Goal: Contribute content: Contribute content

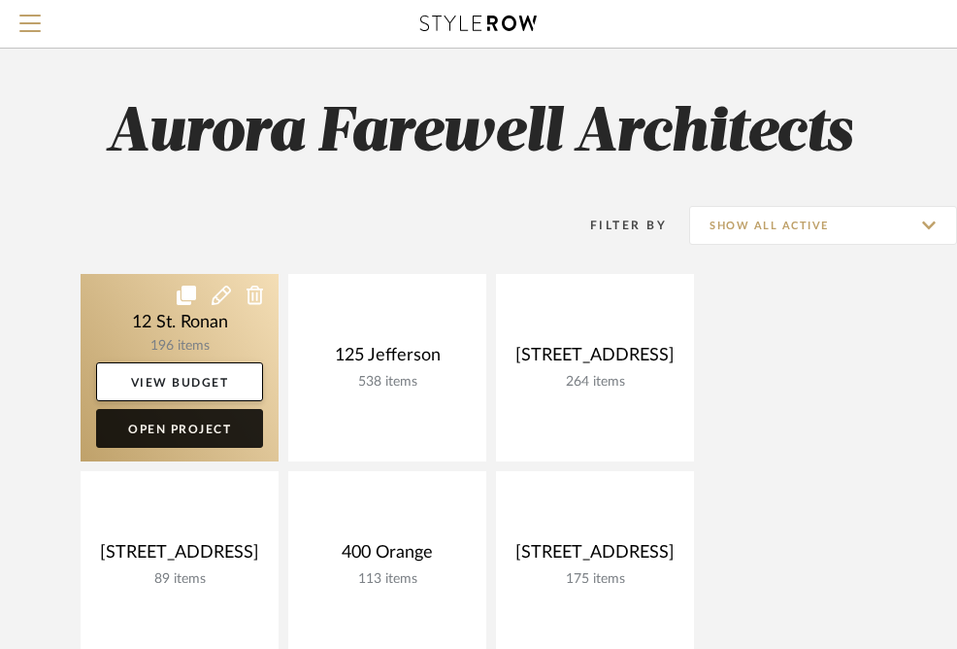
click at [198, 423] on link "Open Project" at bounding box center [179, 428] width 167 height 39
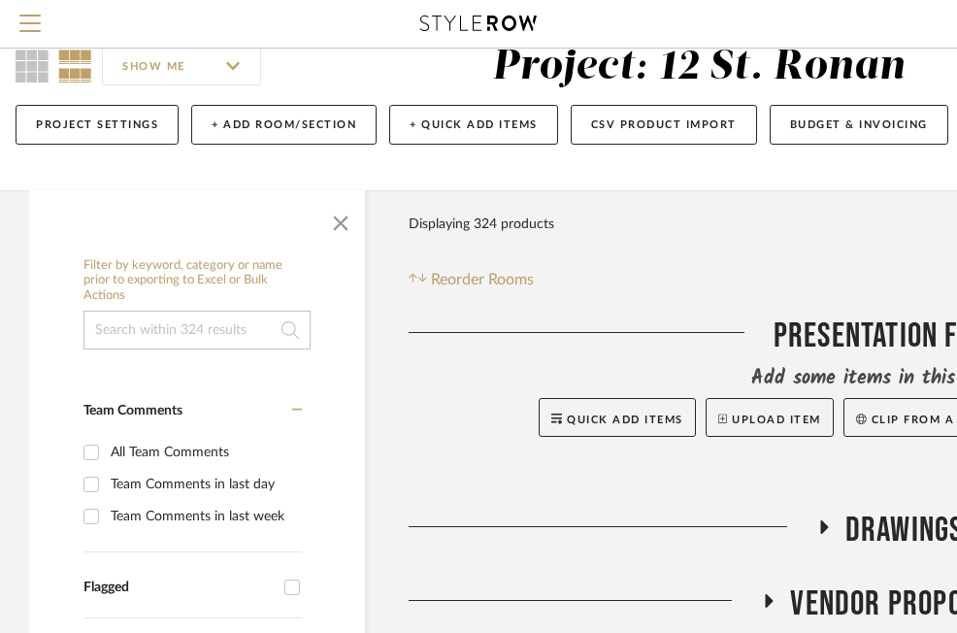
scroll to position [54, 0]
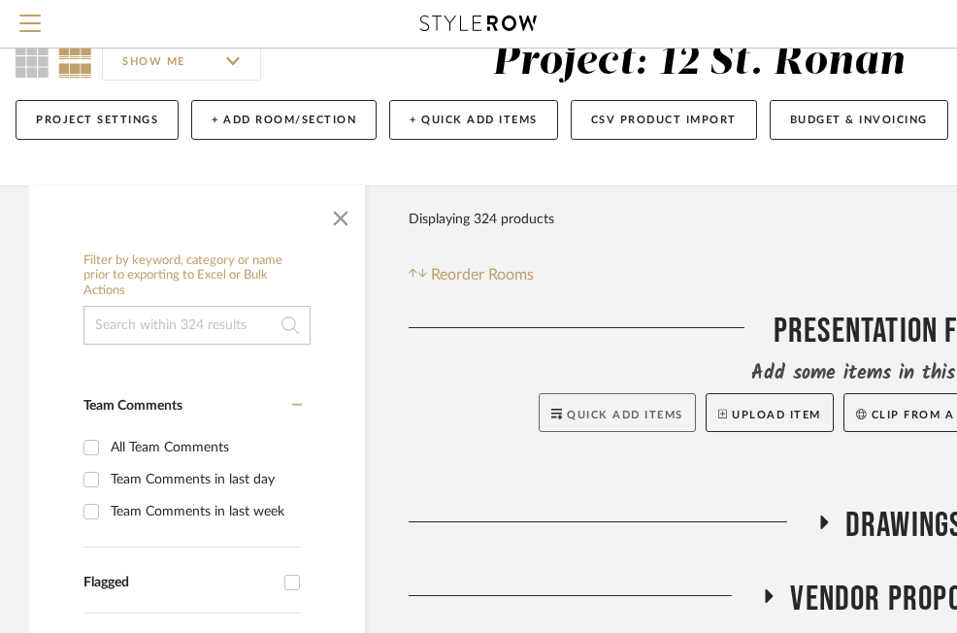
click at [593, 406] on button "Quick Add Items" at bounding box center [617, 412] width 157 height 39
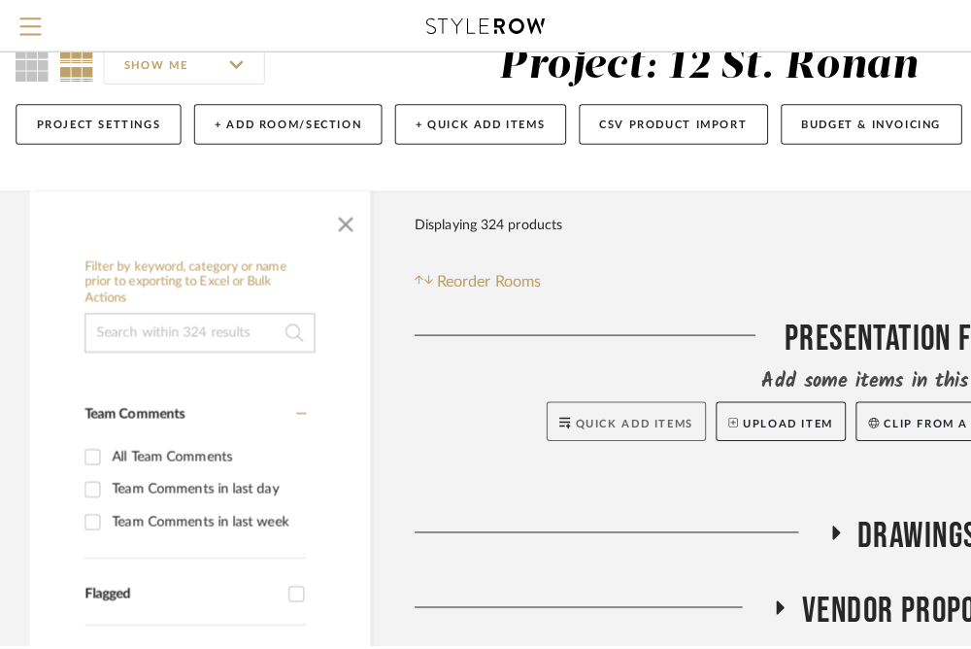
scroll to position [0, 0]
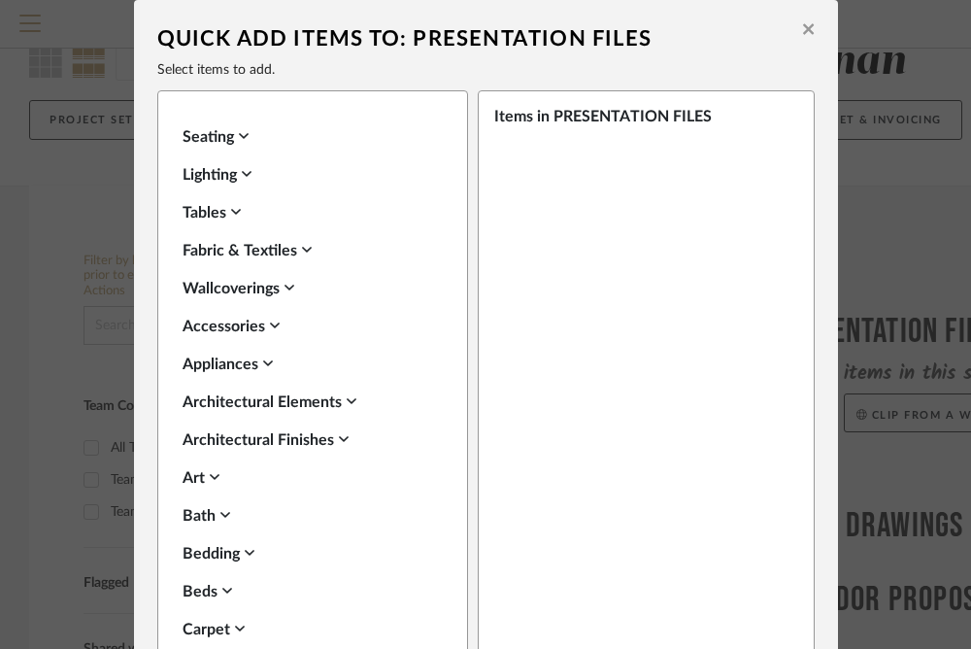
click at [807, 34] on button at bounding box center [808, 32] width 30 height 46
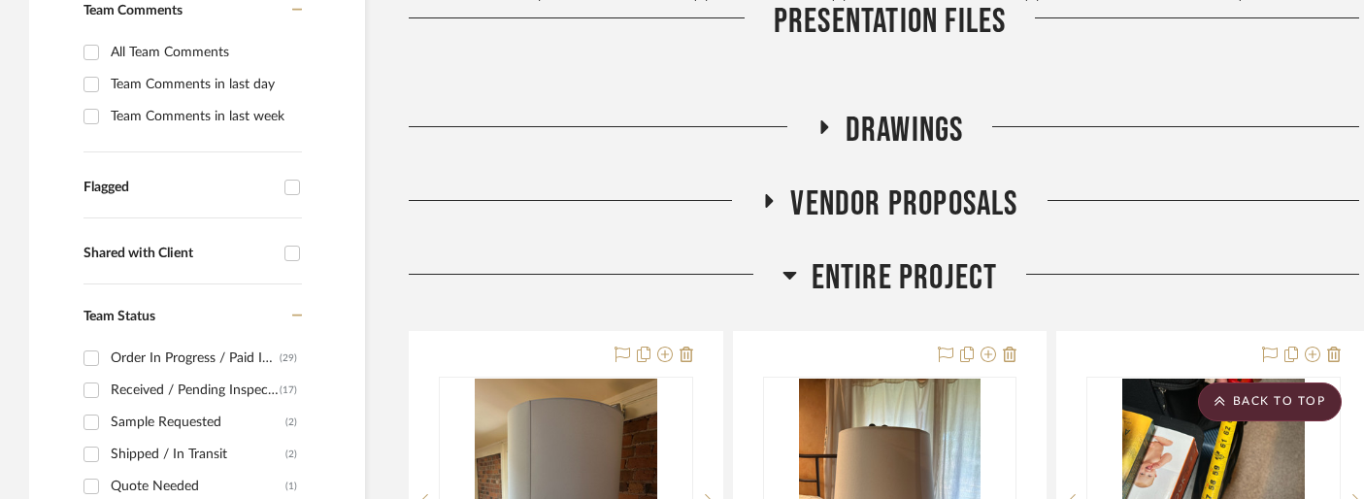
scroll to position [588, 0]
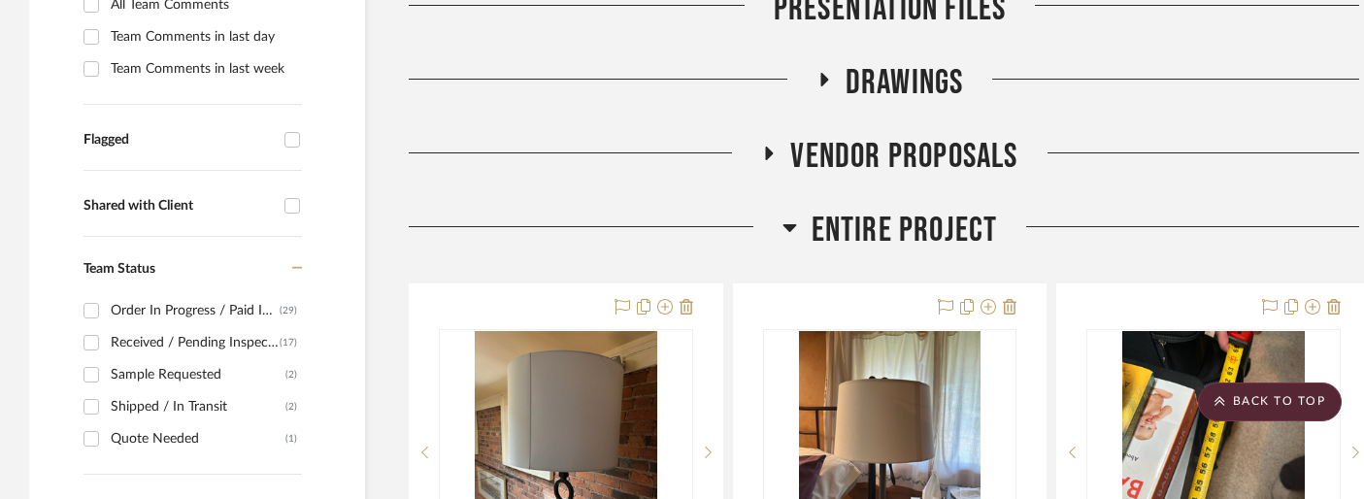
click at [938, 240] on span "Entire Project" at bounding box center [905, 231] width 186 height 42
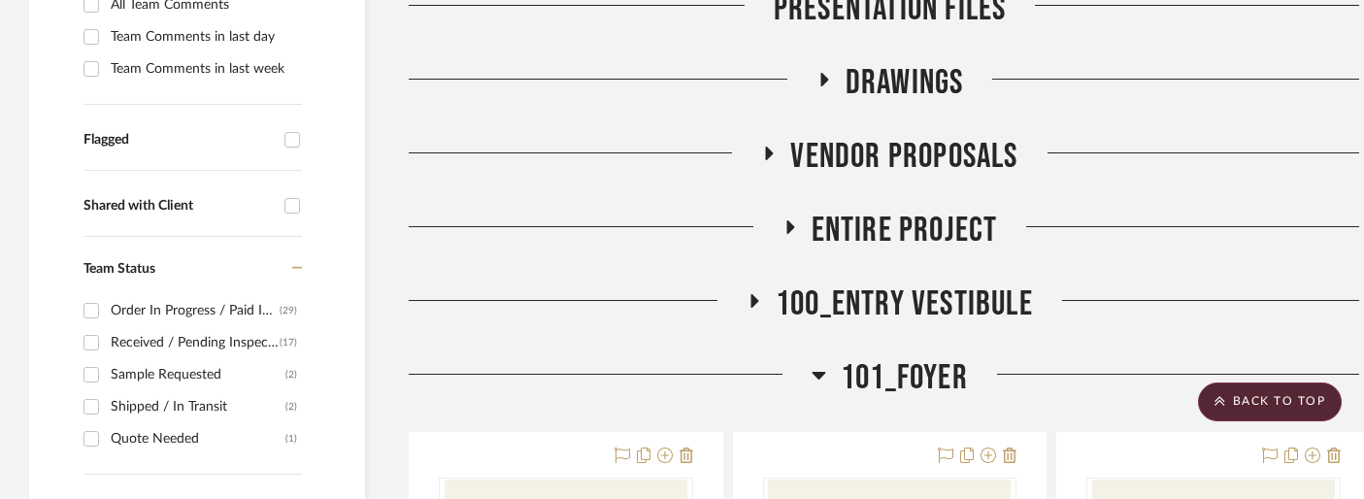
click at [938, 240] on span "Entire Project" at bounding box center [905, 231] width 186 height 42
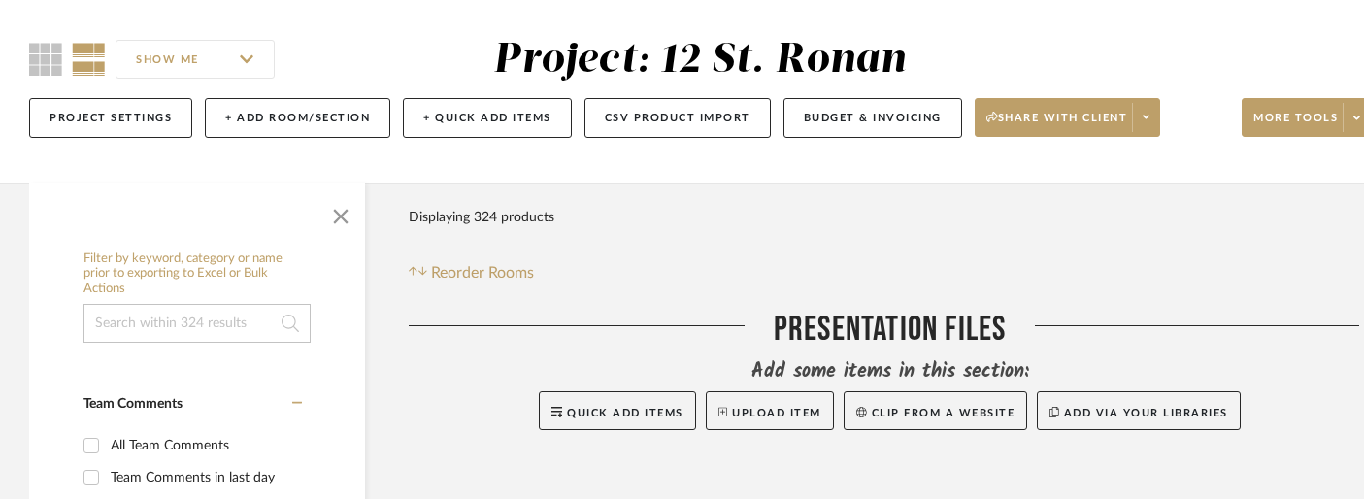
scroll to position [150, 0]
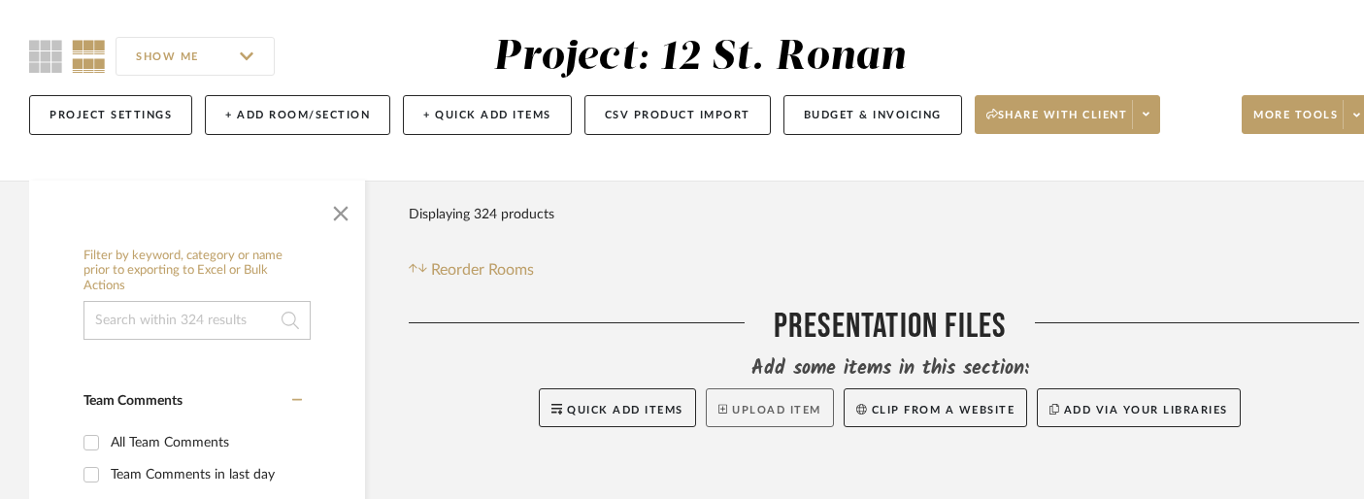
click at [753, 409] on button "Upload Item" at bounding box center [770, 407] width 128 height 39
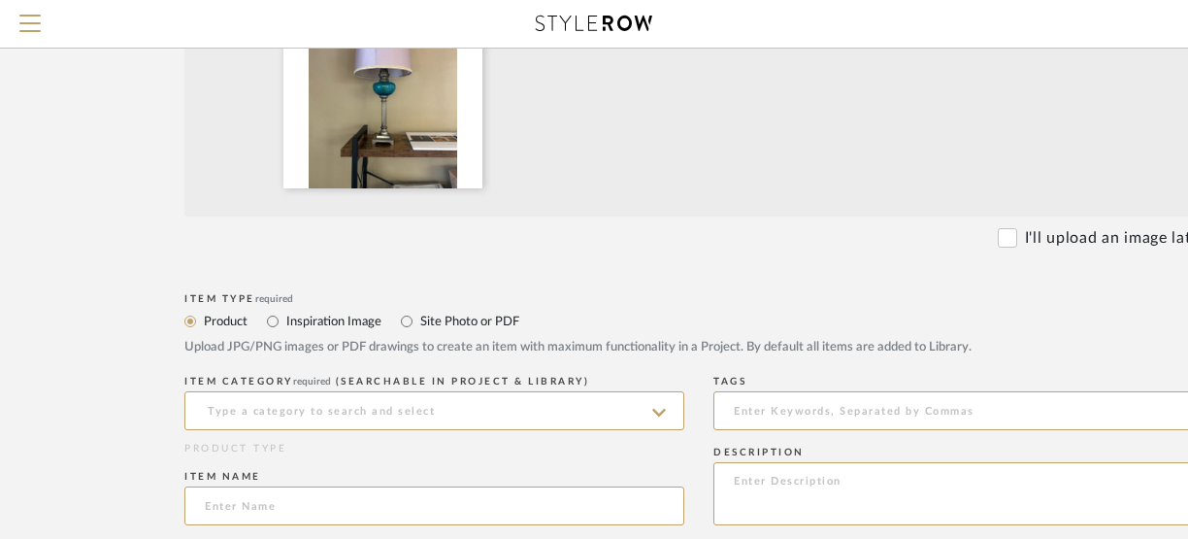
scroll to position [517, 0]
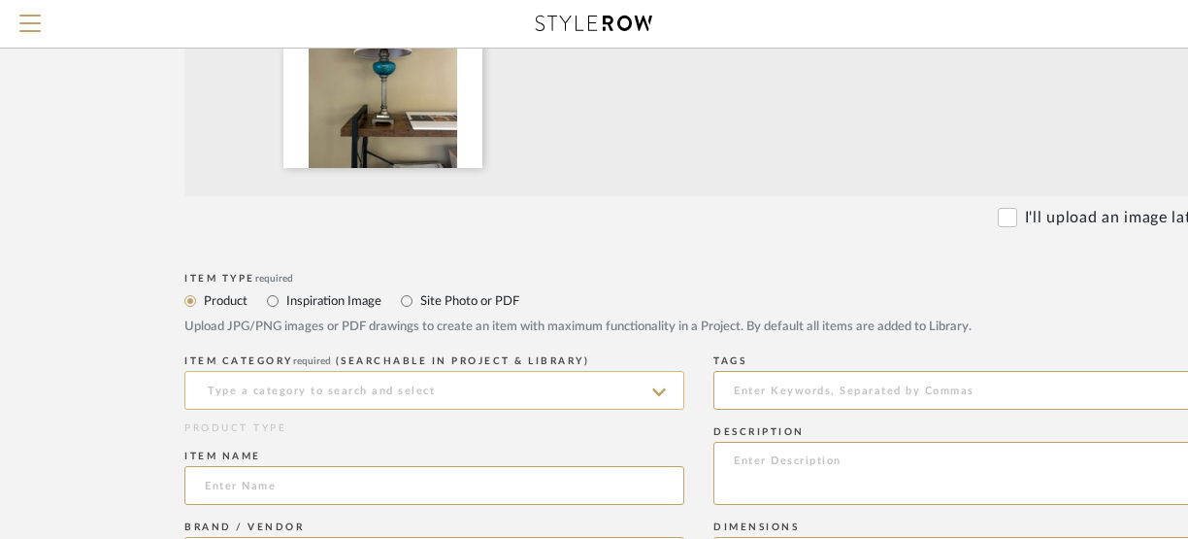
click at [552, 398] on input at bounding box center [434, 390] width 500 height 39
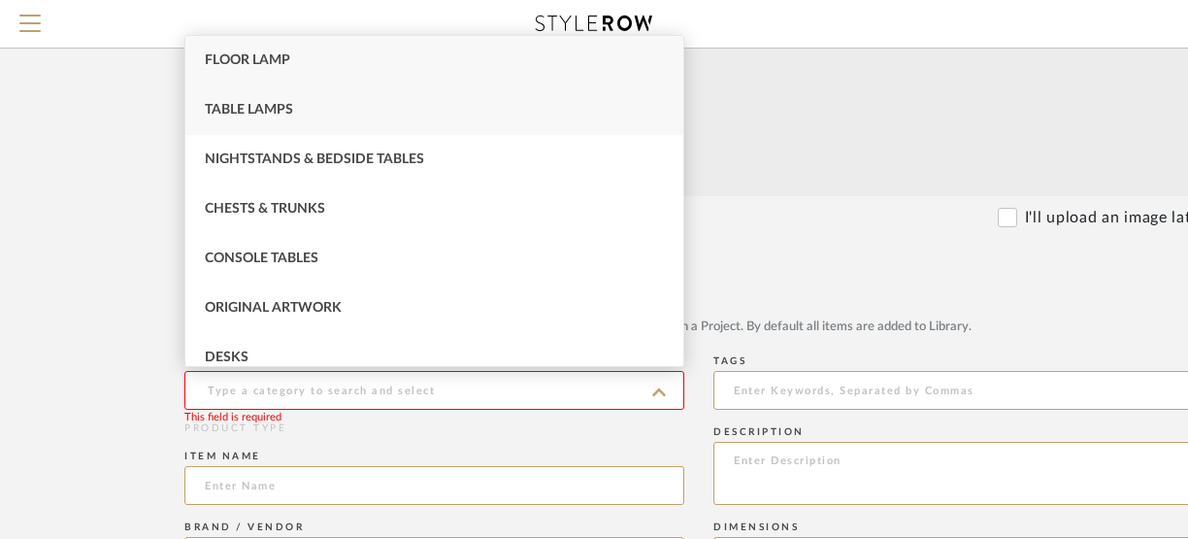
click at [418, 107] on div "Table Lamps" at bounding box center [434, 110] width 498 height 50
type input "Table Lamps"
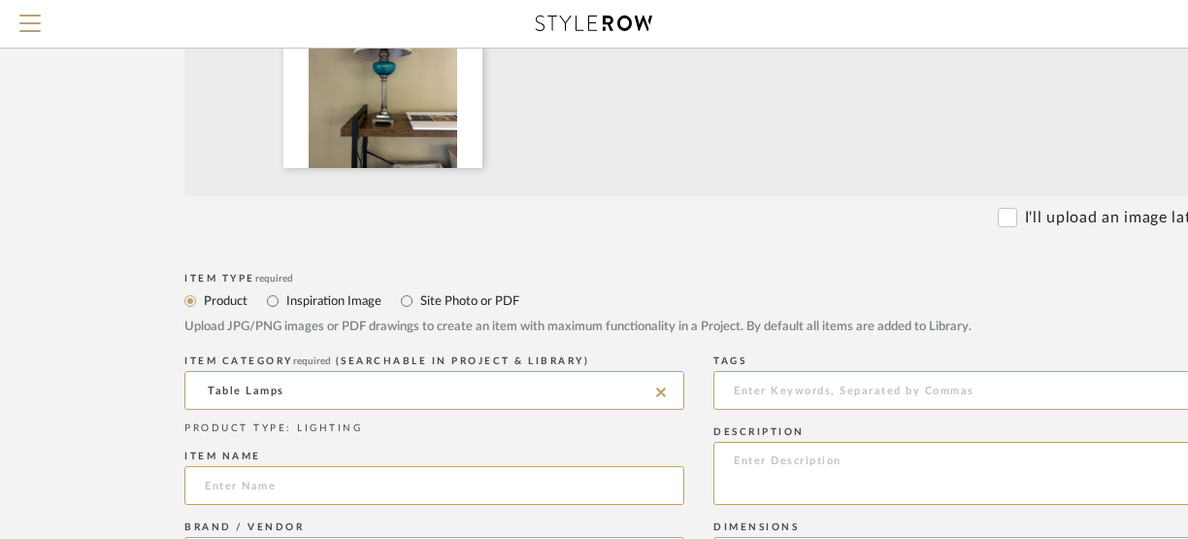
scroll to position [540, 0]
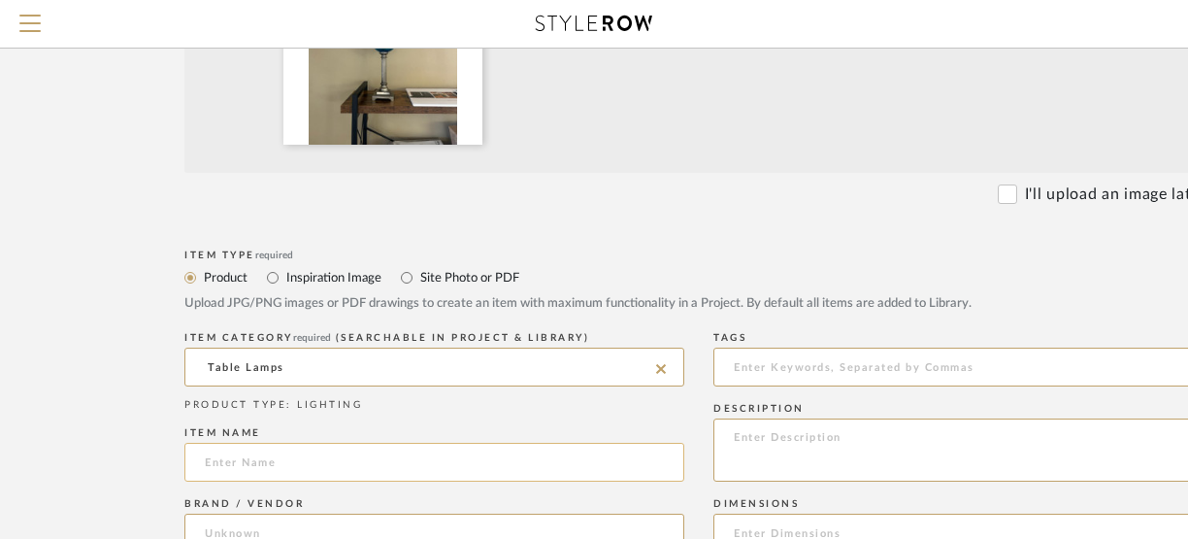
click at [591, 463] on input at bounding box center [434, 462] width 500 height 39
paste input "Client's own_"
paste input
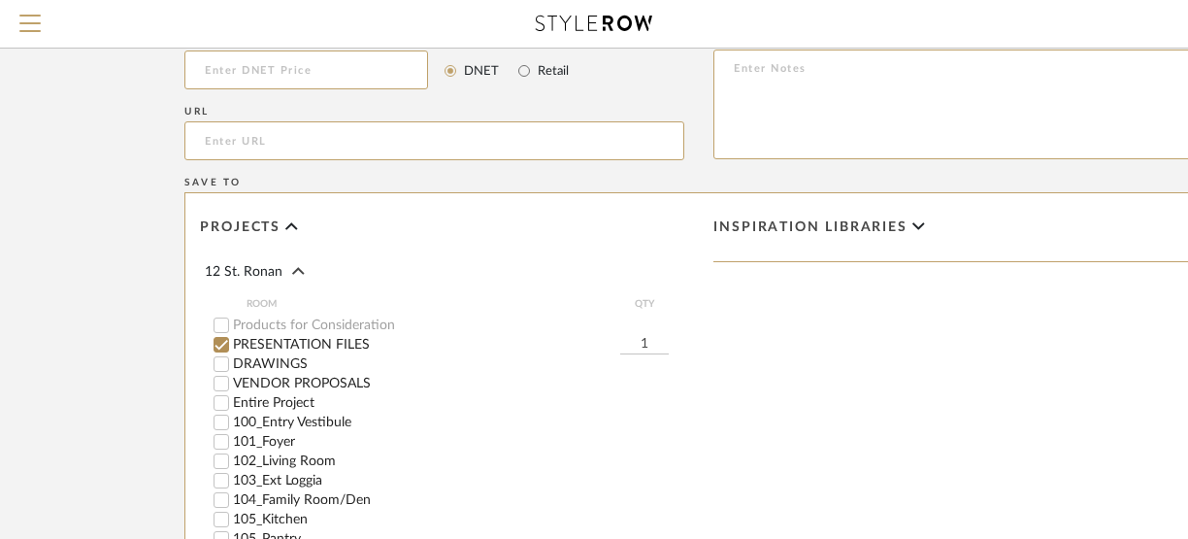
scroll to position [1217, 0]
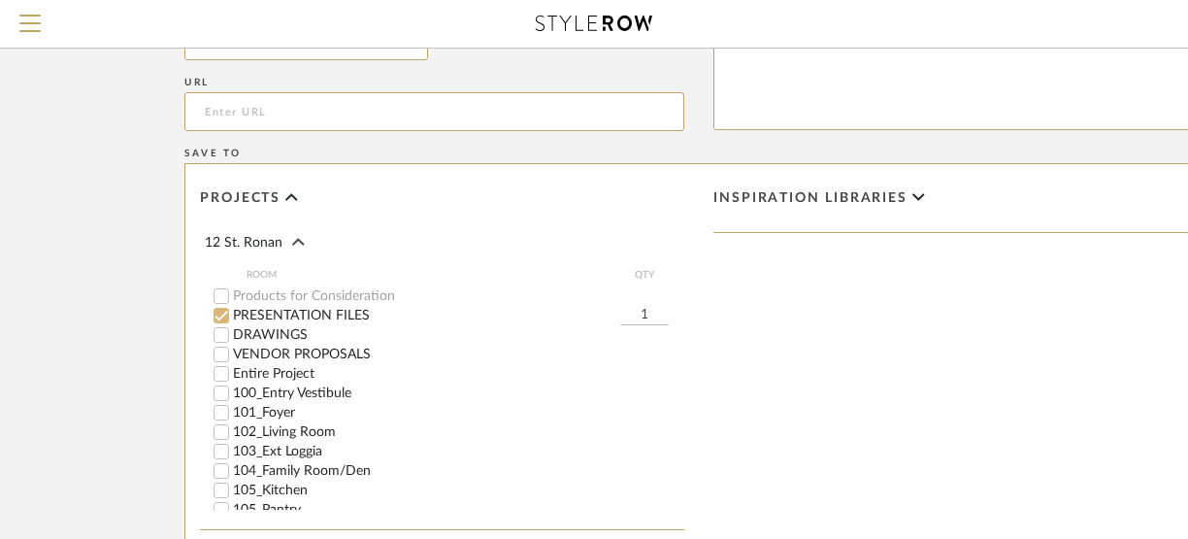
type input "Client's own_Table Lamp4"
click at [228, 314] on input "PRESENTATION FILES" at bounding box center [221, 315] width 19 height 19
click at [225, 374] on input "Entire Project" at bounding box center [221, 373] width 19 height 19
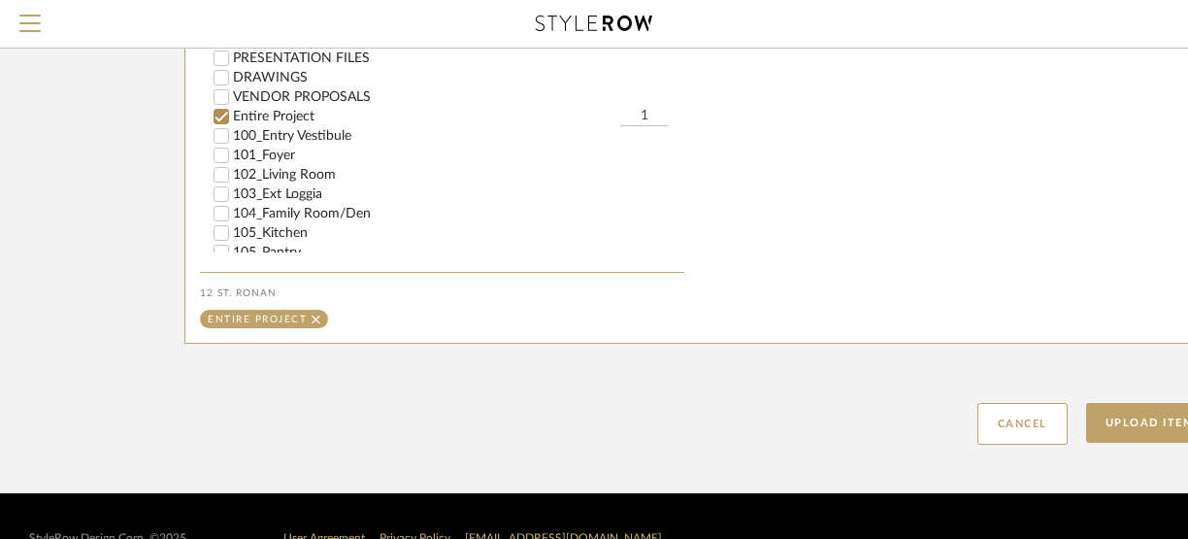
scroll to position [1519, 0]
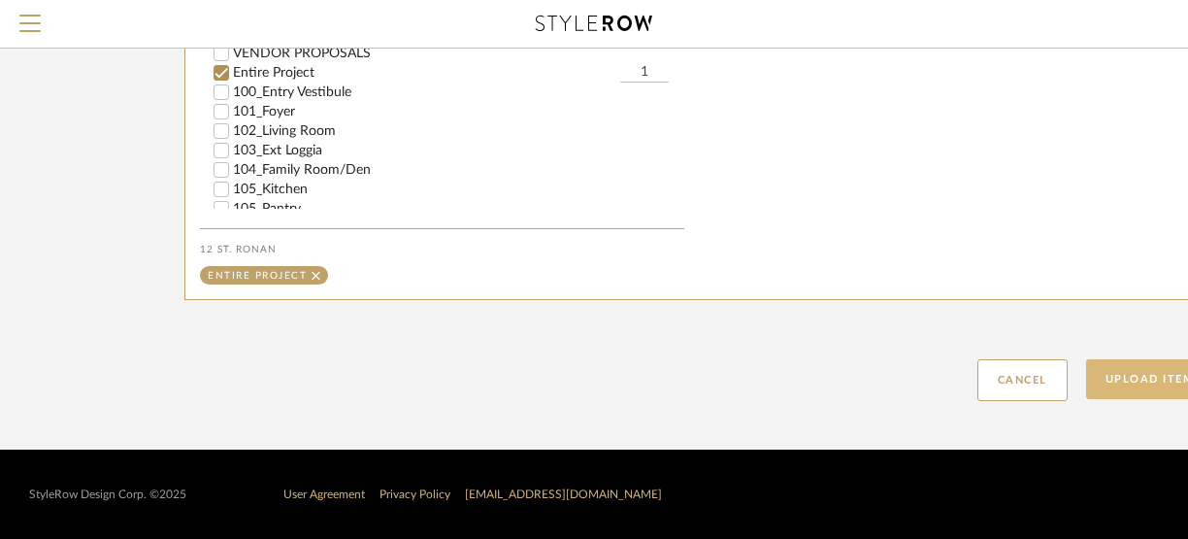
click at [970, 379] on button "Upload Item" at bounding box center [1150, 379] width 128 height 40
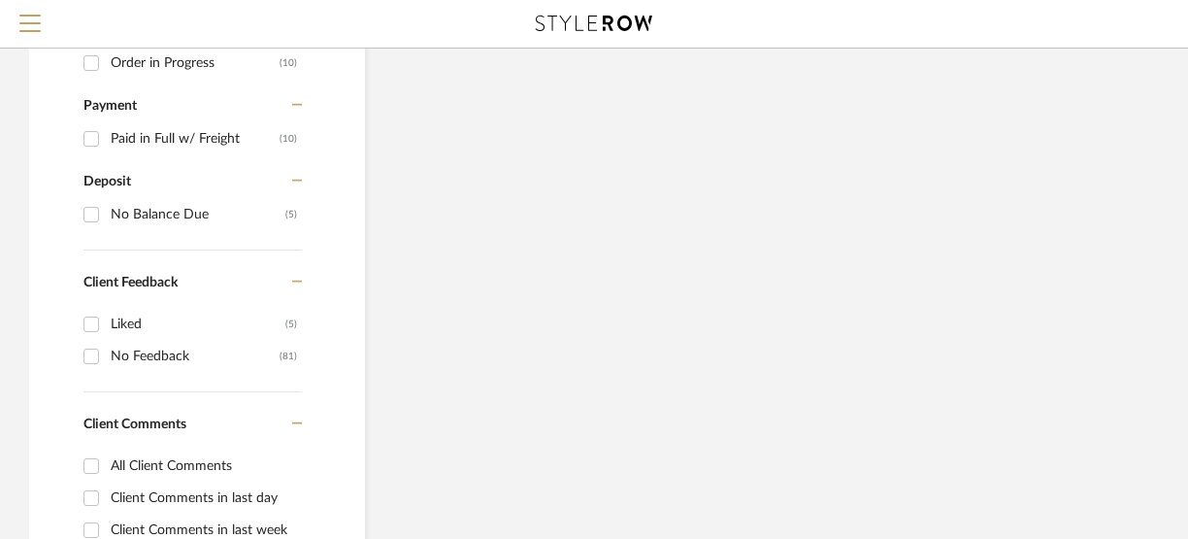
scroll to position [1004, 0]
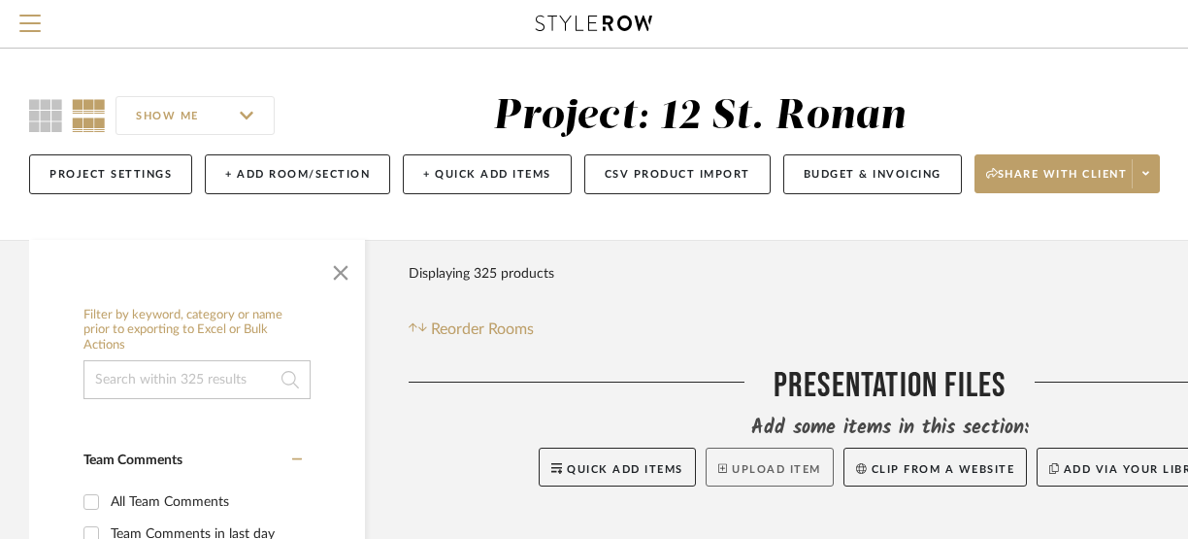
click at [786, 464] on button "Upload Item" at bounding box center [770, 467] width 128 height 39
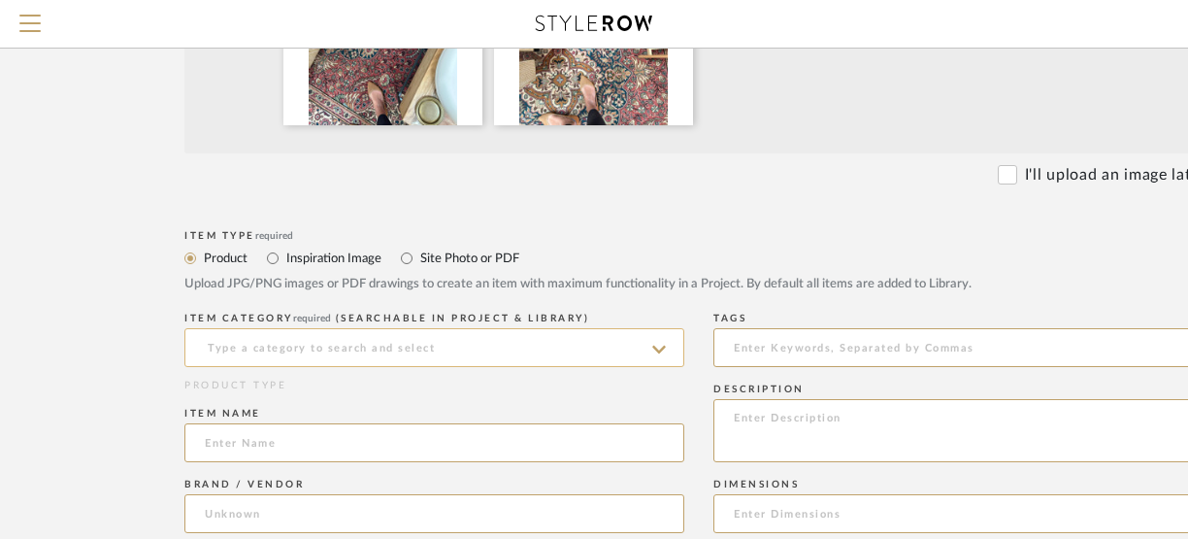
scroll to position [561, 0]
click at [437, 438] on input at bounding box center [434, 440] width 500 height 39
paste input "Client's own_"
type input "Client's own_Rug1"
click at [481, 343] on input at bounding box center [434, 345] width 500 height 39
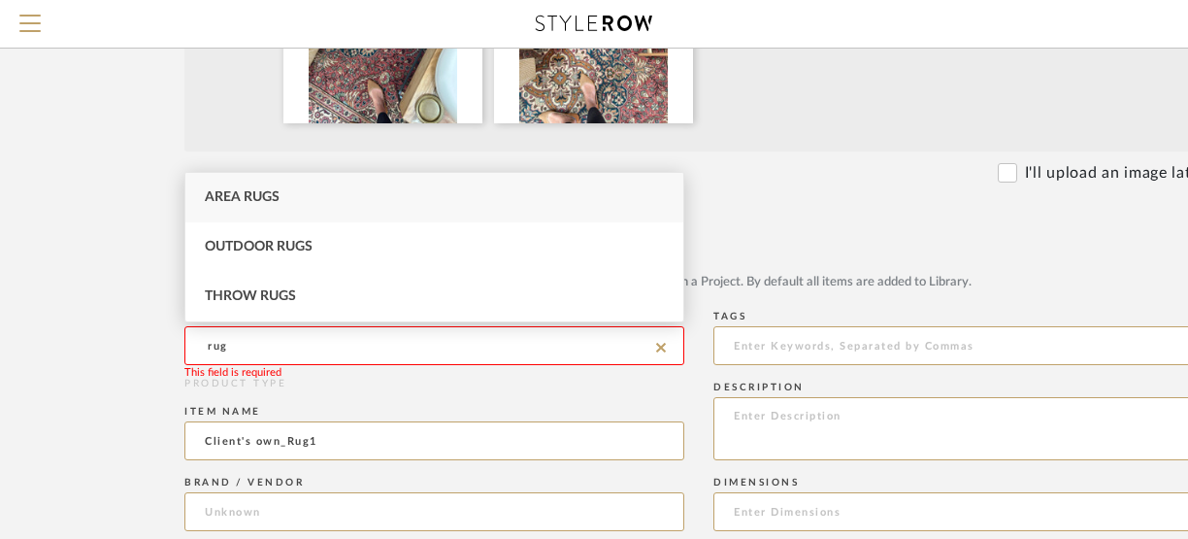
click at [410, 203] on div "Area Rugs" at bounding box center [434, 198] width 498 height 50
type input "Area Rugs"
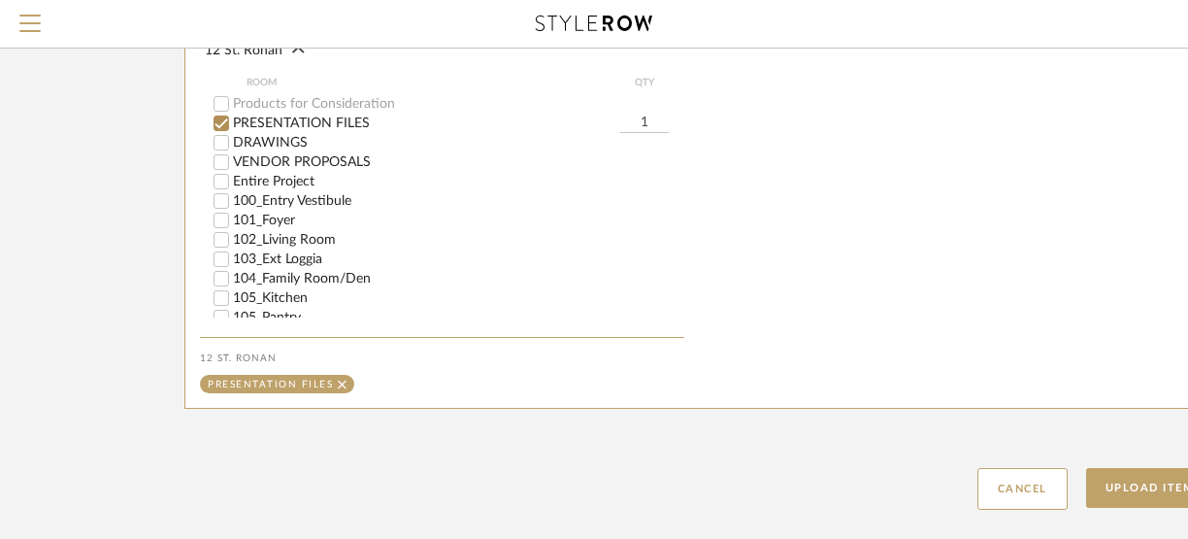
scroll to position [1408, 0]
click at [295, 184] on label "Entire Project" at bounding box center [458, 183] width 451 height 14
click at [231, 184] on input "Entire Project" at bounding box center [221, 182] width 19 height 19
click at [273, 132] on div "PRESENTATION FILES" at bounding box center [417, 124] width 407 height 19
click at [970, 484] on button "Upload Item" at bounding box center [1150, 489] width 128 height 40
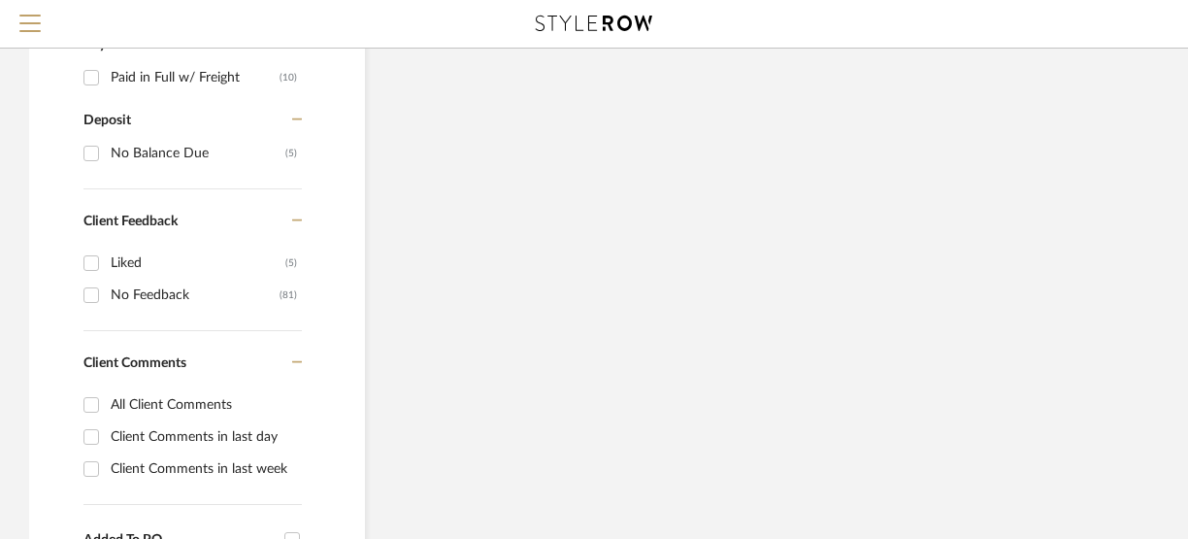
scroll to position [983, 0]
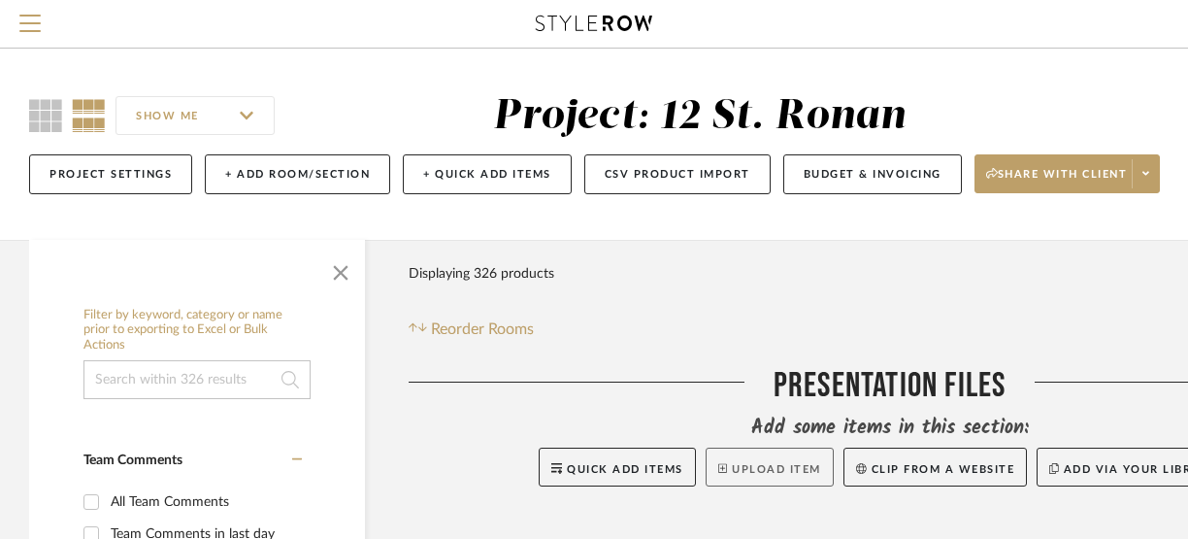
click at [771, 476] on button "Upload Item" at bounding box center [770, 467] width 128 height 39
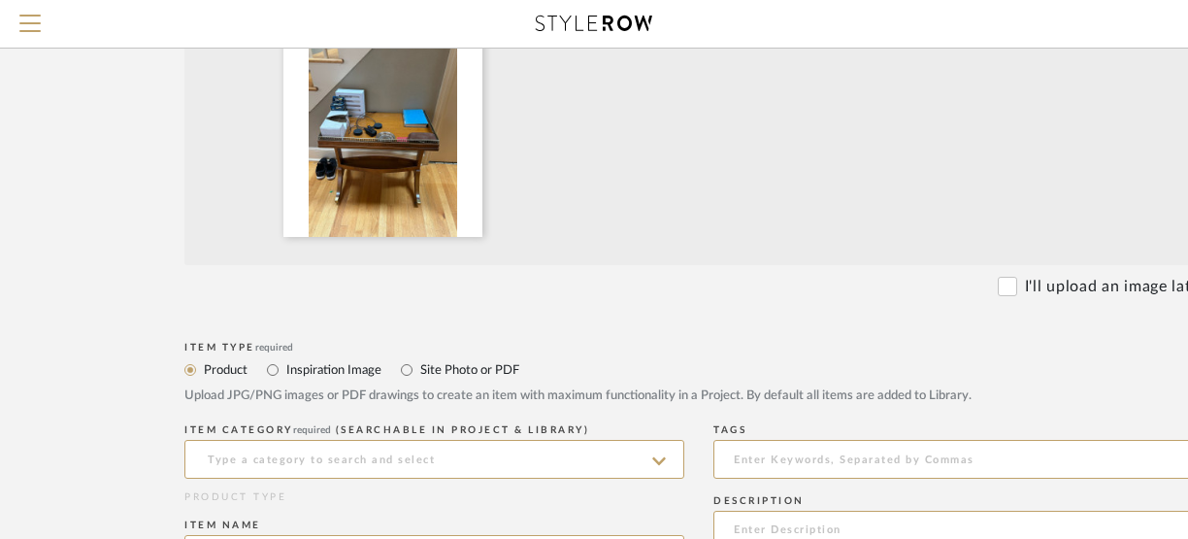
scroll to position [505, 0]
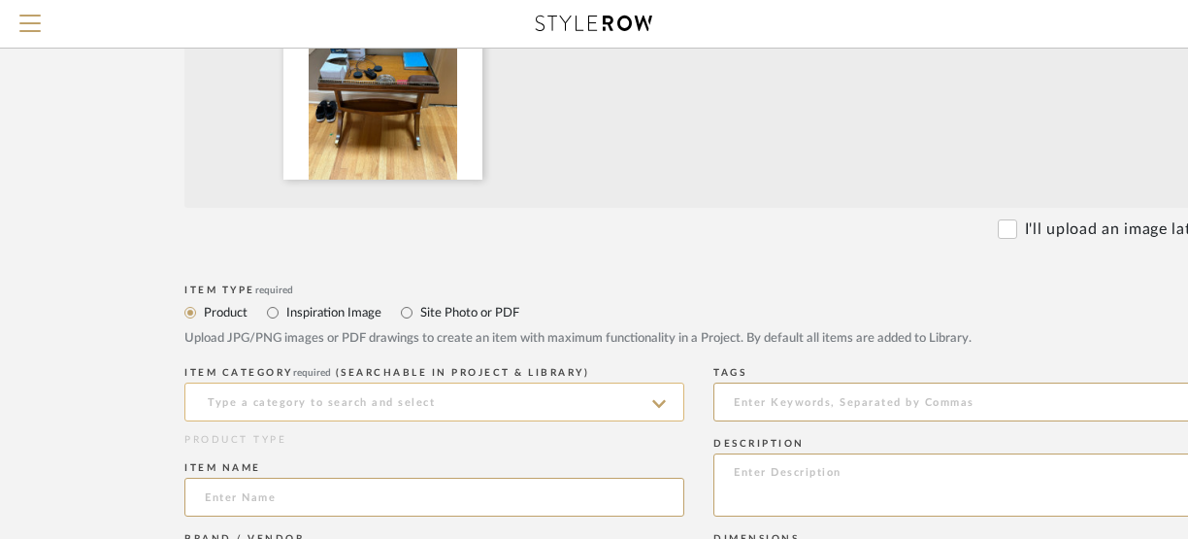
click at [440, 391] on input at bounding box center [434, 402] width 500 height 39
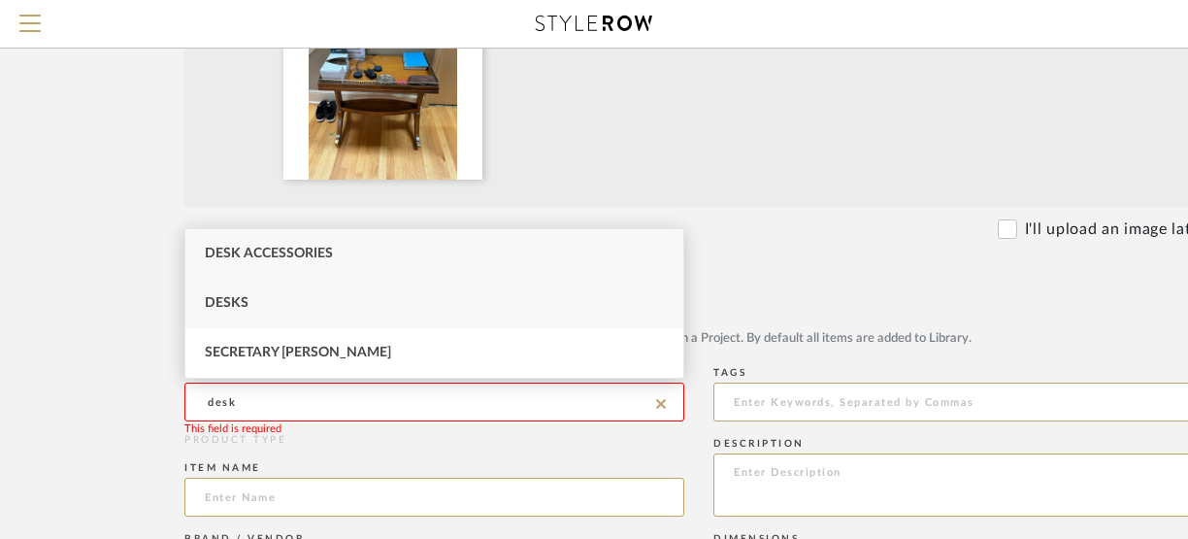
click at [298, 295] on div "Desks" at bounding box center [434, 304] width 498 height 50
type input "Desks"
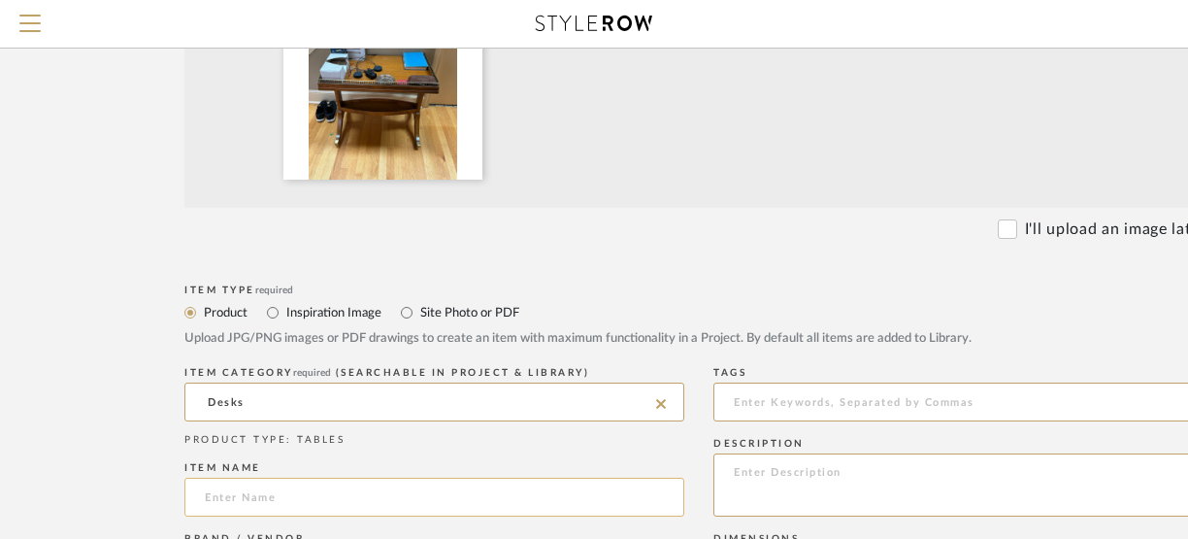
click at [272, 507] on input at bounding box center [434, 497] width 500 height 39
paste input "Client's own_"
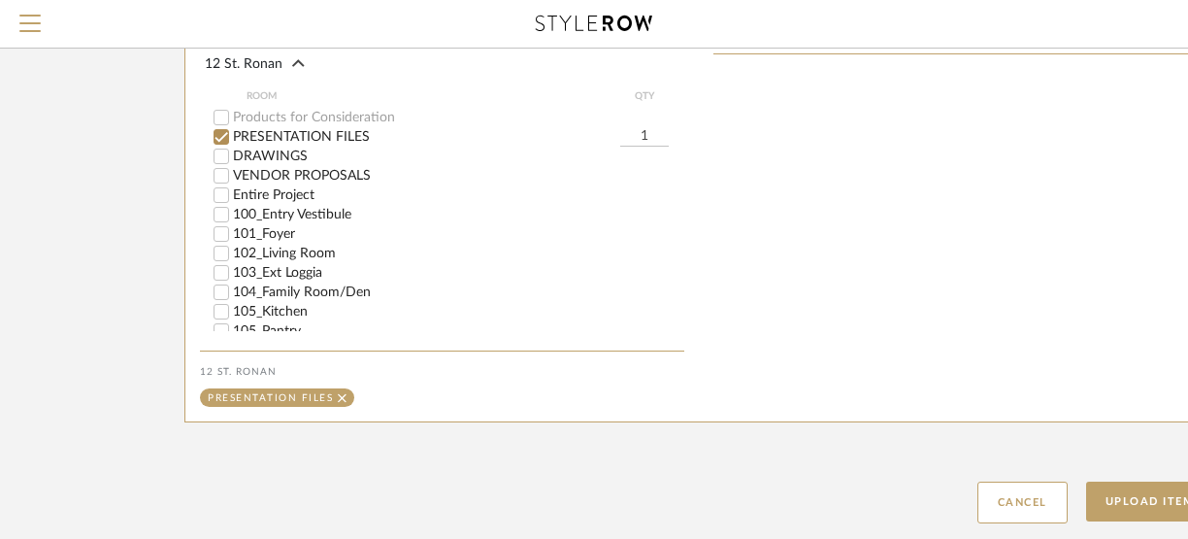
scroll to position [1362, 0]
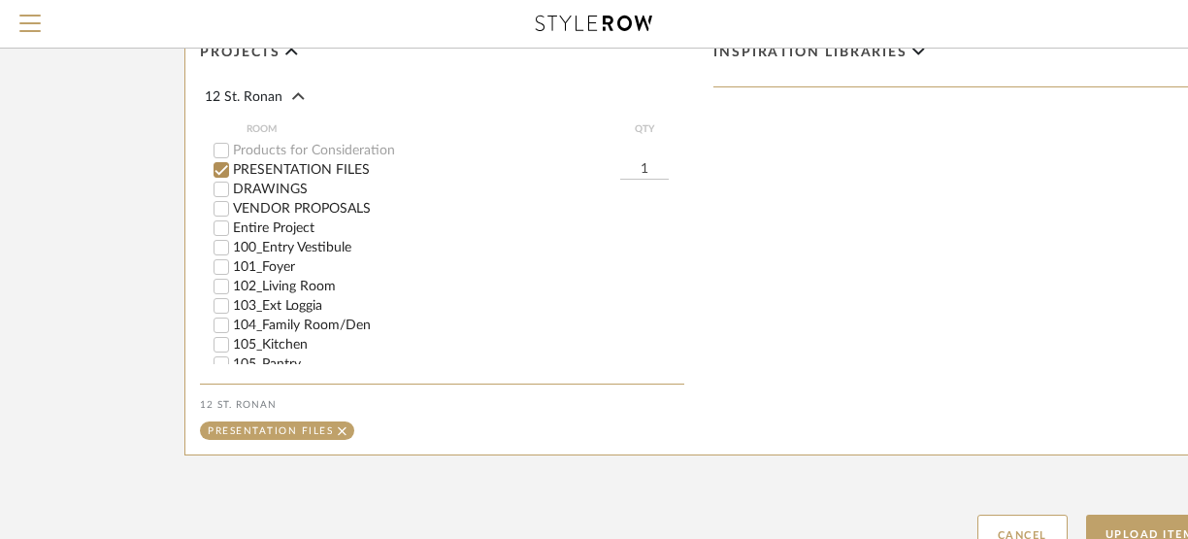
type input "Client's own_Desk2"
click at [281, 229] on label "Entire Project" at bounding box center [458, 228] width 451 height 14
click at [231, 229] on input "Entire Project" at bounding box center [221, 227] width 19 height 19
click at [280, 173] on label "PRESENTATION FILES" at bounding box center [426, 170] width 387 height 14
click at [231, 173] on input "PRESENTATION FILES" at bounding box center [221, 169] width 19 height 19
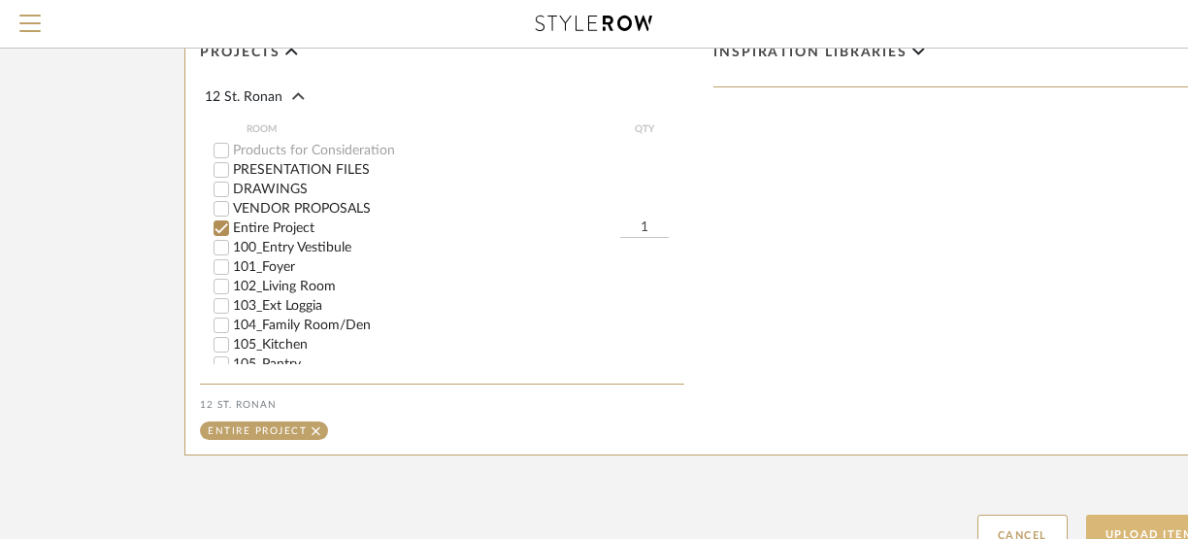
click at [970, 526] on button "Upload Item" at bounding box center [1150, 535] width 128 height 40
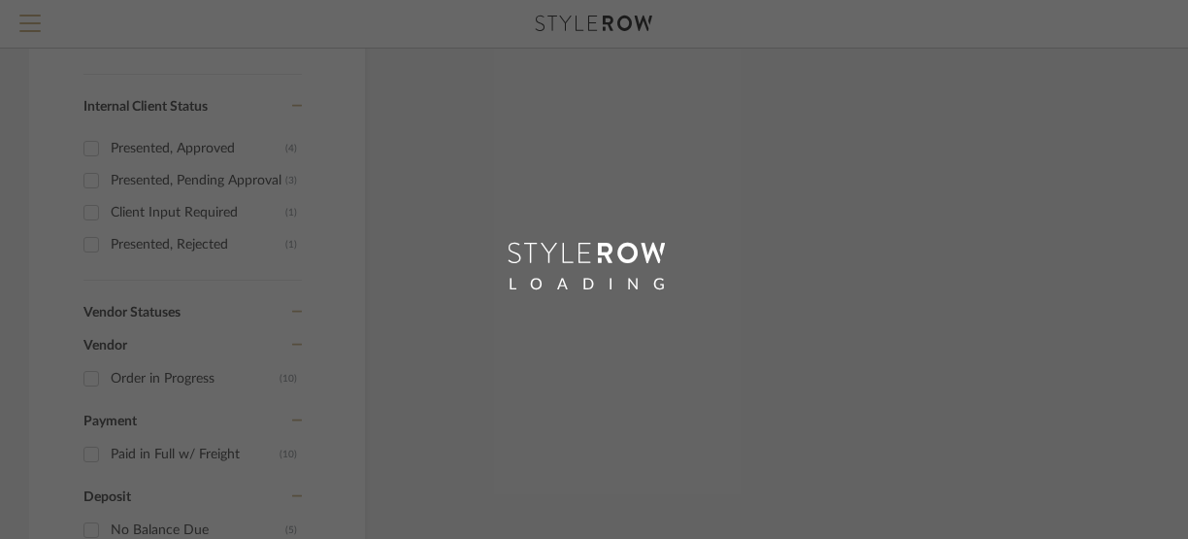
scroll to position [625, 0]
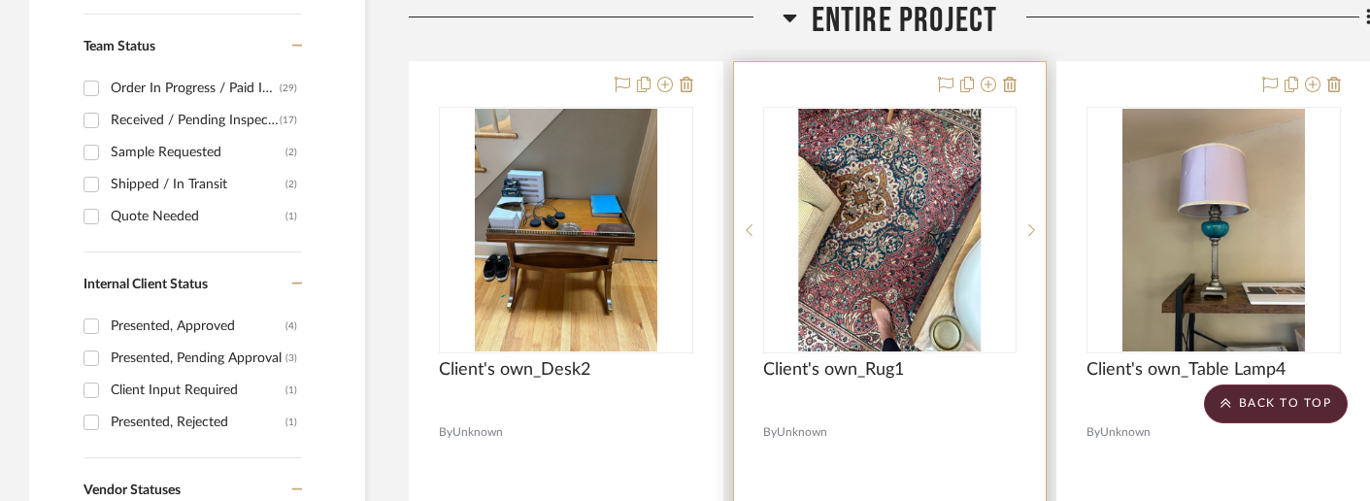
scroll to position [94, 0]
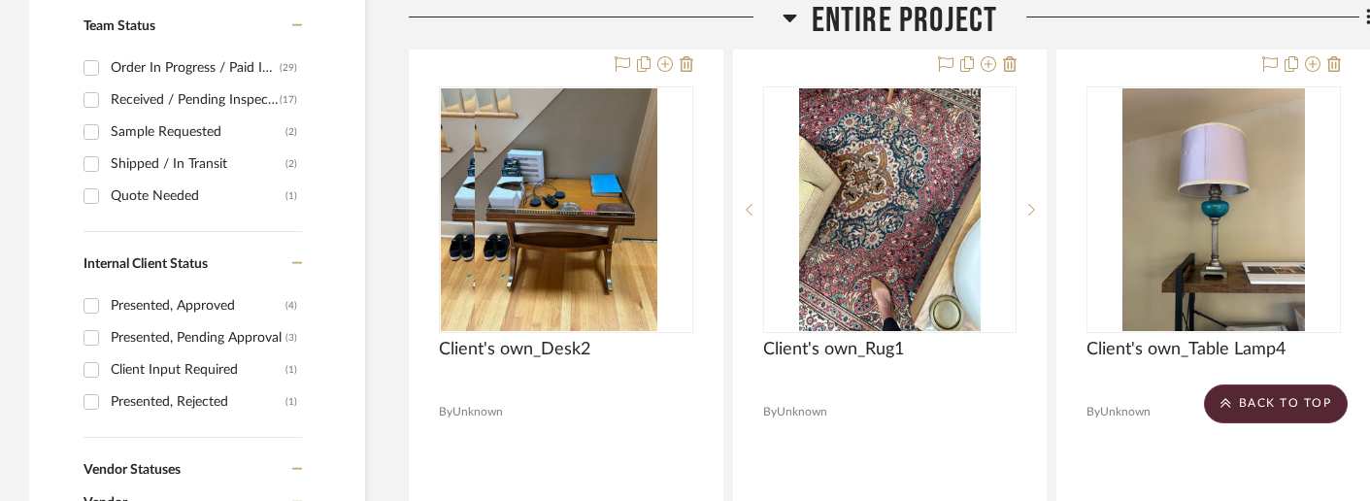
scroll to position [856, 0]
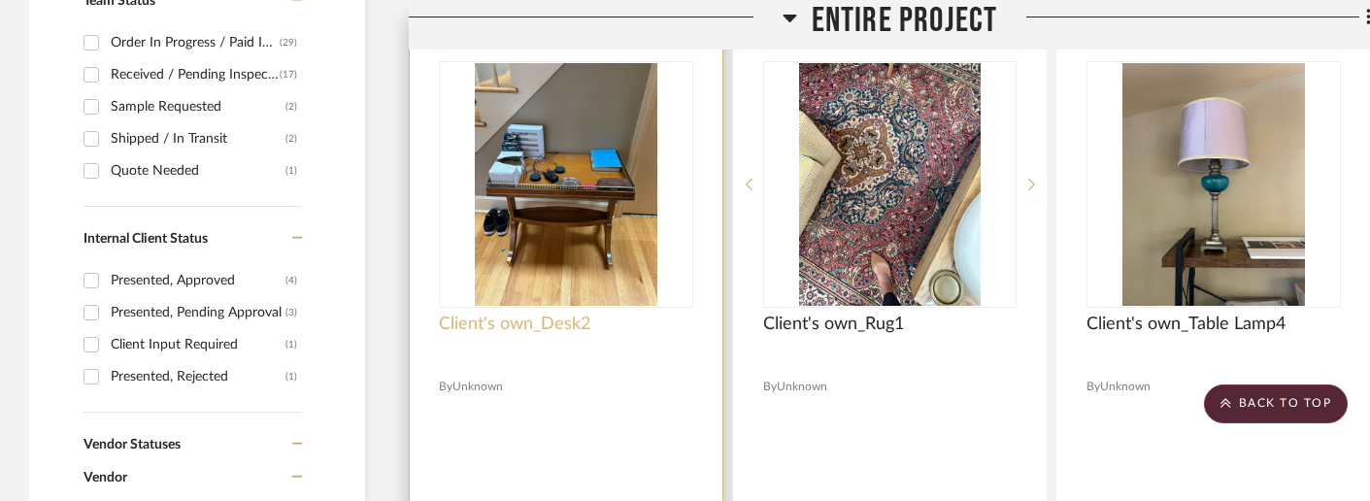
click at [580, 317] on span "Client's own_Desk2" at bounding box center [514, 324] width 151 height 21
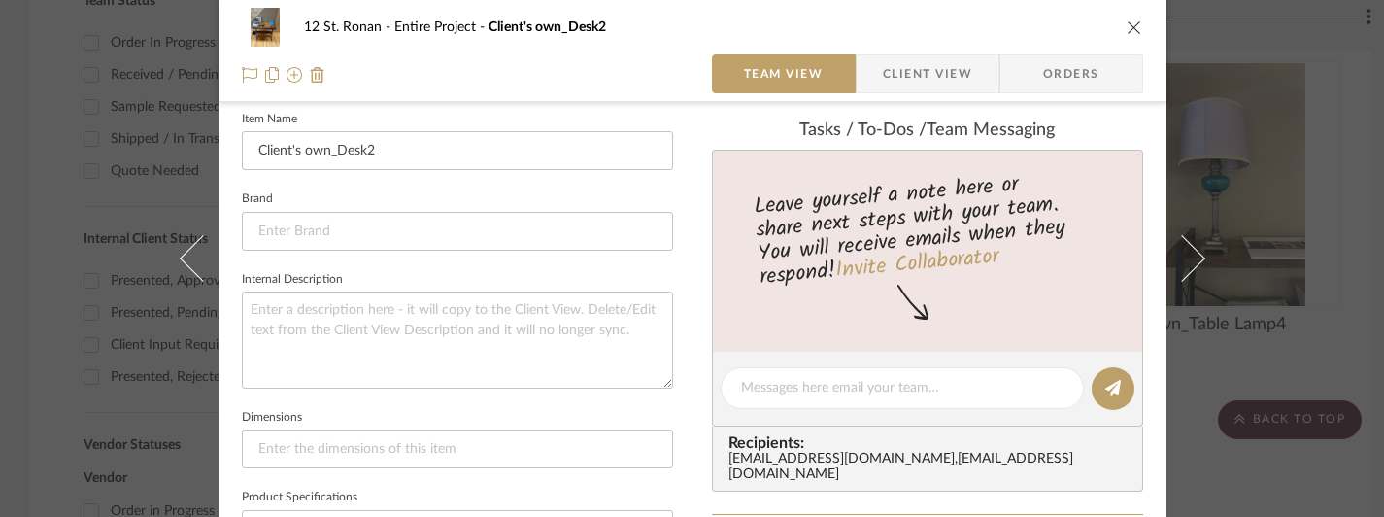
scroll to position [528, 0]
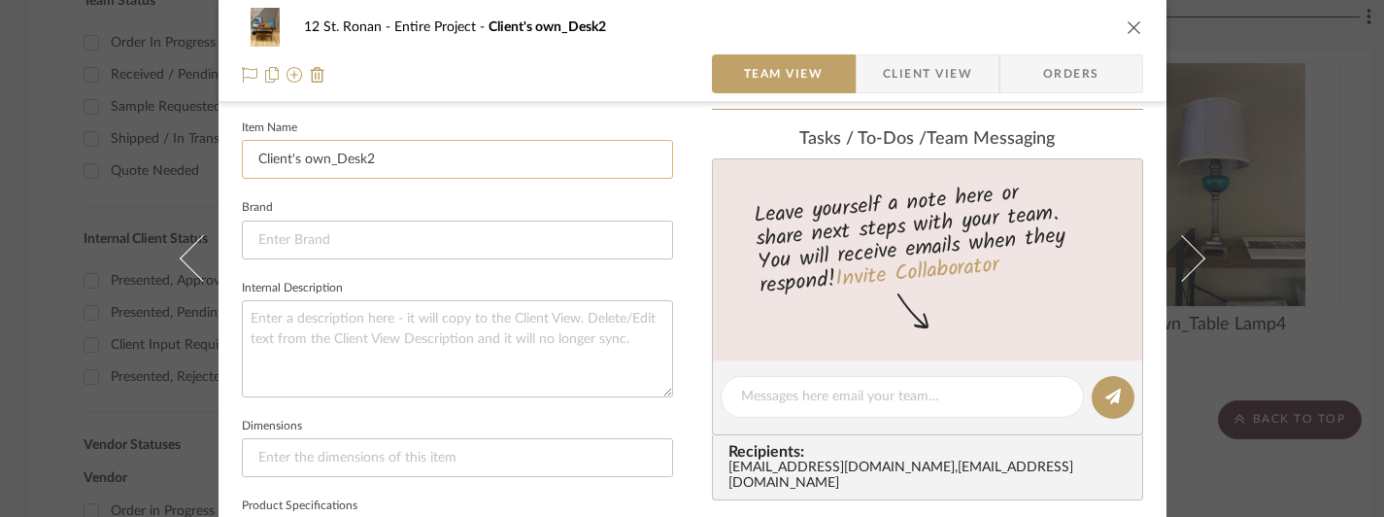
click at [484, 145] on input "Client's own_Desk2" at bounding box center [457, 159] width 431 height 39
click at [484, 160] on input "Client's own_Desk2" at bounding box center [457, 159] width 431 height 39
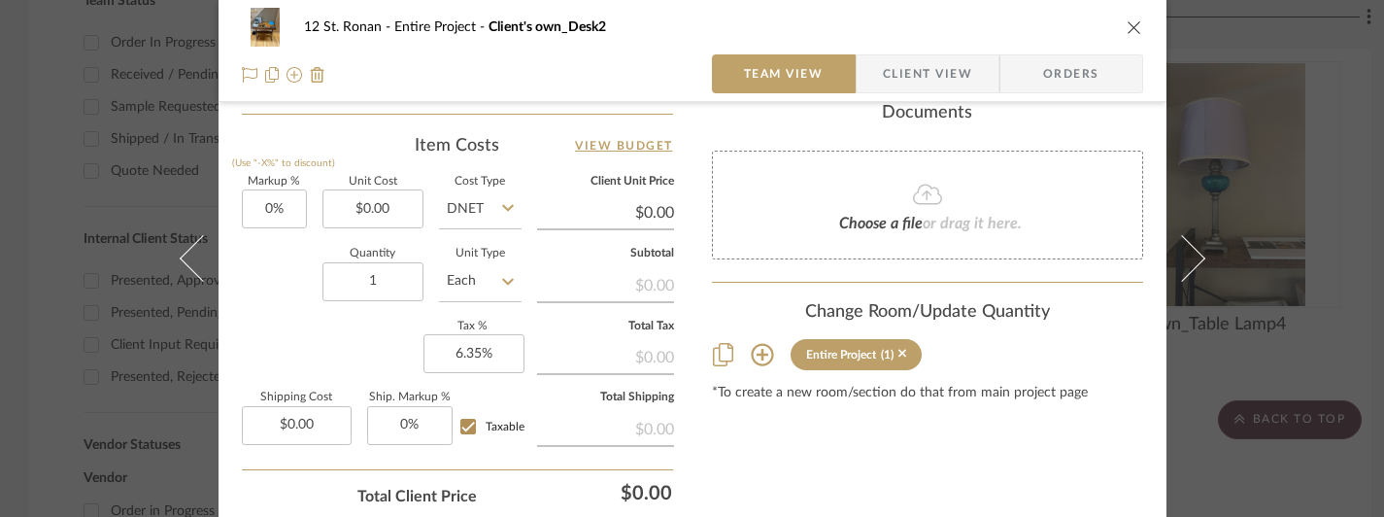
scroll to position [1285, 0]
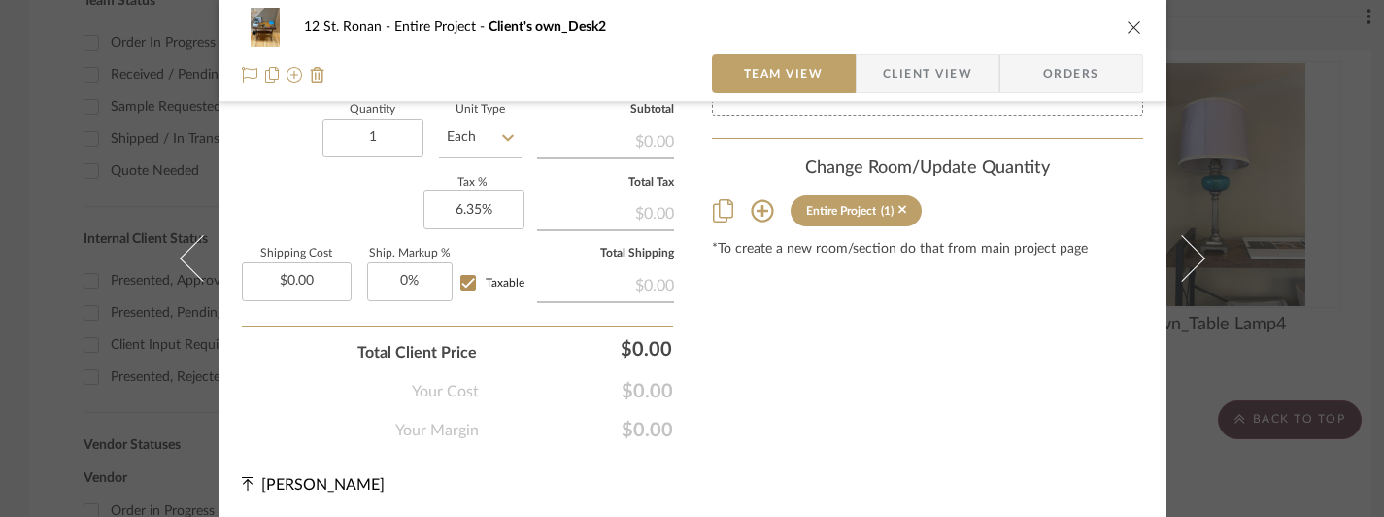
type input "Client's own_Desk3"
click at [1129, 20] on icon "close" at bounding box center [1134, 27] width 16 height 16
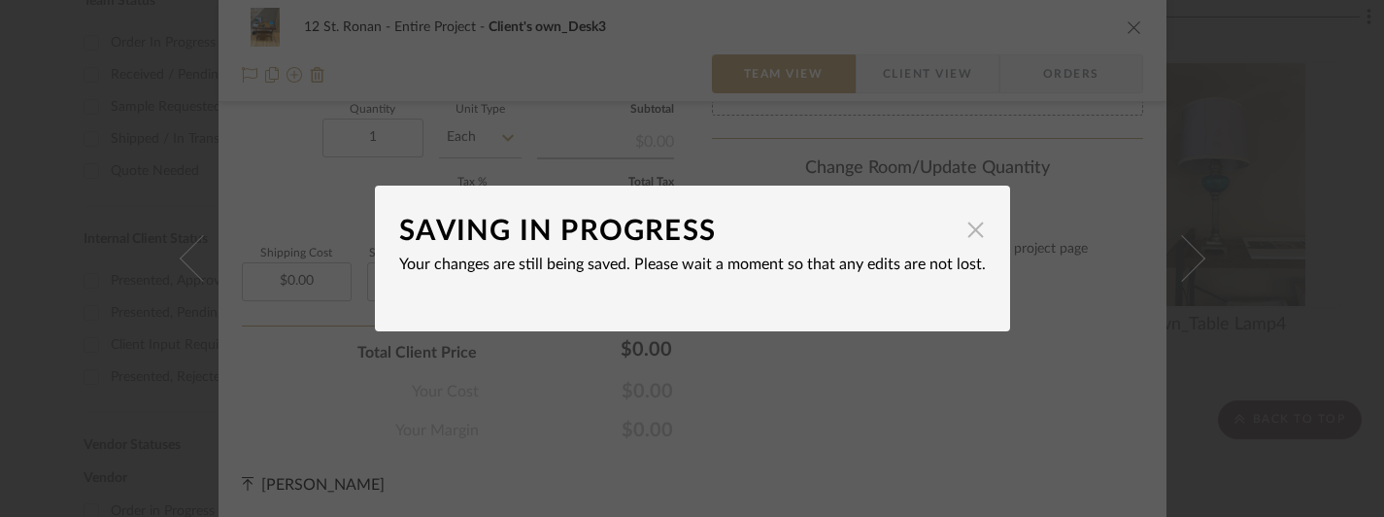
click at [970, 235] on span "button" at bounding box center [975, 229] width 39 height 39
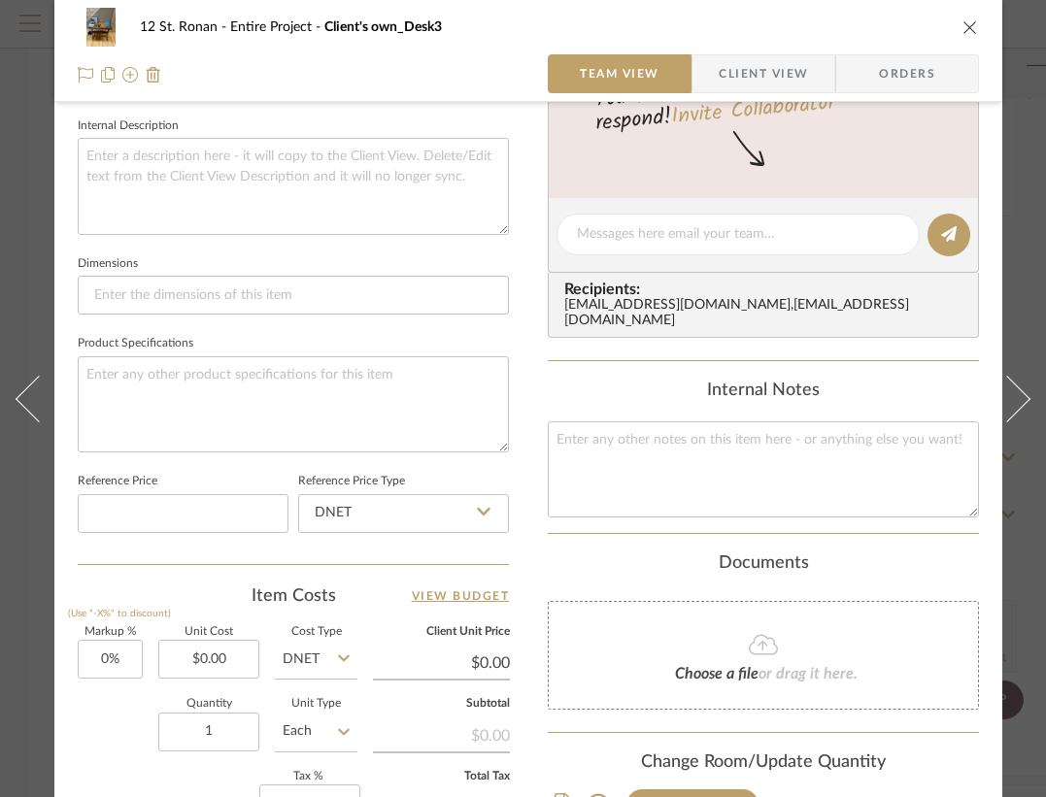
scroll to position [0, 0]
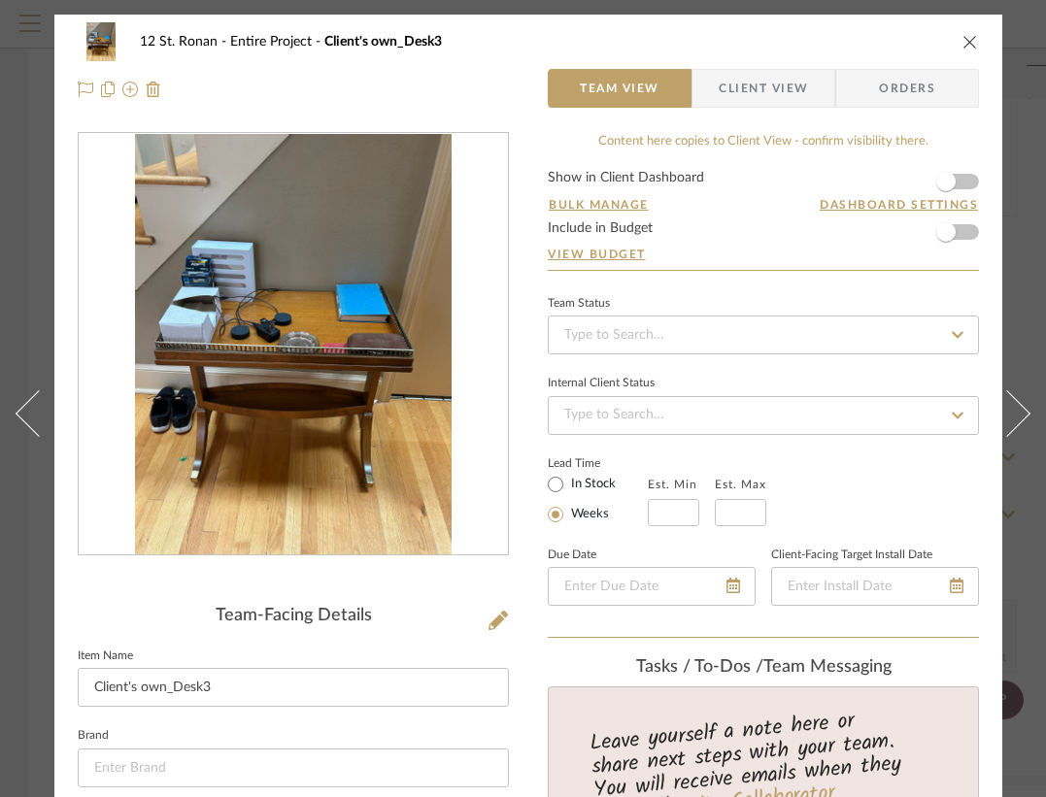
click at [968, 41] on icon "close" at bounding box center [970, 42] width 16 height 16
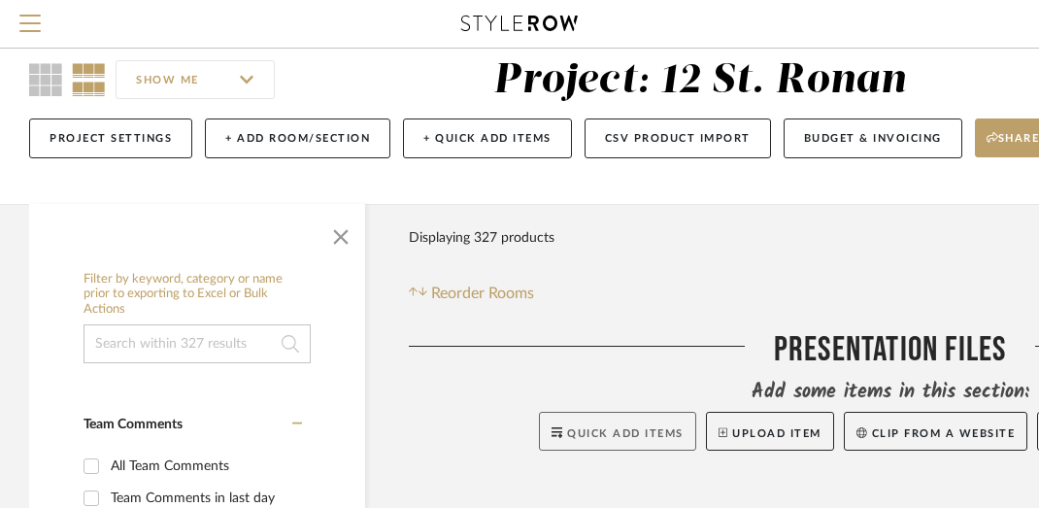
scroll to position [71, 0]
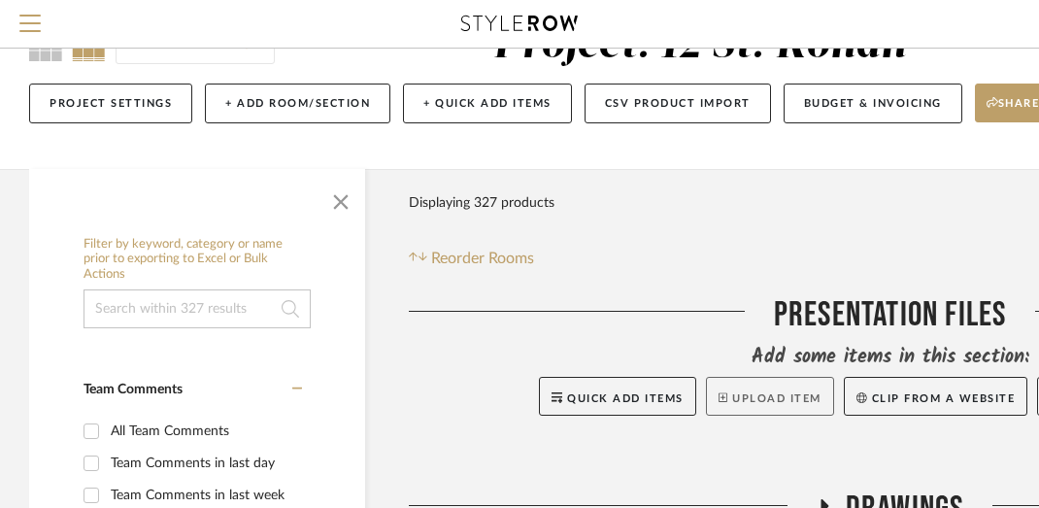
click at [740, 397] on button "Upload Item" at bounding box center [770, 396] width 128 height 39
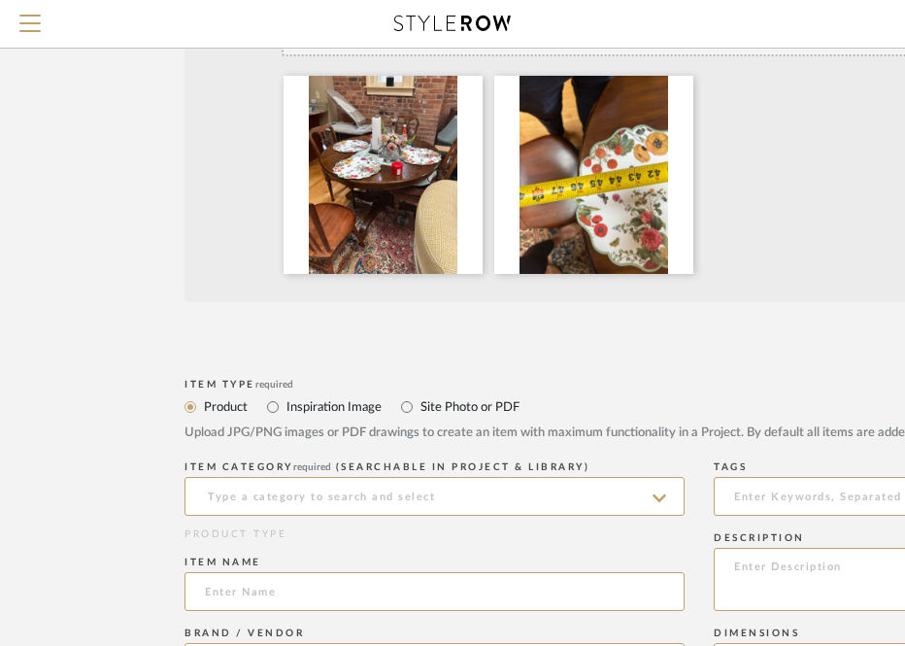
scroll to position [628, 0]
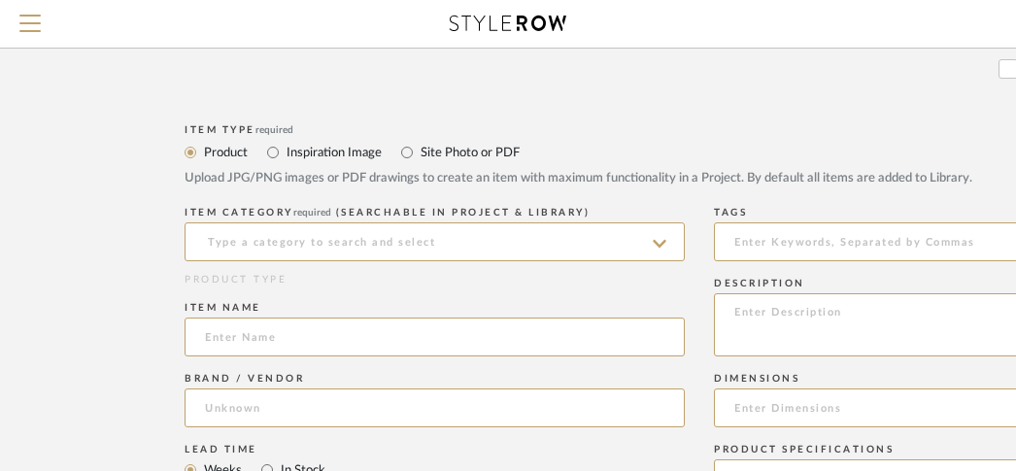
scroll to position [669, 0]
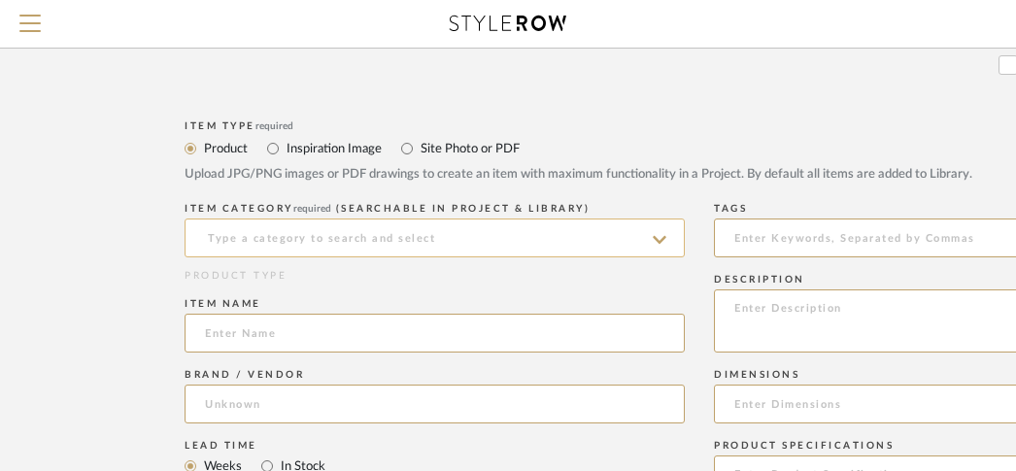
click at [455, 246] on input at bounding box center [434, 237] width 500 height 39
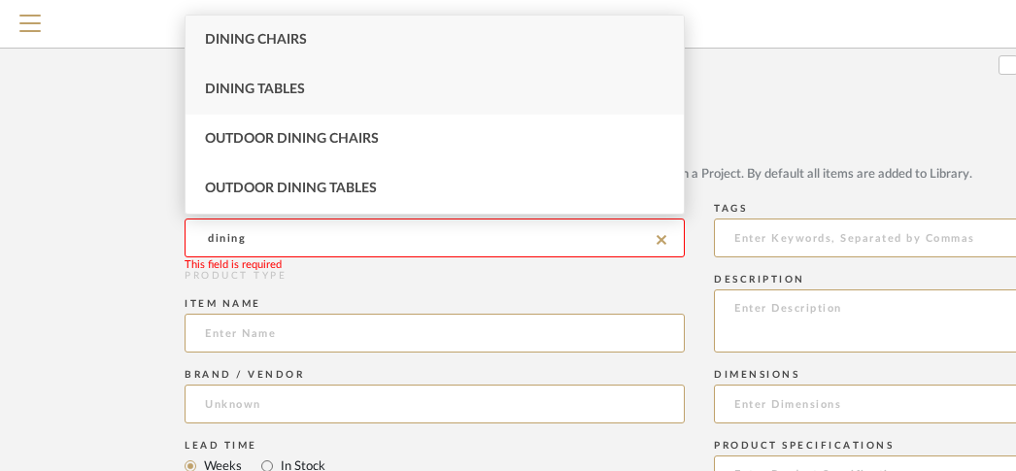
click at [337, 86] on div "Dining Tables" at bounding box center [434, 90] width 498 height 50
type input "Dining Tables"
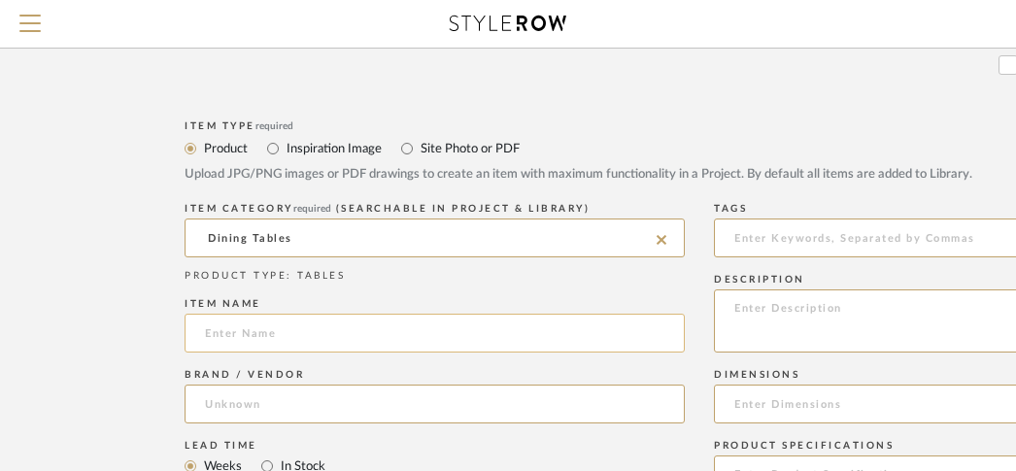
click at [298, 332] on input at bounding box center [434, 333] width 500 height 39
paste input "Client's own_"
type input "Client's own_Dining Table"
click at [778, 311] on textarea at bounding box center [964, 320] width 500 height 63
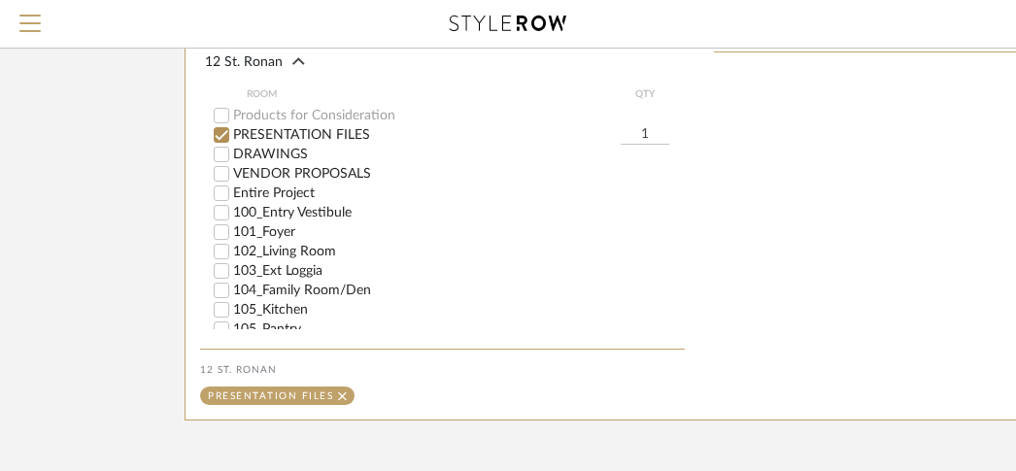
scroll to position [1371, 0]
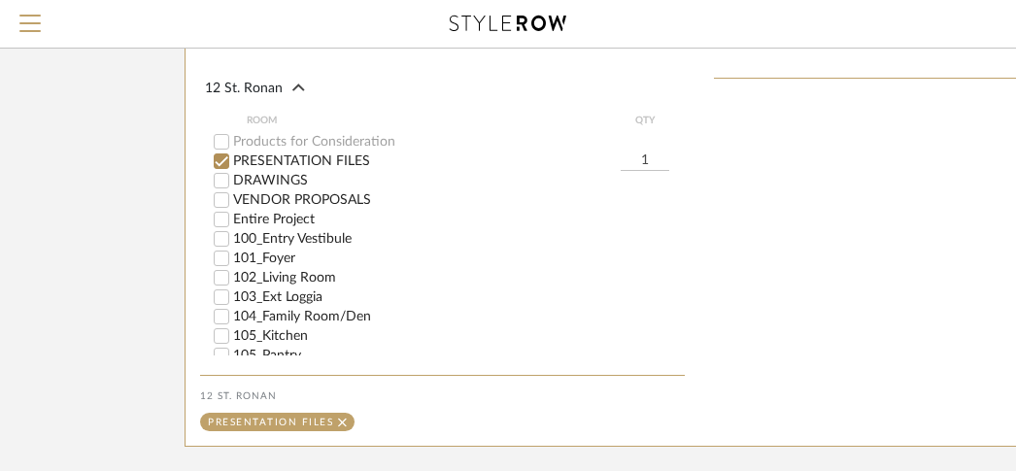
type textarea "Dimensions: 46"Dia"
click at [293, 217] on label "Entire Project" at bounding box center [458, 220] width 451 height 14
click at [231, 217] on input "Entire Project" at bounding box center [221, 219] width 19 height 19
click at [294, 163] on label "PRESENTATION FILES" at bounding box center [426, 161] width 387 height 14
click at [231, 163] on input "PRESENTATION FILES" at bounding box center [221, 160] width 19 height 19
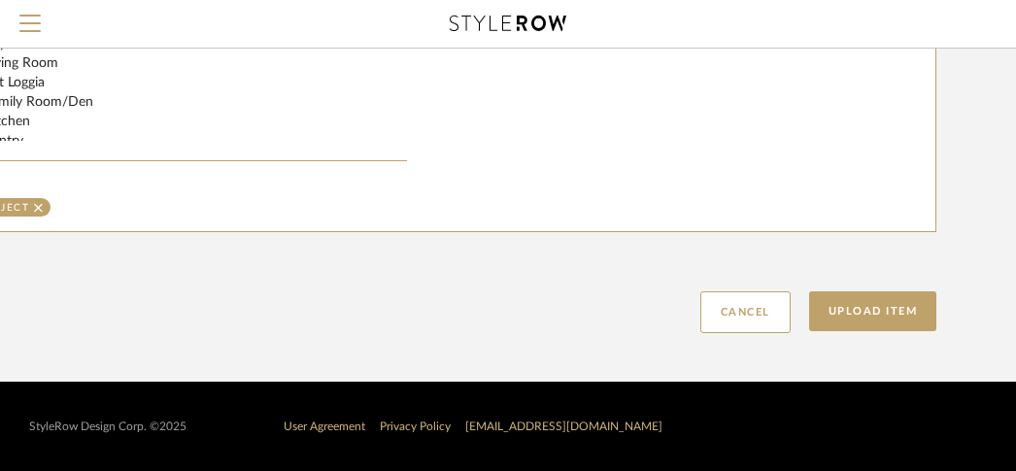
scroll to position [1587, 299]
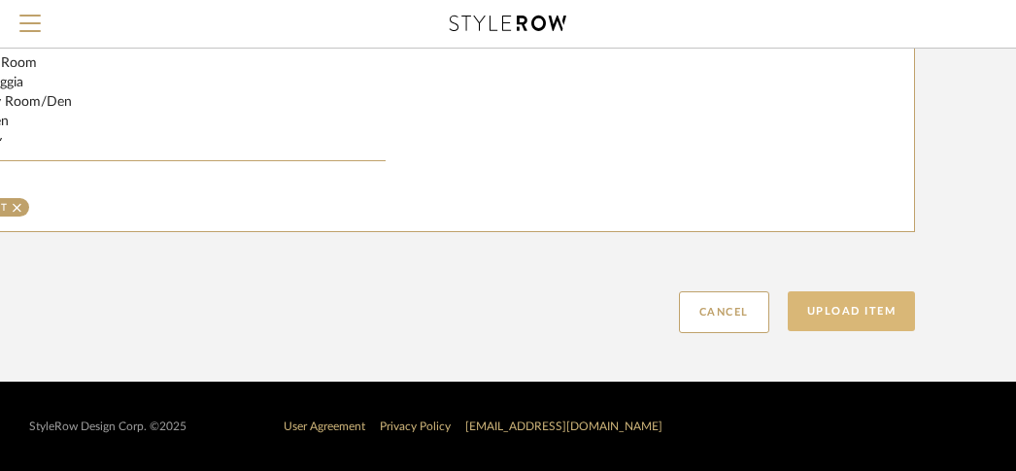
click at [852, 313] on button "Upload Item" at bounding box center [851, 311] width 128 height 40
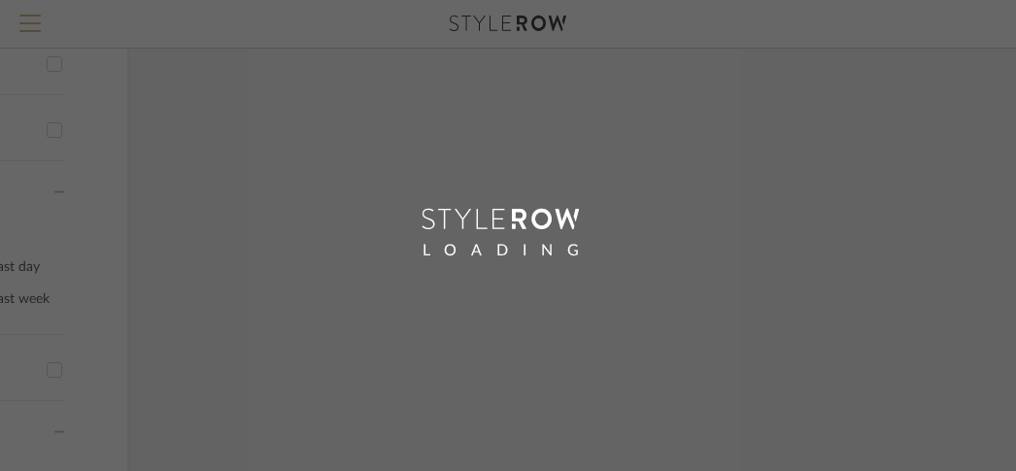
scroll to position [368, 152]
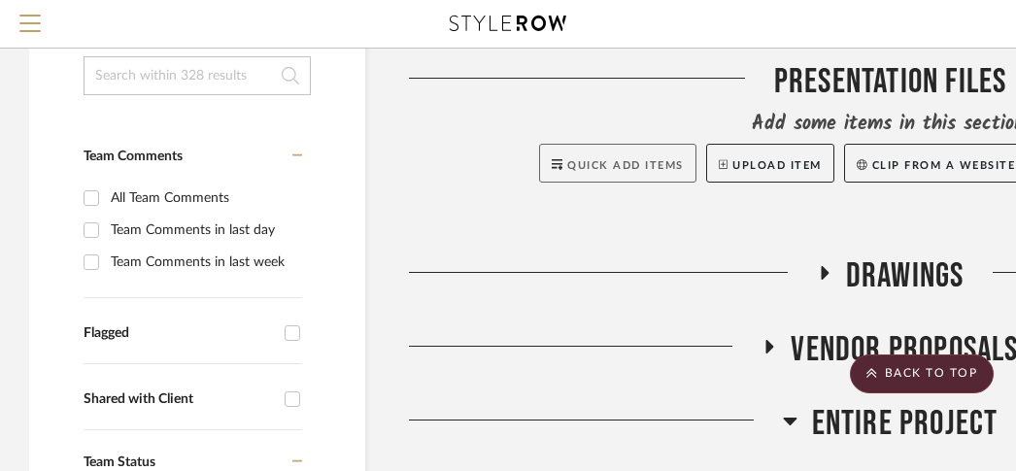
scroll to position [284, 0]
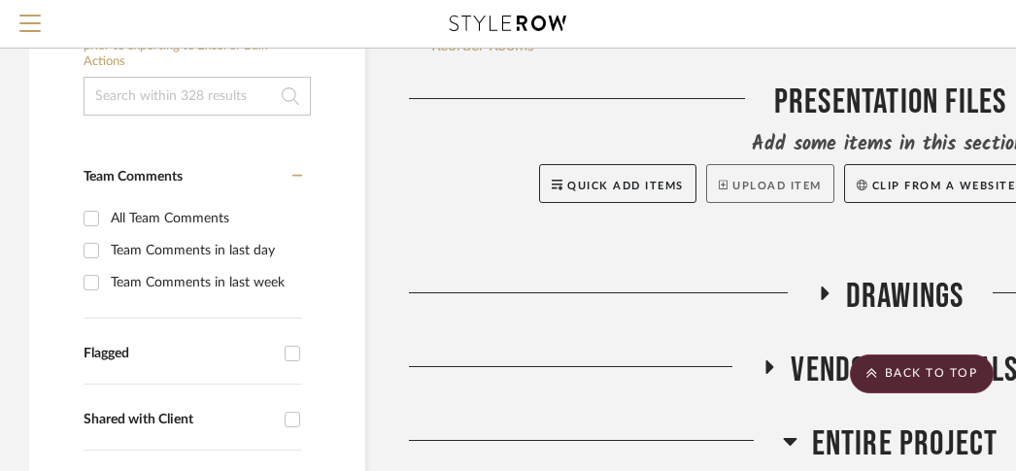
click at [756, 175] on button "Upload Item" at bounding box center [770, 183] width 128 height 39
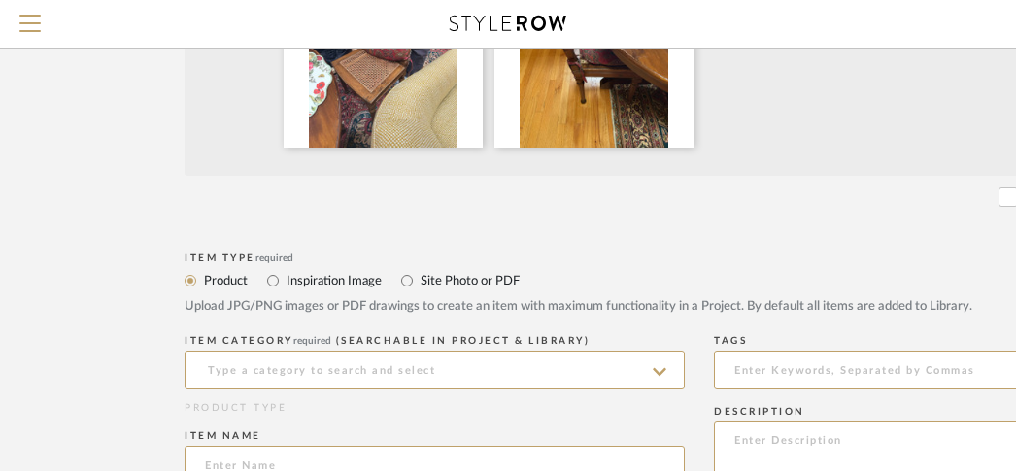
scroll to position [540, 0]
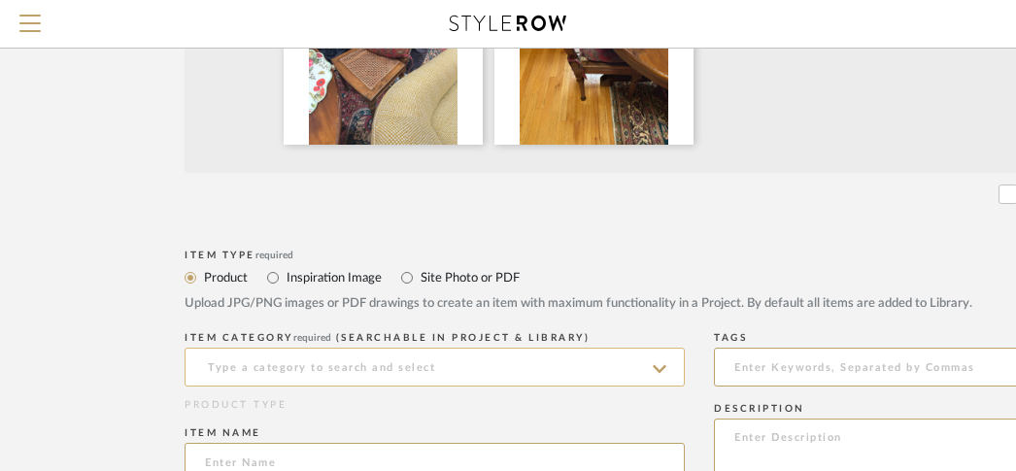
click at [482, 368] on input at bounding box center [434, 367] width 500 height 39
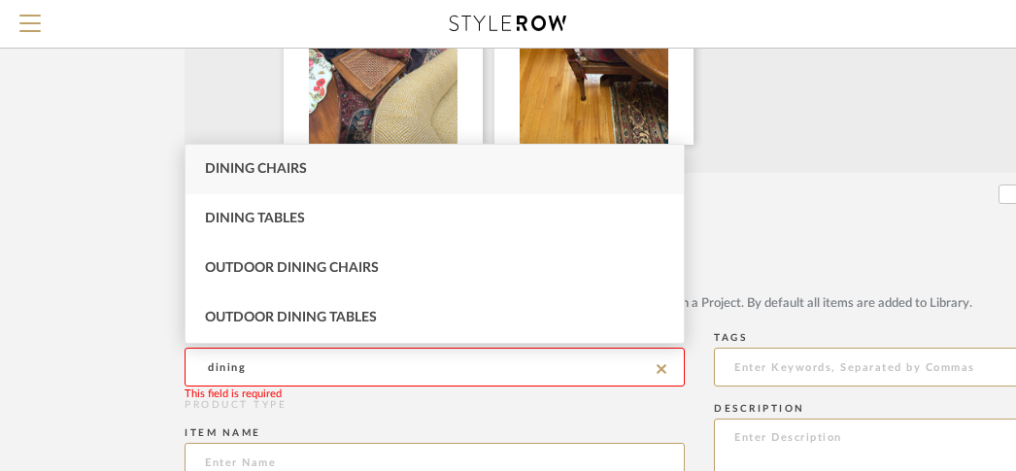
click at [383, 178] on div "Dining Chairs" at bounding box center [434, 170] width 498 height 50
type input "Dining Chairs"
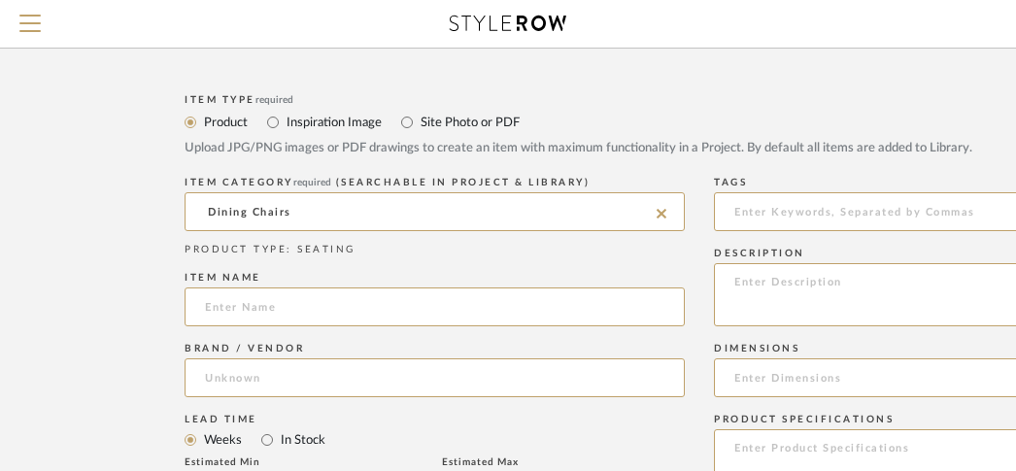
scroll to position [708, 0]
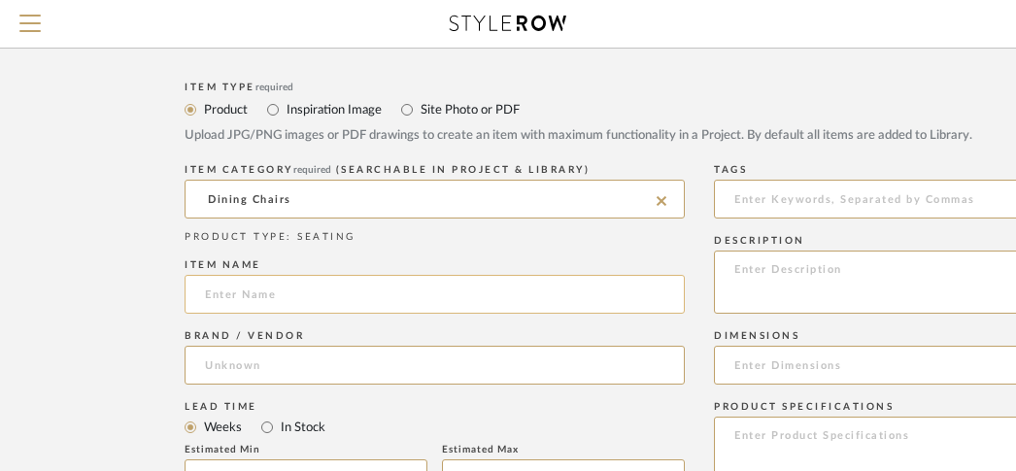
click at [489, 309] on input at bounding box center [434, 294] width 500 height 39
paste input "Client's own_"
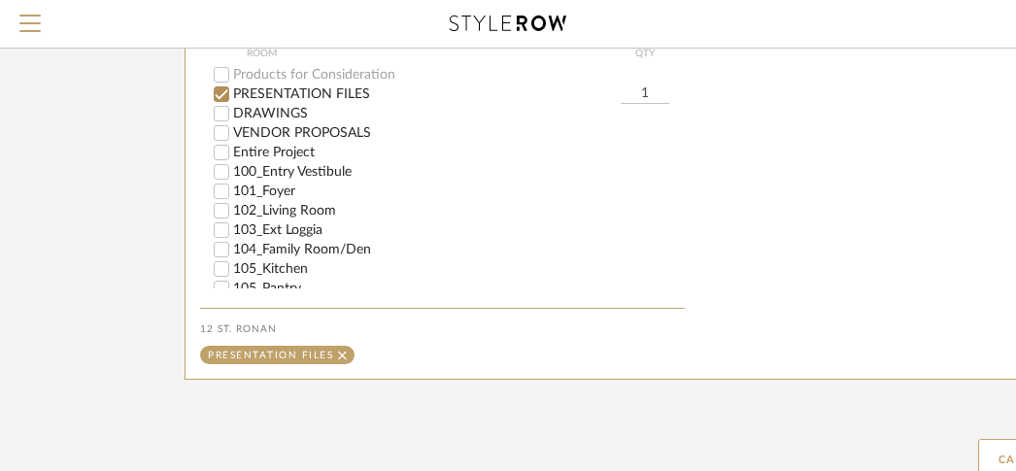
scroll to position [1454, 0]
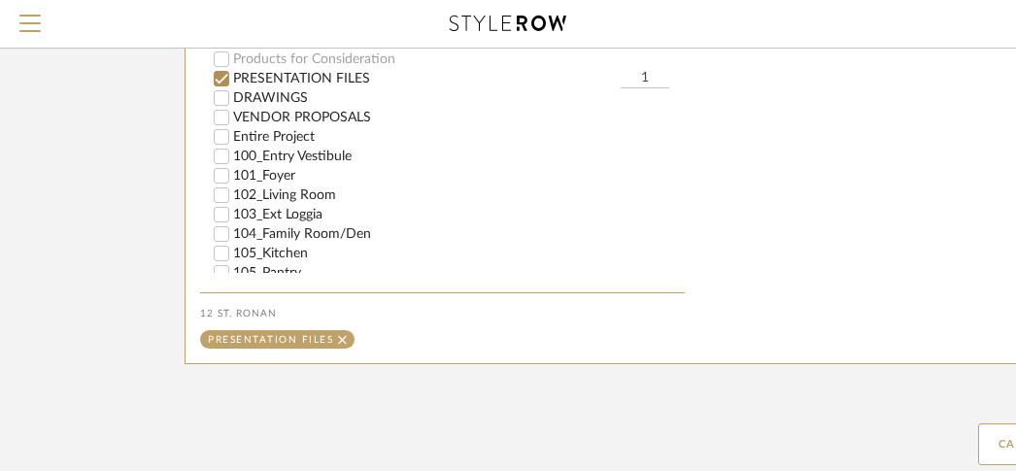
type input "Client's own_Dining Chairs"
click at [306, 77] on label "PRESENTATION FILES" at bounding box center [426, 79] width 387 height 14
click at [231, 77] on input "PRESENTATION FILES" at bounding box center [221, 78] width 19 height 19
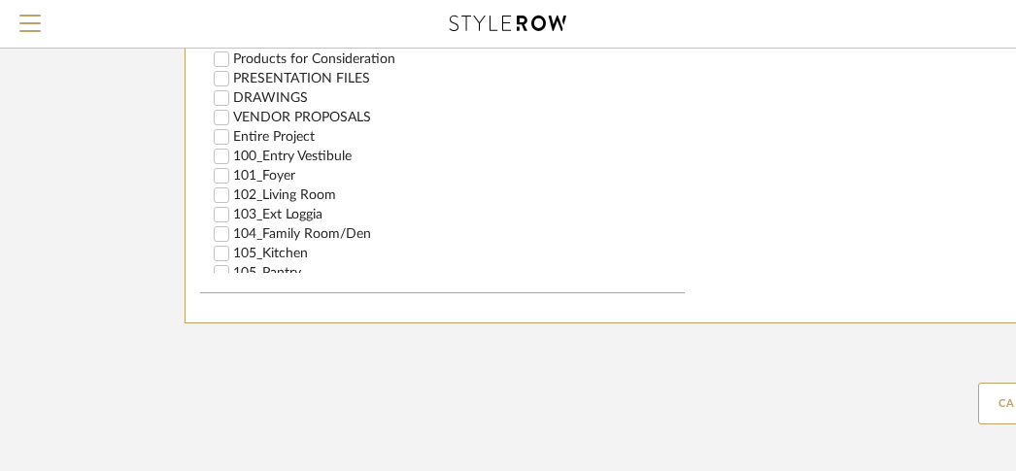
click at [272, 131] on label "Entire Project" at bounding box center [458, 137] width 451 height 14
click at [231, 131] on input "Entire Project" at bounding box center [221, 136] width 19 height 19
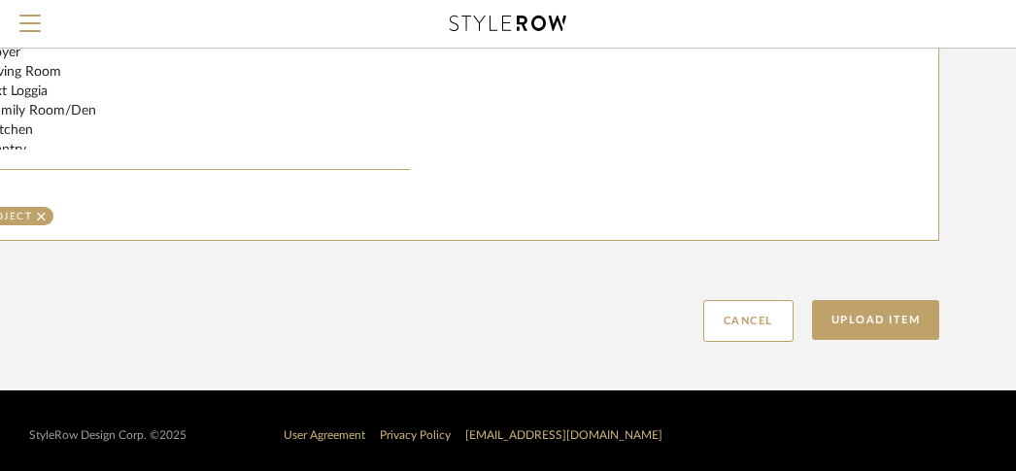
scroll to position [1577, 383]
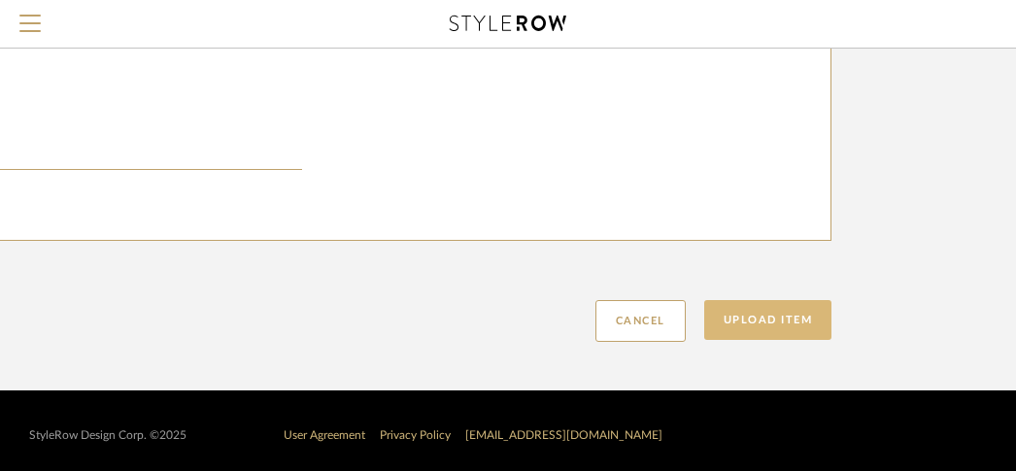
click at [747, 323] on button "Upload Item" at bounding box center [768, 320] width 128 height 40
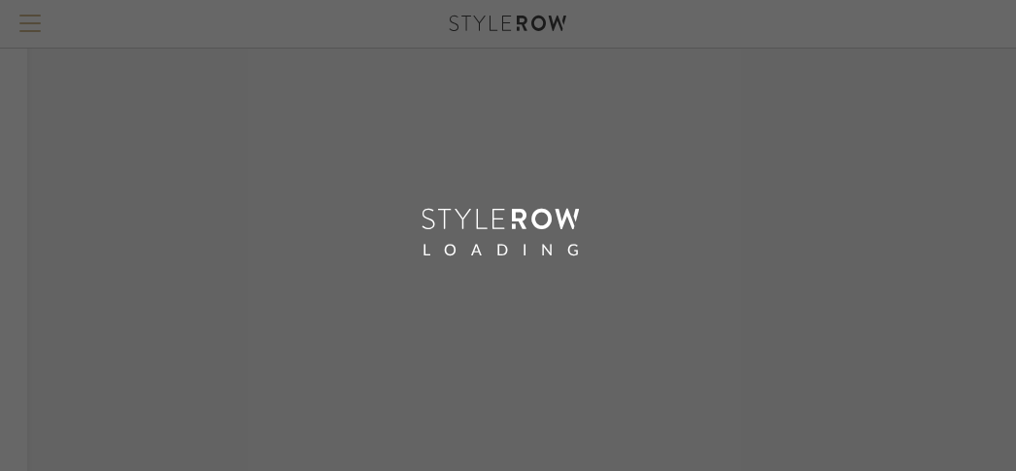
scroll to position [594, 144]
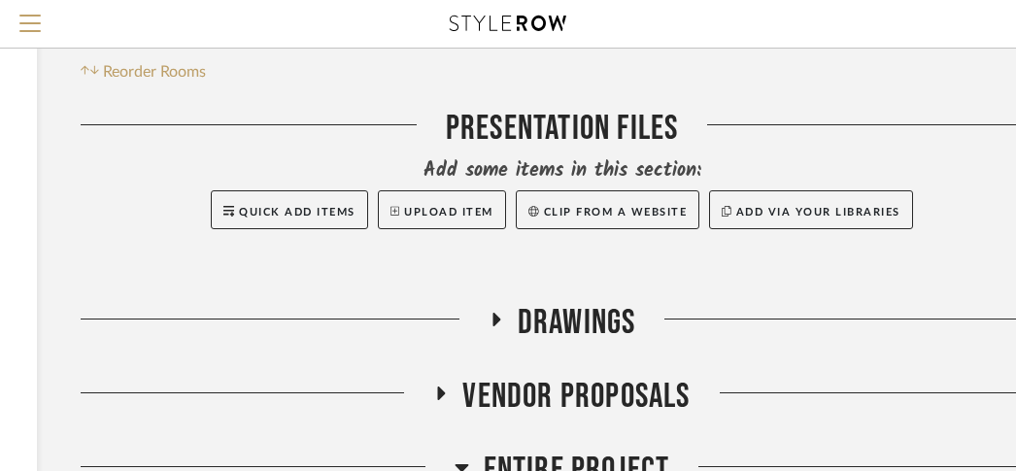
scroll to position [270, 328]
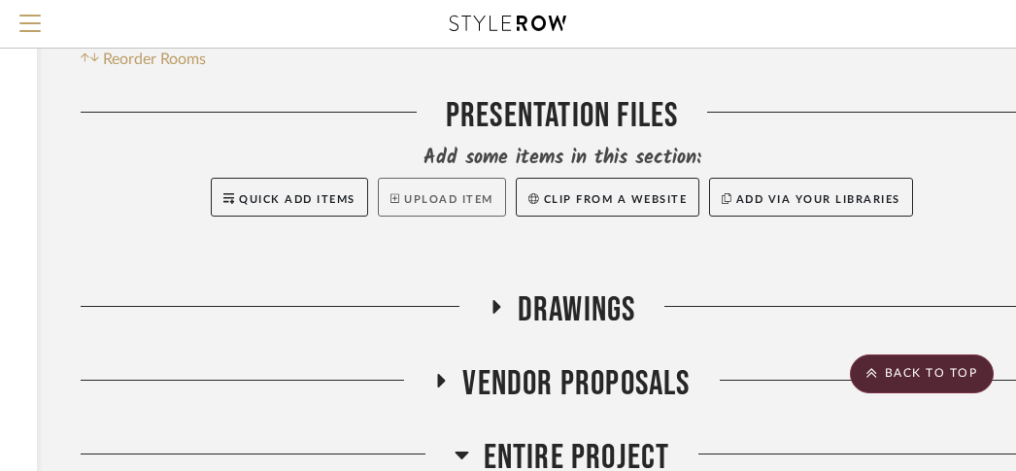
click at [438, 201] on button "Upload Item" at bounding box center [442, 197] width 128 height 39
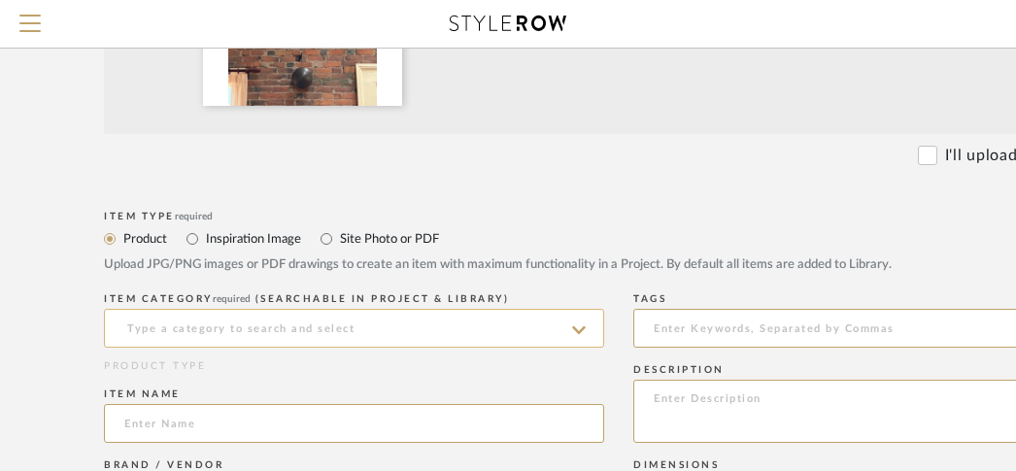
scroll to position [579, 72]
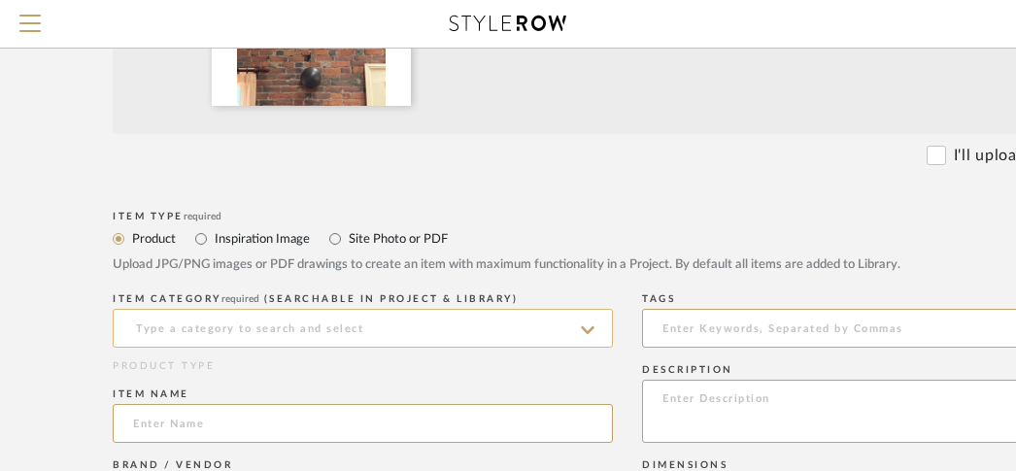
click at [327, 335] on input at bounding box center [363, 328] width 500 height 39
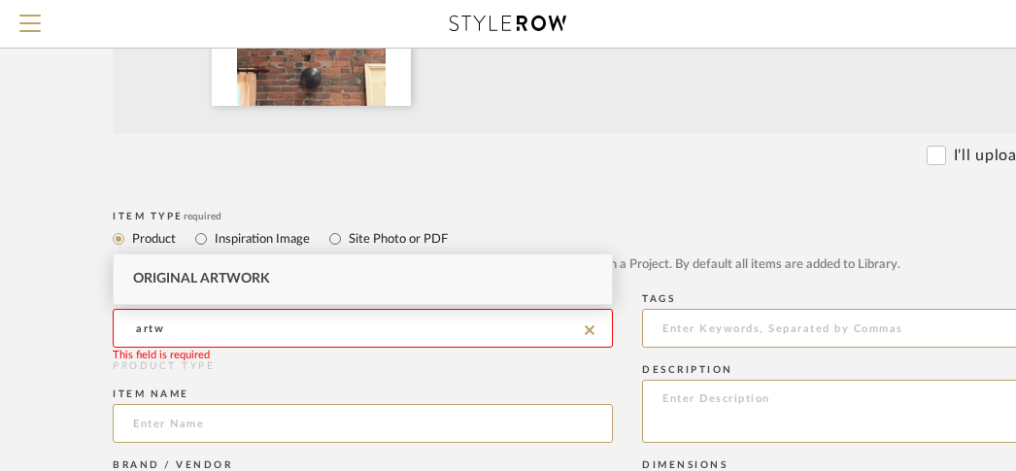
click at [225, 284] on span "Original Artwork" at bounding box center [201, 279] width 137 height 14
type input "Original Artwork"
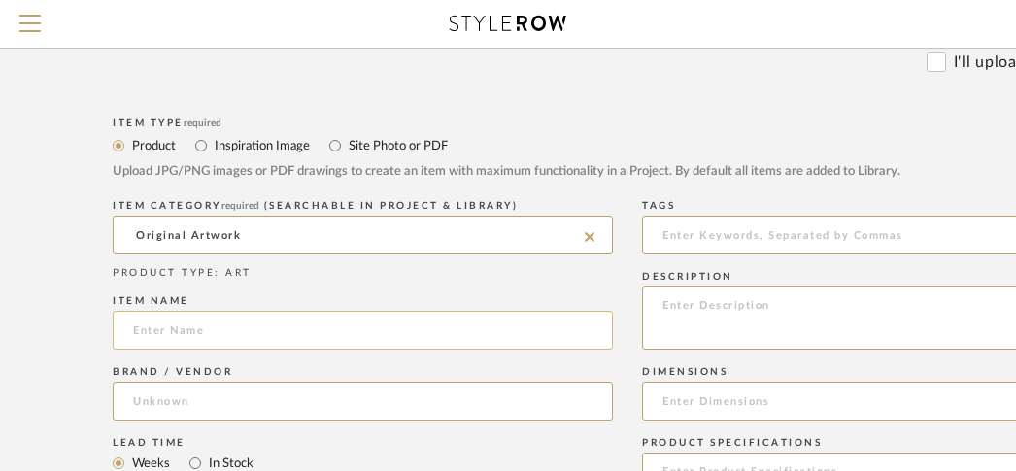
scroll to position [679, 72]
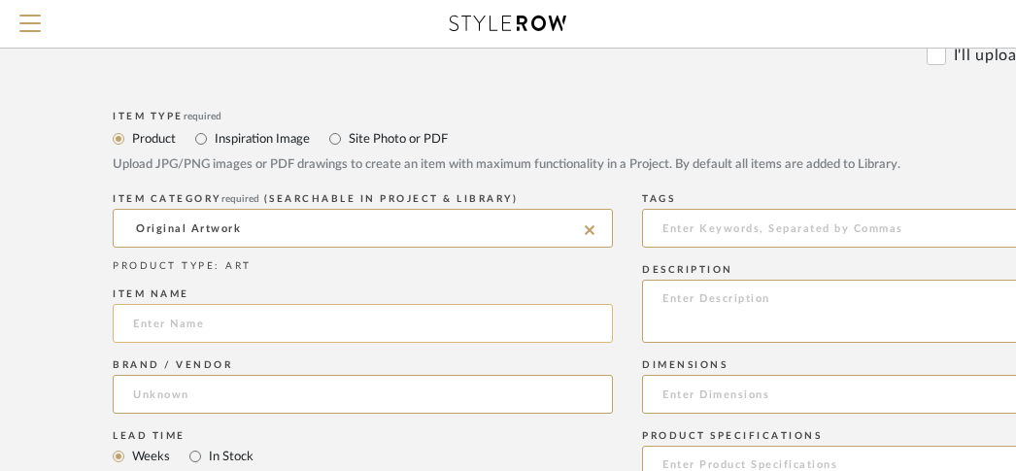
click at [238, 308] on input at bounding box center [363, 323] width 500 height 39
paste input "Client's own_"
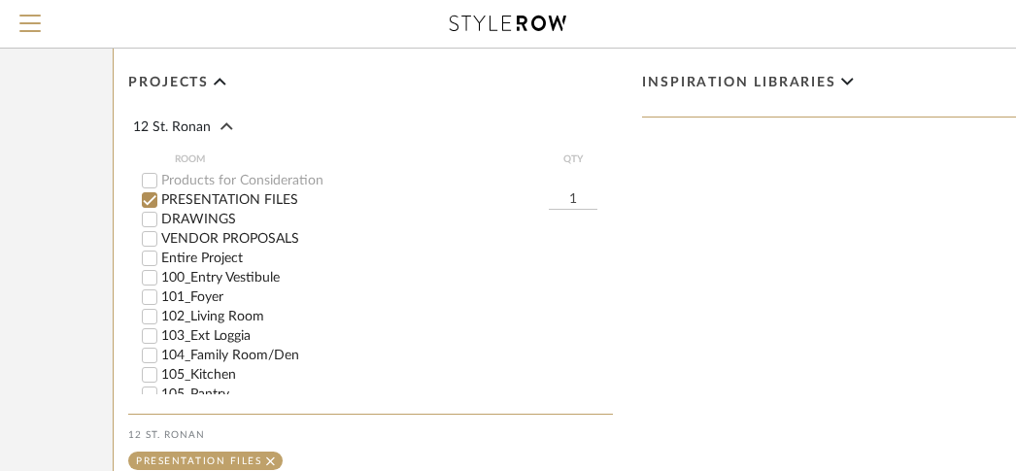
scroll to position [1343, 72]
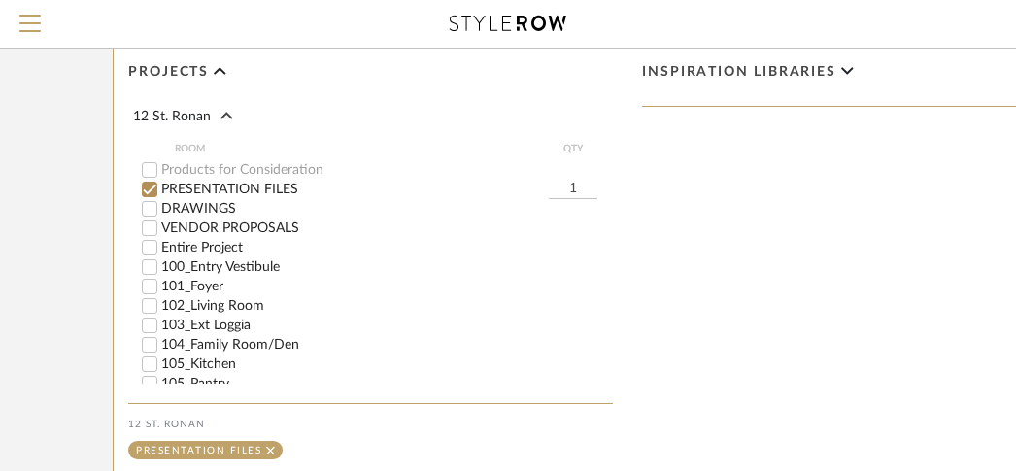
type input "Client's own_Wall Art5"
click at [198, 245] on label "Entire Project" at bounding box center [386, 248] width 451 height 14
click at [159, 245] on input "Entire Project" at bounding box center [149, 247] width 19 height 19
click at [204, 183] on label "PRESENTATION FILES" at bounding box center [354, 190] width 387 height 14
click at [159, 183] on input "PRESENTATION FILES" at bounding box center [149, 189] width 19 height 19
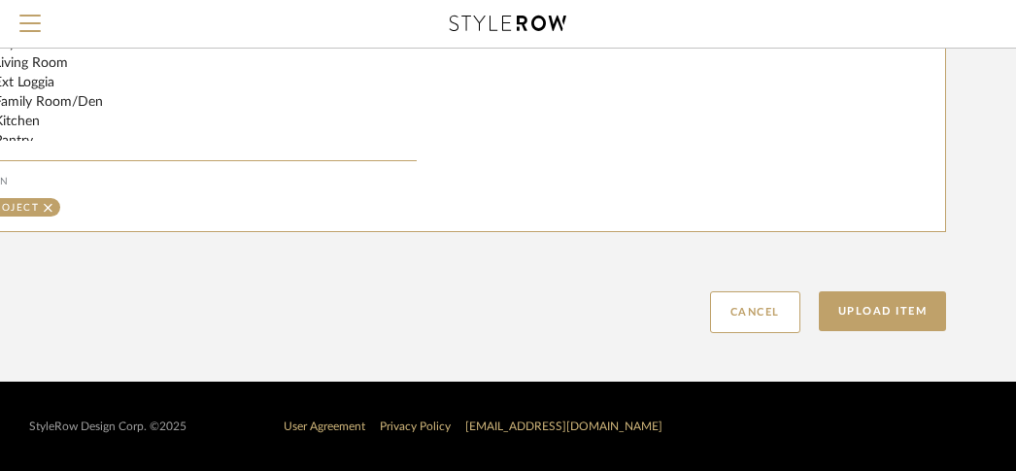
scroll to position [1587, 383]
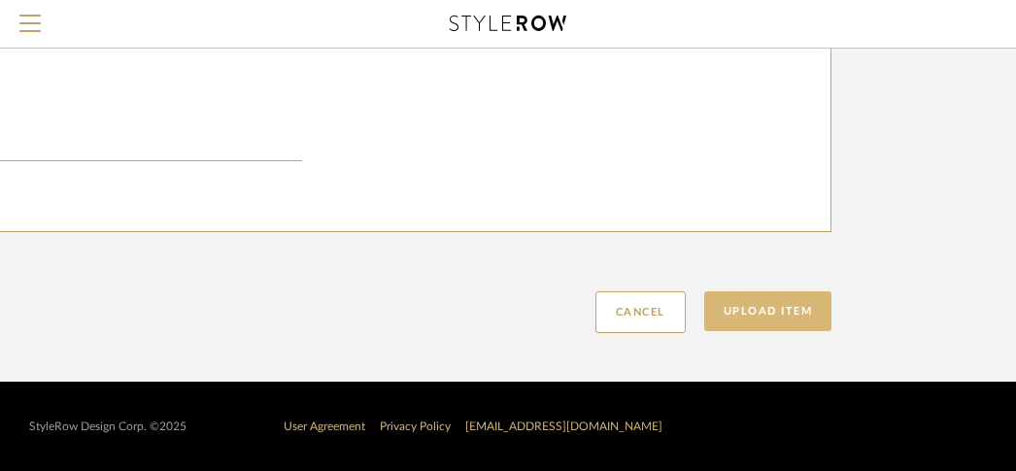
click at [744, 318] on button "Upload Item" at bounding box center [768, 311] width 128 height 40
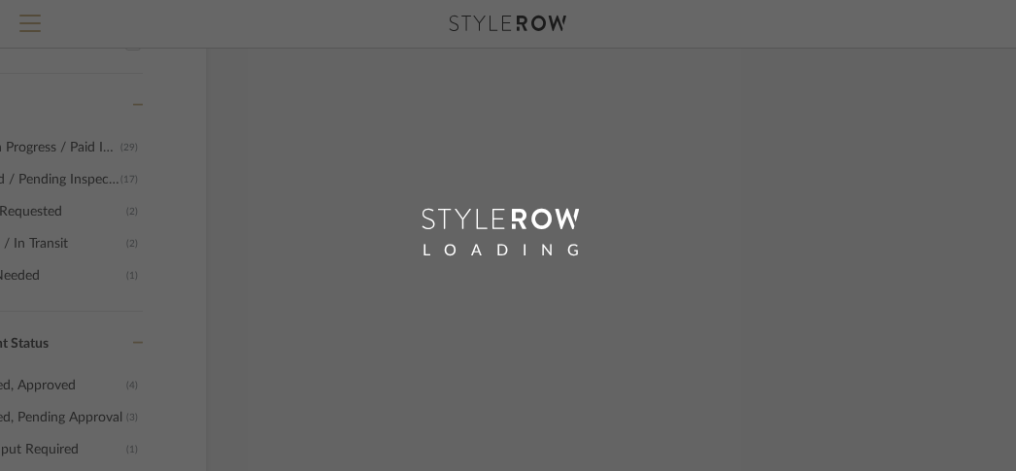
scroll to position [267, 64]
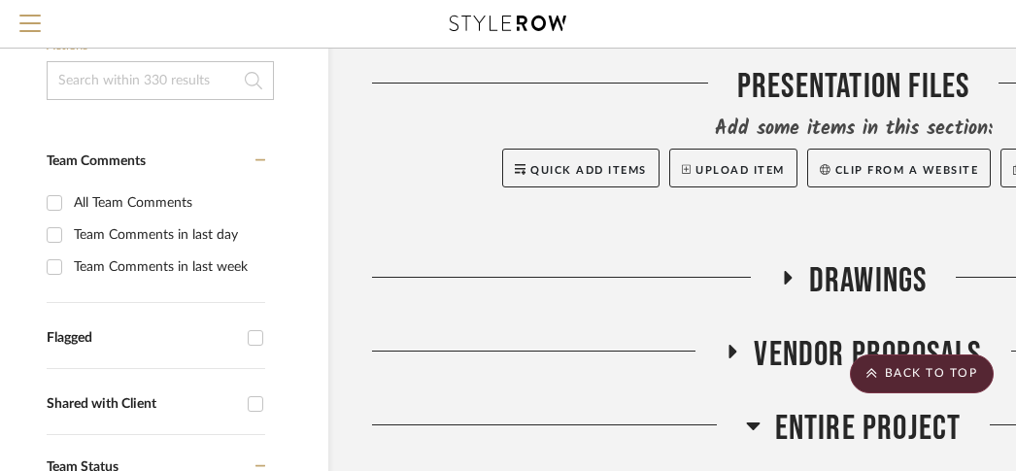
scroll to position [260, 37]
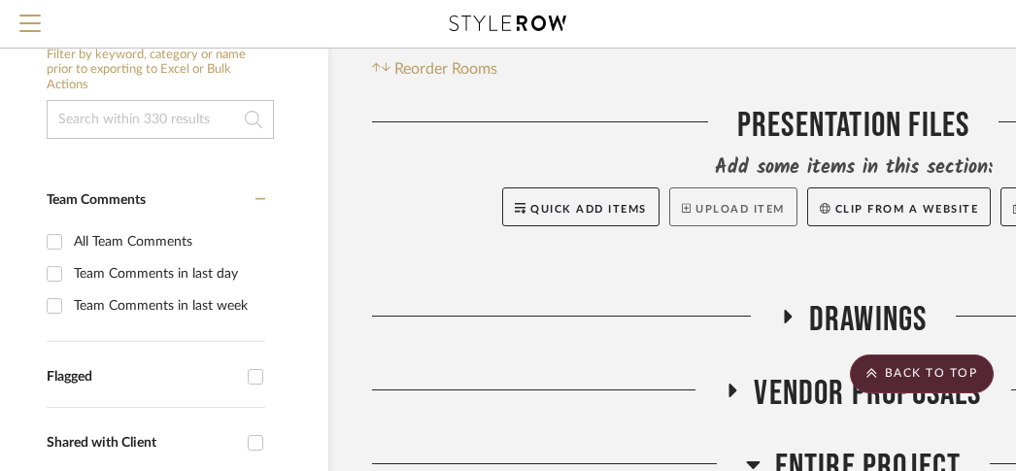
click at [716, 216] on button "Upload Item" at bounding box center [733, 206] width 128 height 39
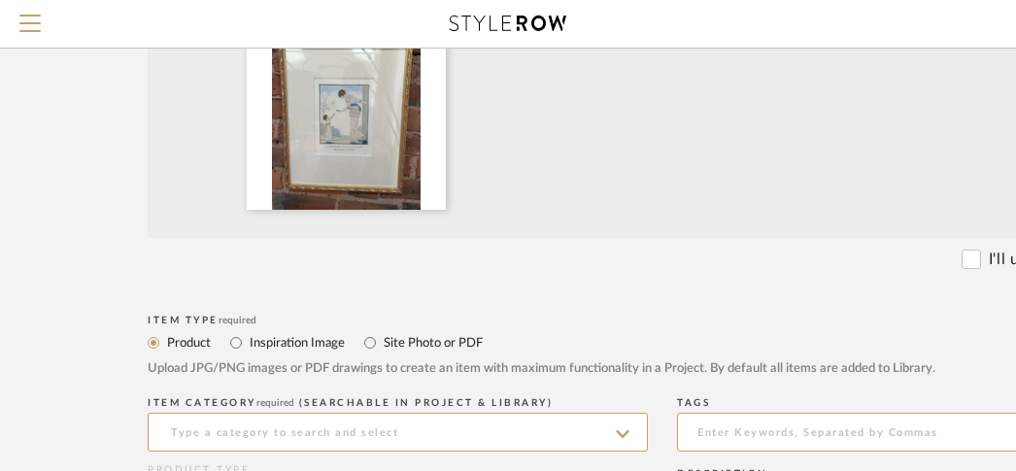
scroll to position [612, 37]
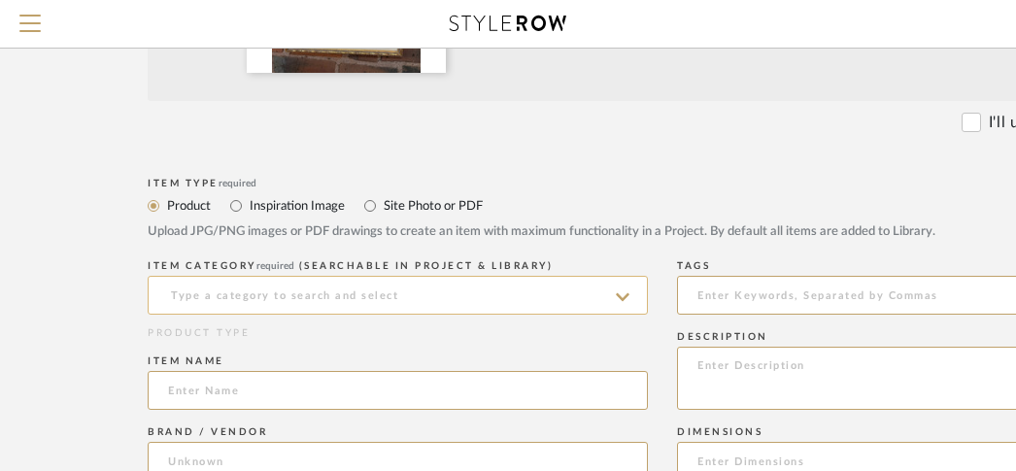
click at [335, 302] on input at bounding box center [398, 295] width 500 height 39
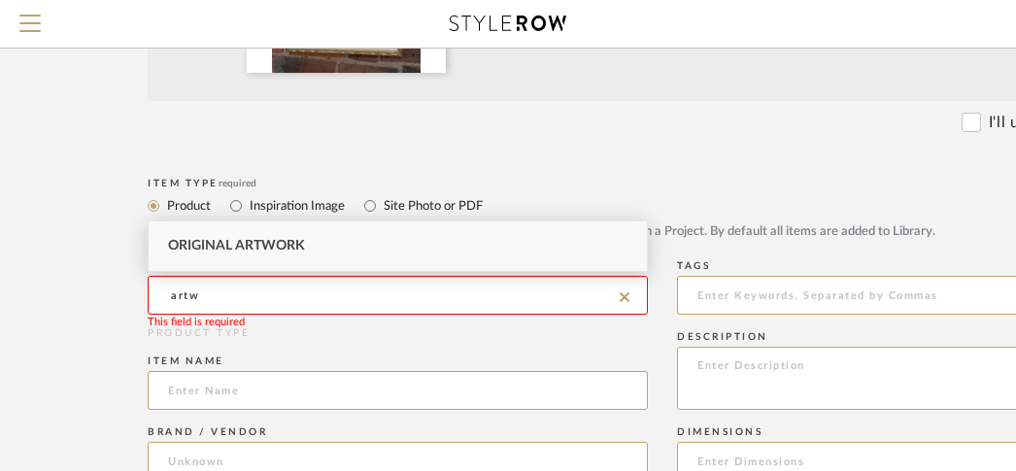
click at [312, 241] on div "Original Artwork" at bounding box center [398, 246] width 498 height 50
type input "Original Artwork"
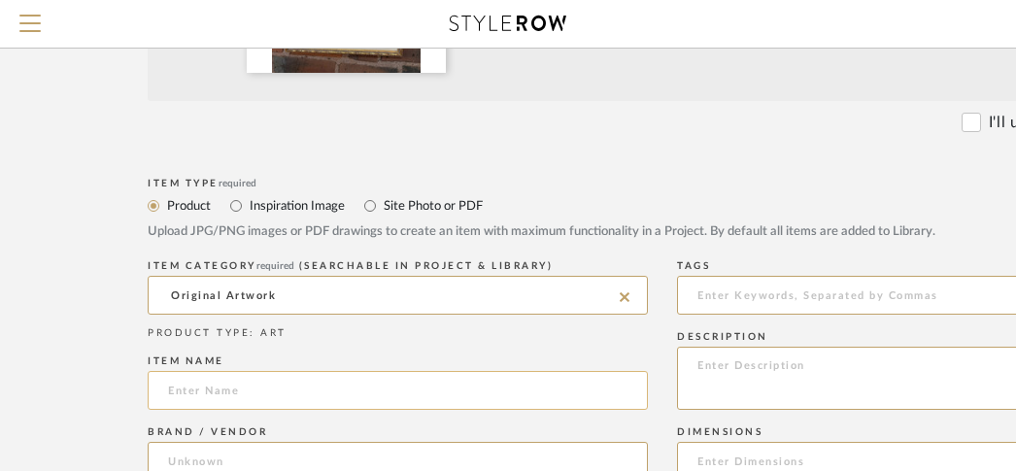
click at [264, 384] on input at bounding box center [398, 390] width 500 height 39
paste input "Client's own_"
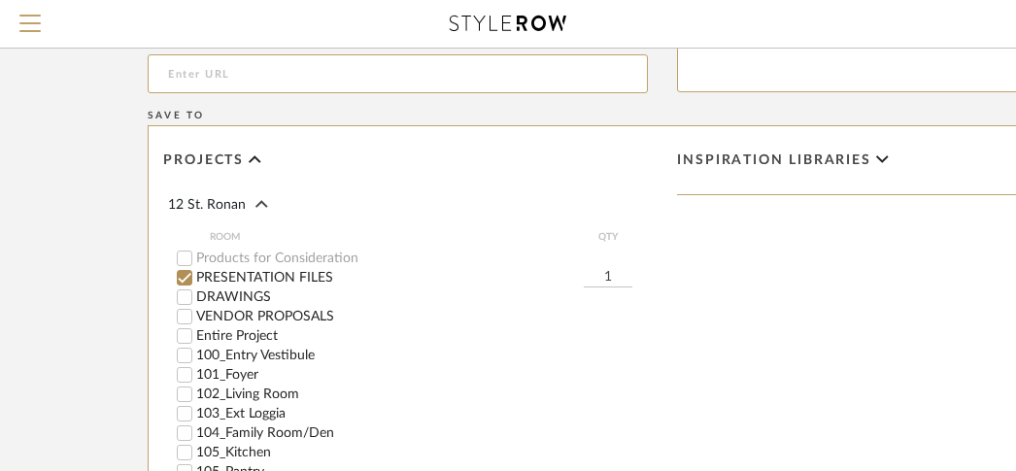
scroll to position [1266, 37]
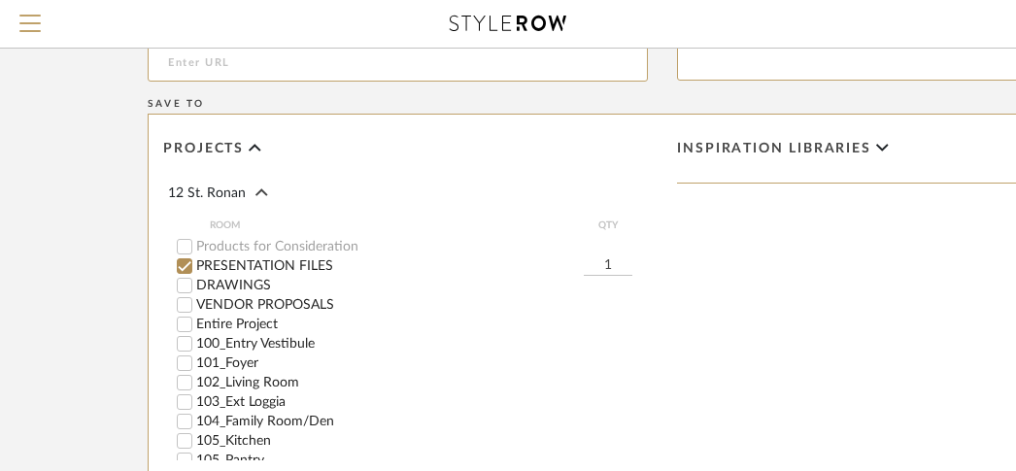
type input "Client's own_Wall Art6"
click at [231, 326] on label "Entire Project" at bounding box center [421, 325] width 451 height 14
click at [194, 326] on input "Entire Project" at bounding box center [184, 324] width 19 height 19
click at [240, 267] on label "PRESENTATION FILES" at bounding box center [389, 266] width 387 height 14
click at [194, 267] on input "PRESENTATION FILES" at bounding box center [184, 265] width 19 height 19
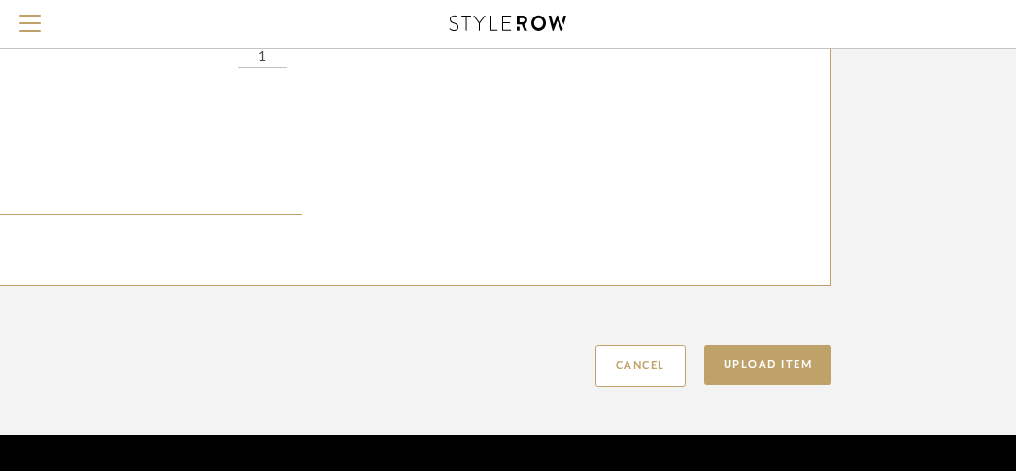
scroll to position [1587, 383]
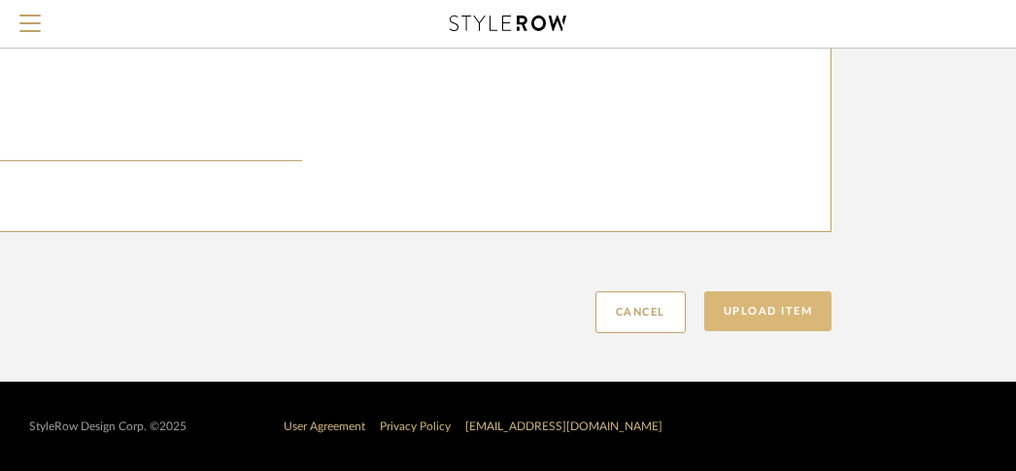
click at [776, 308] on button "Upload Item" at bounding box center [768, 311] width 128 height 40
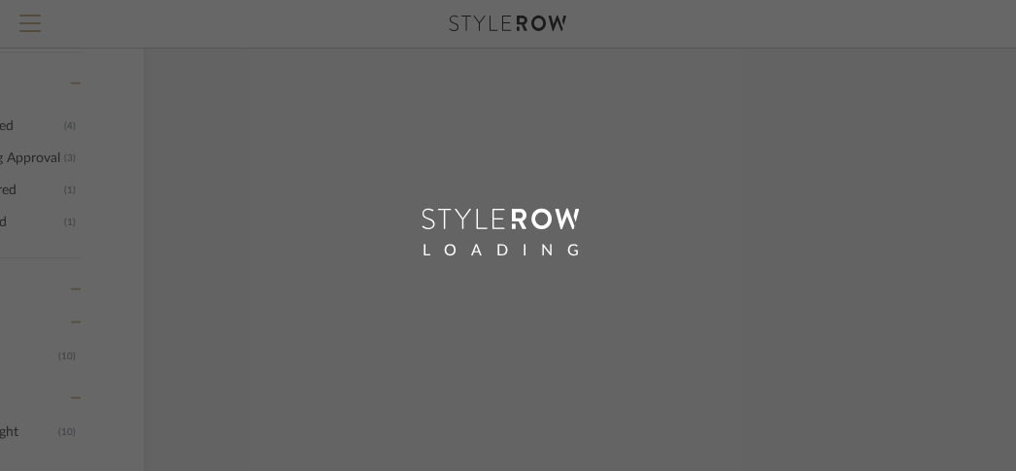
scroll to position [478, 115]
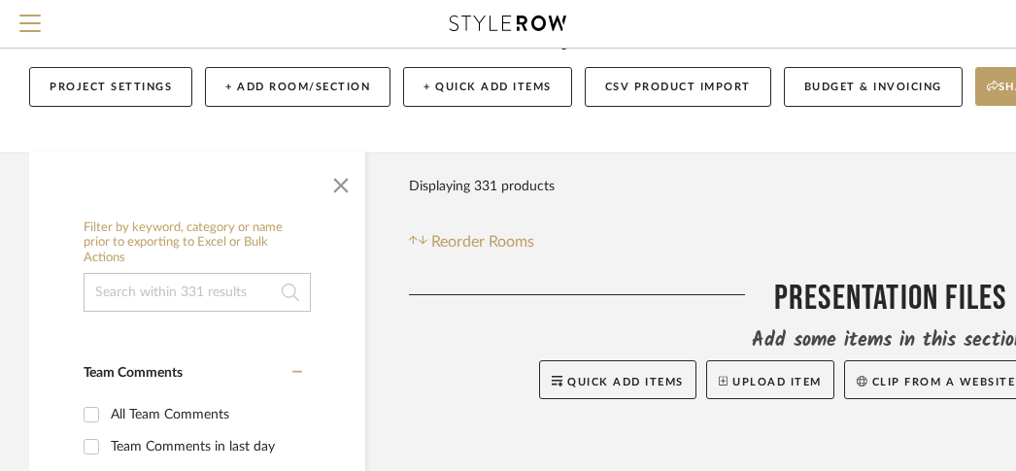
scroll to position [94, 0]
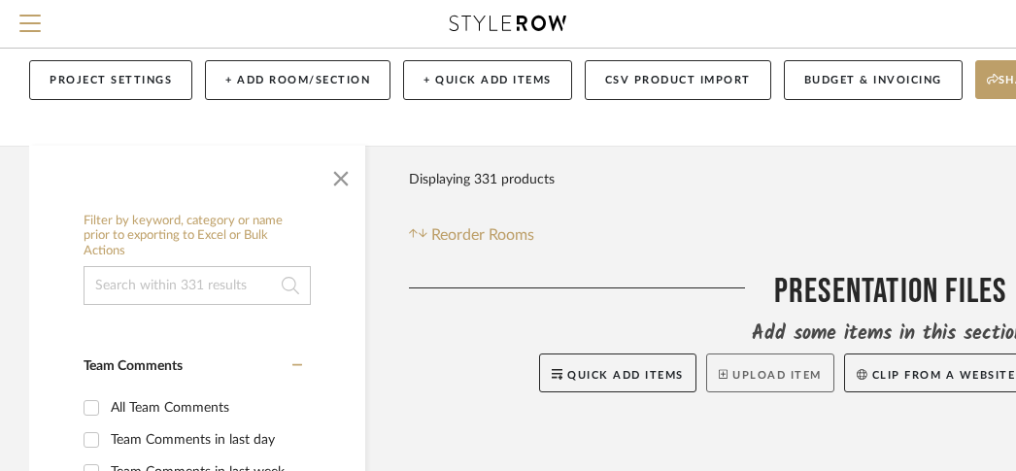
click at [770, 377] on button "Upload Item" at bounding box center [770, 372] width 128 height 39
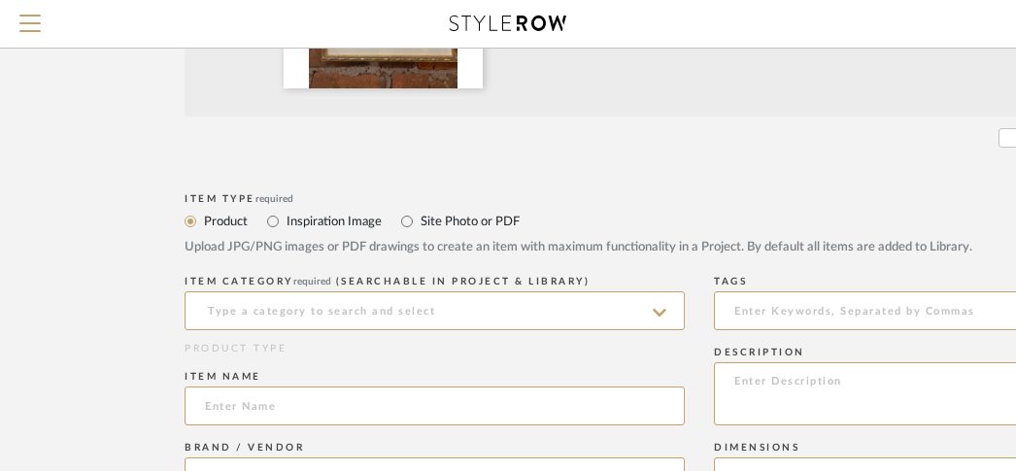
scroll to position [659, 0]
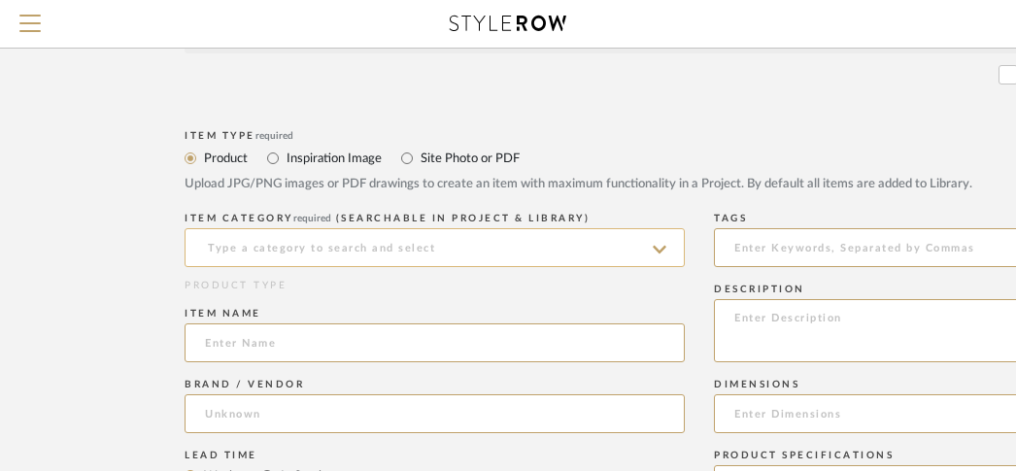
click at [553, 252] on input at bounding box center [434, 247] width 500 height 39
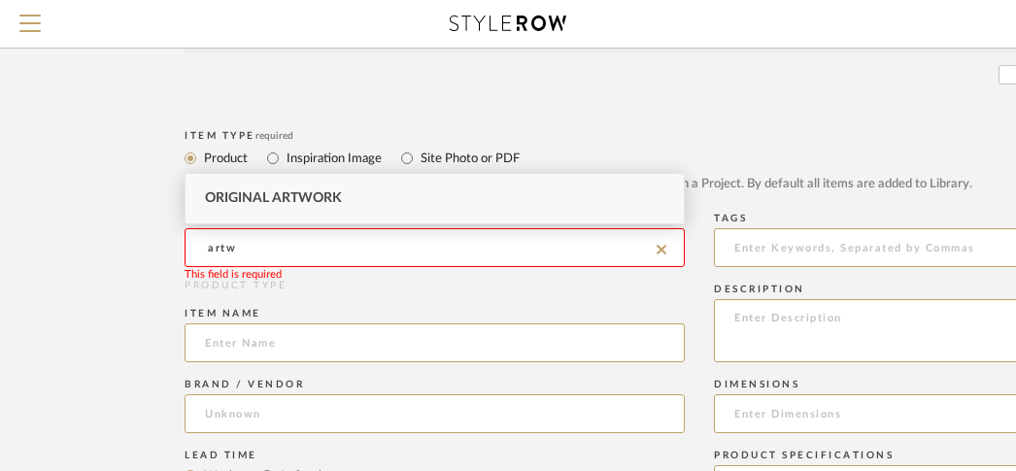
click at [404, 202] on div "Original Artwork" at bounding box center [434, 199] width 498 height 50
type input "Original Artwork"
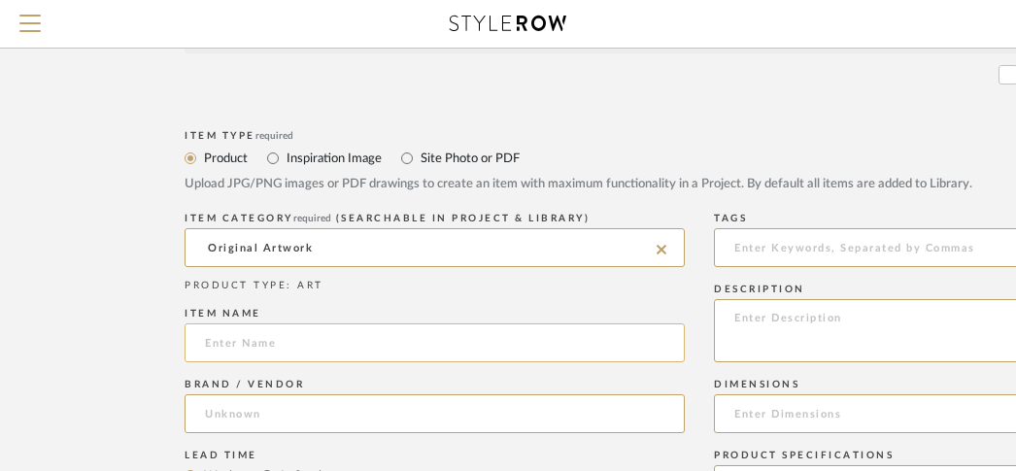
click at [409, 349] on input at bounding box center [434, 342] width 500 height 39
paste input "Client's own_"
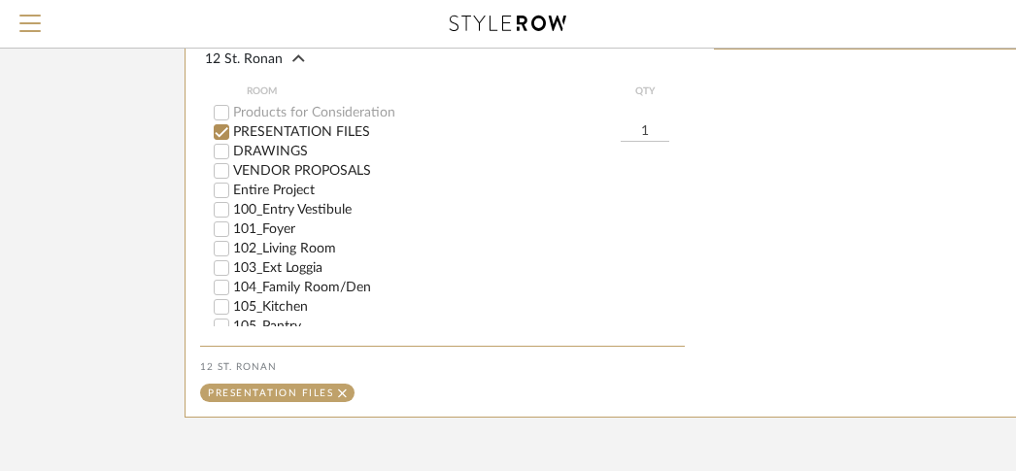
scroll to position [1417, 0]
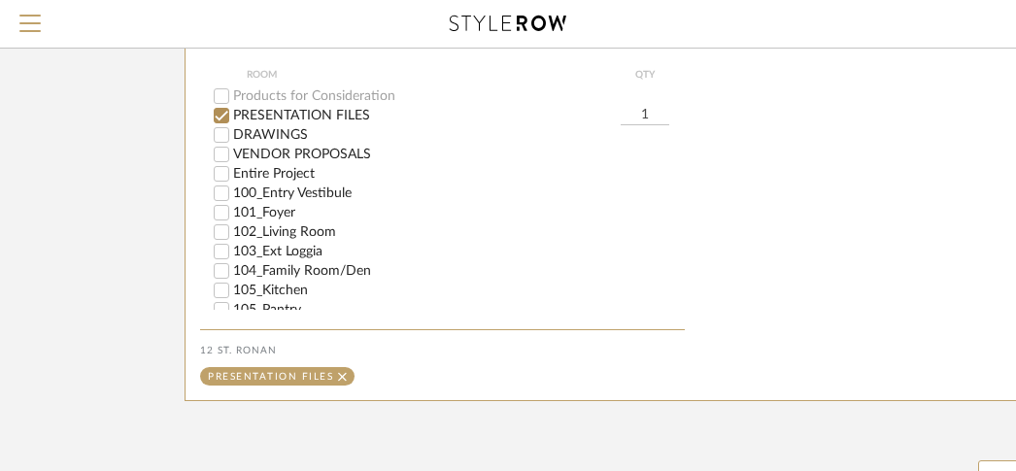
type input "Client's own_Wall Art7"
click at [307, 115] on label "PRESENTATION FILES" at bounding box center [426, 116] width 387 height 14
click at [231, 115] on input "PRESENTATION FILES" at bounding box center [221, 115] width 19 height 19
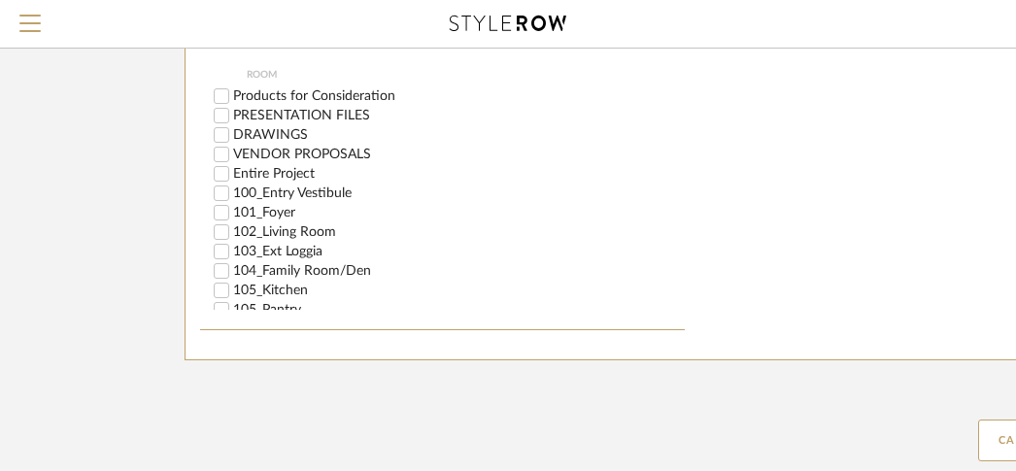
click at [286, 171] on label "Entire Project" at bounding box center [458, 174] width 451 height 14
click at [231, 171] on input "Entire Project" at bounding box center [221, 173] width 19 height 19
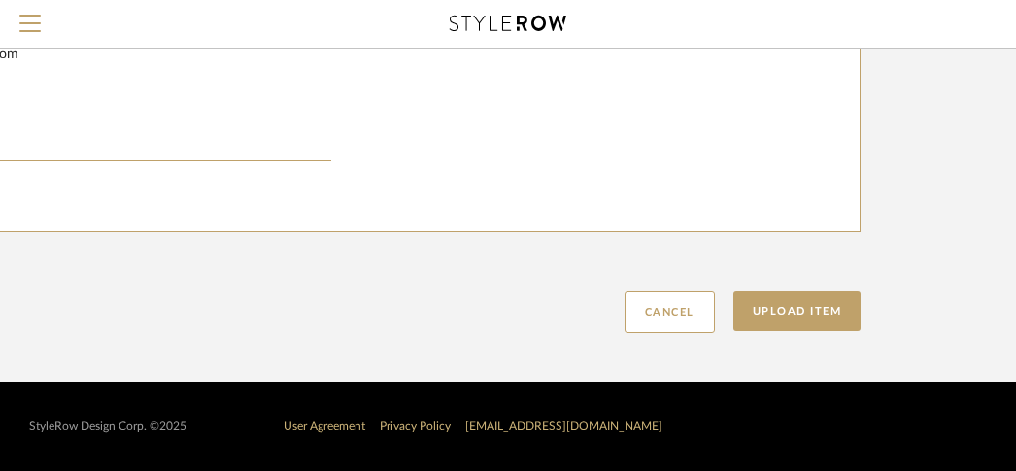
scroll to position [1587, 383]
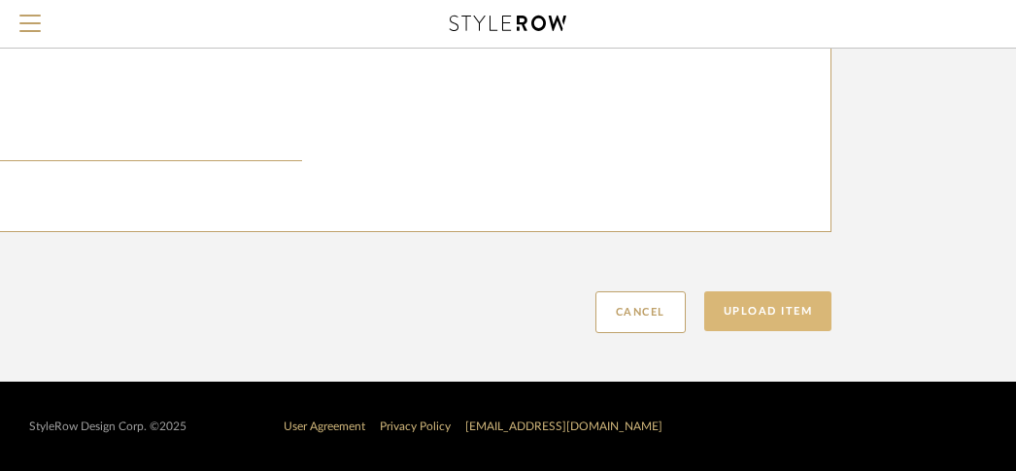
click at [795, 319] on button "Upload Item" at bounding box center [768, 311] width 128 height 40
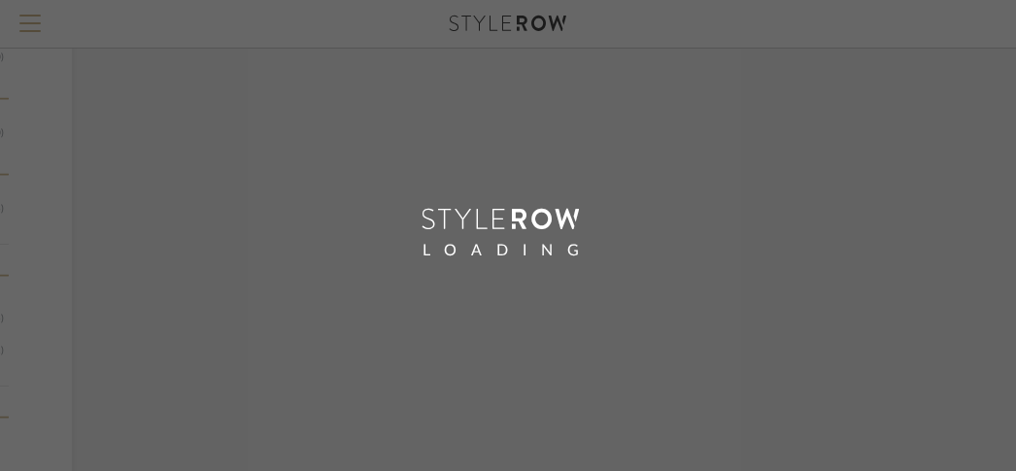
scroll to position [600, 145]
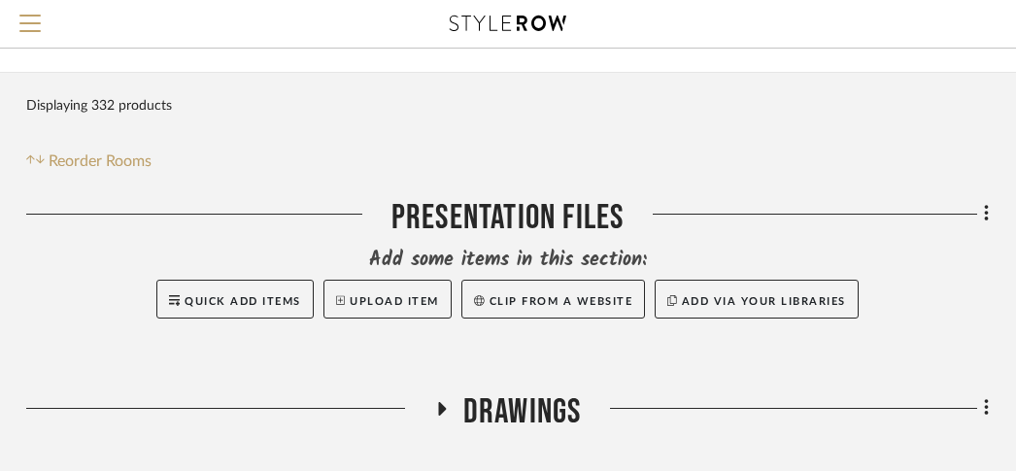
scroll to position [197, 383]
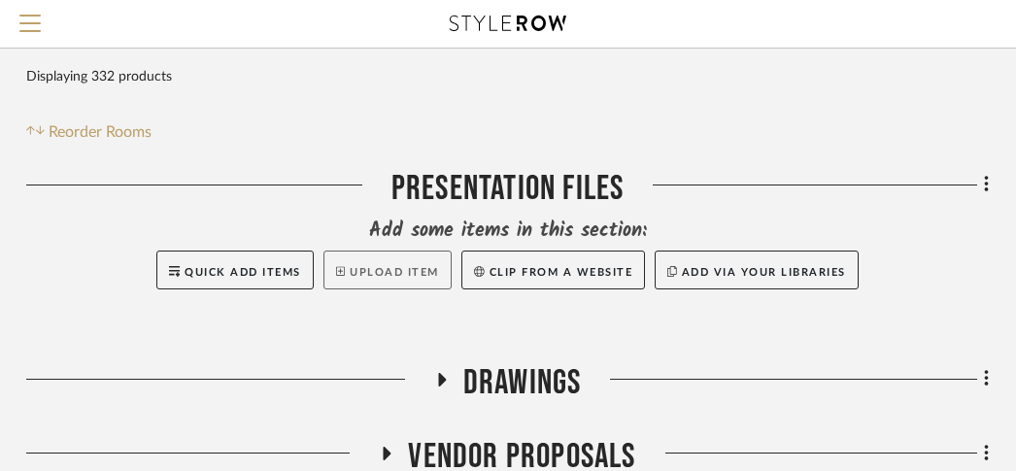
click at [395, 269] on button "Upload Item" at bounding box center [387, 270] width 128 height 39
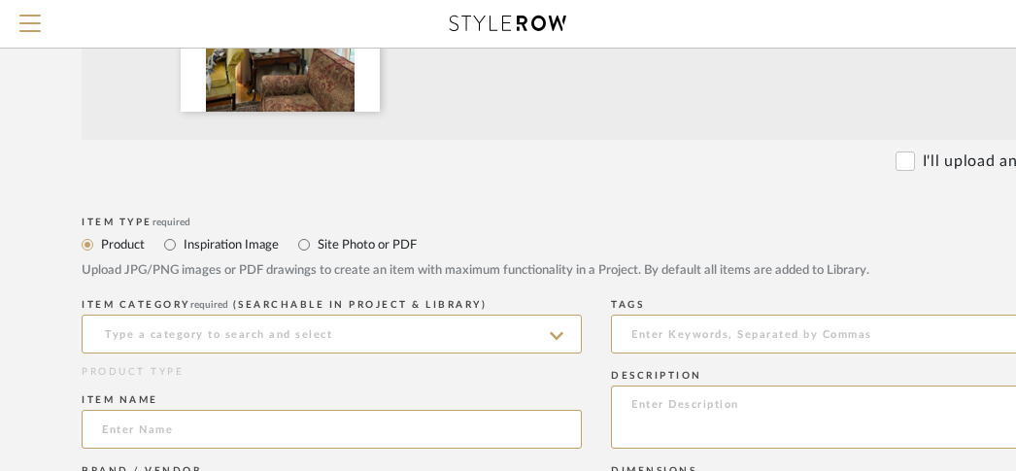
scroll to position [573, 91]
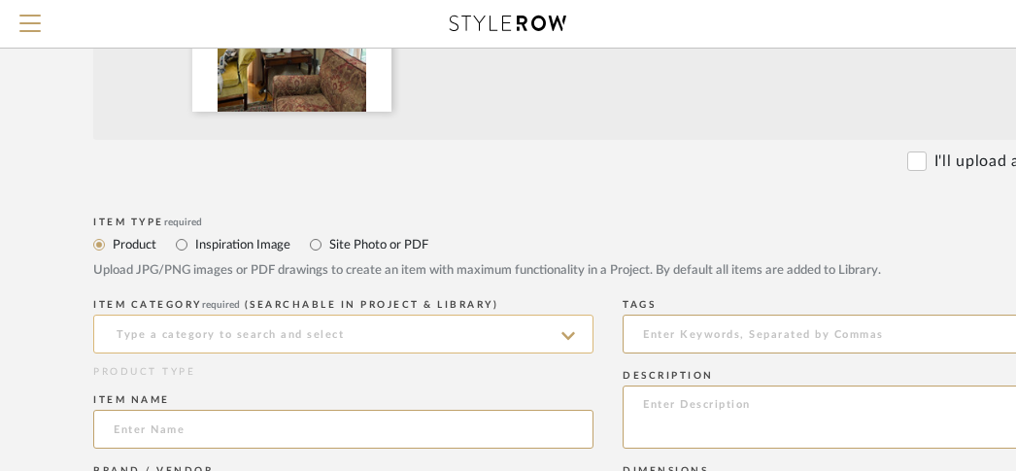
click at [322, 341] on input at bounding box center [343, 334] width 500 height 39
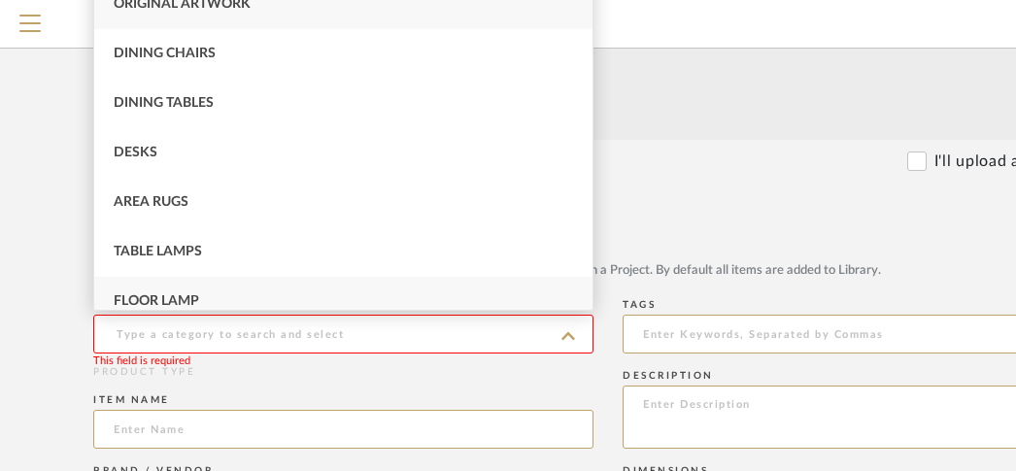
click at [249, 296] on div "Floor Lamp" at bounding box center [343, 302] width 498 height 50
type input "Floor Lamp"
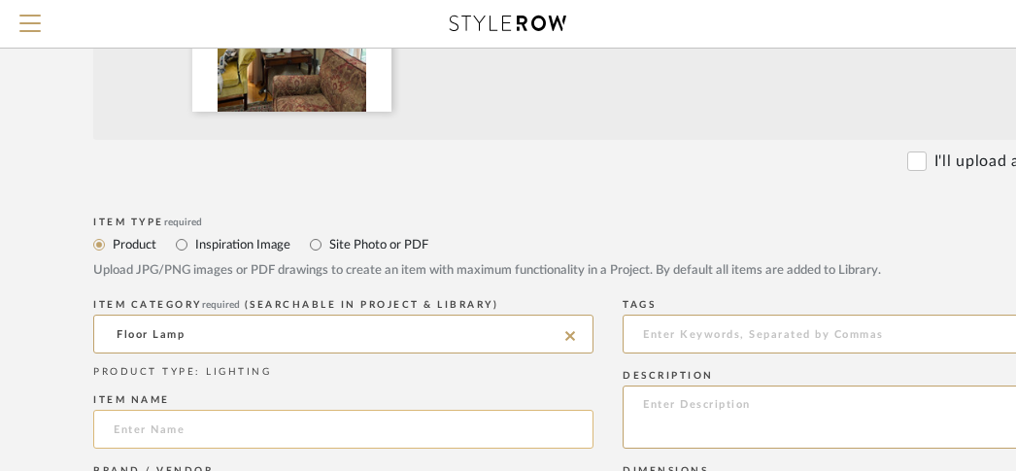
click at [228, 432] on input at bounding box center [343, 429] width 500 height 39
paste input "Client's own_"
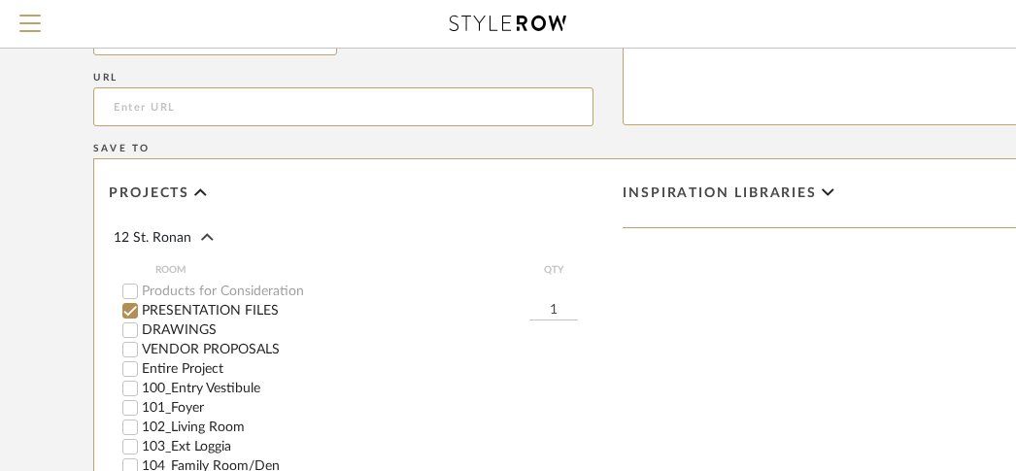
scroll to position [1252, 91]
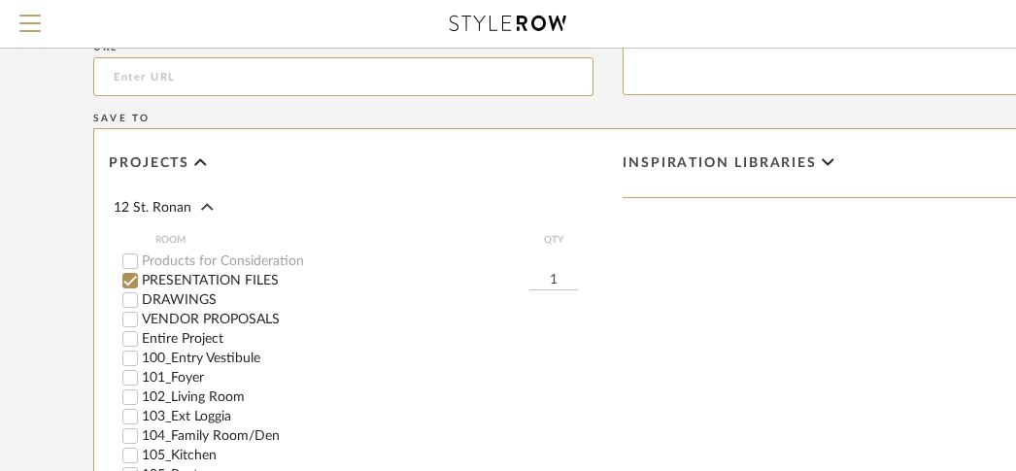
type input "Client's own_Floor Lamp5"
click at [253, 279] on label "PRESENTATION FILES" at bounding box center [335, 281] width 387 height 14
click at [140, 279] on input "PRESENTATION FILES" at bounding box center [129, 280] width 19 height 19
click at [217, 334] on label "Entire Project" at bounding box center [367, 339] width 451 height 14
click at [140, 334] on input "Entire Project" at bounding box center [129, 338] width 19 height 19
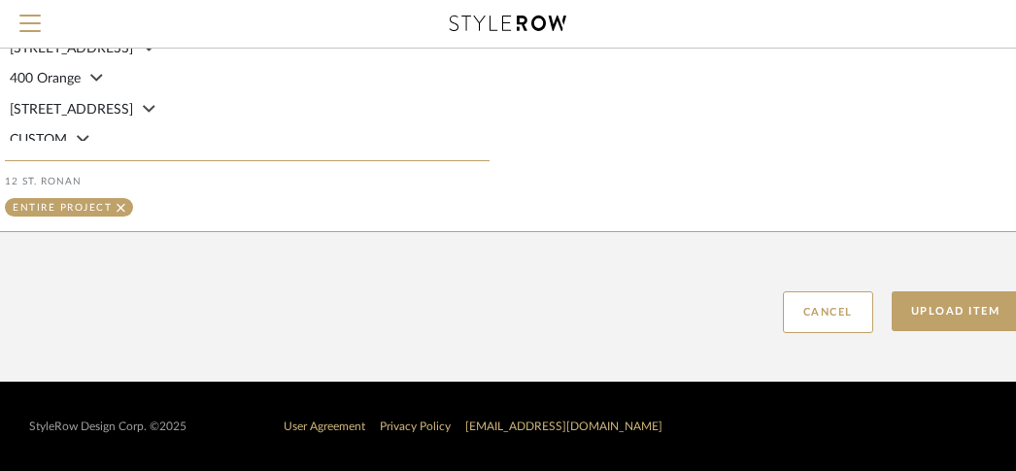
scroll to position [1587, 383]
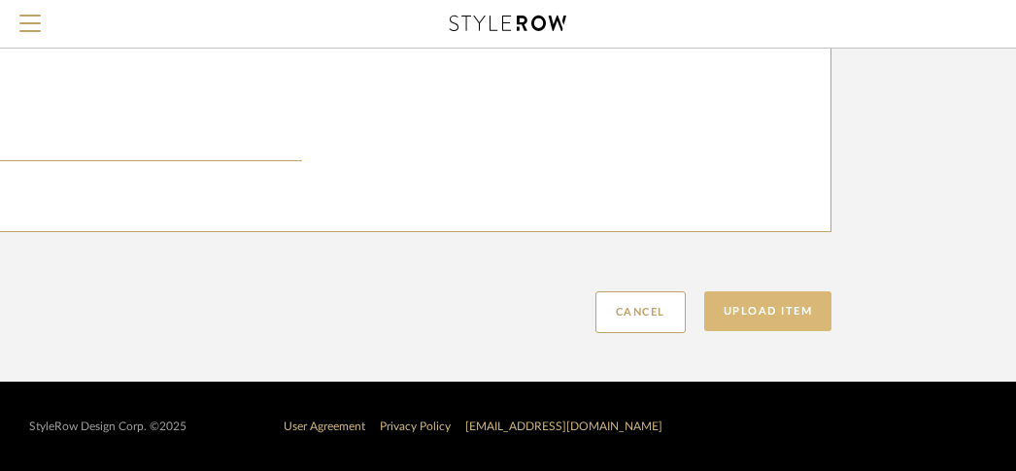
click at [772, 310] on button "Upload Item" at bounding box center [768, 311] width 128 height 40
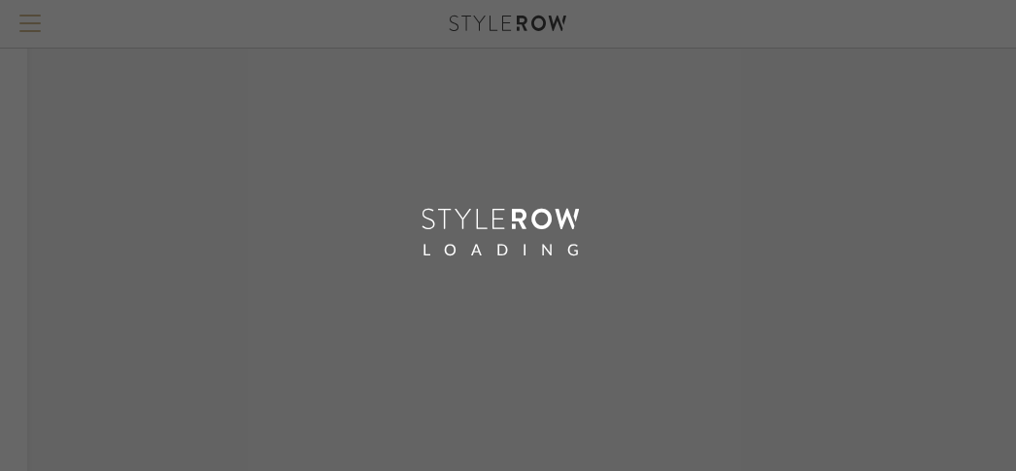
scroll to position [599, 145]
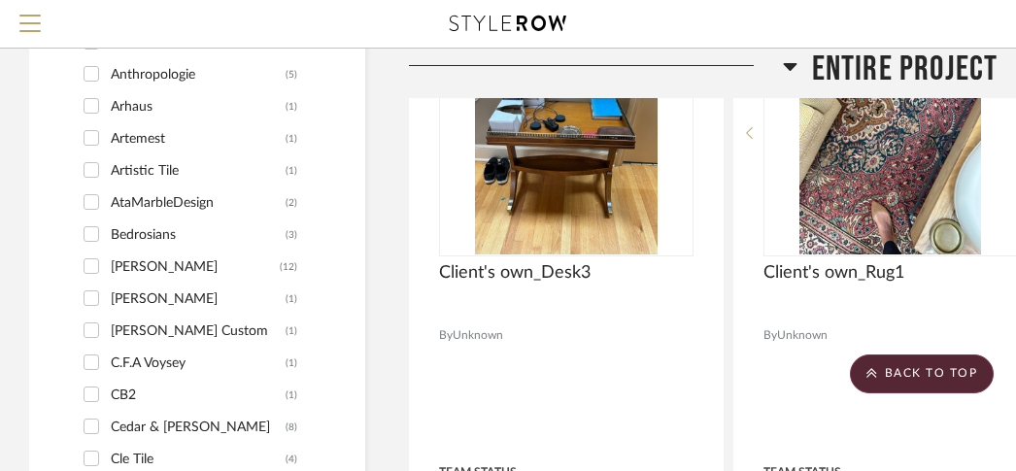
scroll to position [2541, 0]
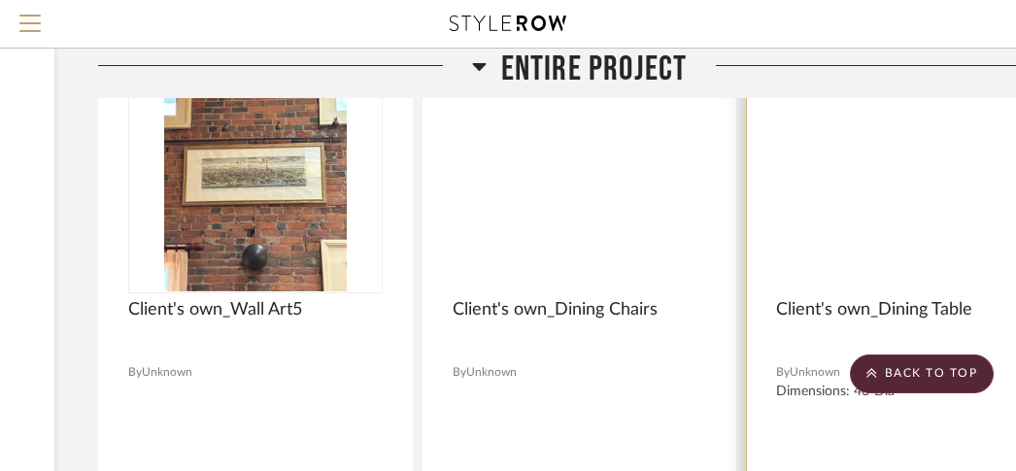
scroll to position [1650, 311]
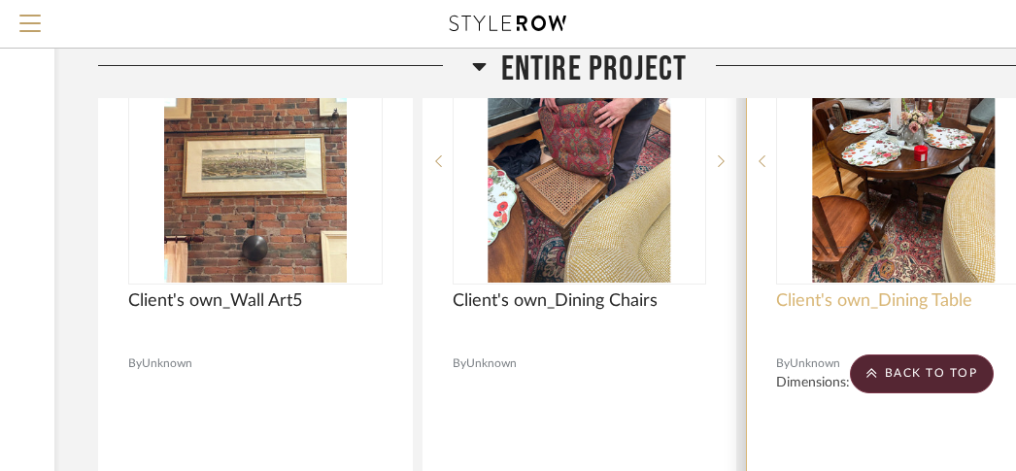
click at [963, 301] on span "Client's own_Dining Table" at bounding box center [874, 300] width 196 height 21
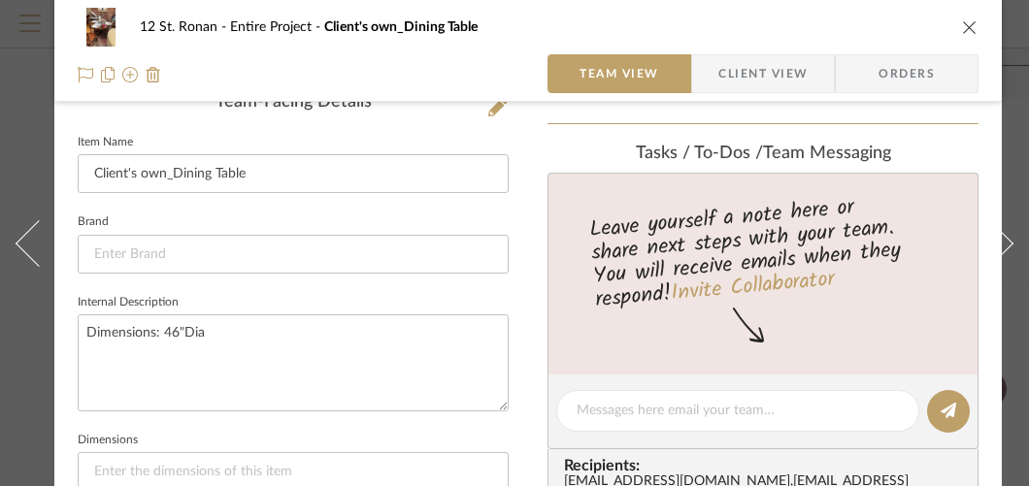
scroll to position [490, 0]
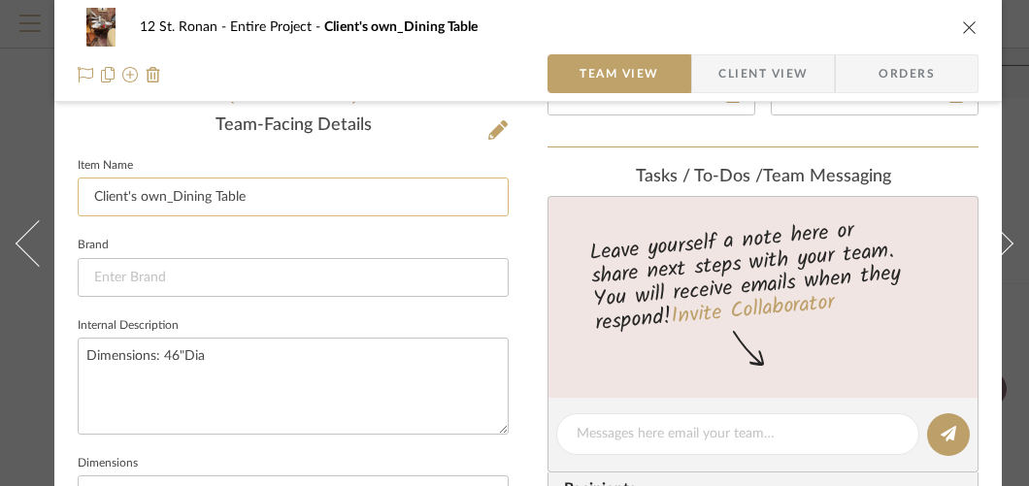
click at [373, 197] on input "Client's own_Dining Table" at bounding box center [293, 197] width 431 height 39
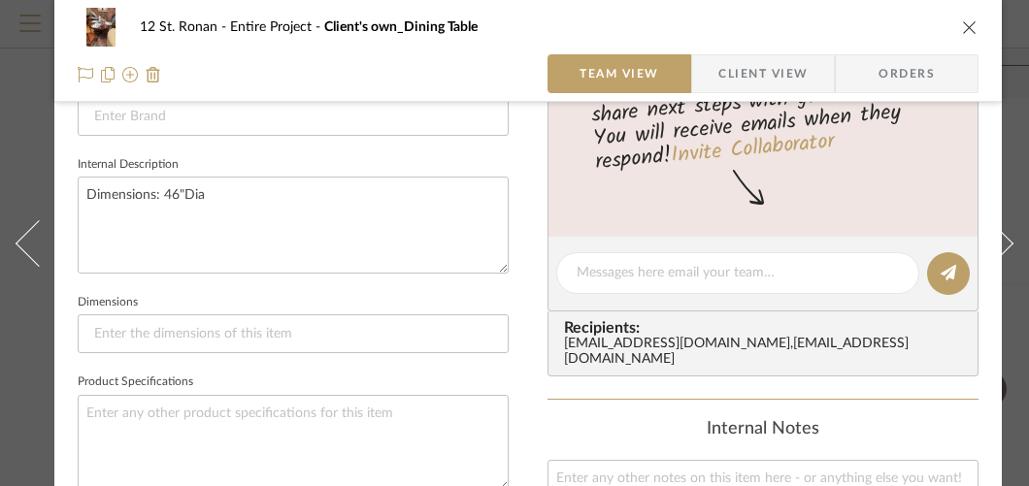
scroll to position [394, 0]
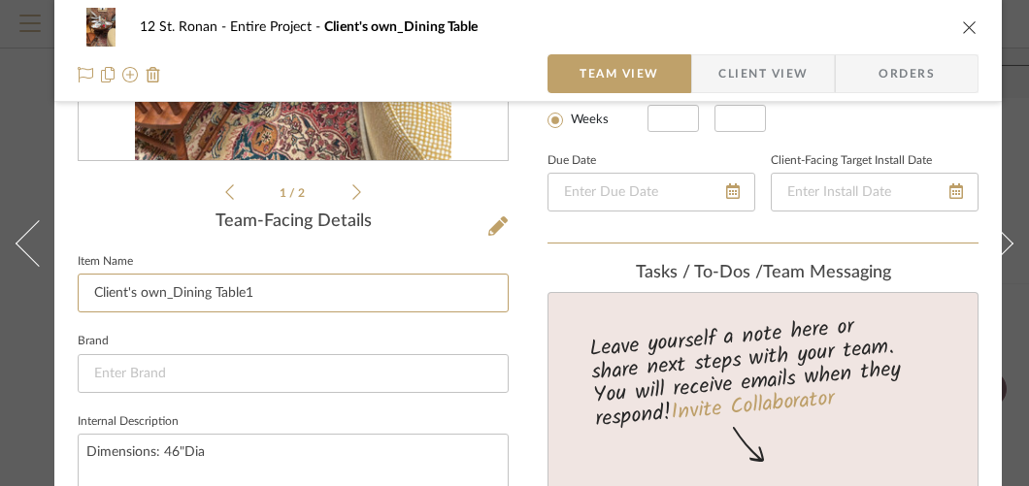
type input "Client's own_Dining Table1"
click at [975, 28] on icon "close" at bounding box center [970, 27] width 16 height 16
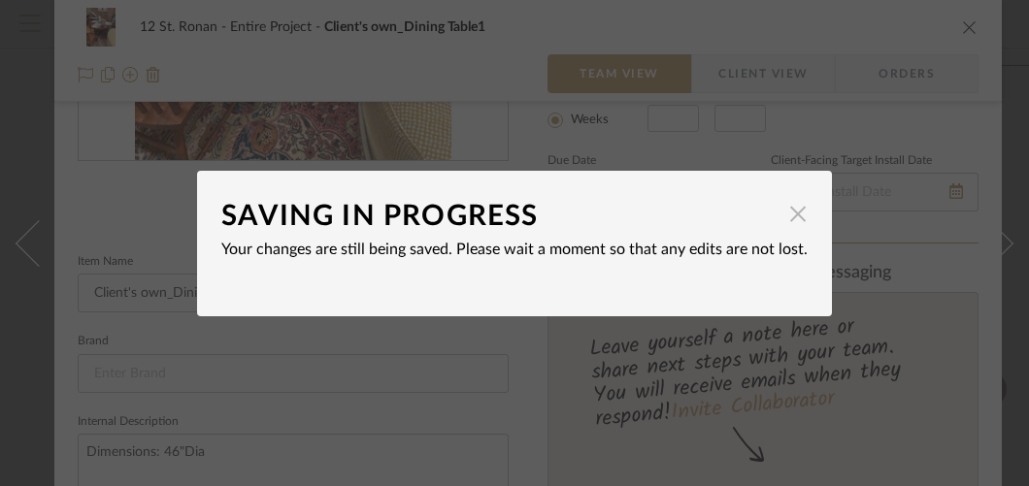
click at [782, 219] on span "button" at bounding box center [798, 214] width 39 height 39
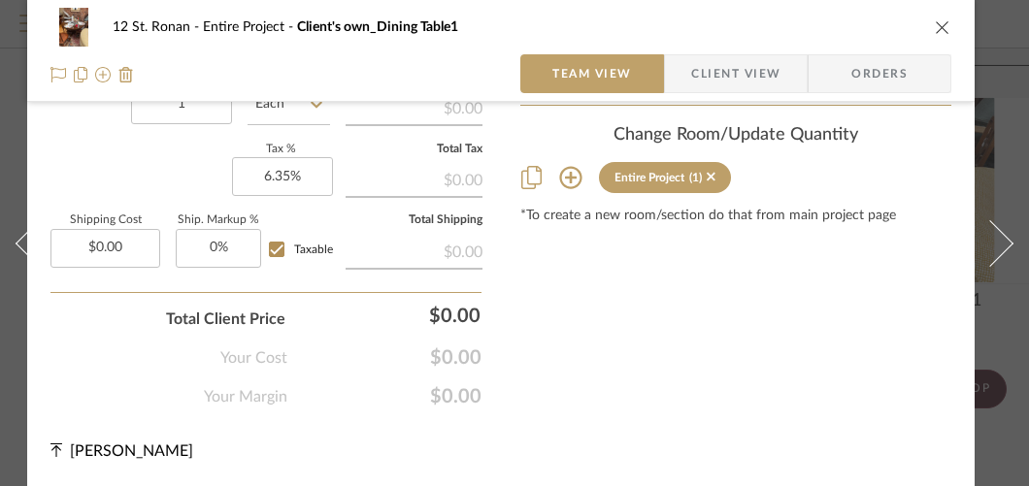
scroll to position [1330, 41]
click at [935, 32] on icon "close" at bounding box center [943, 27] width 16 height 16
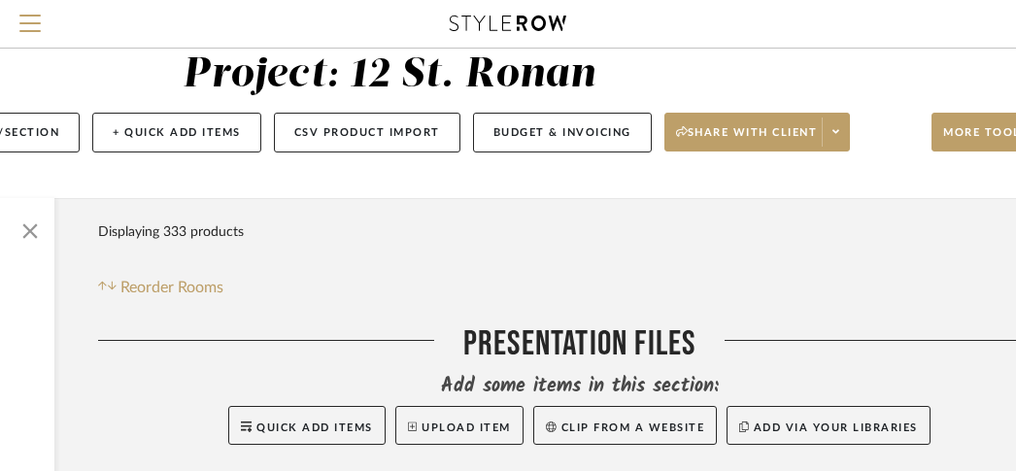
scroll to position [77, 311]
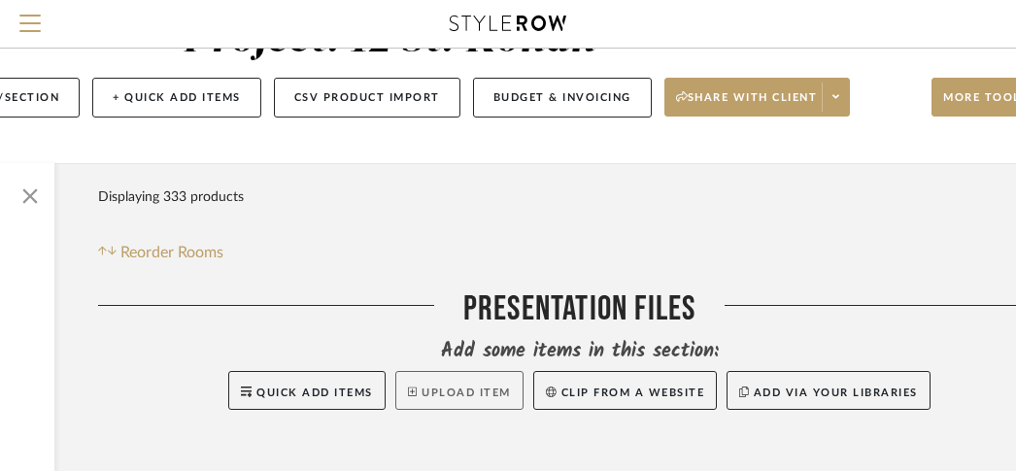
click at [425, 390] on button "Upload Item" at bounding box center [459, 390] width 128 height 39
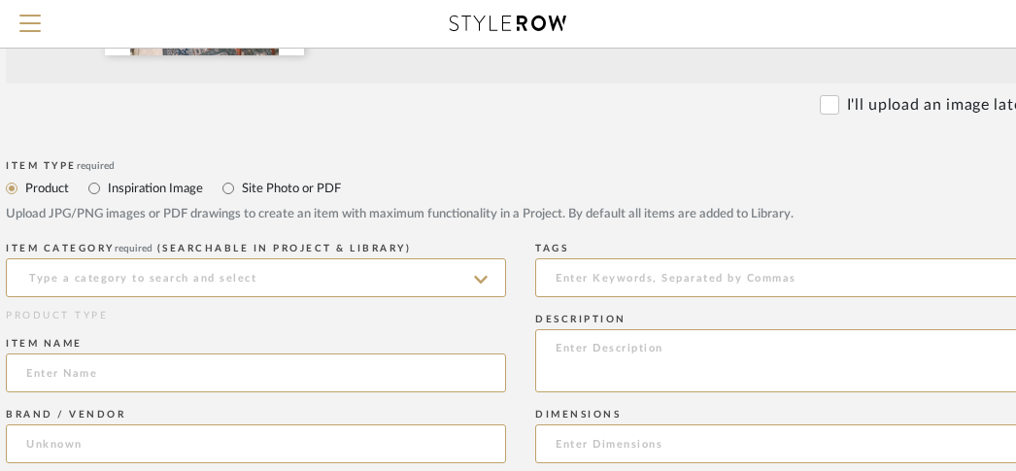
scroll to position [642, 179]
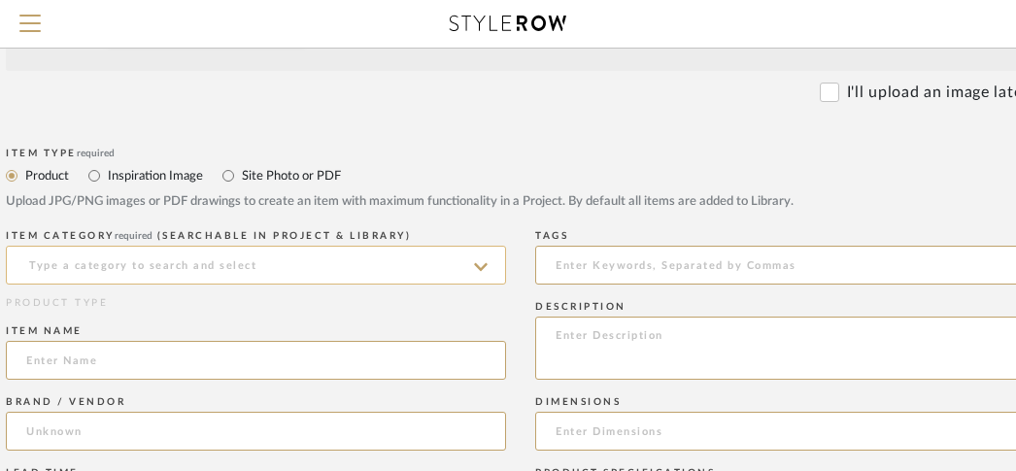
click at [163, 273] on input at bounding box center [256, 265] width 500 height 39
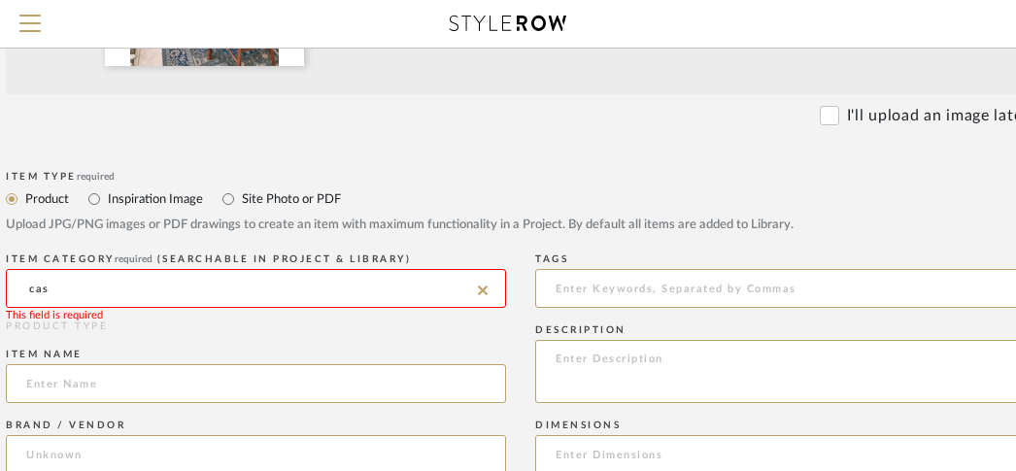
scroll to position [623, 179]
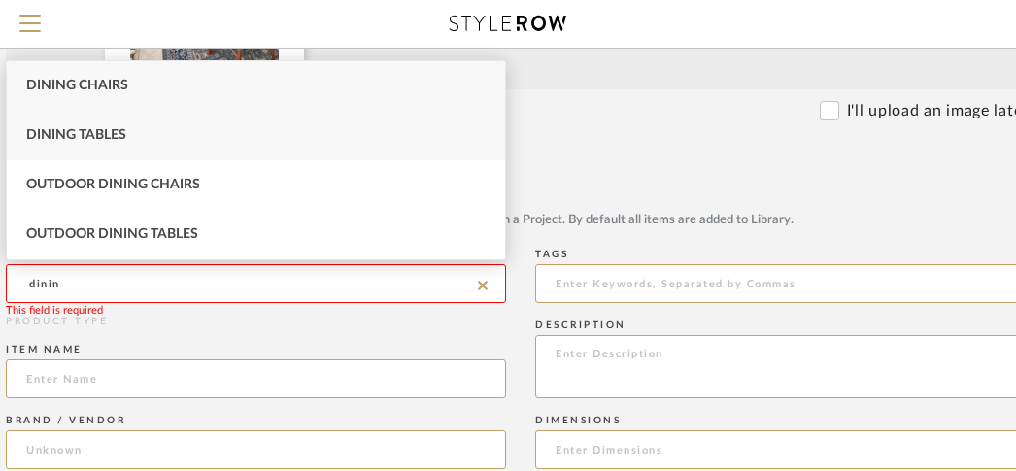
click at [107, 132] on span "Dining Tables" at bounding box center [76, 135] width 100 height 14
type input "Dining Tables"
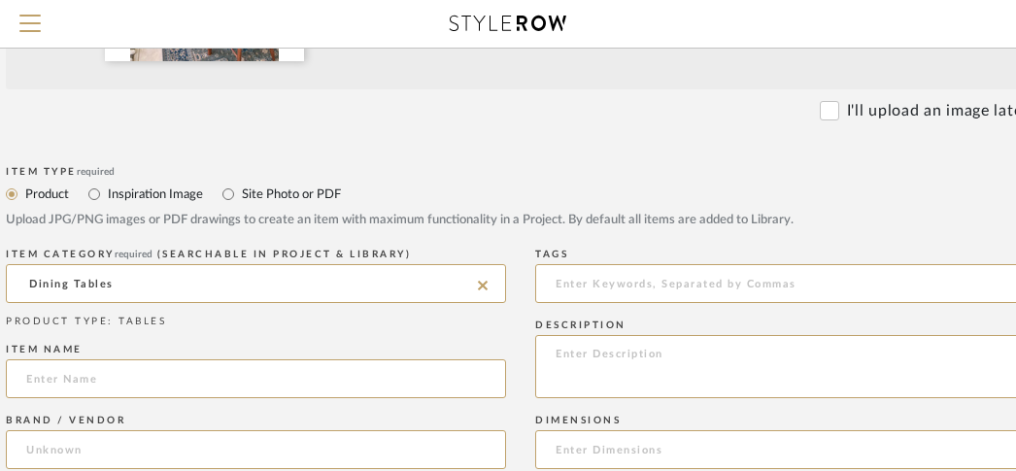
scroll to position [713, 179]
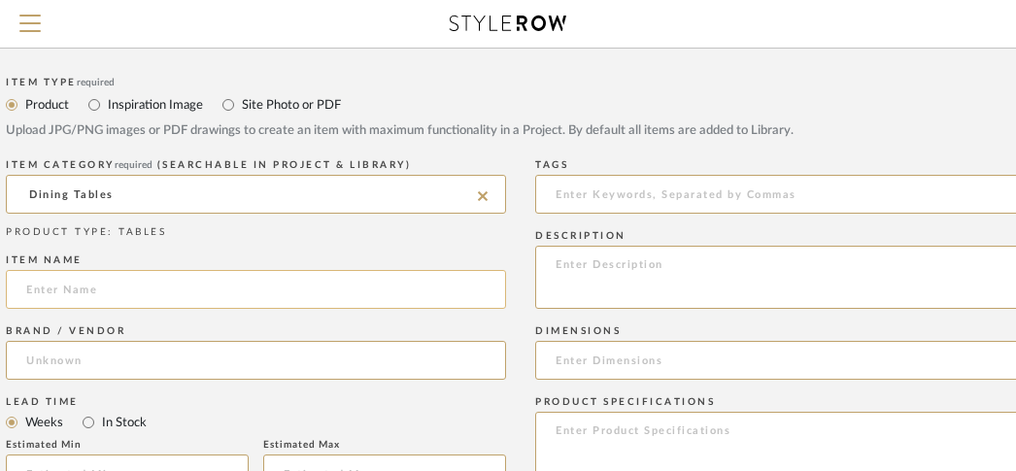
click at [136, 286] on input at bounding box center [256, 289] width 500 height 39
paste input "8/27/2025"
type input "8/27/2025"
paste input "Client's own_"
click at [251, 296] on input "Client's own_" at bounding box center [256, 289] width 500 height 39
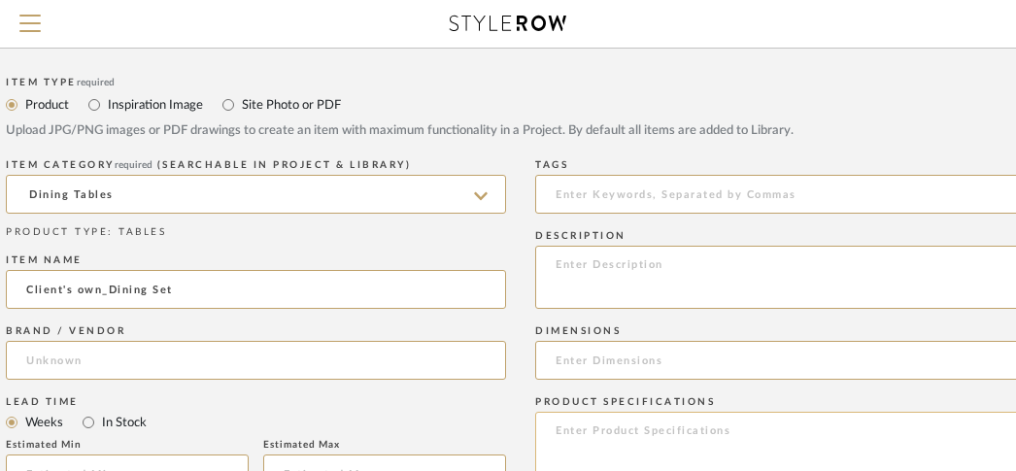
type input "Client's own_Dining Set"
click at [680, 444] on textarea at bounding box center [785, 452] width 500 height 81
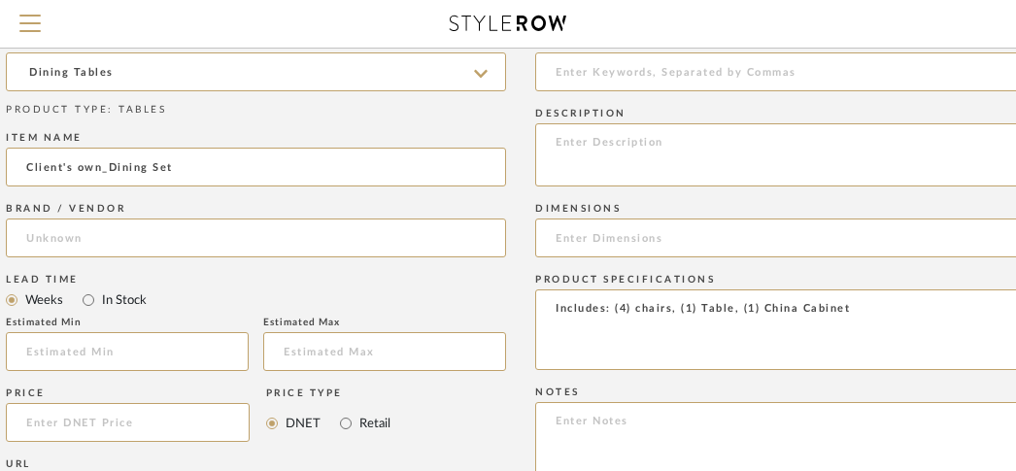
scroll to position [833, 179]
drag, startPoint x: 851, startPoint y: 314, endPoint x: 764, endPoint y: 310, distance: 86.5
click at [764, 310] on textarea "Includes: (4) chairs, (1) Table, (1) China Cabinet" at bounding box center [785, 331] width 500 height 81
type textarea "Includes: (4) chairs, (1) Table, (1) Buffet"
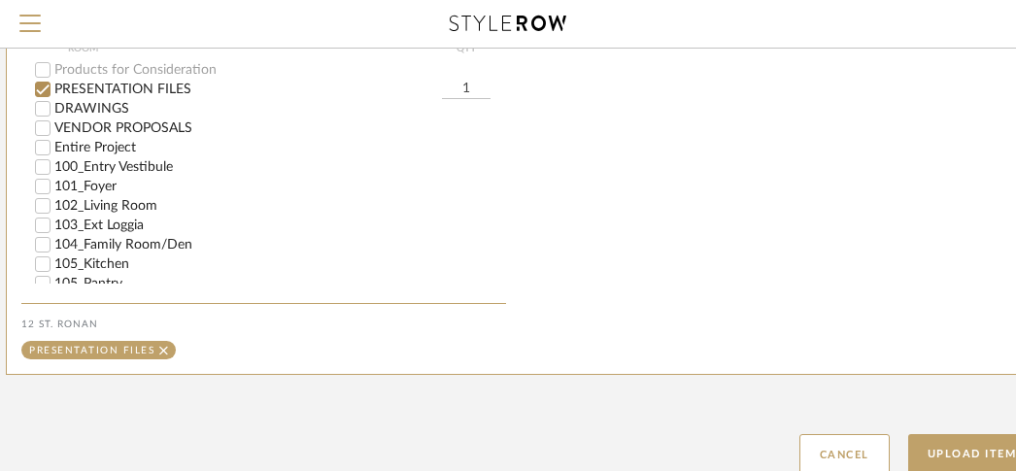
scroll to position [1427, 179]
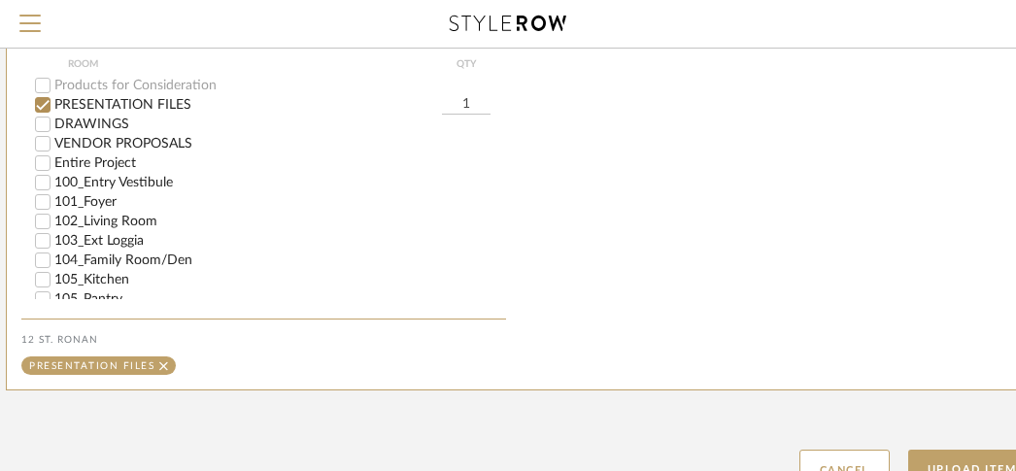
click at [128, 159] on label "Entire Project" at bounding box center [279, 163] width 451 height 14
click at [52, 159] on input "Entire Project" at bounding box center [42, 162] width 19 height 19
click at [150, 108] on label "PRESENTATION FILES" at bounding box center [247, 105] width 387 height 14
click at [52, 108] on input "PRESENTATION FILES" at bounding box center [42, 104] width 19 height 19
click at [979, 455] on button "Upload Item" at bounding box center [972, 470] width 128 height 40
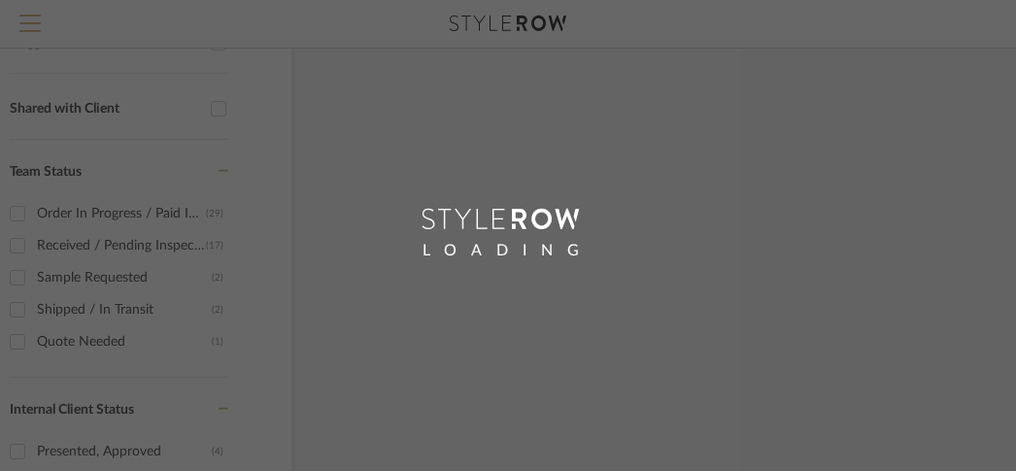
scroll to position [429, 53]
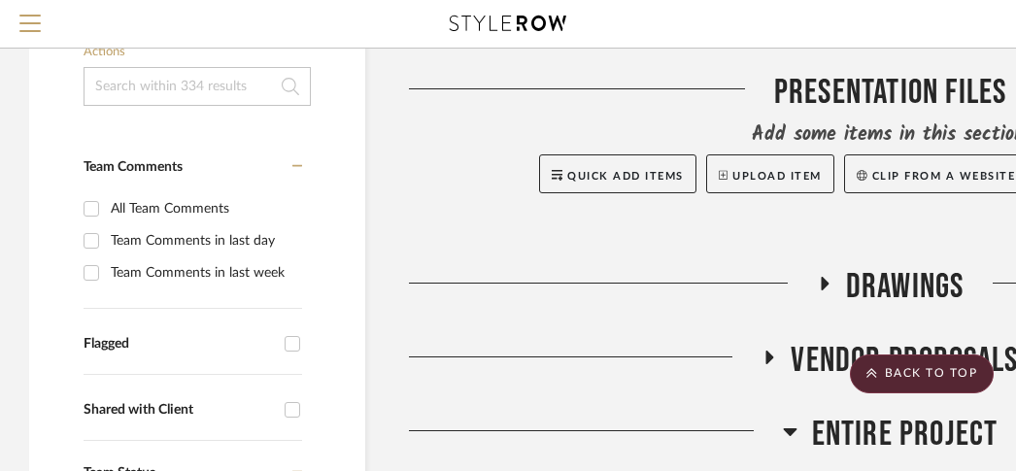
scroll to position [276, 0]
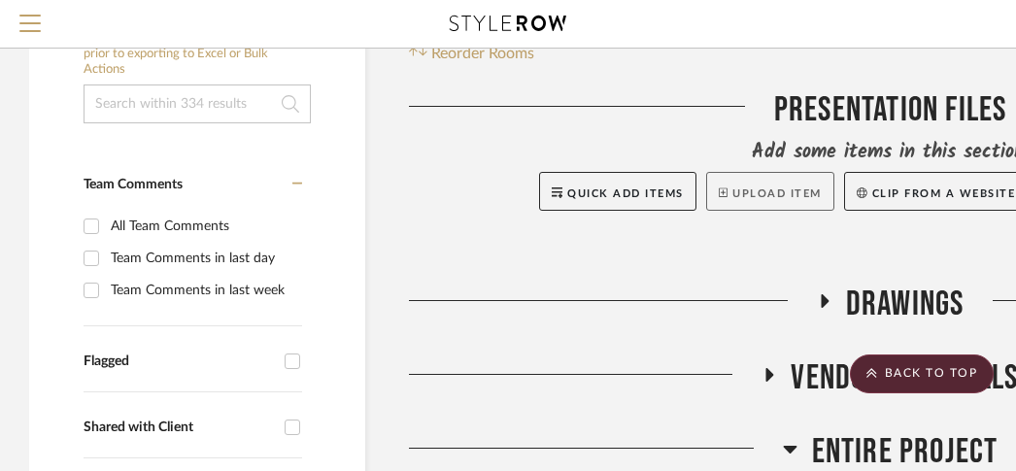
click at [748, 188] on button "Upload Item" at bounding box center [770, 191] width 128 height 39
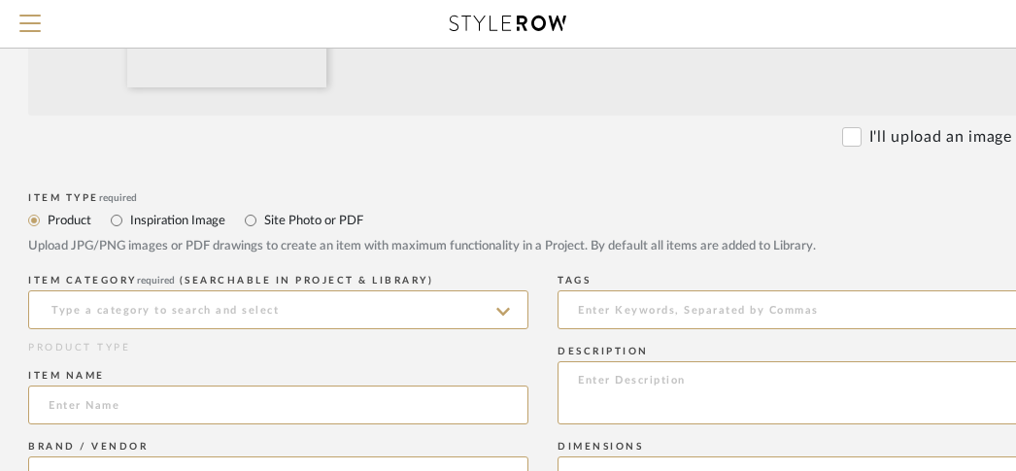
scroll to position [600, 156]
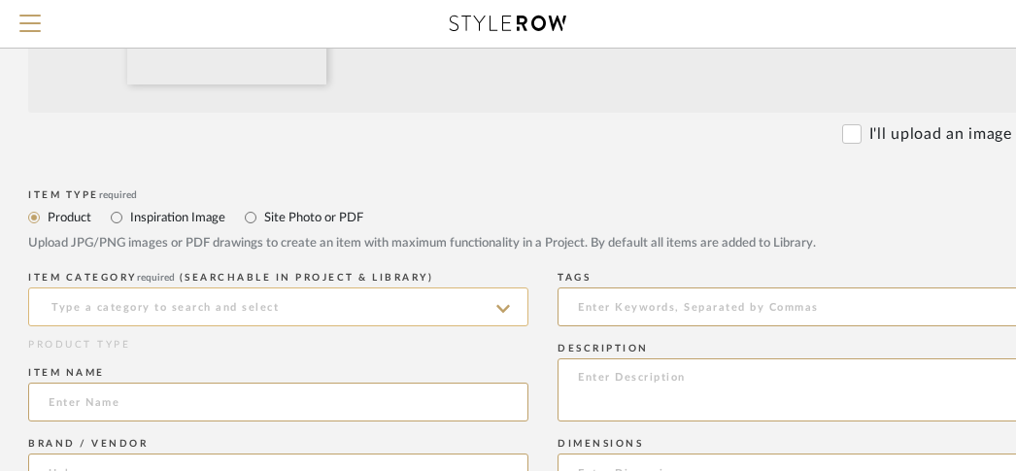
click at [369, 312] on input at bounding box center [278, 306] width 500 height 39
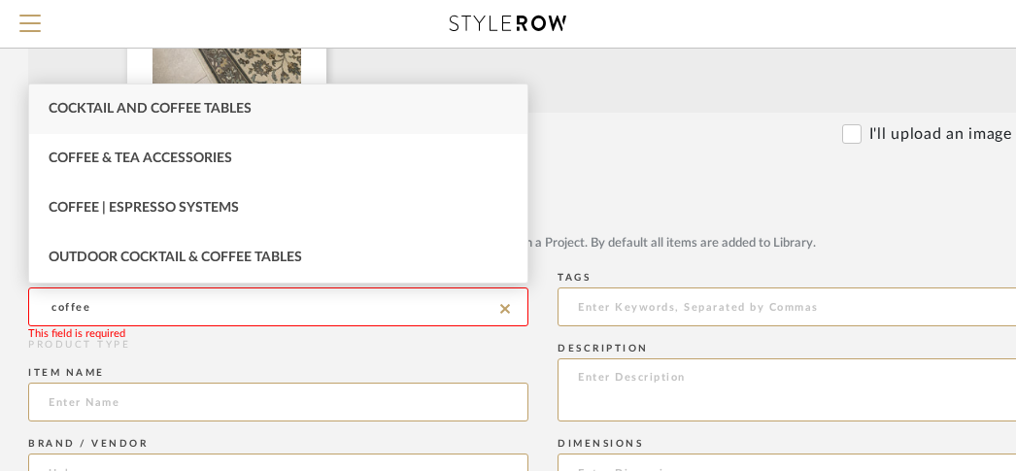
click at [181, 110] on span "Cocktail and Coffee Tables" at bounding box center [150, 109] width 203 height 14
type input "Cocktail and Coffee Tables"
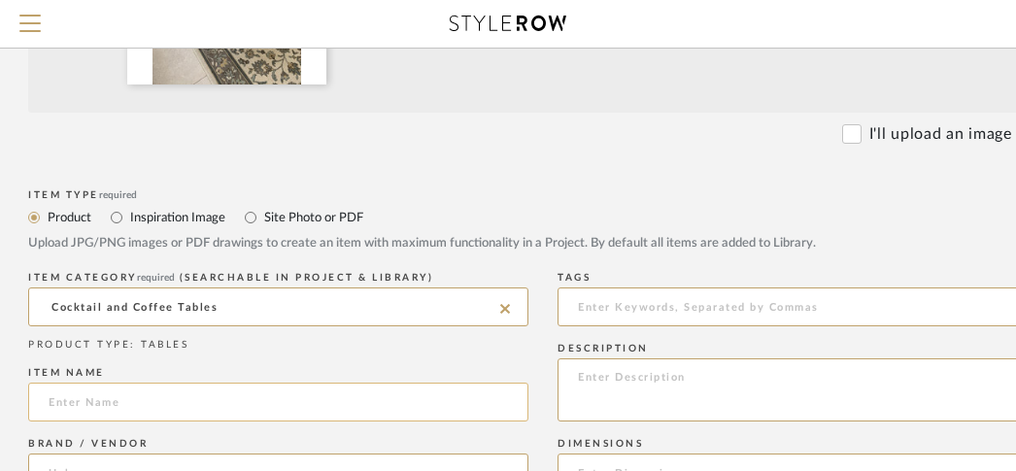
click at [153, 408] on input at bounding box center [278, 402] width 500 height 39
paste input "Client's own_"
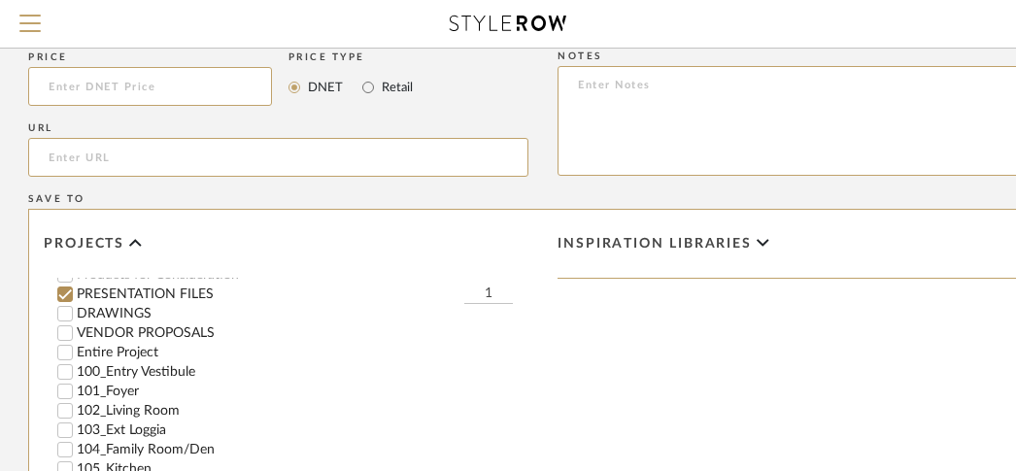
scroll to position [0, 0]
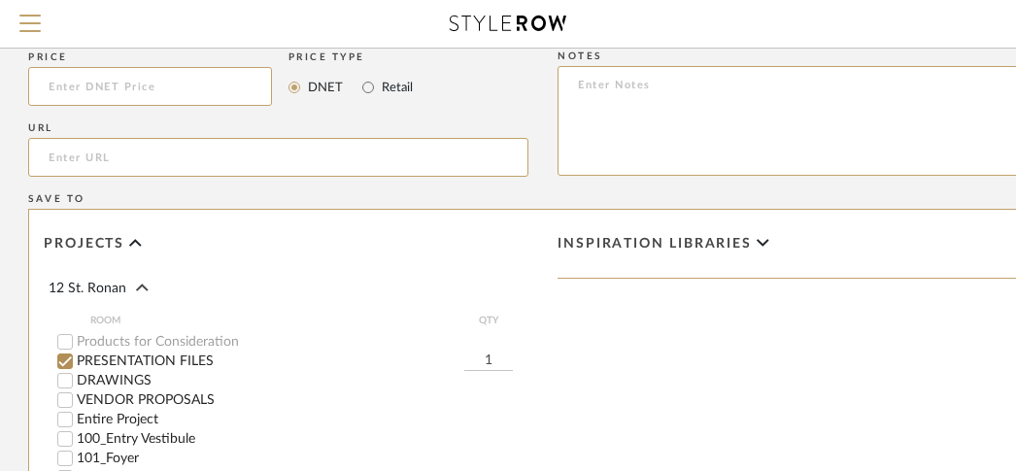
type input "Client's own_CoffeeTable2"
click at [155, 423] on label "Entire Project" at bounding box center [302, 420] width 451 height 14
click at [75, 423] on input "Entire Project" at bounding box center [64, 419] width 19 height 19
click at [156, 366] on label "PRESENTATION FILES" at bounding box center [270, 361] width 387 height 14
click at [75, 366] on input "PRESENTATION FILES" at bounding box center [64, 360] width 19 height 19
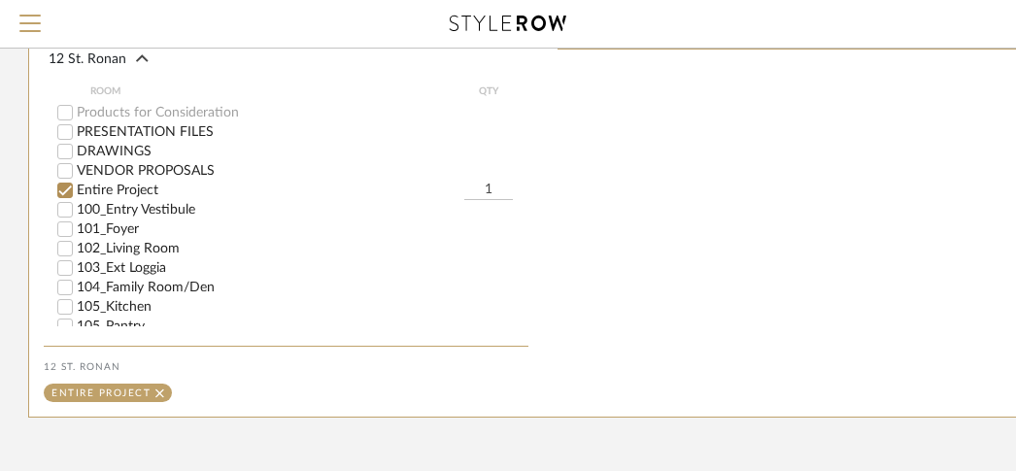
scroll to position [1587, 156]
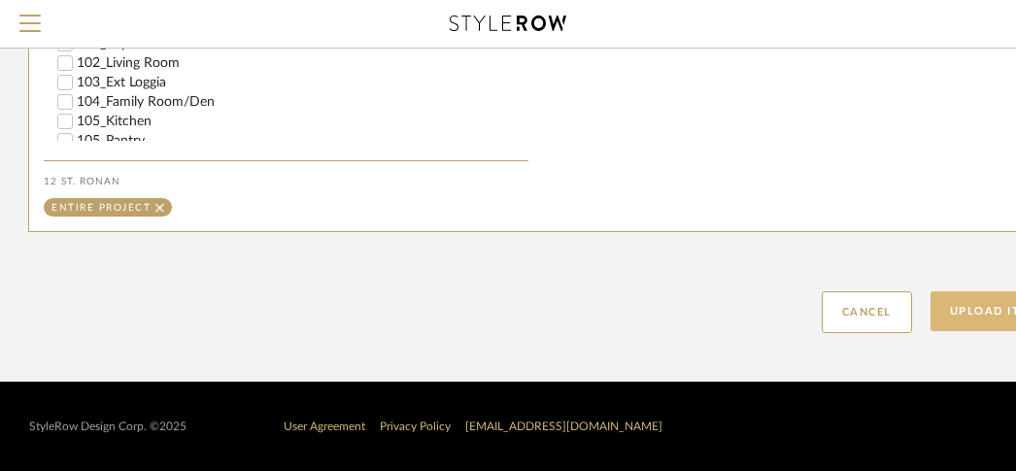
click at [982, 299] on button "Upload Item" at bounding box center [994, 311] width 128 height 40
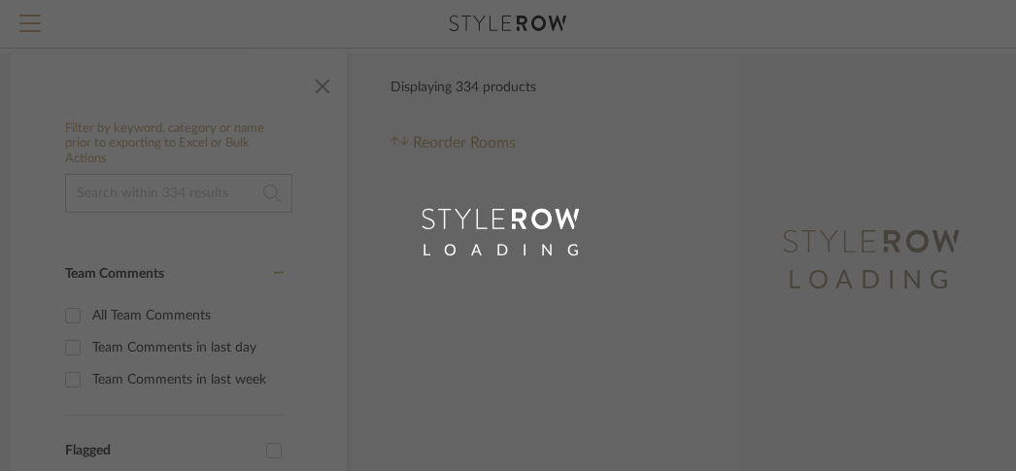
scroll to position [2, 0]
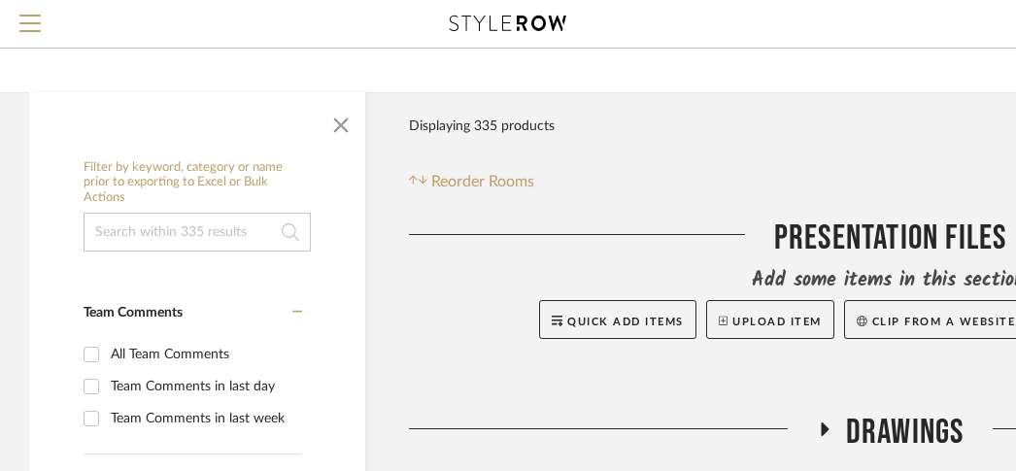
scroll to position [205, 0]
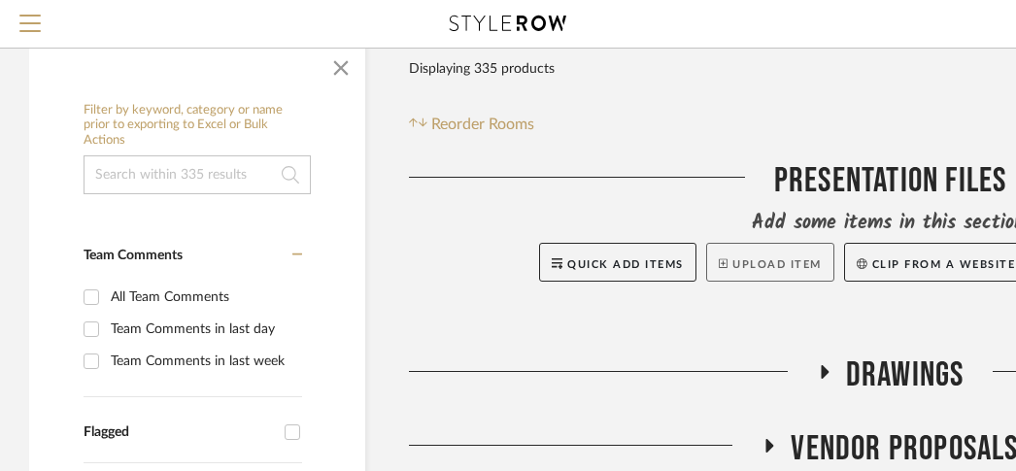
click at [727, 261] on button "Upload Item" at bounding box center [770, 262] width 128 height 39
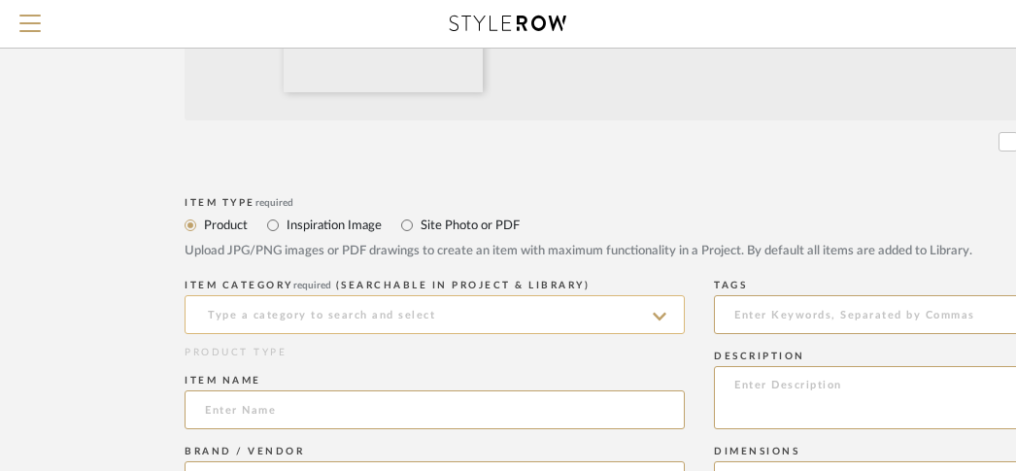
scroll to position [643, 0]
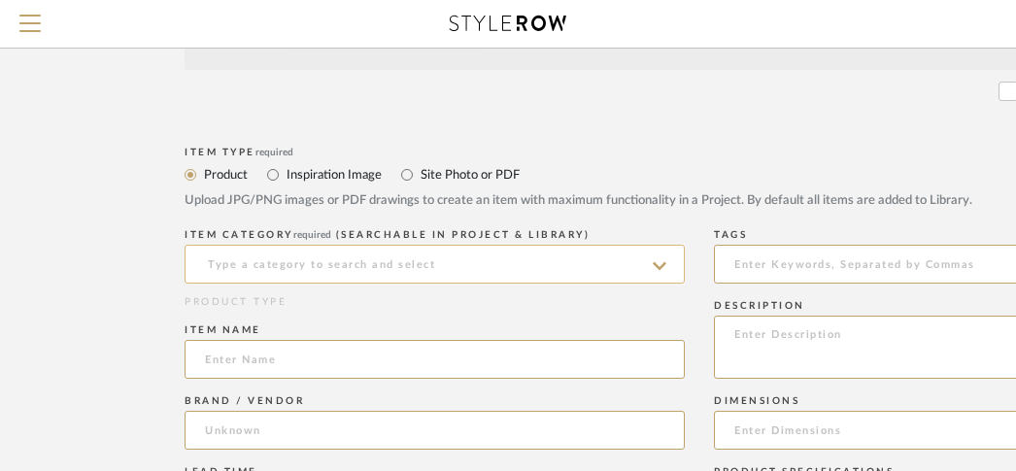
click at [419, 265] on input at bounding box center [434, 264] width 500 height 39
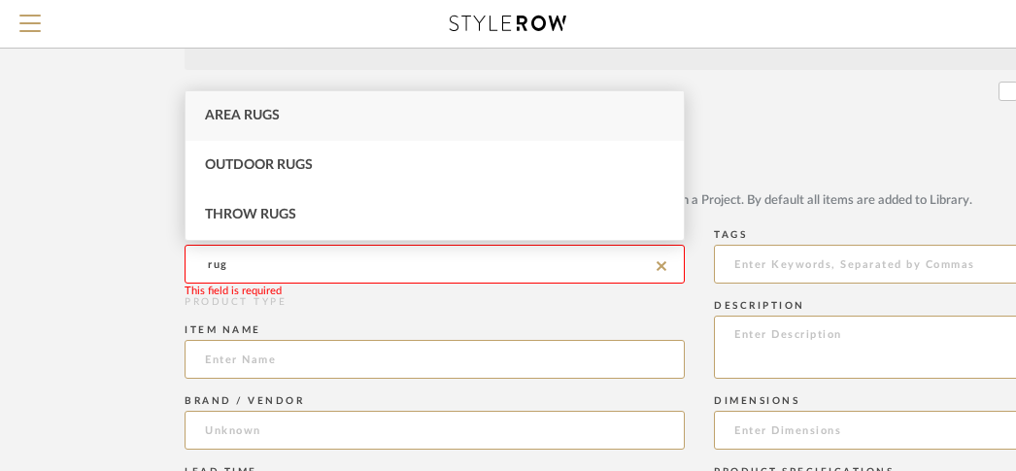
click at [285, 117] on div "Area Rugs" at bounding box center [434, 116] width 498 height 50
type input "Area Rugs"
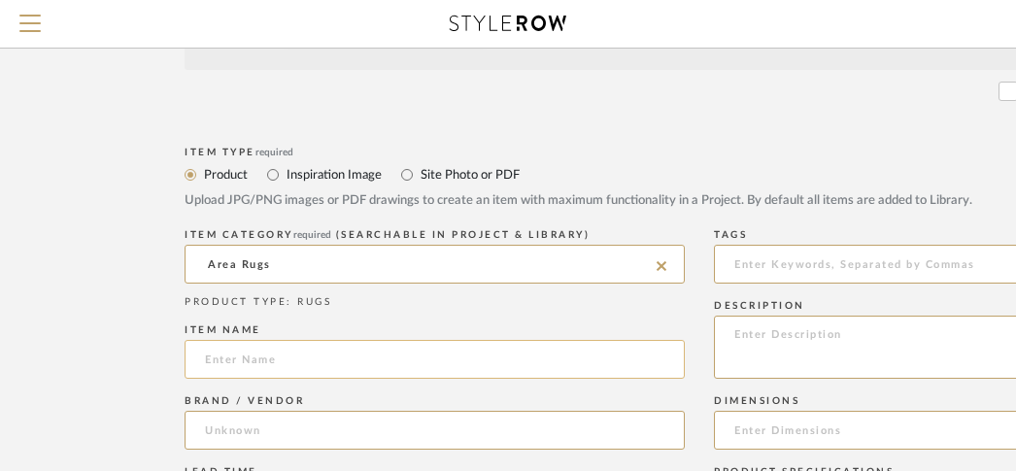
click at [225, 356] on input at bounding box center [434, 359] width 500 height 39
paste input "Client's own_"
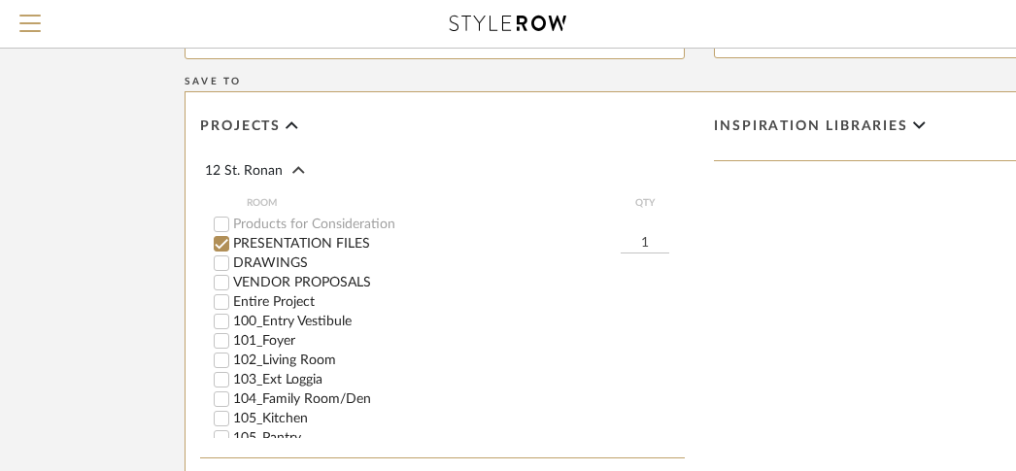
scroll to position [1363, 0]
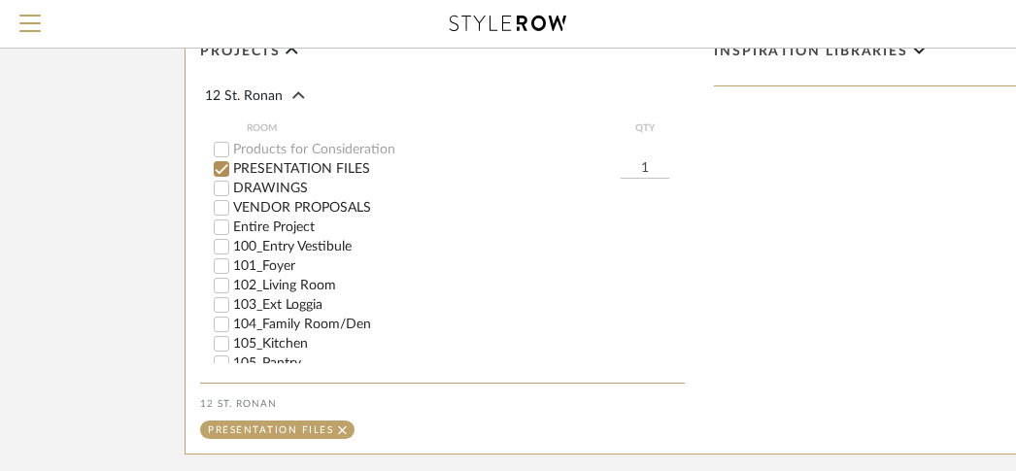
type input "Client's own_Rug2"
click at [264, 168] on label "PRESENTATION FILES" at bounding box center [426, 169] width 387 height 14
click at [231, 168] on input "PRESENTATION FILES" at bounding box center [221, 168] width 19 height 19
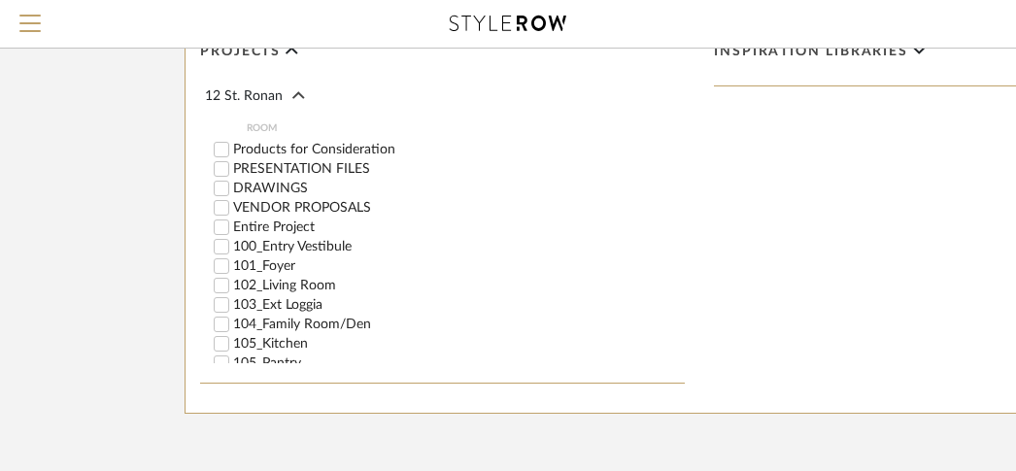
click at [262, 218] on div "Entire Project" at bounding box center [449, 226] width 471 height 19
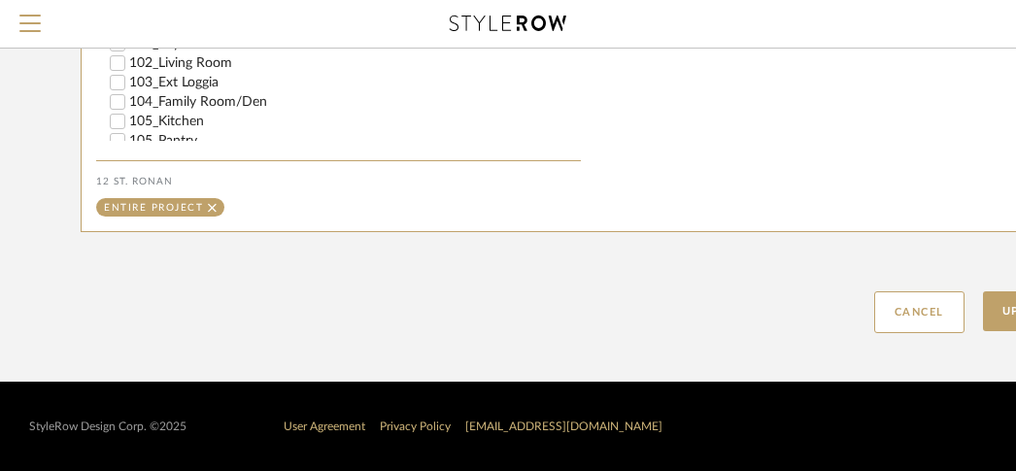
scroll to position [1587, 383]
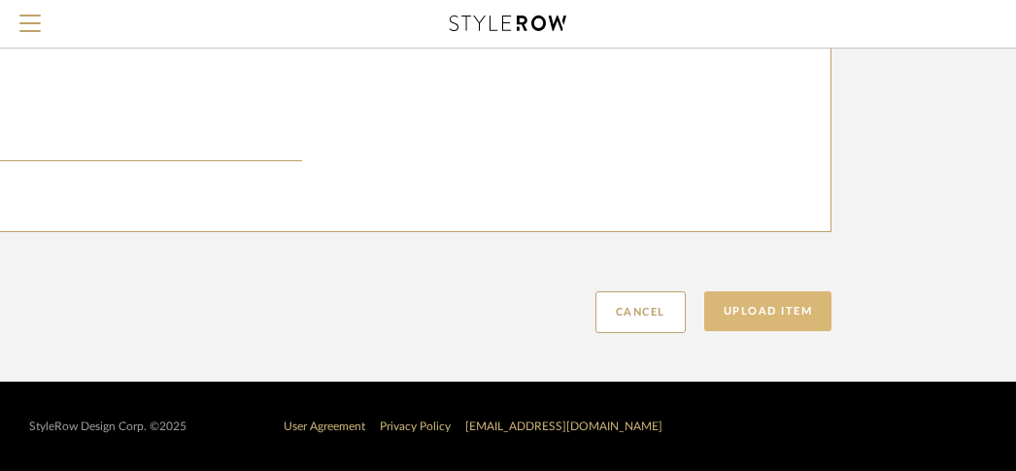
click at [808, 308] on button "Upload Item" at bounding box center [768, 311] width 128 height 40
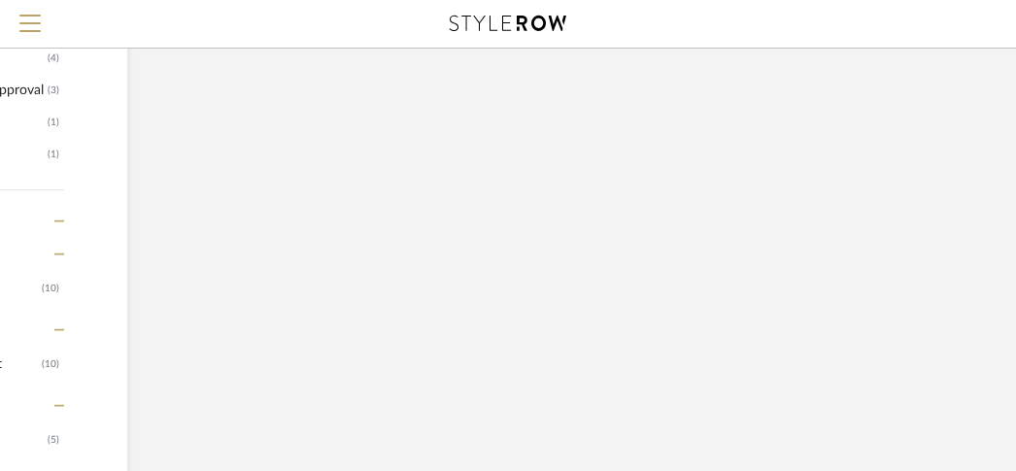
scroll to position [540, 130]
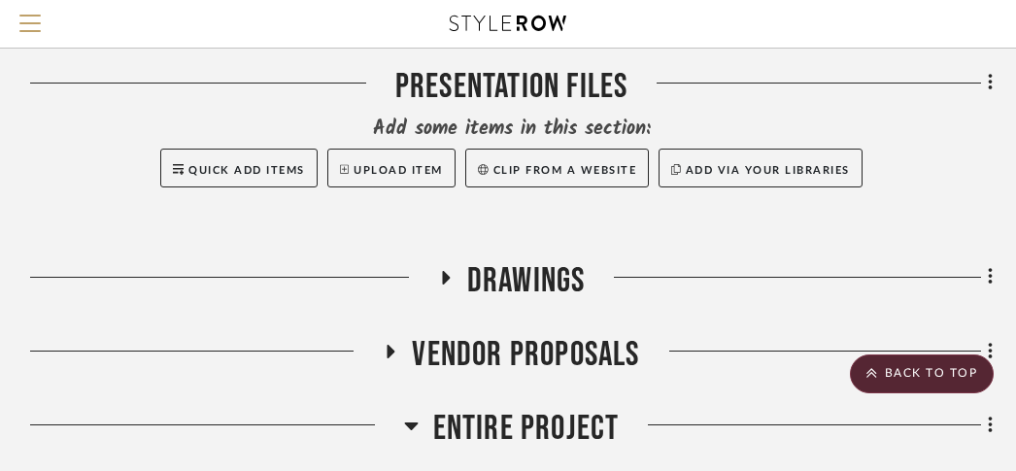
scroll to position [294, 379]
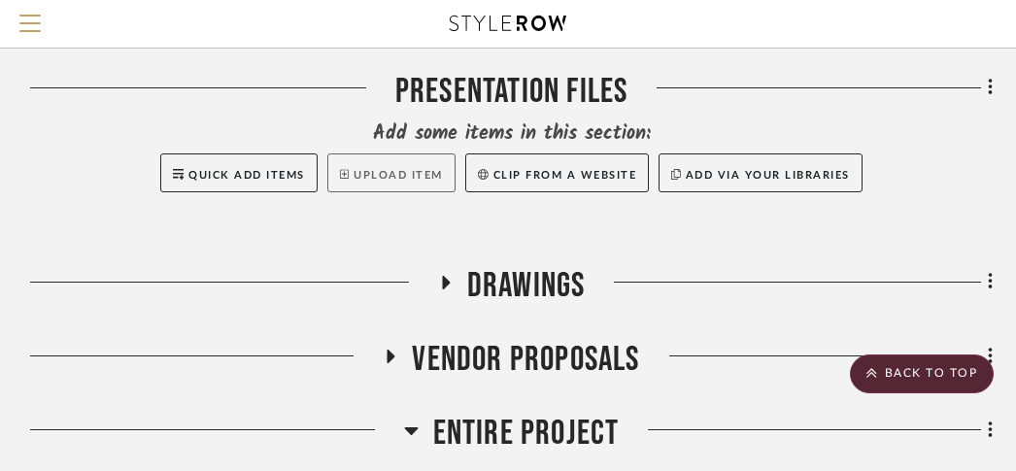
click at [401, 181] on button "Upload Item" at bounding box center [391, 172] width 128 height 39
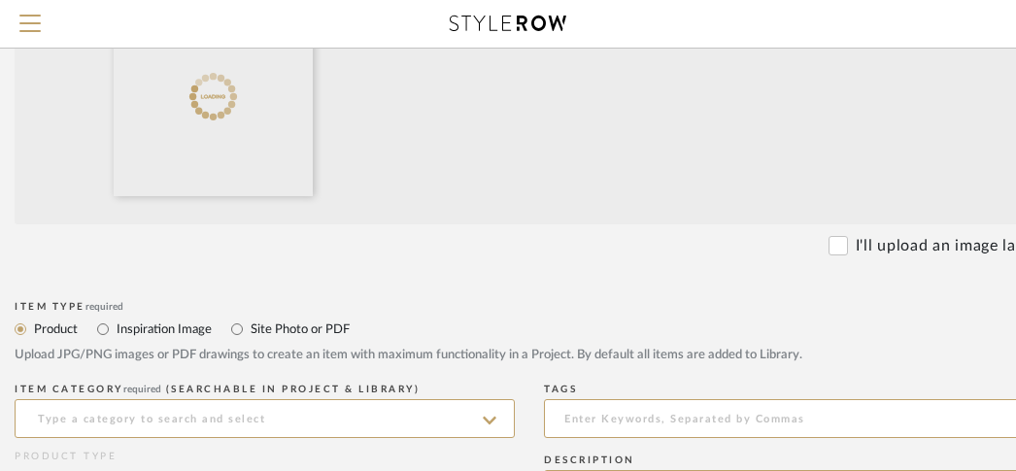
scroll to position [562, 170]
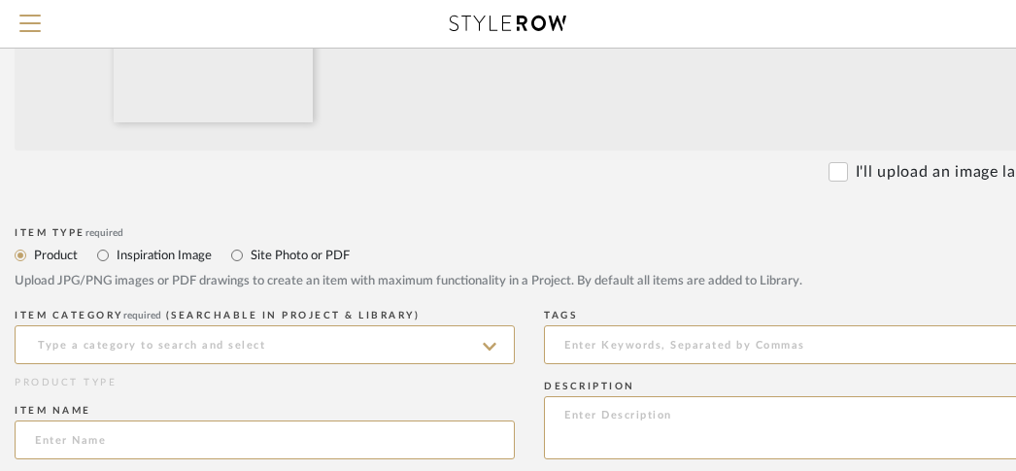
click at [349, 354] on input at bounding box center [265, 344] width 500 height 39
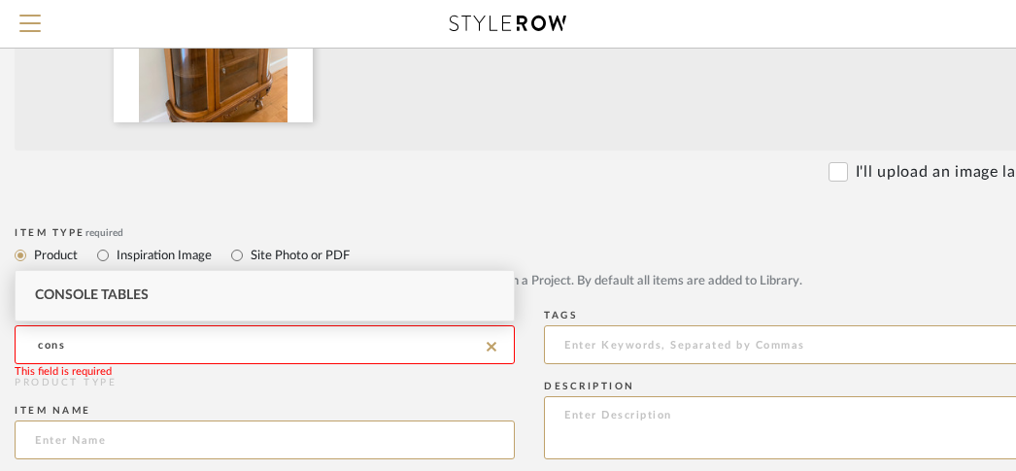
click at [274, 298] on div "Console Tables" at bounding box center [265, 296] width 498 height 50
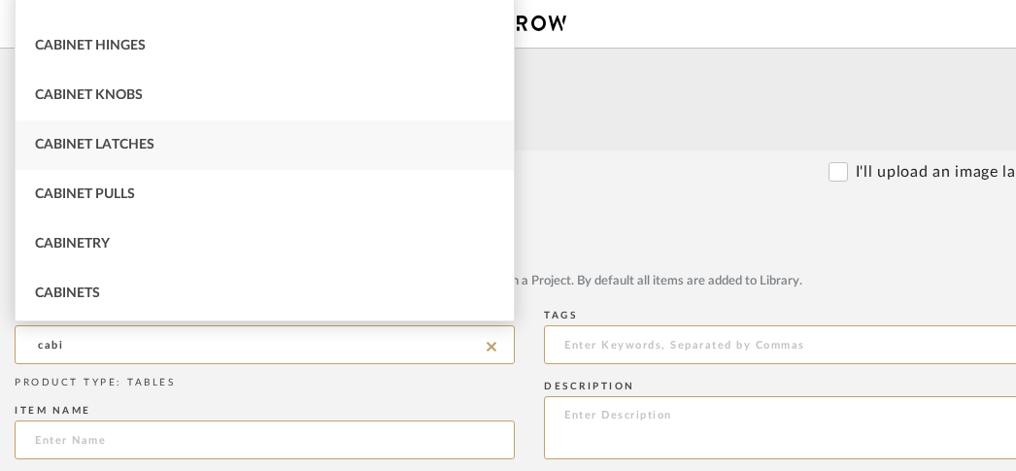
scroll to position [116, 0]
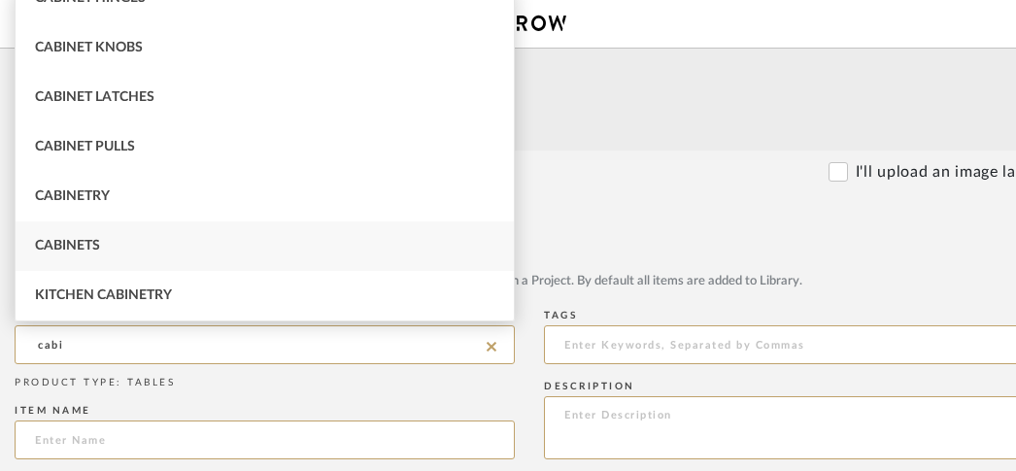
click at [130, 241] on div "Cabinets" at bounding box center [265, 246] width 498 height 50
type input "Cabinets"
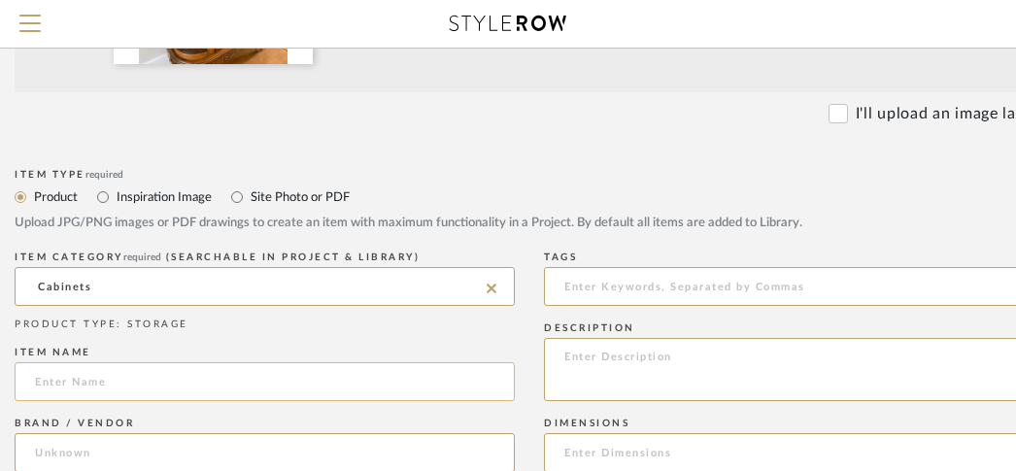
scroll to position [655, 170]
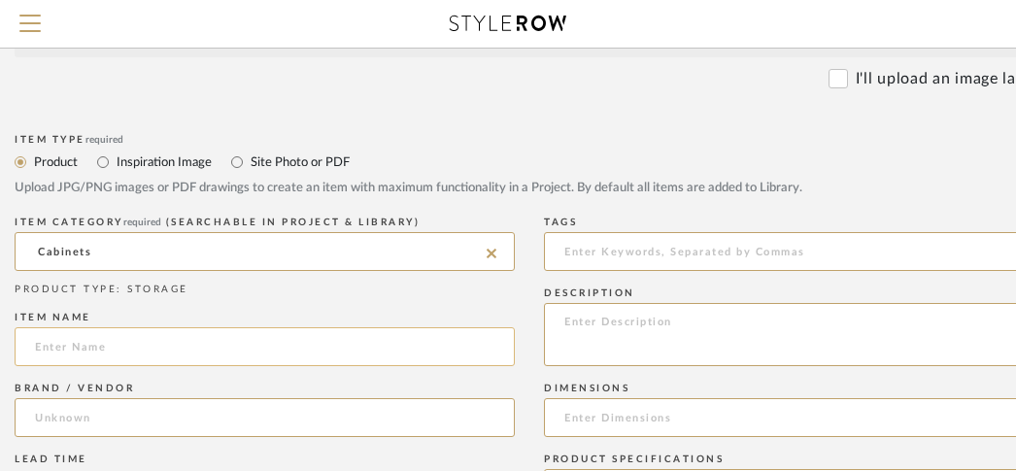
click at [132, 337] on input at bounding box center [265, 346] width 500 height 39
paste input "Client's own_"
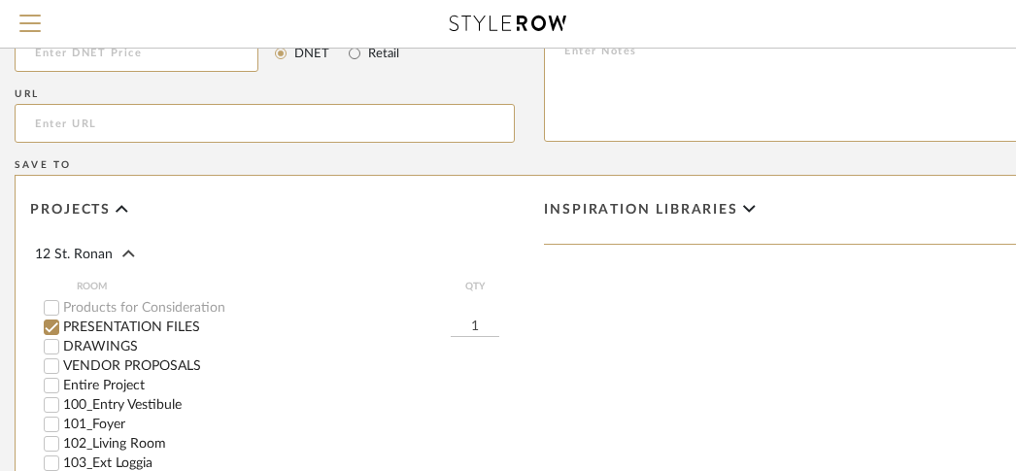
scroll to position [1213, 170]
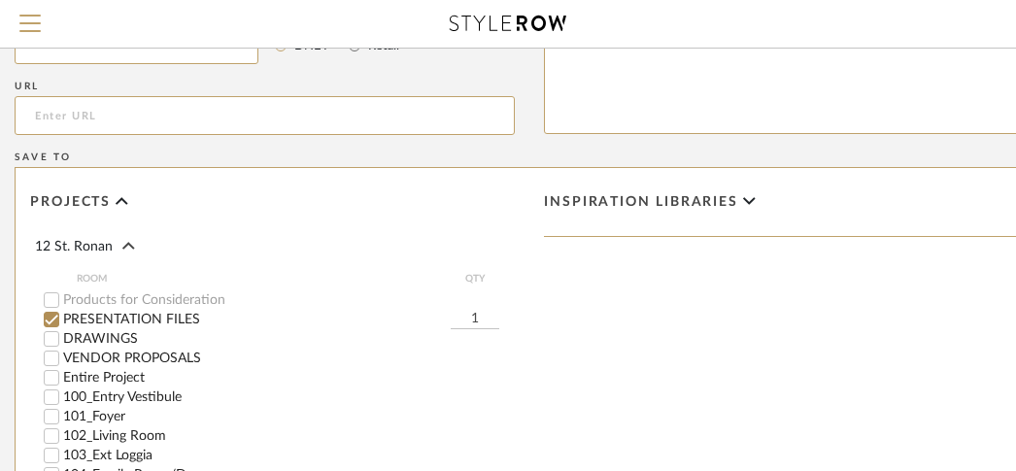
type input "Client's own_Buffet"
click at [141, 371] on label "Entire Project" at bounding box center [288, 378] width 451 height 14
click at [61, 371] on input "Entire Project" at bounding box center [51, 377] width 19 height 19
click at [158, 314] on label "PRESENTATION FILES" at bounding box center [256, 320] width 387 height 14
click at [61, 314] on input "PRESENTATION FILES" at bounding box center [51, 319] width 19 height 19
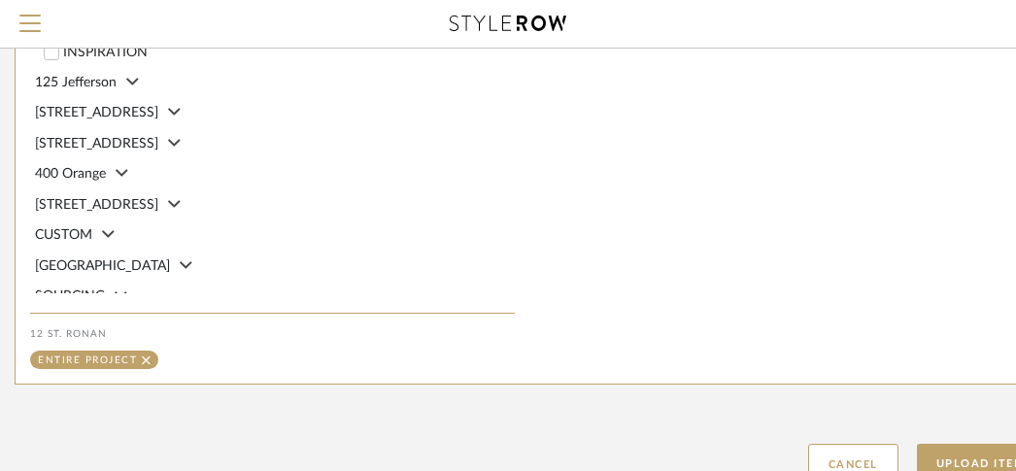
scroll to position [1587, 170]
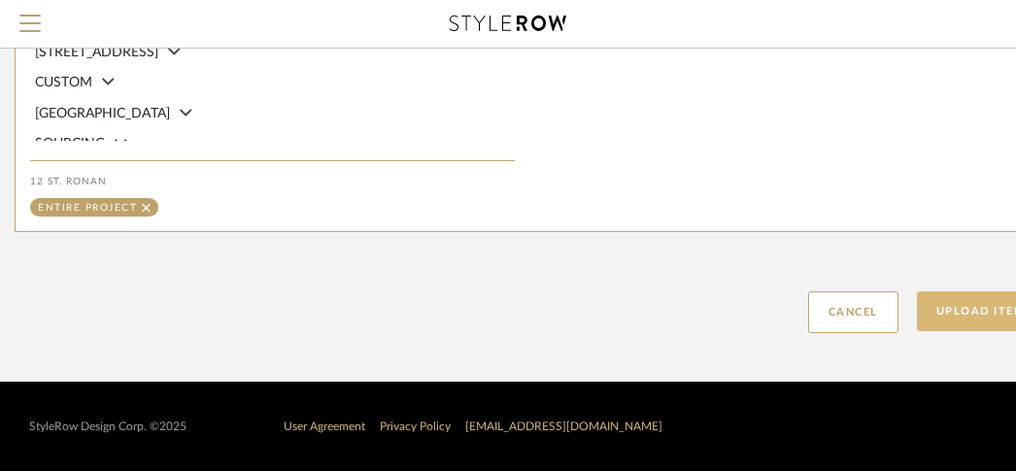
click at [934, 309] on button "Upload Item" at bounding box center [981, 311] width 128 height 40
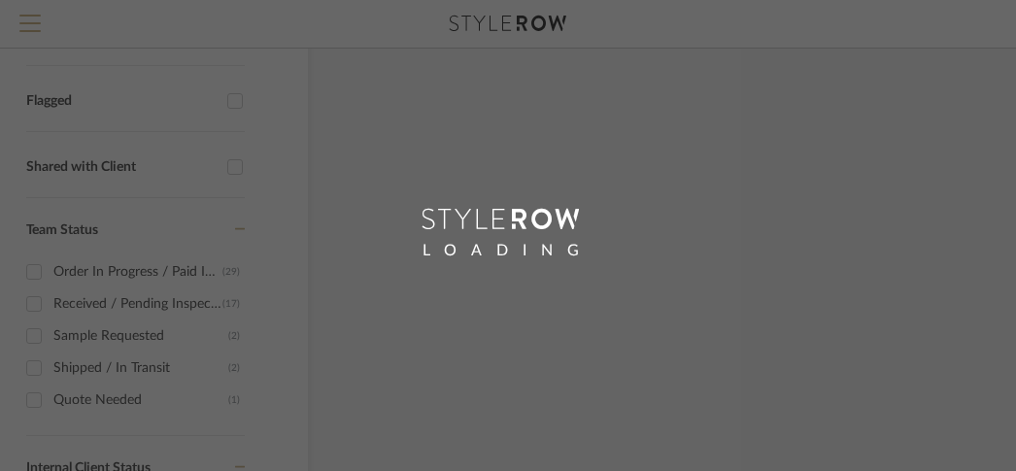
scroll to position [148, 16]
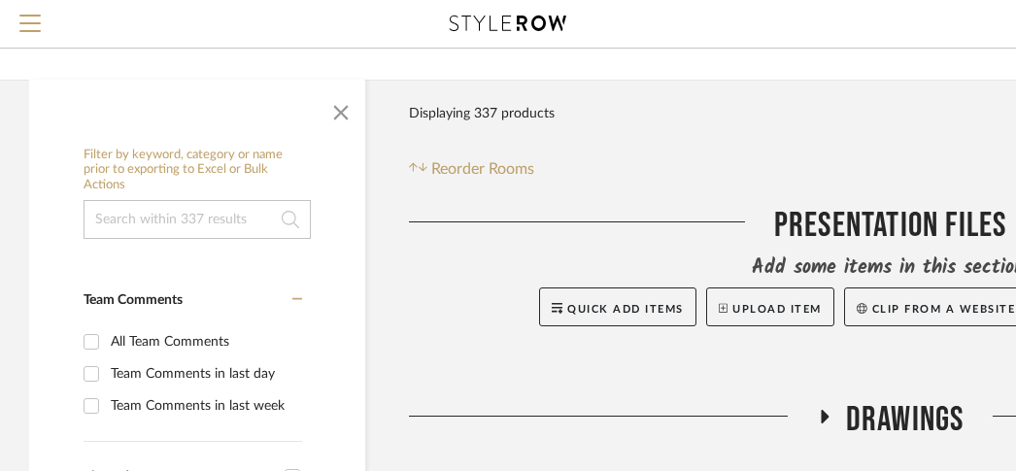
scroll to position [176, 0]
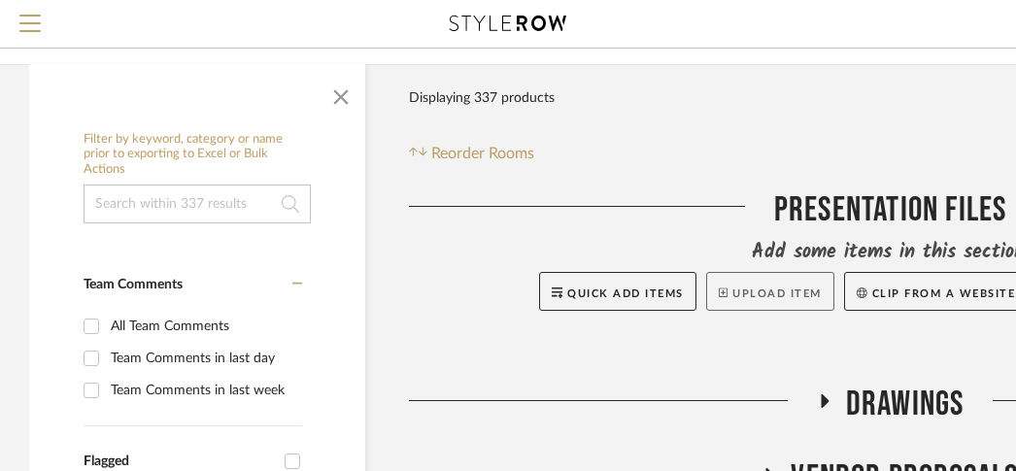
click at [754, 289] on button "Upload Item" at bounding box center [770, 291] width 128 height 39
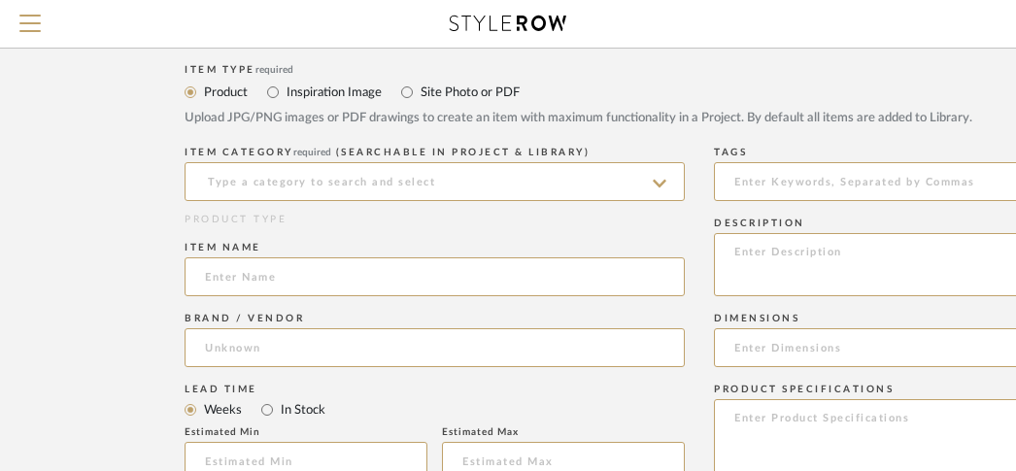
scroll to position [738, 0]
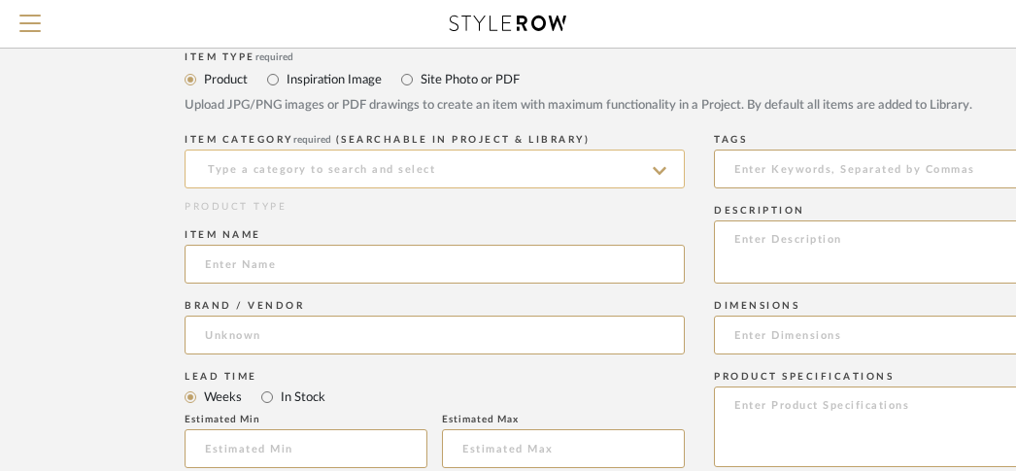
click at [404, 172] on input at bounding box center [434, 169] width 500 height 39
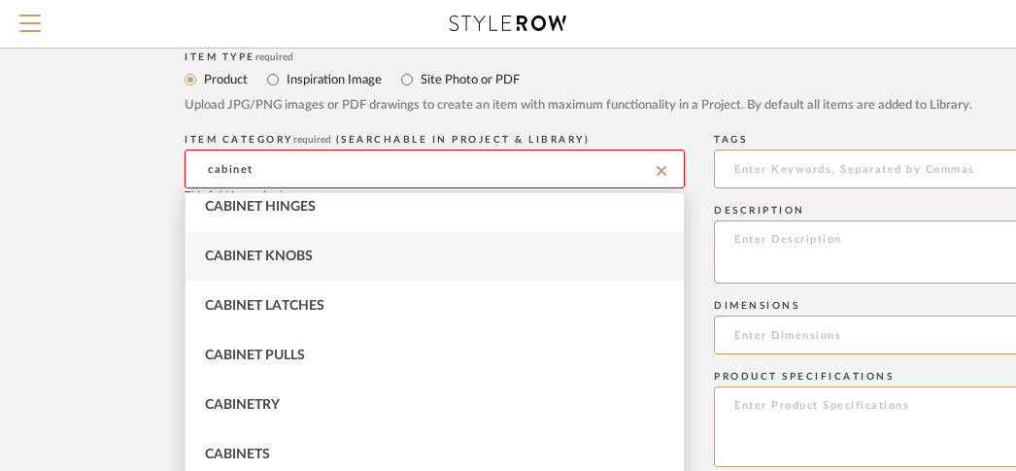
scroll to position [116, 0]
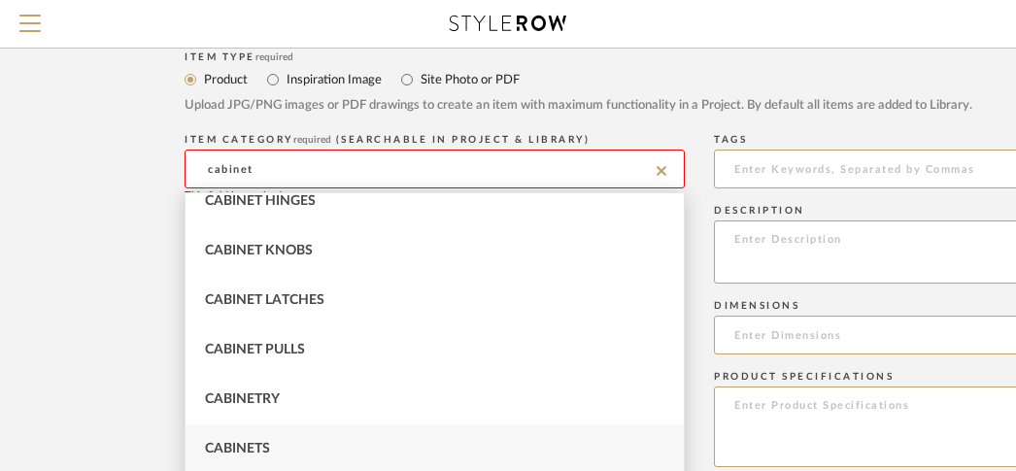
click at [279, 445] on div "Cabinets" at bounding box center [434, 449] width 498 height 50
type input "Cabinets"
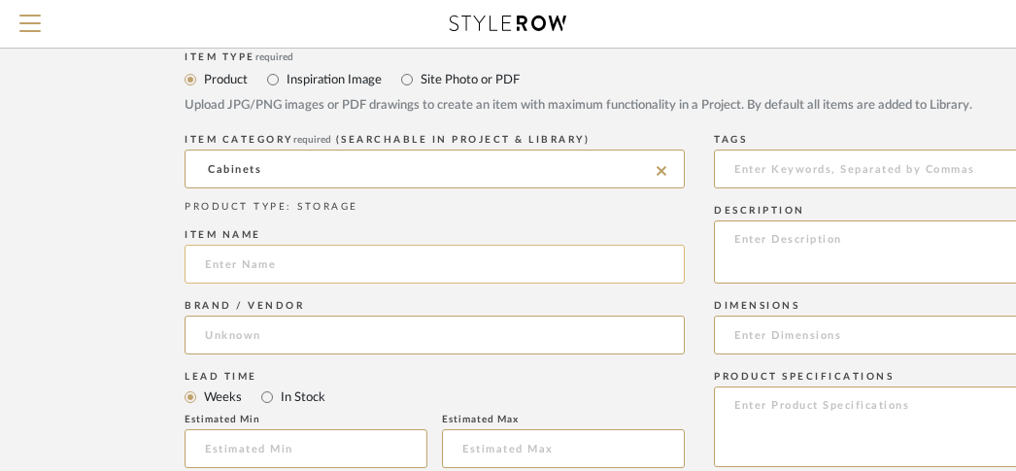
click at [300, 270] on input at bounding box center [434, 264] width 500 height 39
paste input "Client's own_"
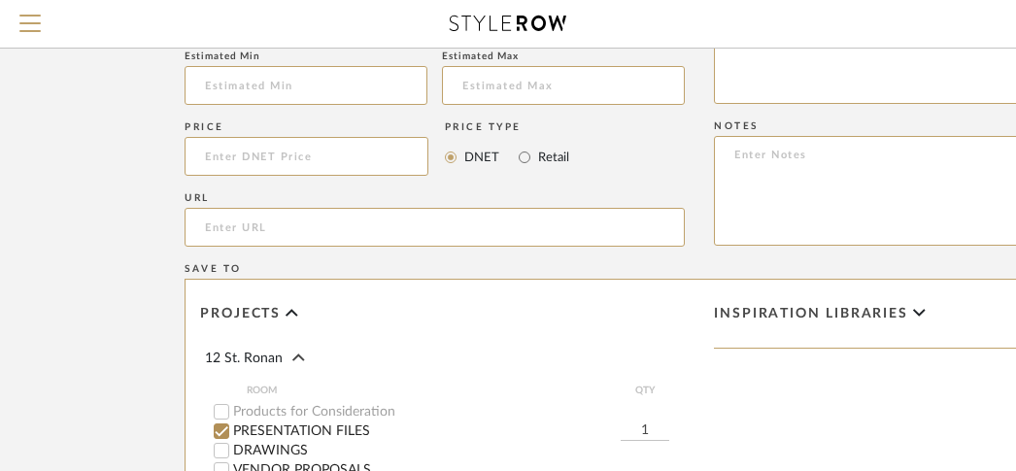
scroll to position [1139, 0]
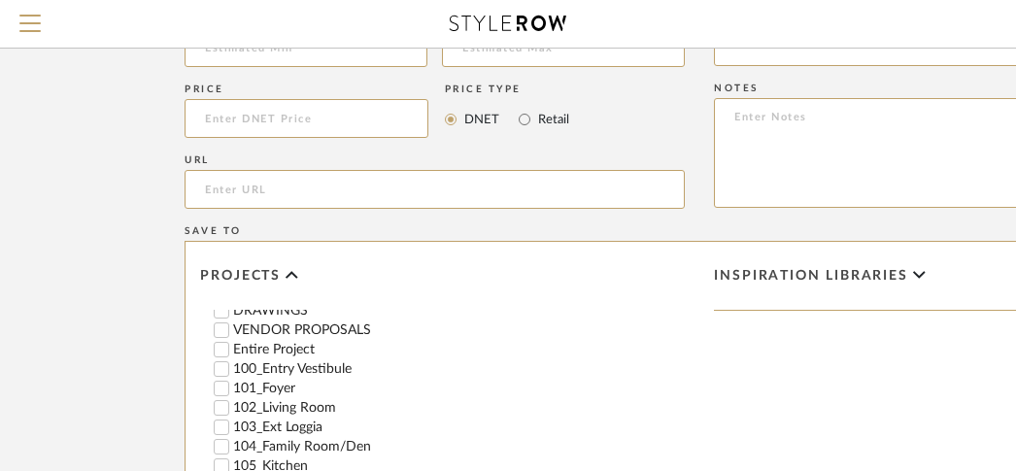
type input "Client's own_Cabinet with Mirror"
click at [291, 343] on label "Entire Project" at bounding box center [458, 350] width 451 height 14
click at [231, 342] on input "Entire Project" at bounding box center [221, 349] width 19 height 19
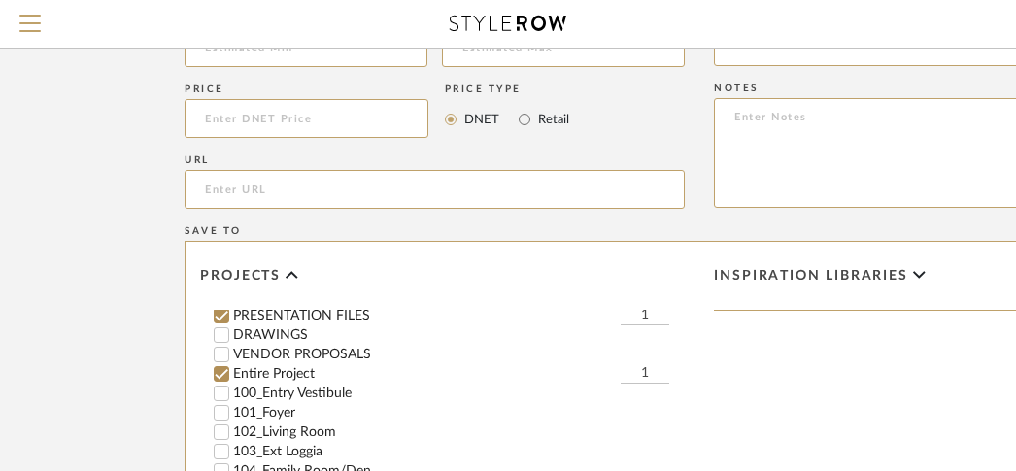
click at [282, 309] on div "Projects 12 St. Ronan ROOM QTY Products for Consideration PRESENTATION FILES 1 …" at bounding box center [442, 462] width 485 height 402
click at [281, 315] on label "PRESENTATION FILES" at bounding box center [426, 316] width 387 height 14
click at [231, 315] on input "PRESENTATION FILES" at bounding box center [221, 315] width 19 height 19
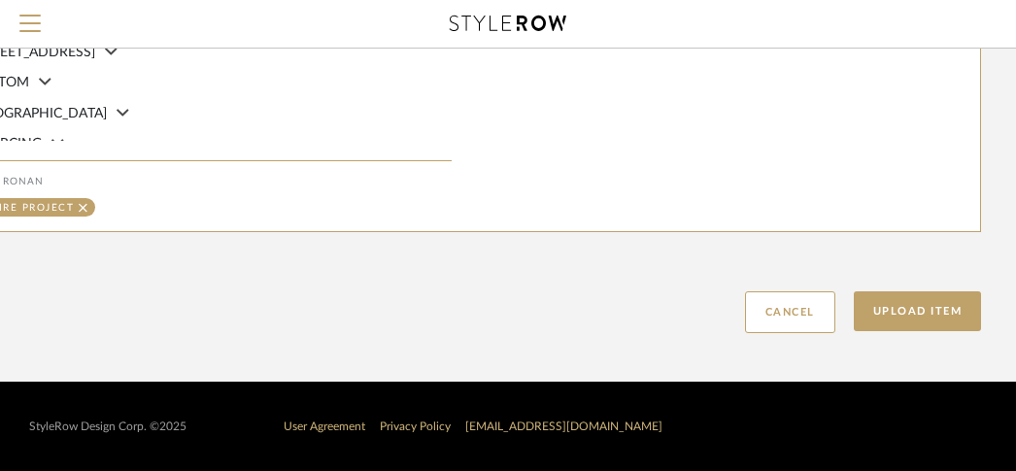
scroll to position [1586, 383]
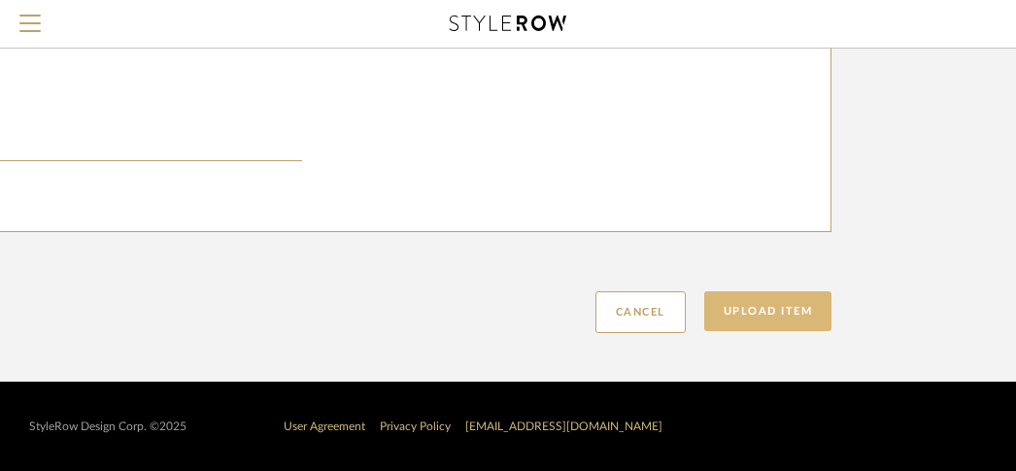
click at [799, 306] on button "Upload Item" at bounding box center [768, 311] width 128 height 40
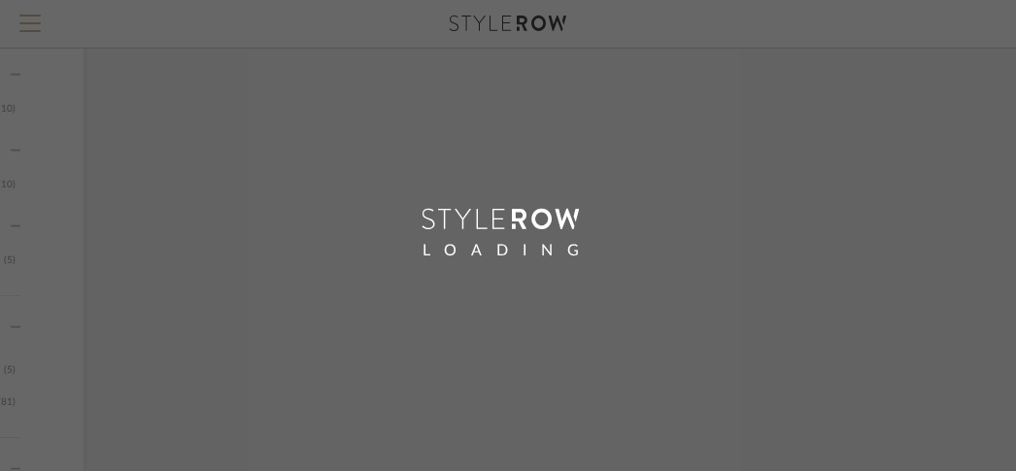
scroll to position [794, 191]
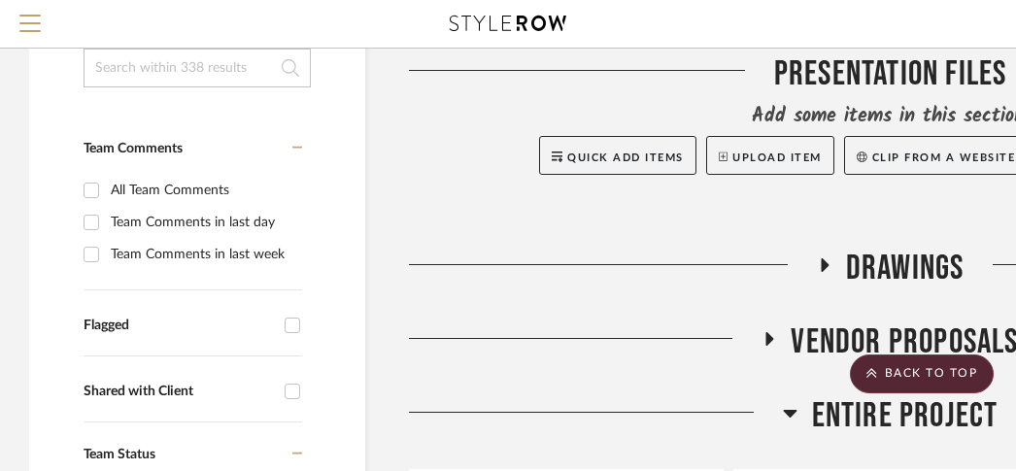
scroll to position [275, 0]
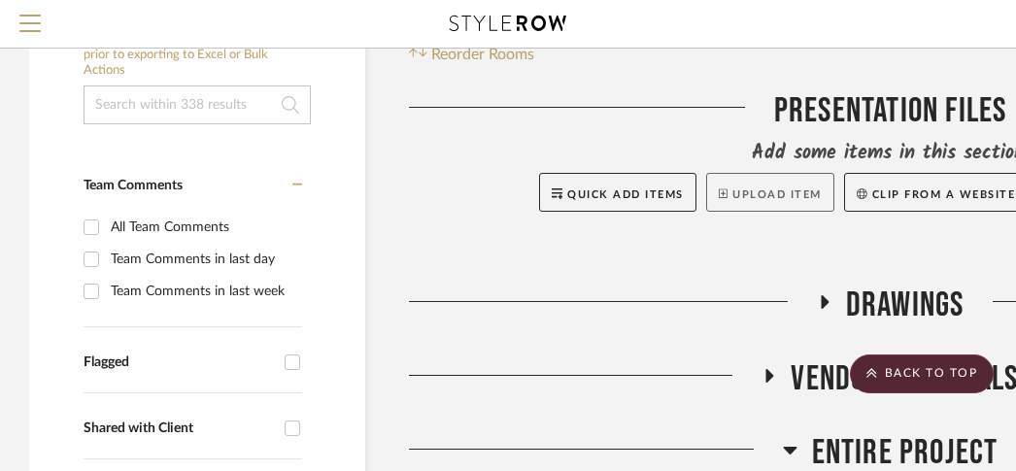
click at [728, 186] on button "Upload Item" at bounding box center [770, 192] width 128 height 39
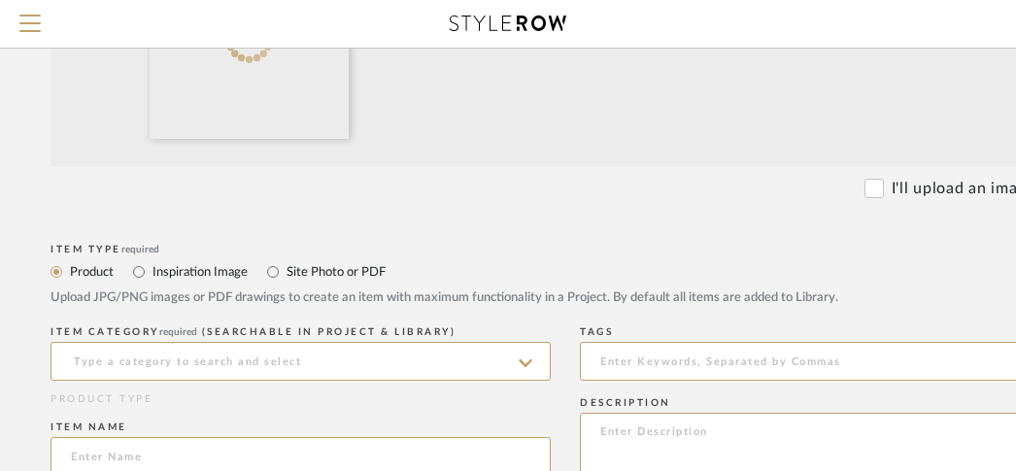
scroll to position [642, 134]
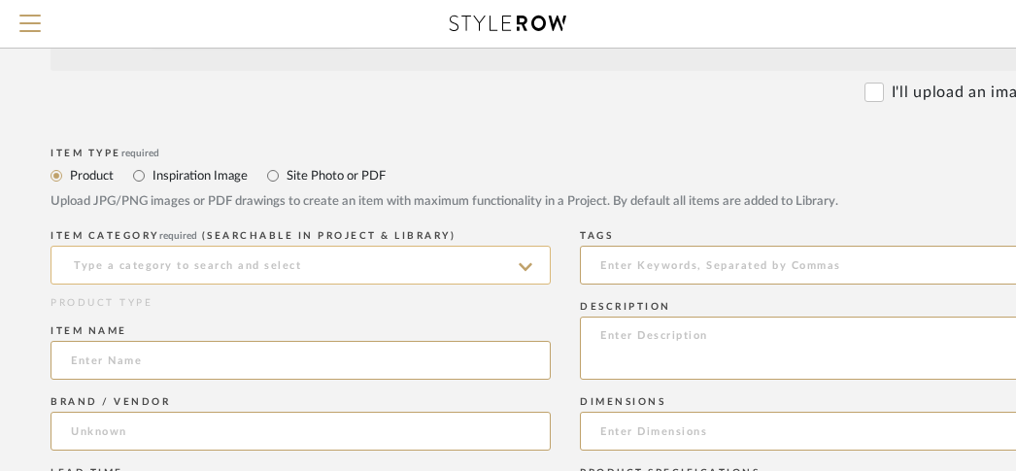
click at [291, 262] on input at bounding box center [300, 265] width 500 height 39
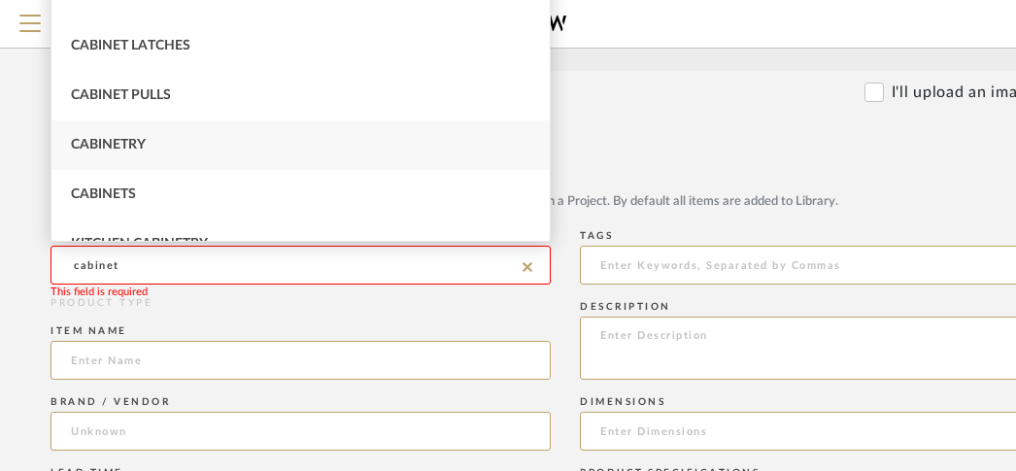
scroll to position [116, 0]
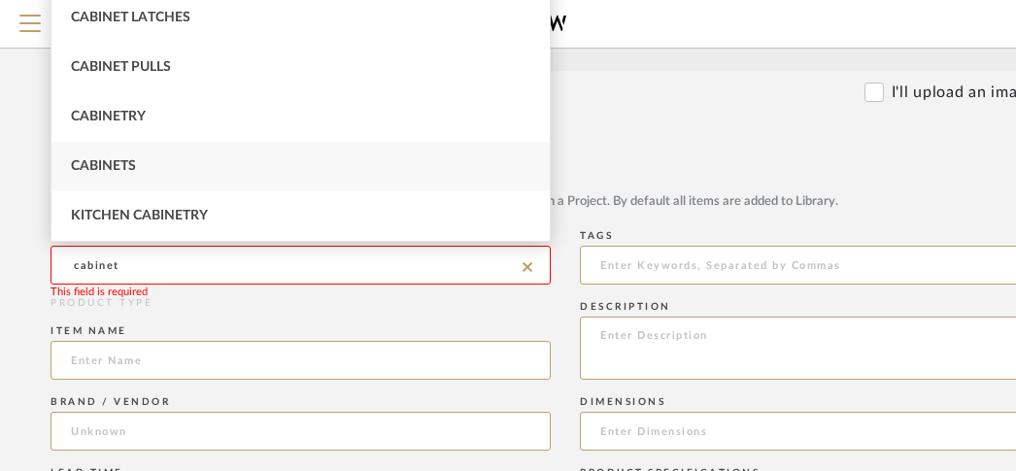
click at [161, 174] on div "Cabinets" at bounding box center [300, 167] width 498 height 50
type input "Cabinets"
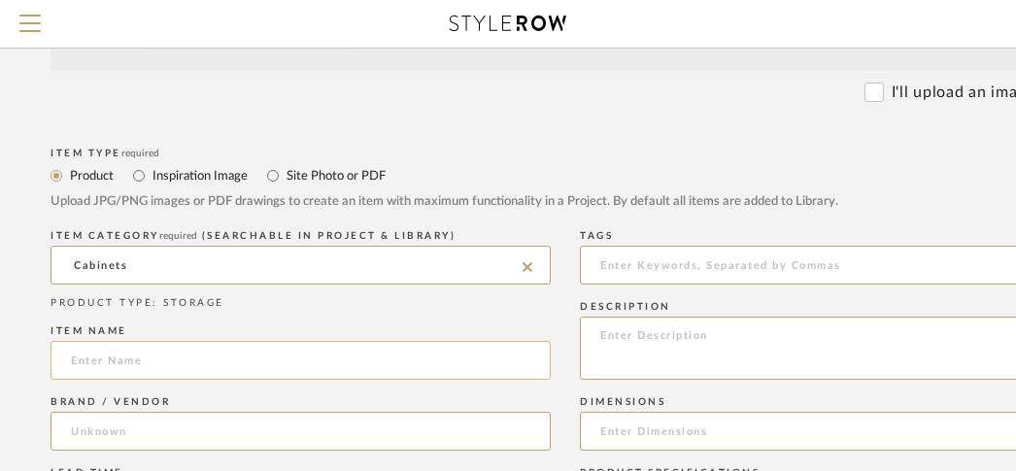
click at [150, 369] on input at bounding box center [300, 360] width 500 height 39
paste input "Client's own_"
click at [201, 370] on input "Client's own_Arm" at bounding box center [300, 360] width 500 height 39
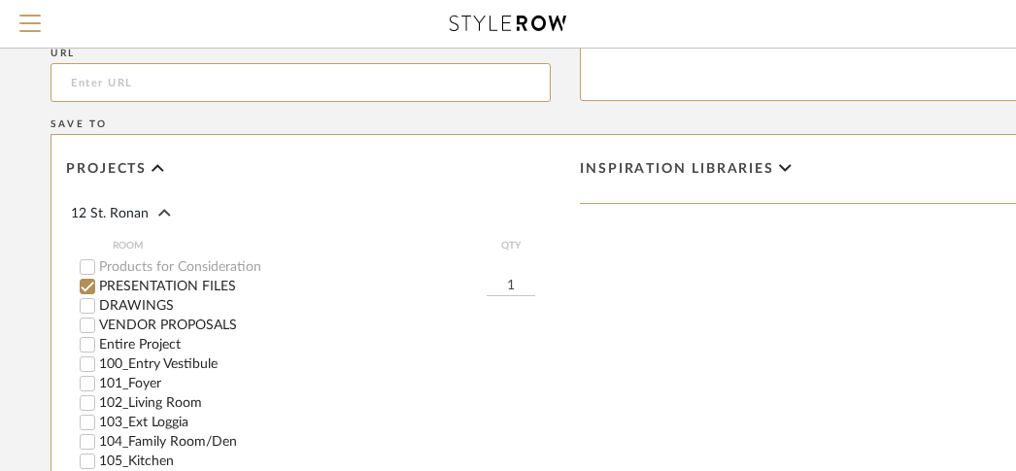
scroll to position [1272, 134]
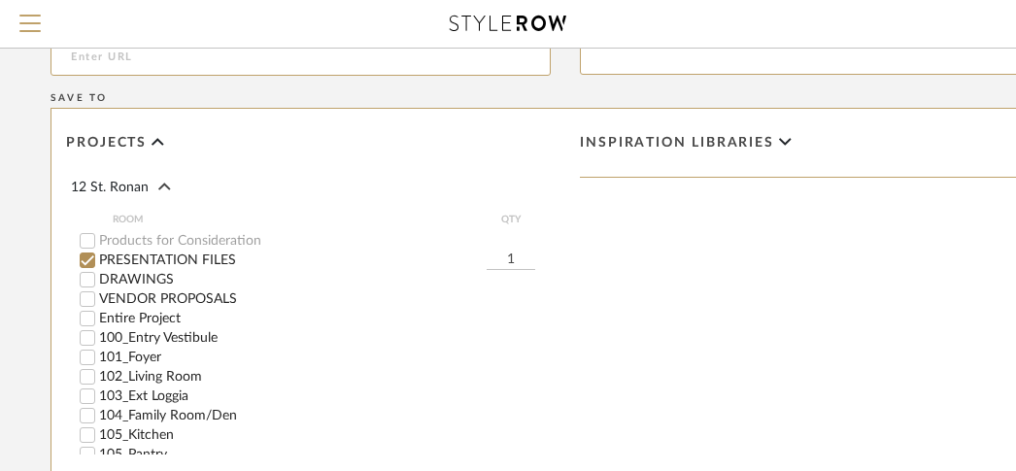
type input "Client's own_Armoire"
click at [168, 314] on label "Entire Project" at bounding box center [324, 319] width 451 height 14
click at [97, 314] on input "Entire Project" at bounding box center [87, 318] width 19 height 19
click at [168, 260] on label "PRESENTATION FILES" at bounding box center [292, 260] width 387 height 14
click at [97, 260] on input "PRESENTATION FILES" at bounding box center [87, 260] width 19 height 19
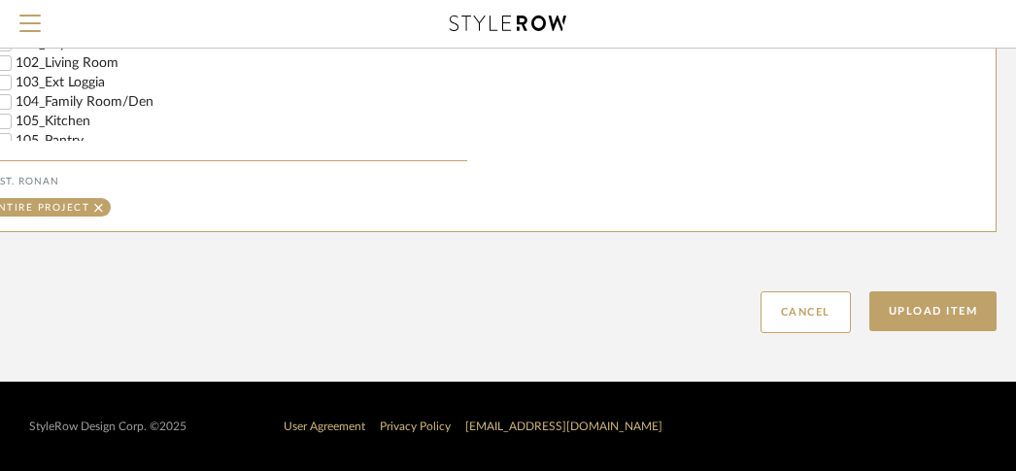
scroll to position [1587, 333]
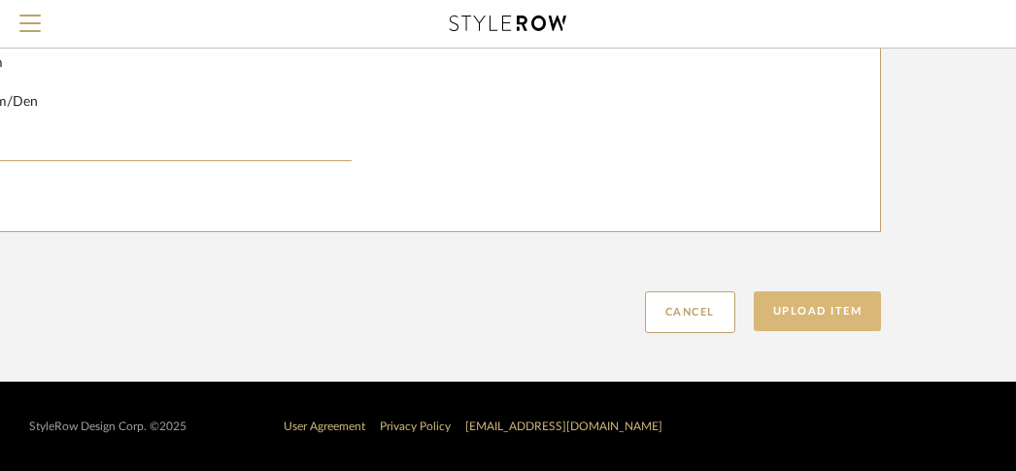
click at [819, 296] on button "Upload Item" at bounding box center [817, 311] width 128 height 40
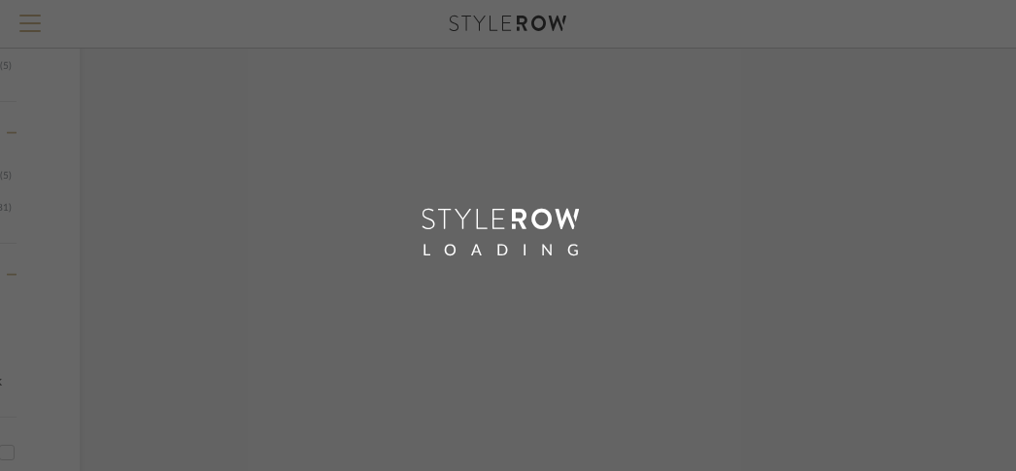
scroll to position [536, 113]
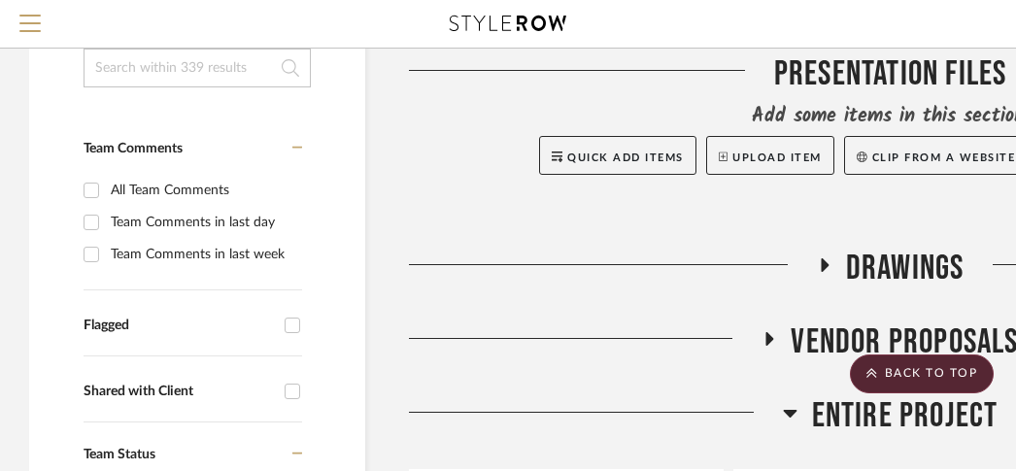
scroll to position [306, 0]
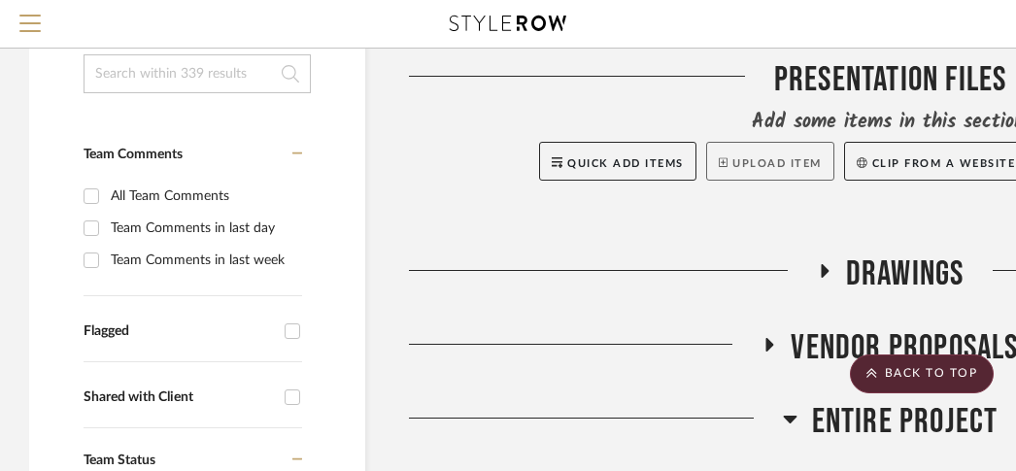
click at [757, 150] on button "Upload Item" at bounding box center [770, 161] width 128 height 39
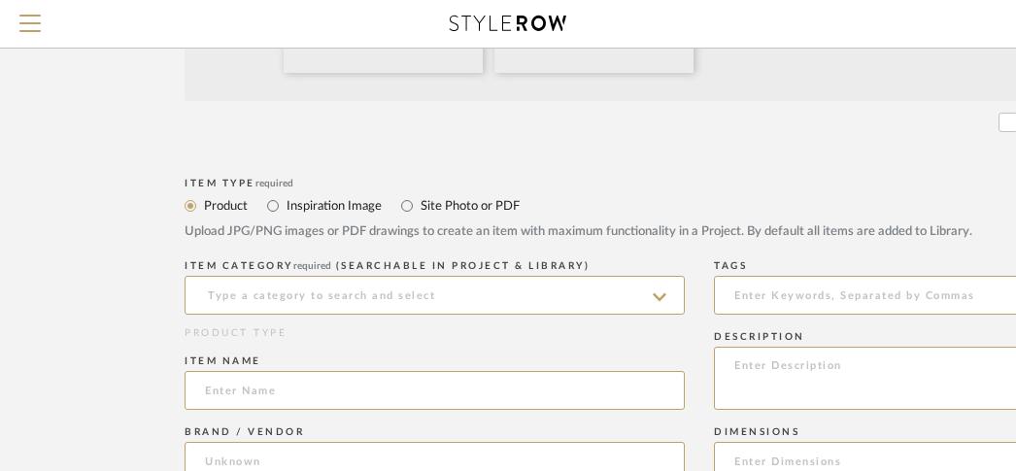
scroll to position [634, 0]
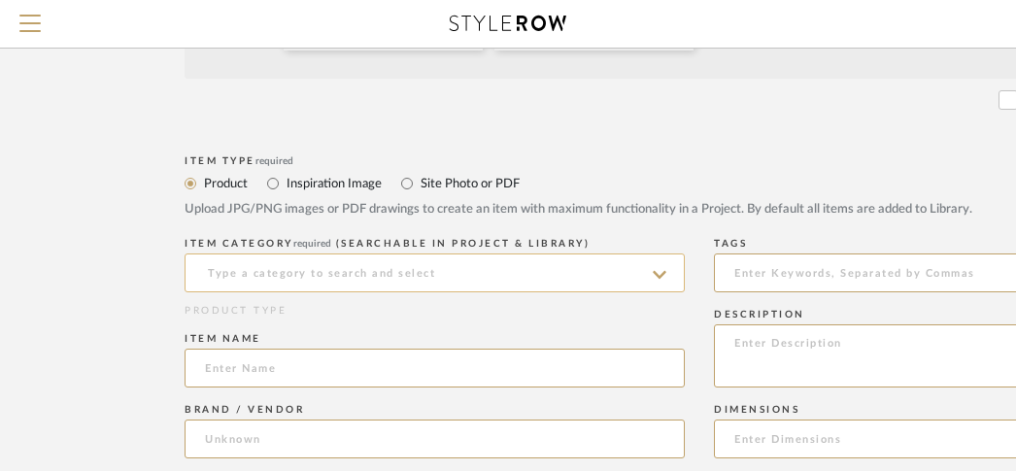
click at [495, 284] on input at bounding box center [434, 272] width 500 height 39
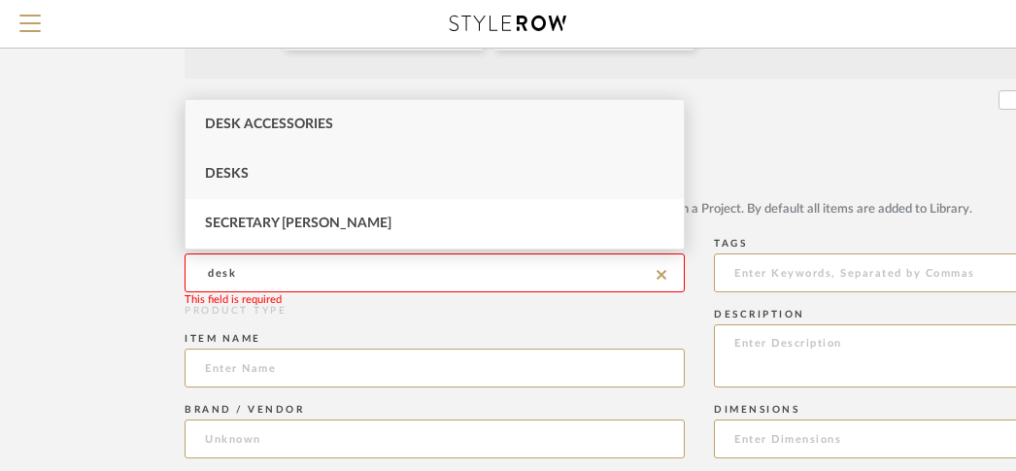
click at [444, 179] on div "Desks" at bounding box center [434, 175] width 498 height 50
type input "Desks"
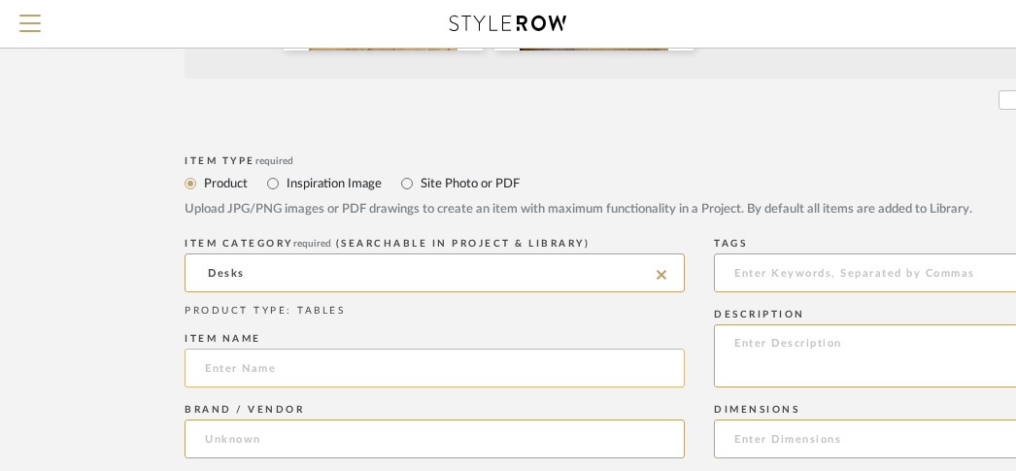
click at [363, 379] on input at bounding box center [434, 368] width 500 height 39
paste input "Client's own_"
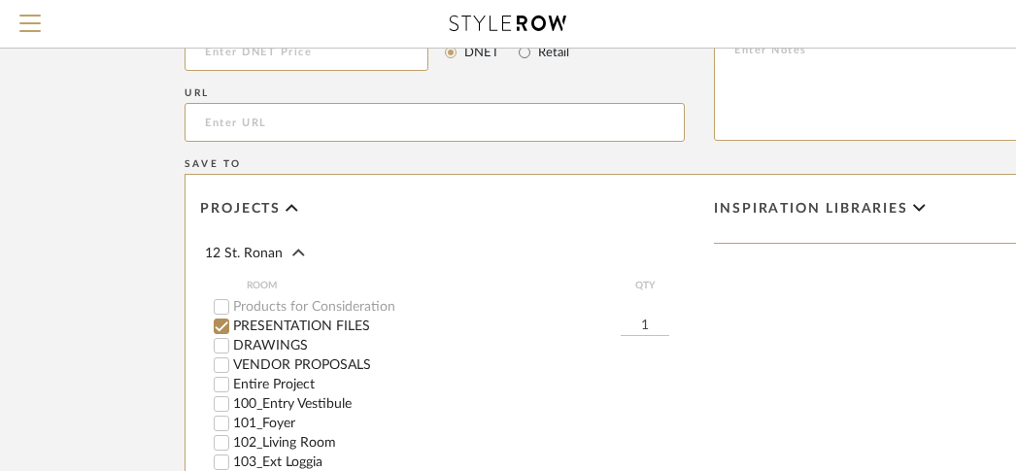
scroll to position [1237, 0]
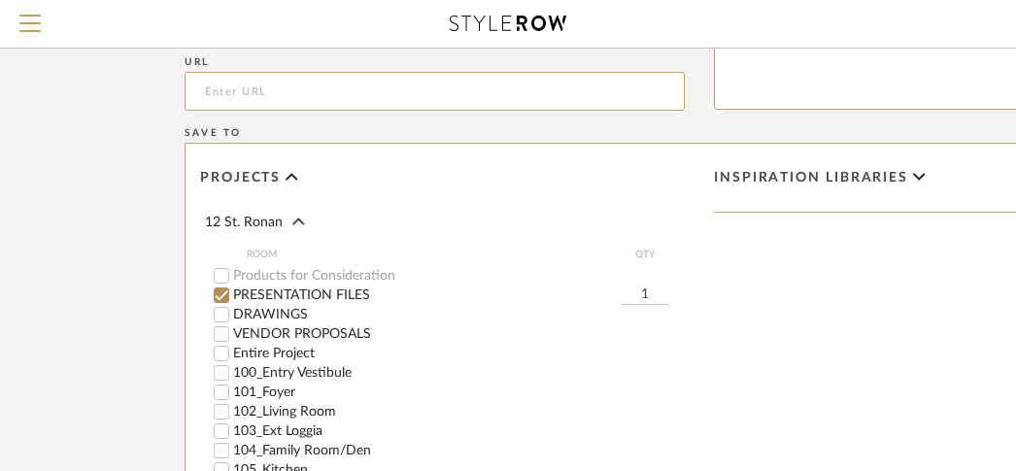
type input "Client's own_Desk3"
click at [365, 295] on label "PRESENTATION FILES" at bounding box center [426, 295] width 387 height 14
click at [231, 295] on input "PRESENTATION FILES" at bounding box center [221, 294] width 19 height 19
click at [305, 354] on label "Entire Project" at bounding box center [458, 354] width 451 height 14
click at [231, 354] on input "Entire Project" at bounding box center [221, 353] width 19 height 19
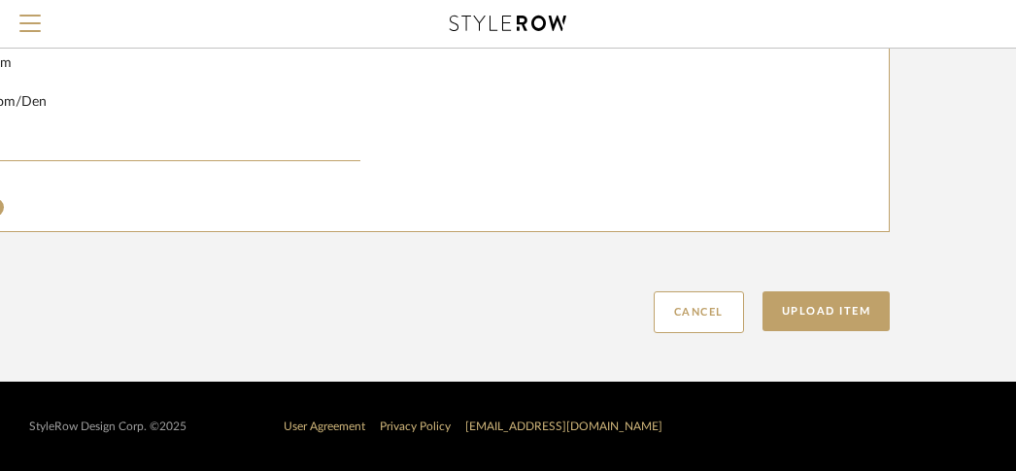
scroll to position [1587, 383]
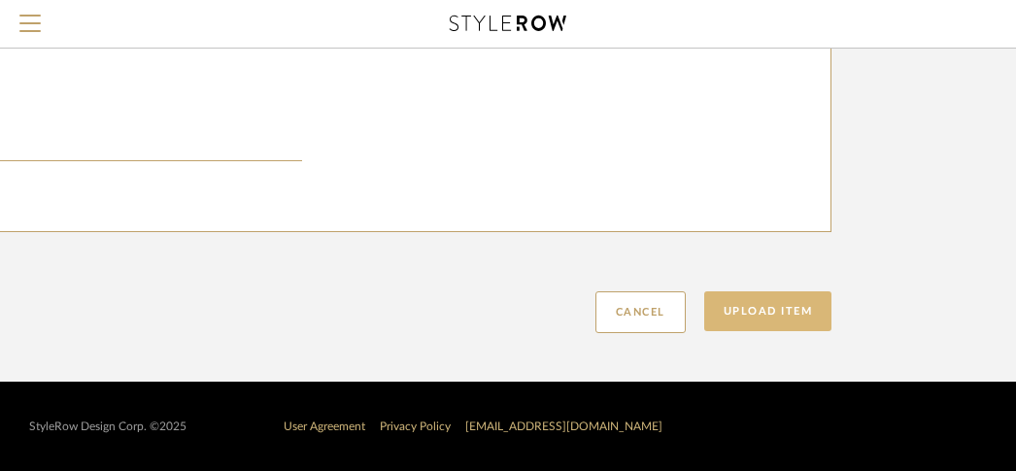
click at [794, 303] on button "Upload Item" at bounding box center [768, 311] width 128 height 40
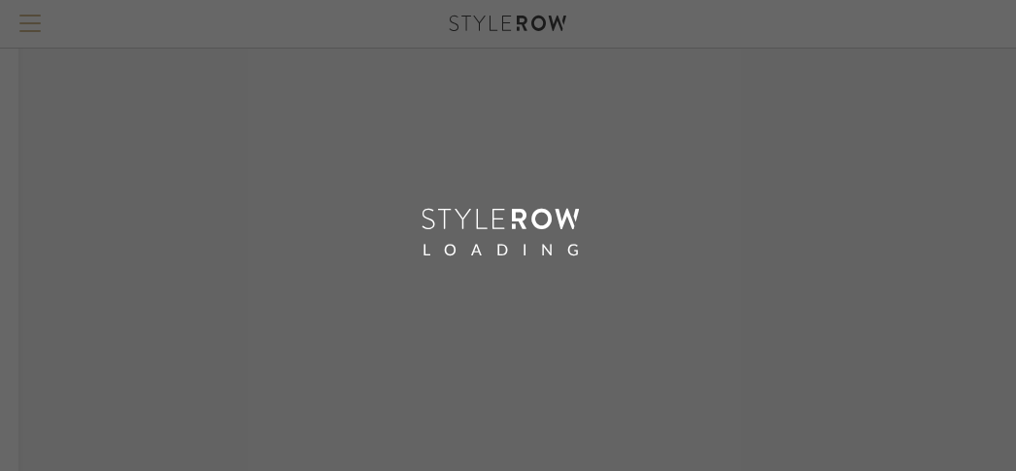
scroll to position [726, 175]
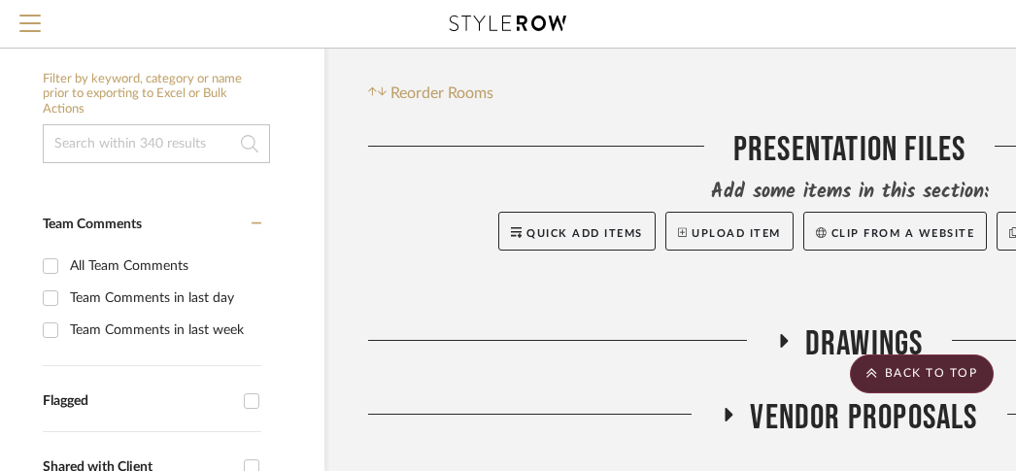
scroll to position [204, 41]
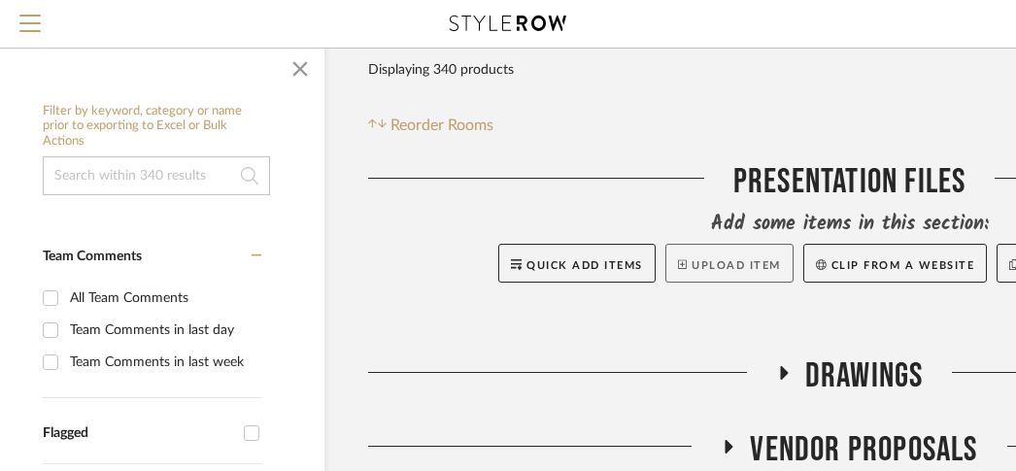
click at [712, 256] on button "Upload Item" at bounding box center [729, 263] width 128 height 39
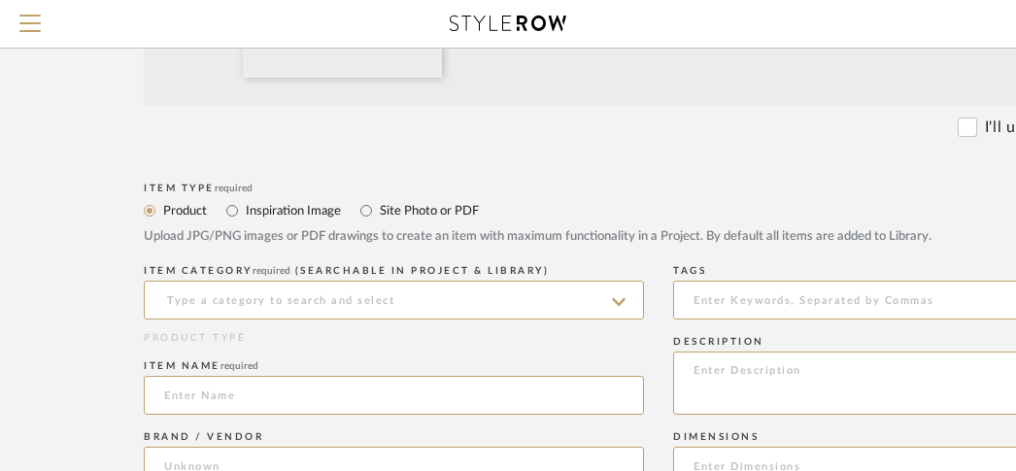
scroll to position [624, 41]
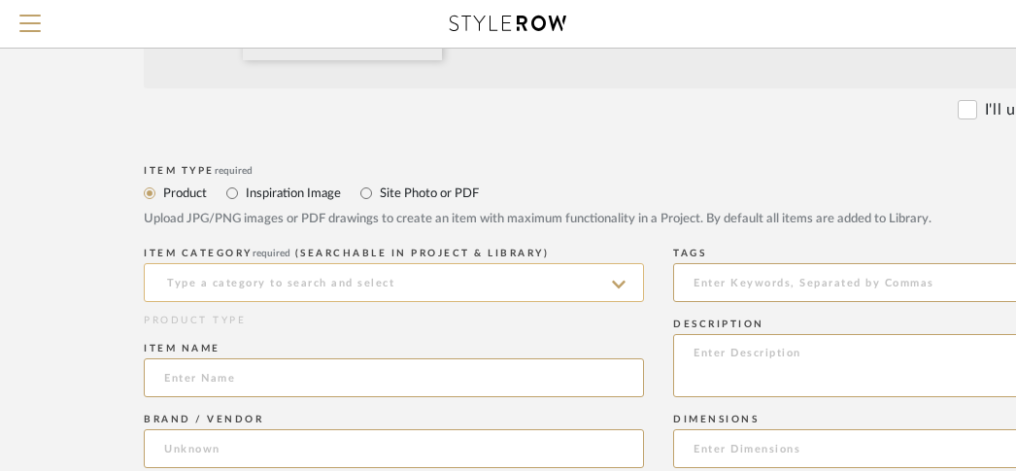
click at [434, 283] on input at bounding box center [394, 282] width 500 height 39
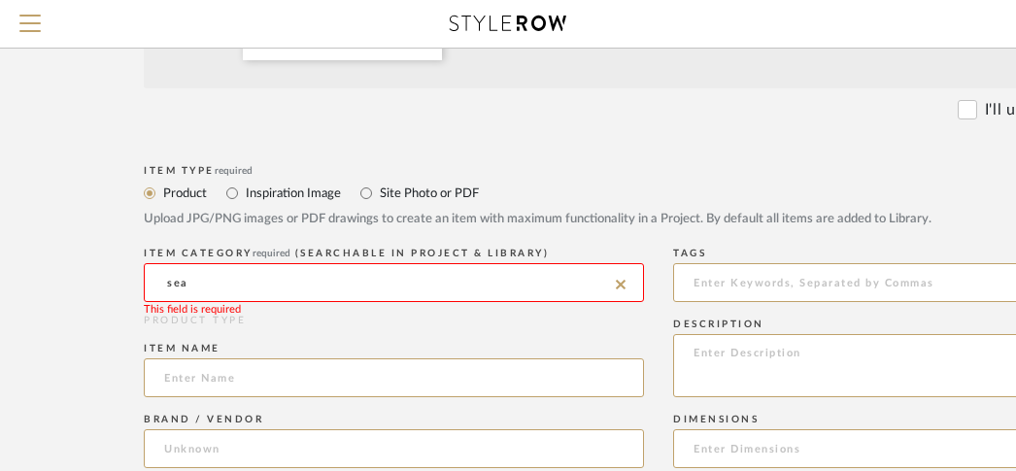
type input "seat"
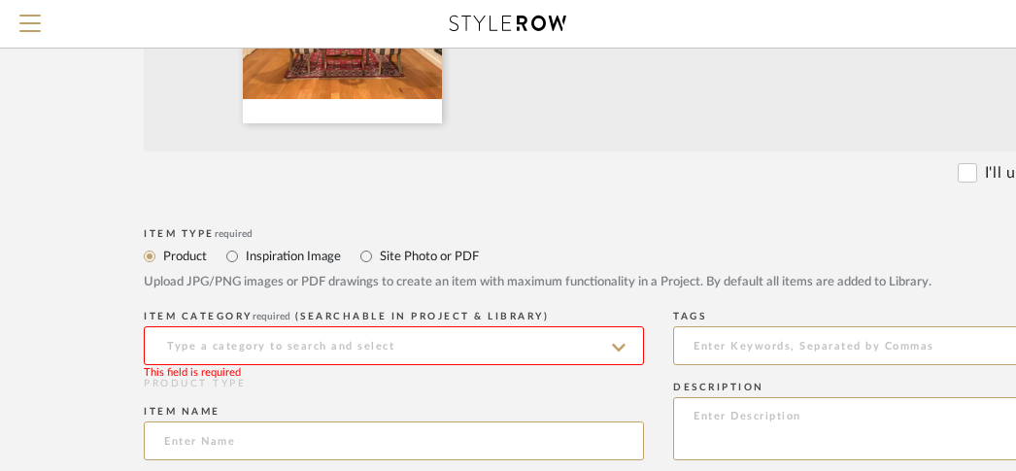
scroll to position [577, 41]
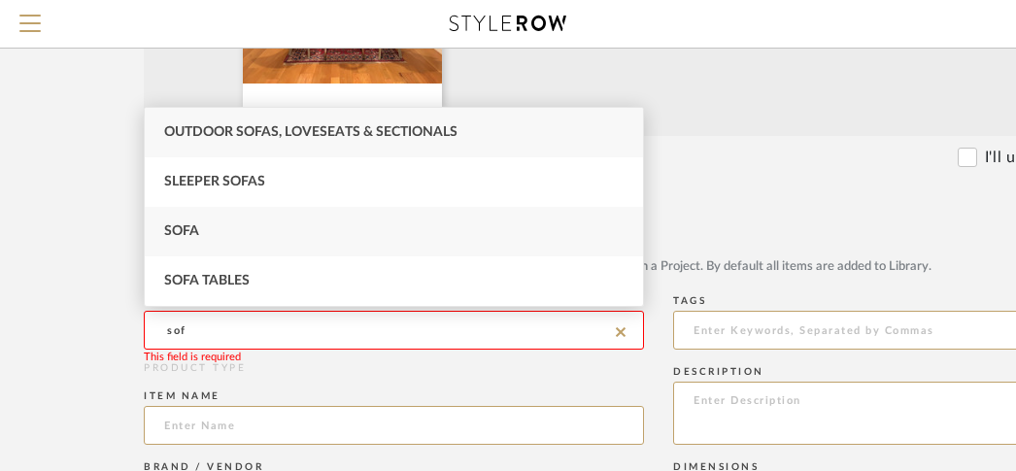
click at [246, 225] on div "Sofa" at bounding box center [394, 232] width 498 height 50
type input "Sofa"
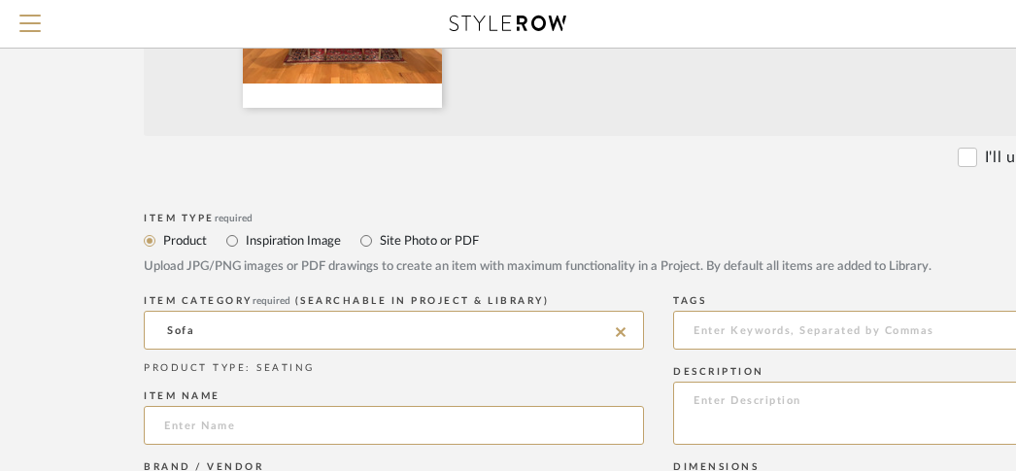
scroll to position [617, 41]
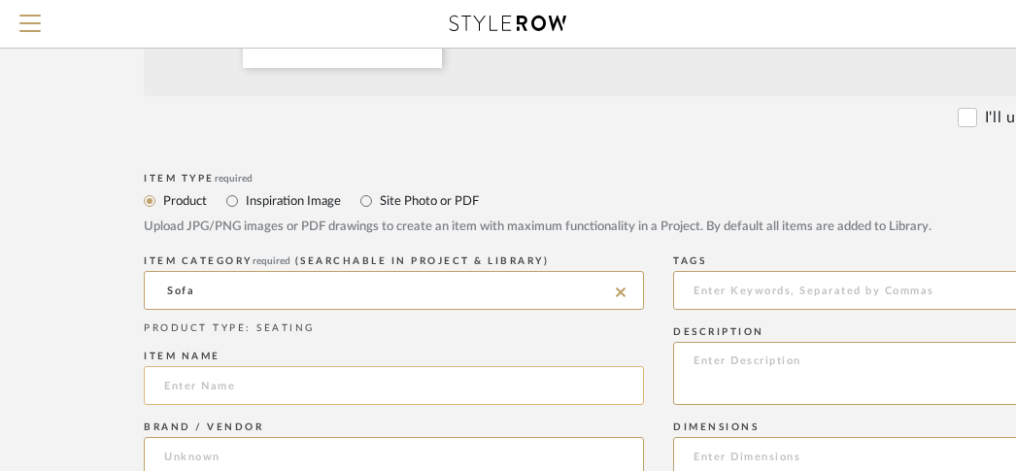
click at [297, 384] on input at bounding box center [394, 385] width 500 height 39
paste input "Client's own_"
click at [245, 384] on input "Client's own_Seating" at bounding box center [394, 385] width 500 height 39
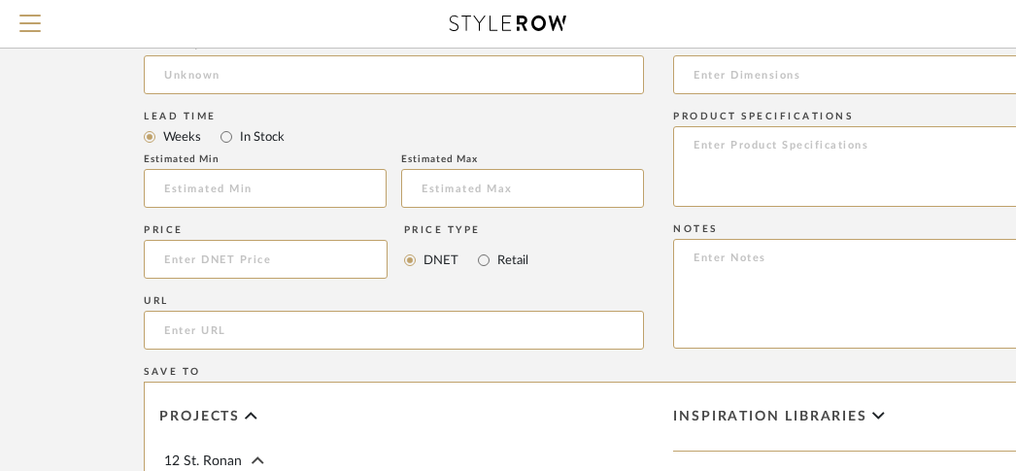
scroll to position [1014, 41]
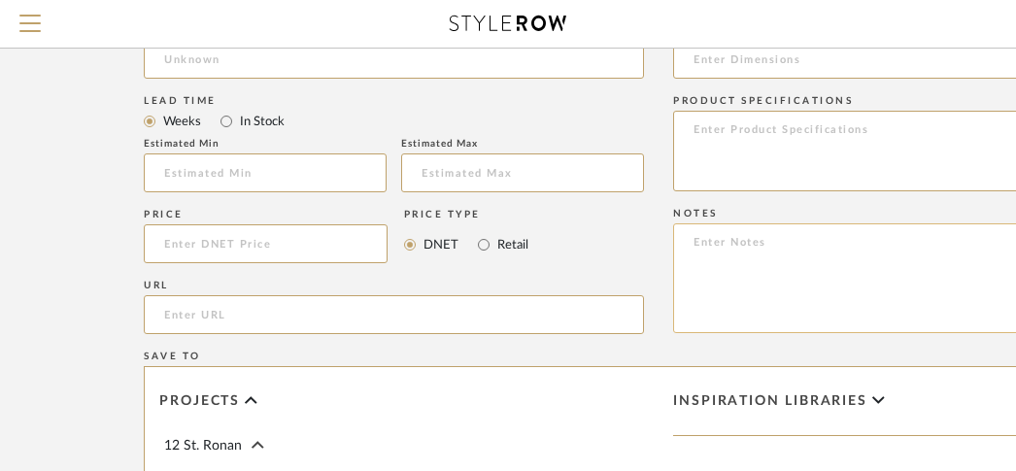
type input "Client's own_Lounge Seating"
click at [732, 263] on textarea at bounding box center [923, 278] width 500 height 110
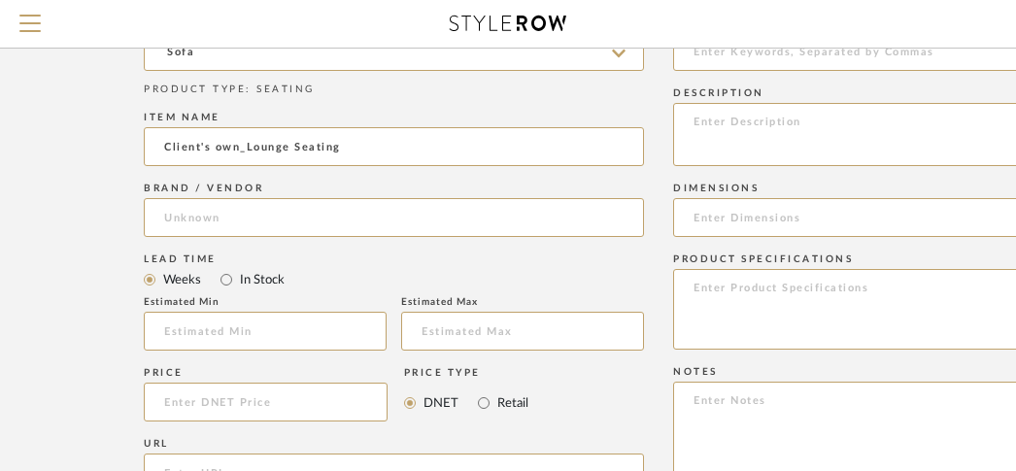
scroll to position [860, 41]
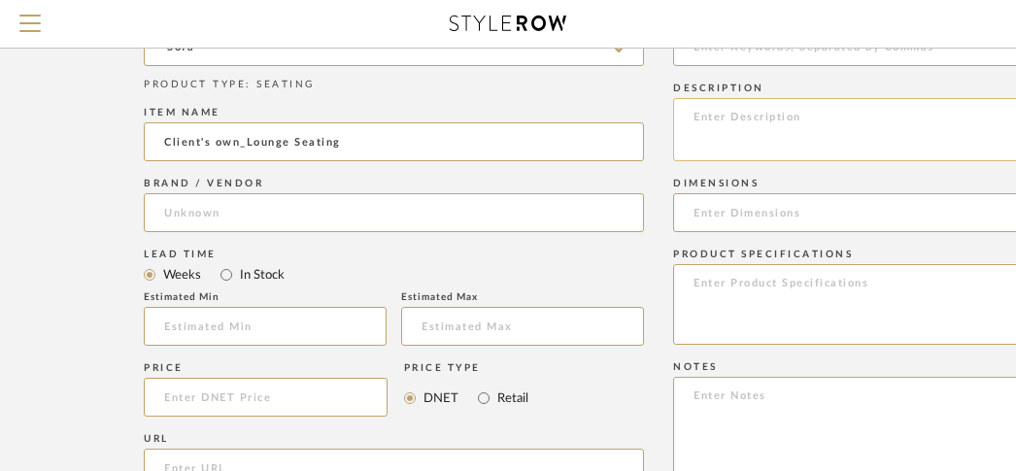
click at [716, 137] on textarea at bounding box center [923, 129] width 500 height 63
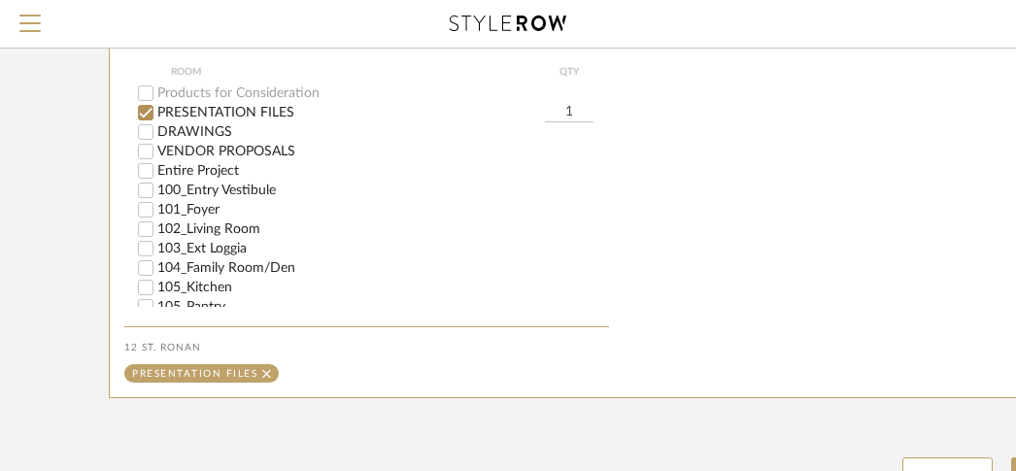
scroll to position [1420, 0]
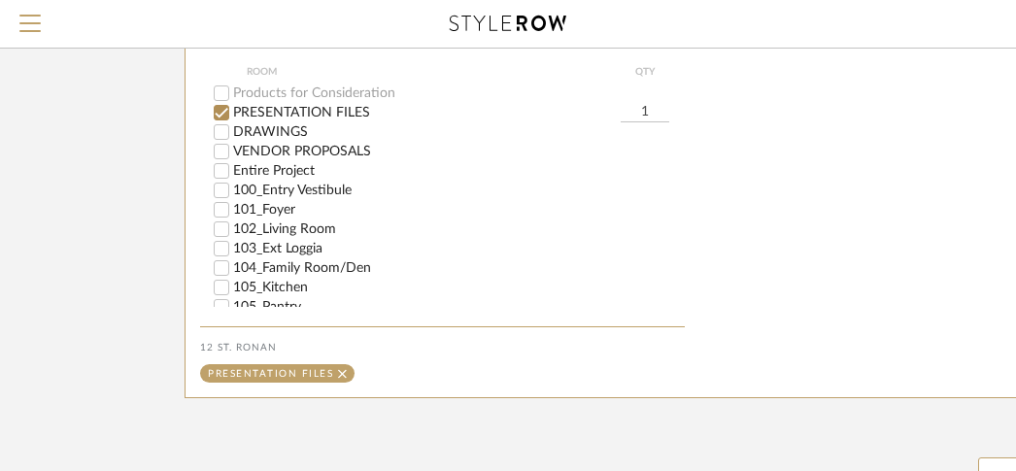
type textarea "Includes: (1) sofa, (2) accent chairs, (1) side table, (1) table lamp, (1) rug"
click at [261, 173] on label "Entire Project" at bounding box center [458, 171] width 451 height 14
click at [231, 173] on input "Entire Project" at bounding box center [221, 170] width 19 height 19
click at [261, 117] on label "PRESENTATION FILES" at bounding box center [426, 113] width 387 height 14
click at [231, 117] on input "PRESENTATION FILES" at bounding box center [221, 112] width 19 height 19
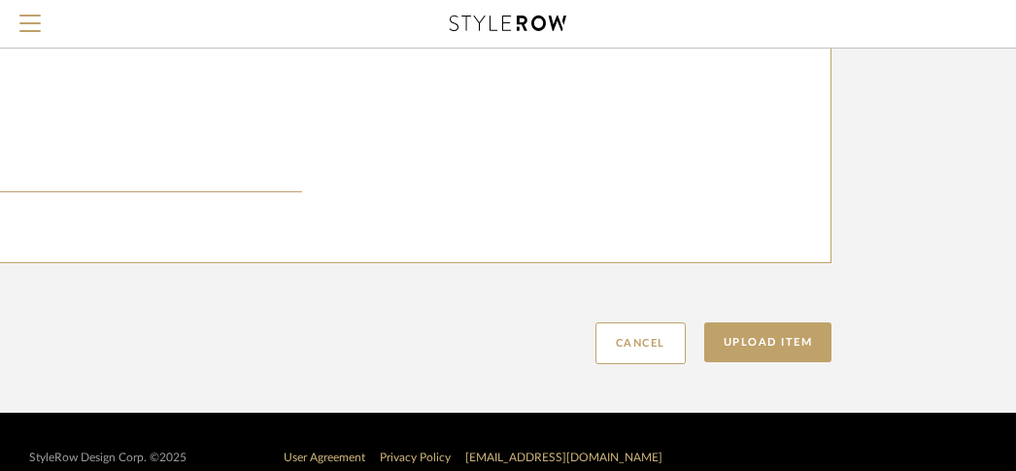
scroll to position [1578, 383]
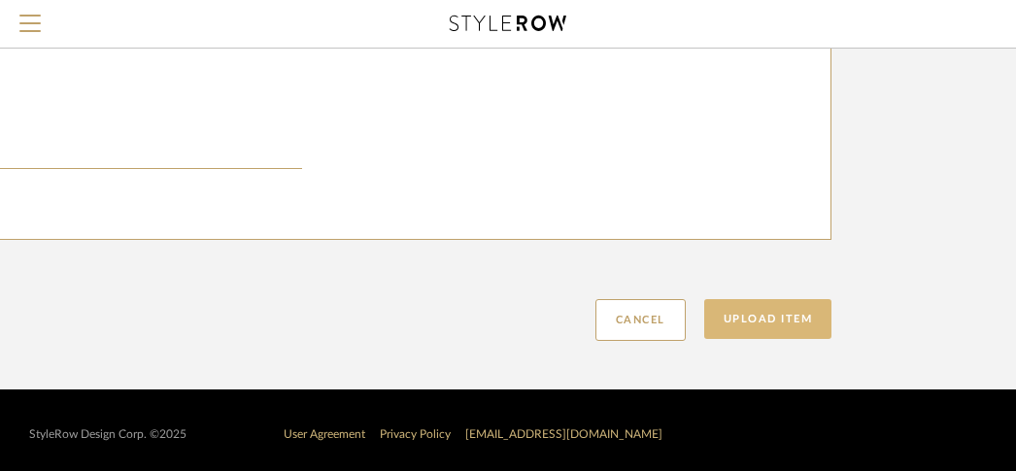
click at [760, 313] on button "Upload Item" at bounding box center [768, 319] width 128 height 40
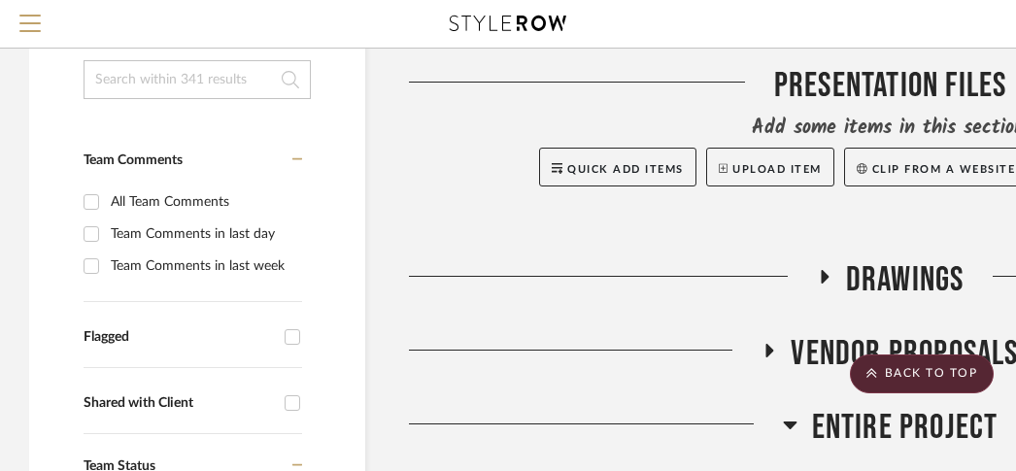
scroll to position [272, 0]
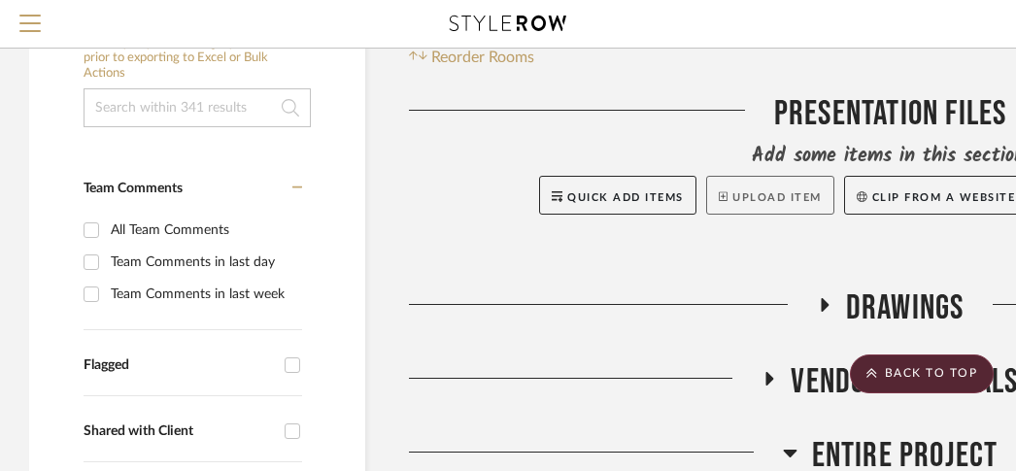
click at [746, 191] on button "Upload Item" at bounding box center [770, 195] width 128 height 39
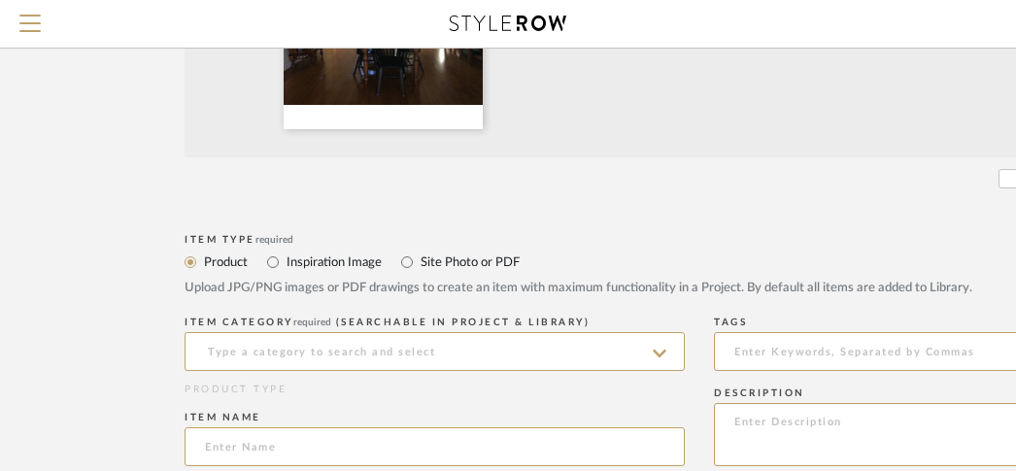
scroll to position [574, 0]
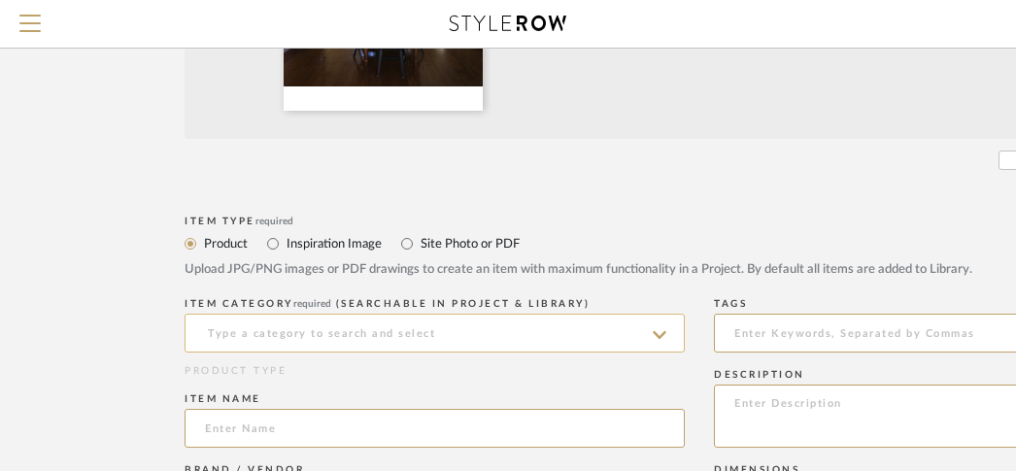
click at [532, 333] on input at bounding box center [434, 333] width 500 height 39
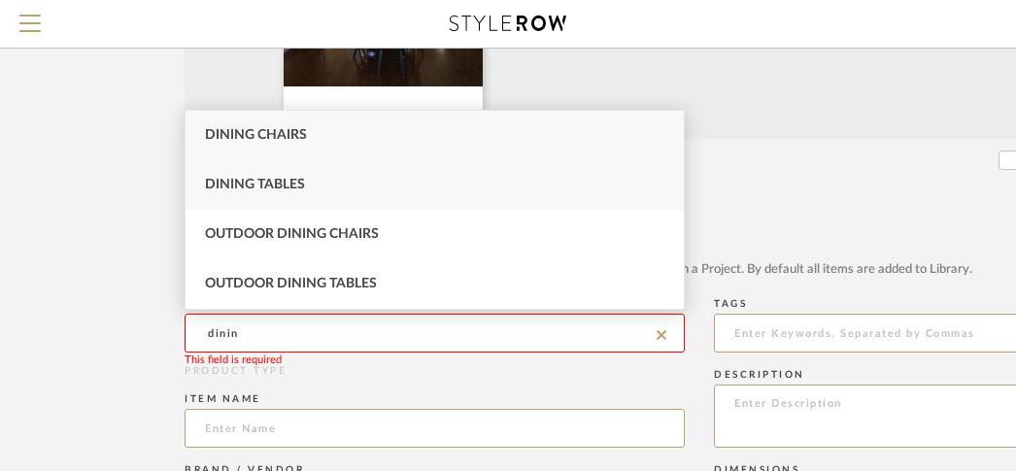
click at [426, 180] on div "Dining Tables" at bounding box center [434, 185] width 498 height 50
type input "Dining Tables"
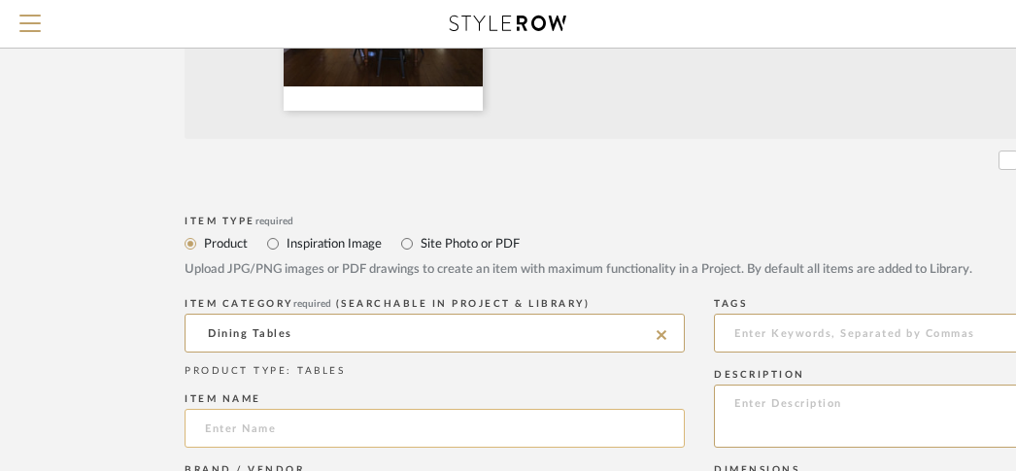
click at [328, 428] on input at bounding box center [434, 428] width 500 height 39
paste input "Client's own_"
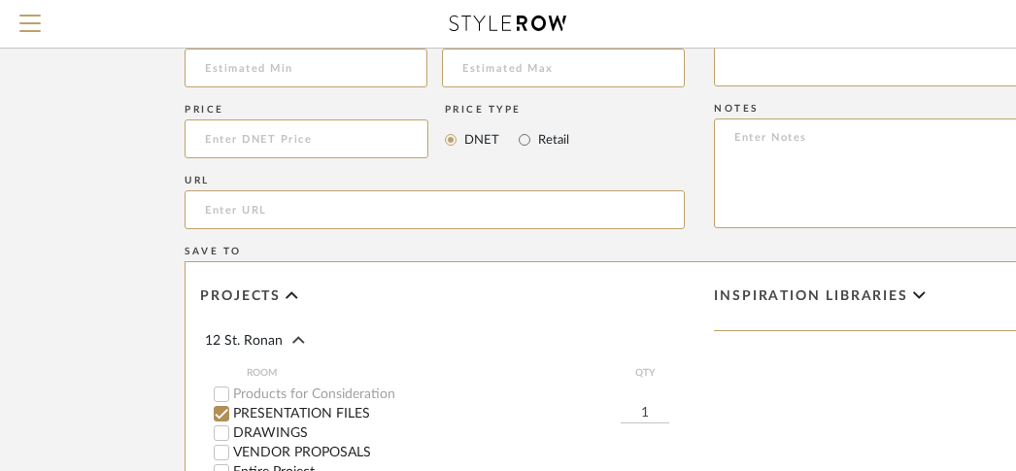
scroll to position [1198, 0]
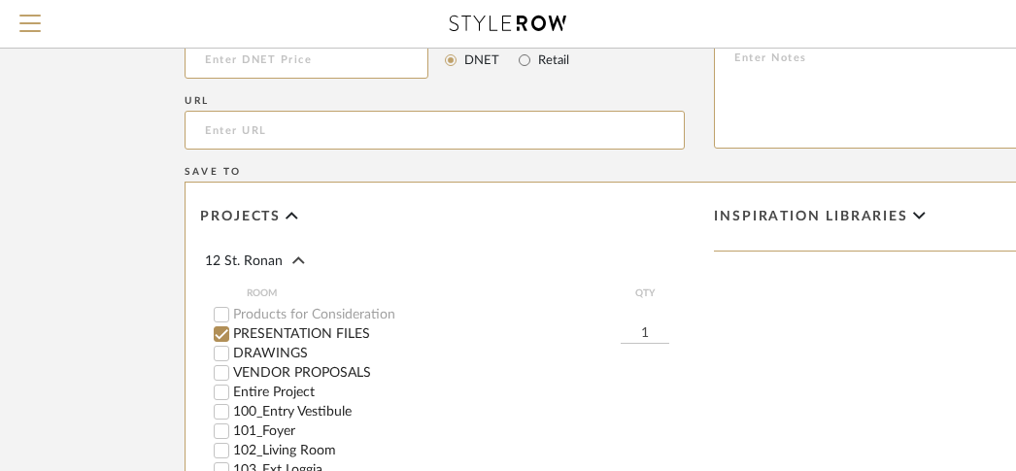
type input "Client's own_Dining Set2"
click at [290, 336] on label "PRESENTATION FILES" at bounding box center [426, 334] width 387 height 14
click at [231, 336] on input "PRESENTATION FILES" at bounding box center [221, 333] width 19 height 19
click at [285, 392] on label "Entire Project" at bounding box center [458, 392] width 451 height 14
click at [231, 392] on input "Entire Project" at bounding box center [221, 392] width 19 height 19
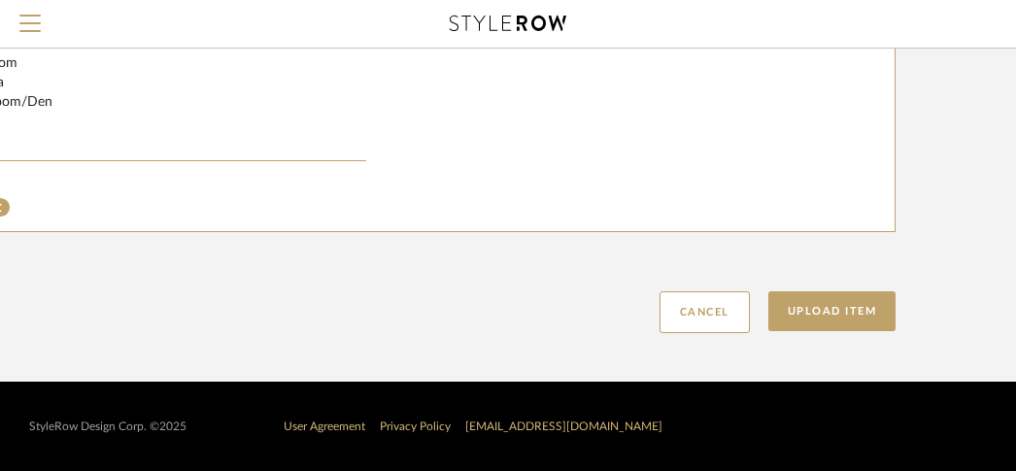
scroll to position [1587, 383]
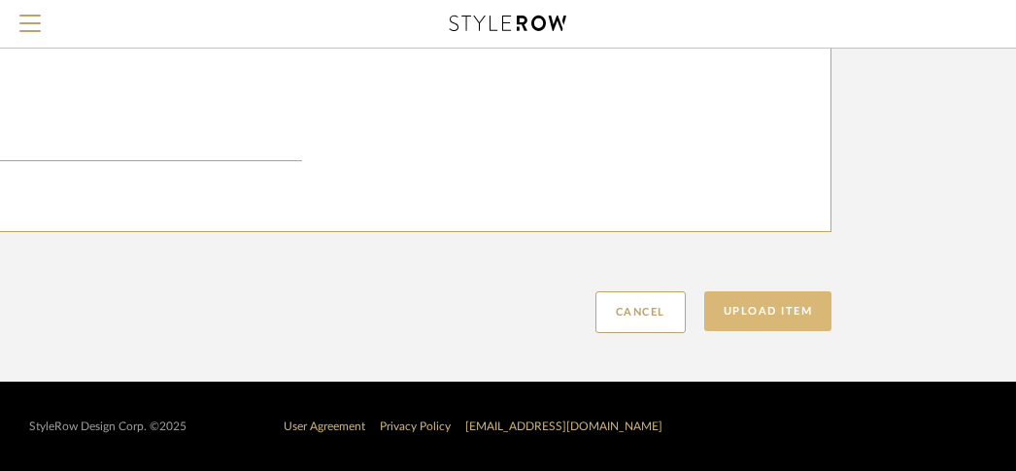
click at [796, 310] on button "Upload Item" at bounding box center [768, 311] width 128 height 40
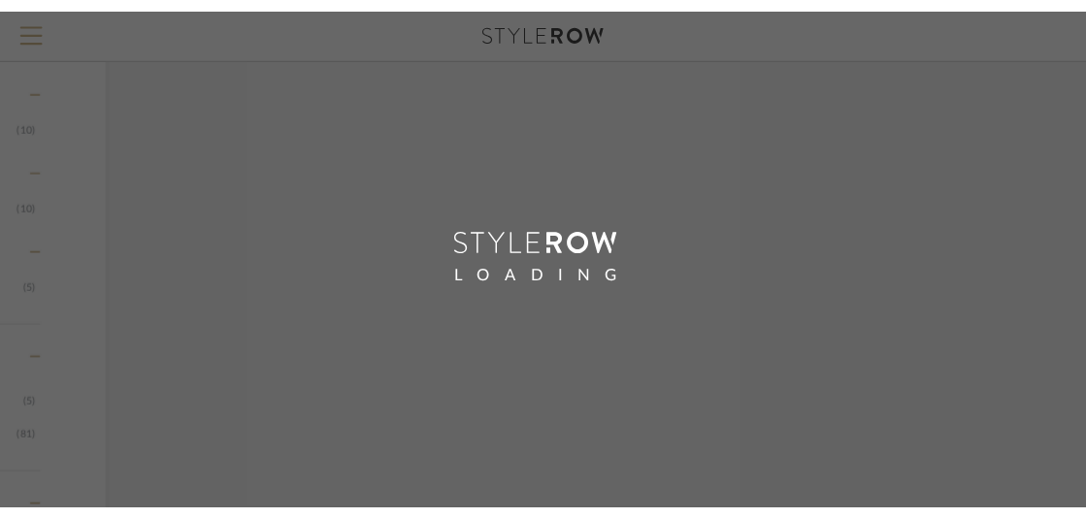
scroll to position [725, 164]
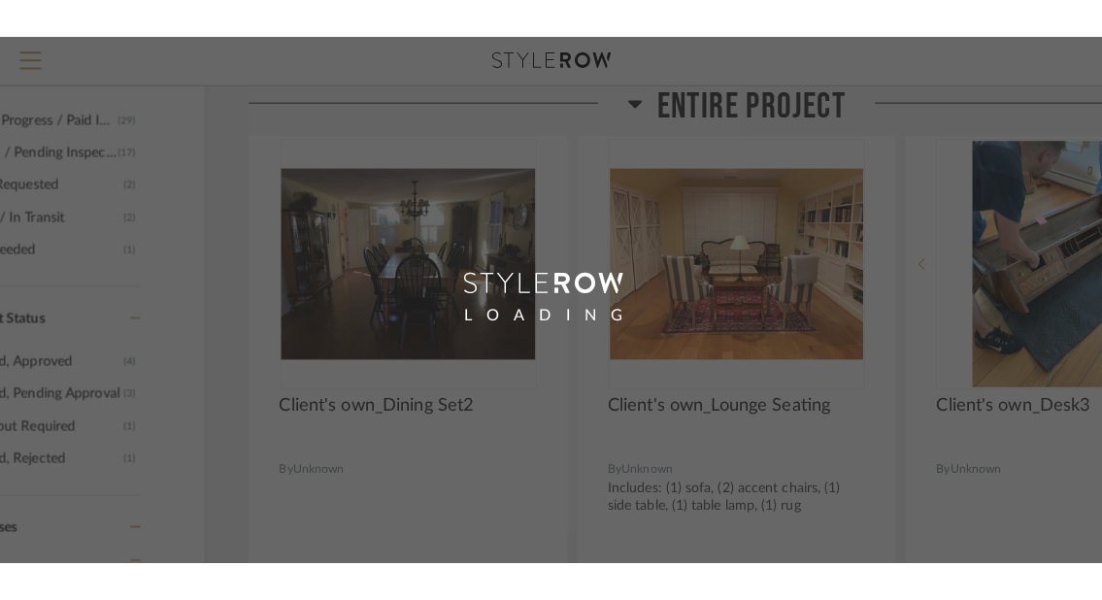
scroll to position [0, 11]
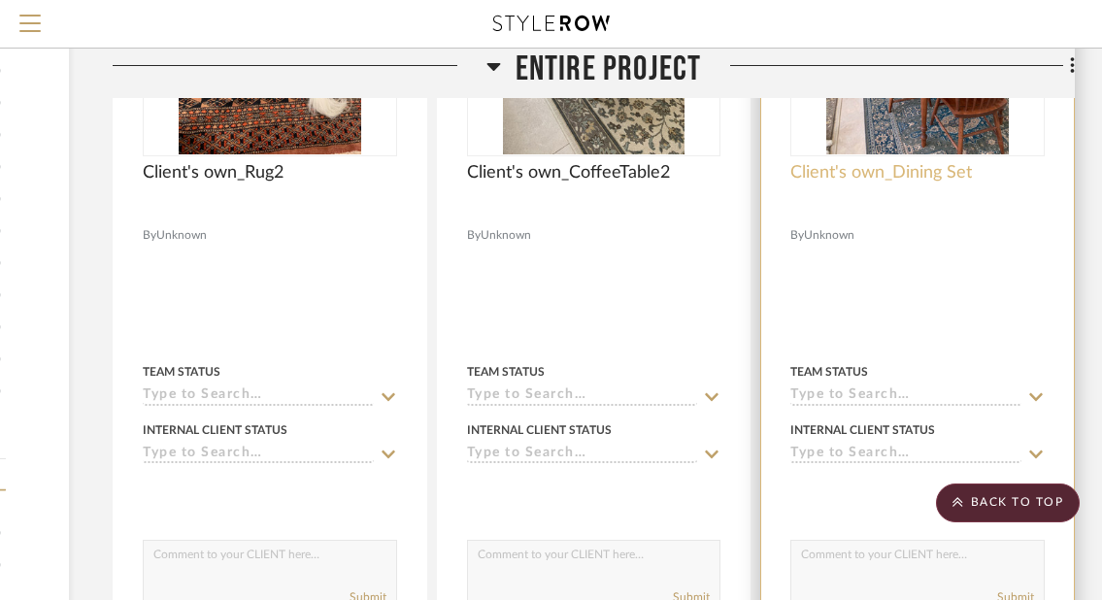
click at [949, 170] on span "Client's own_Dining Set" at bounding box center [881, 172] width 182 height 21
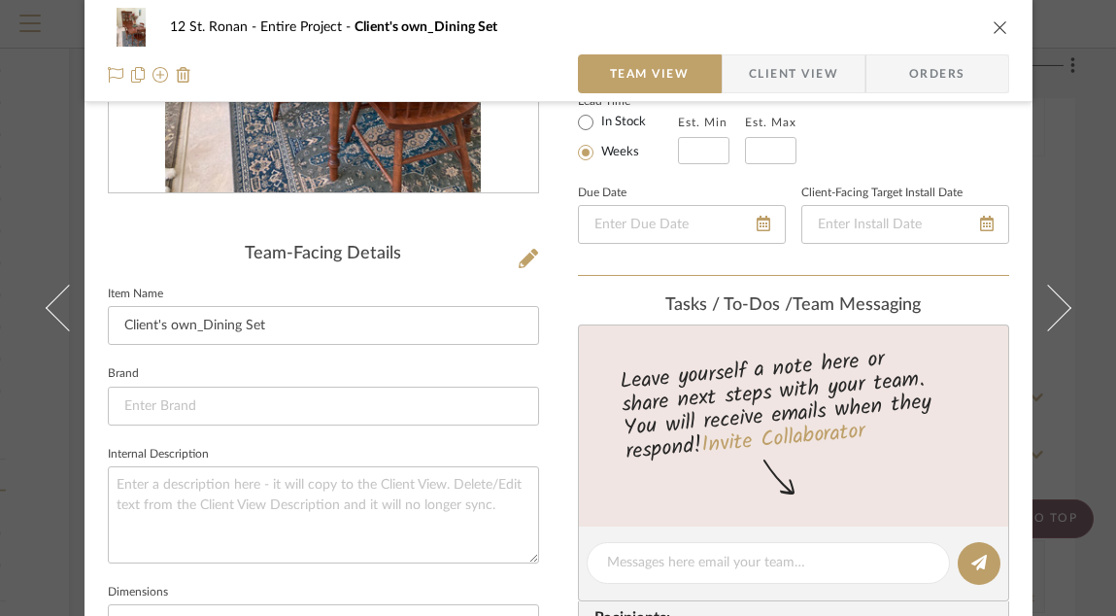
scroll to position [369, 0]
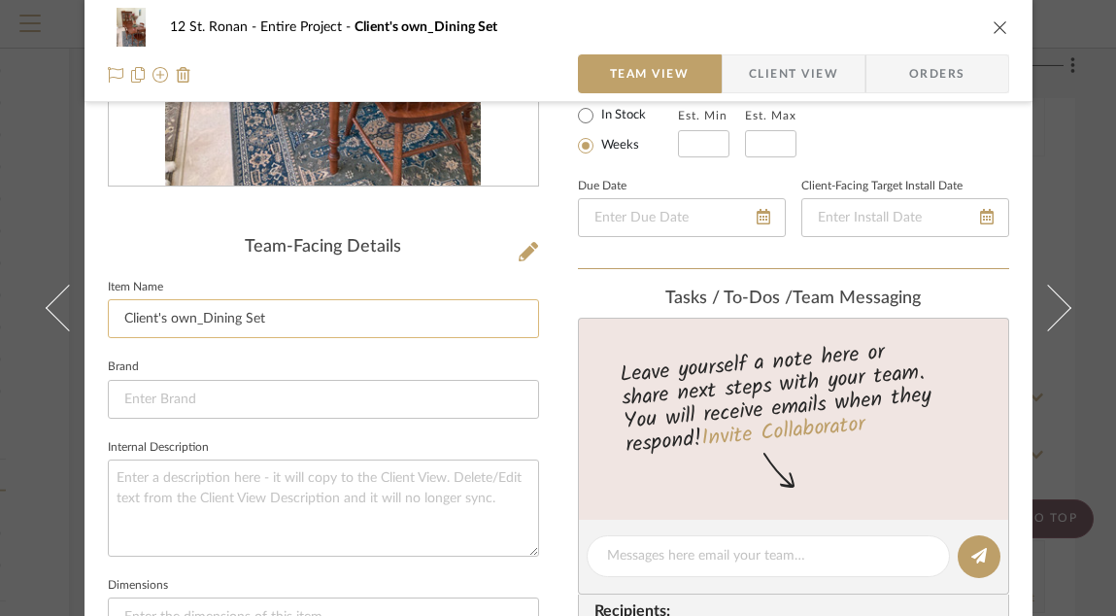
click at [404, 311] on input "Client's own_Dining Set" at bounding box center [323, 318] width 431 height 39
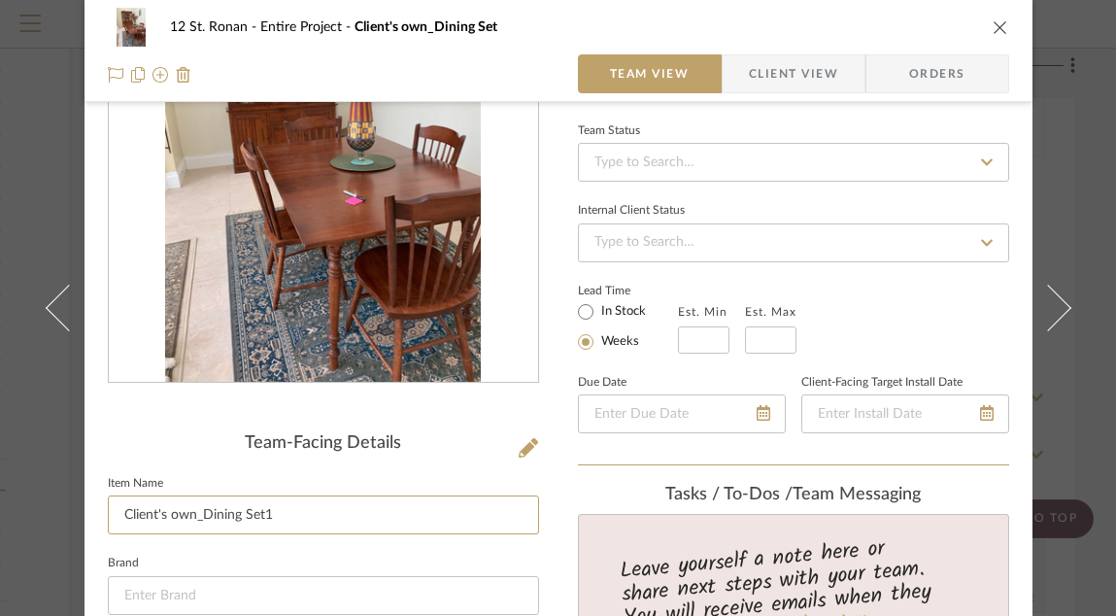
scroll to position [0, 0]
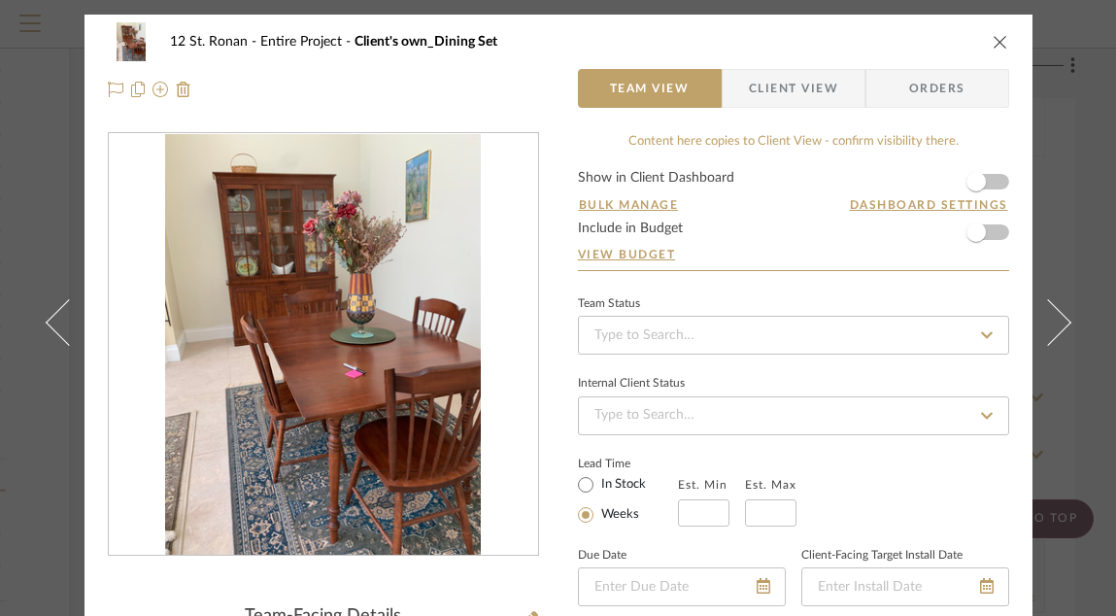
type input "Client's own_Dining Set1"
click at [992, 41] on icon "close" at bounding box center [1000, 42] width 16 height 16
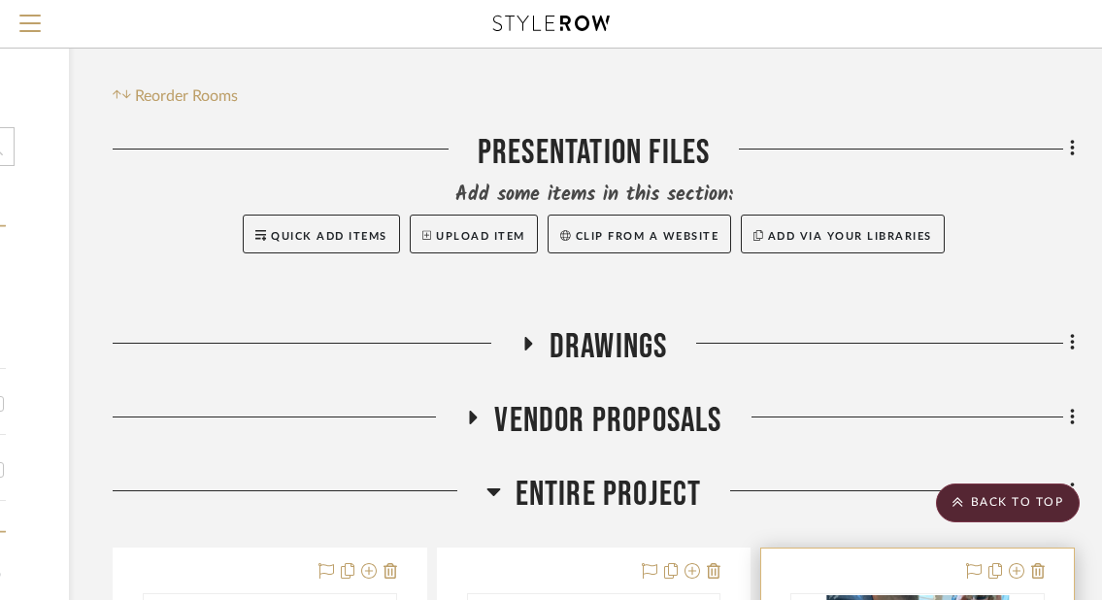
scroll to position [88, 296]
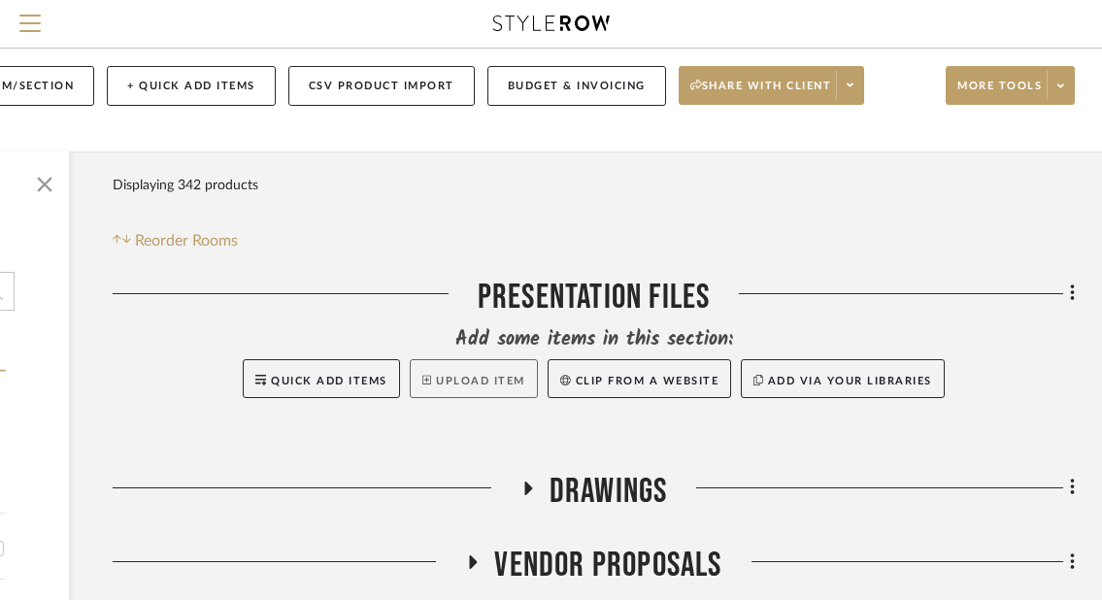
click at [473, 374] on button "Upload Item" at bounding box center [474, 378] width 128 height 39
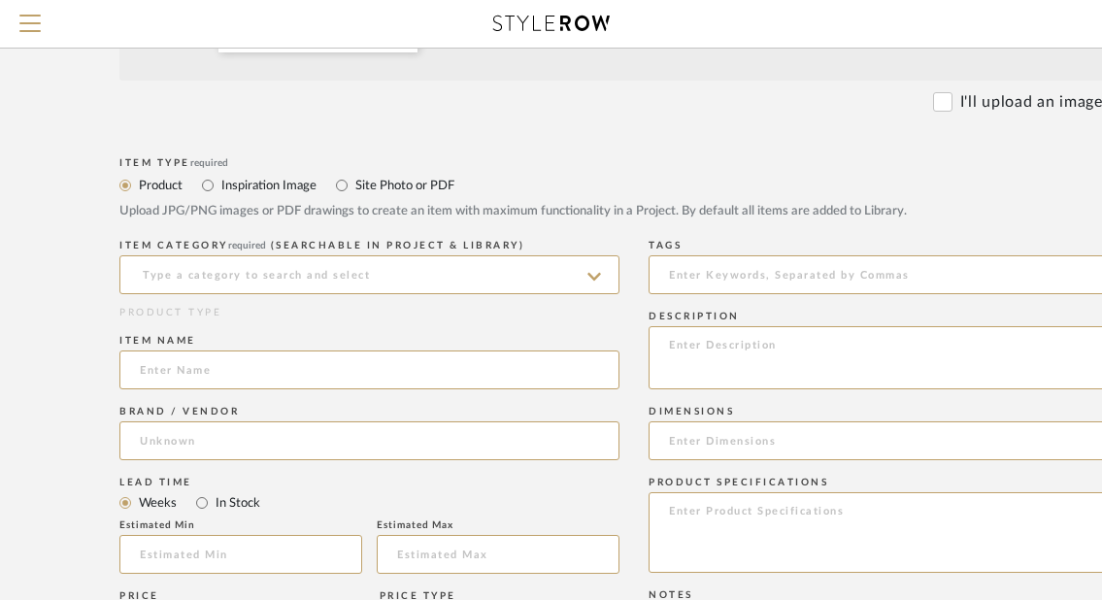
scroll to position [632, 0]
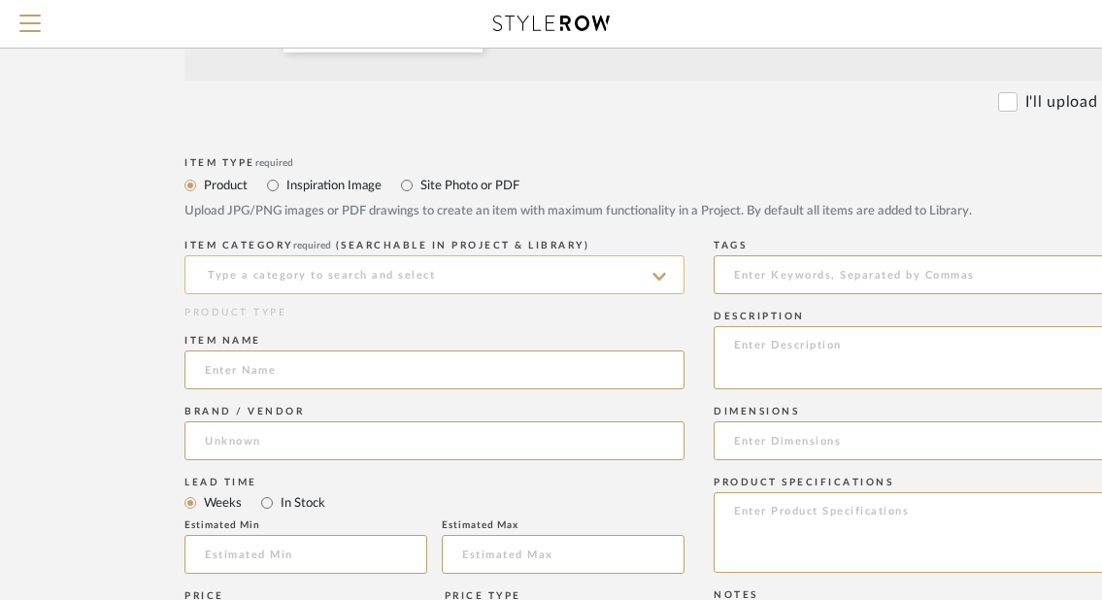
click at [435, 262] on input at bounding box center [434, 274] width 500 height 39
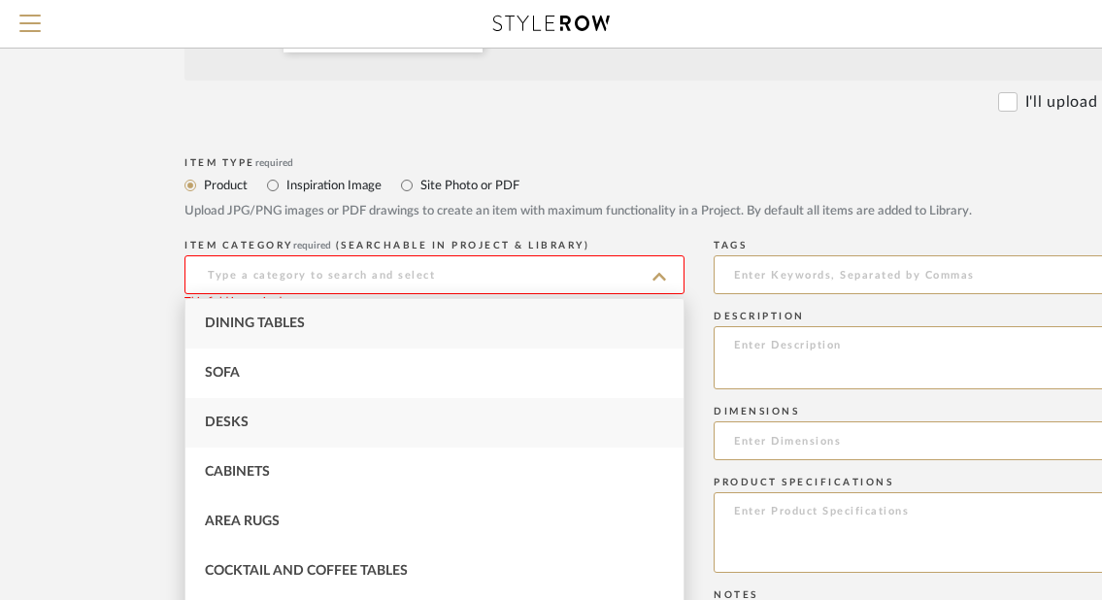
click at [246, 414] on div "Desks" at bounding box center [434, 423] width 498 height 50
type input "Desks"
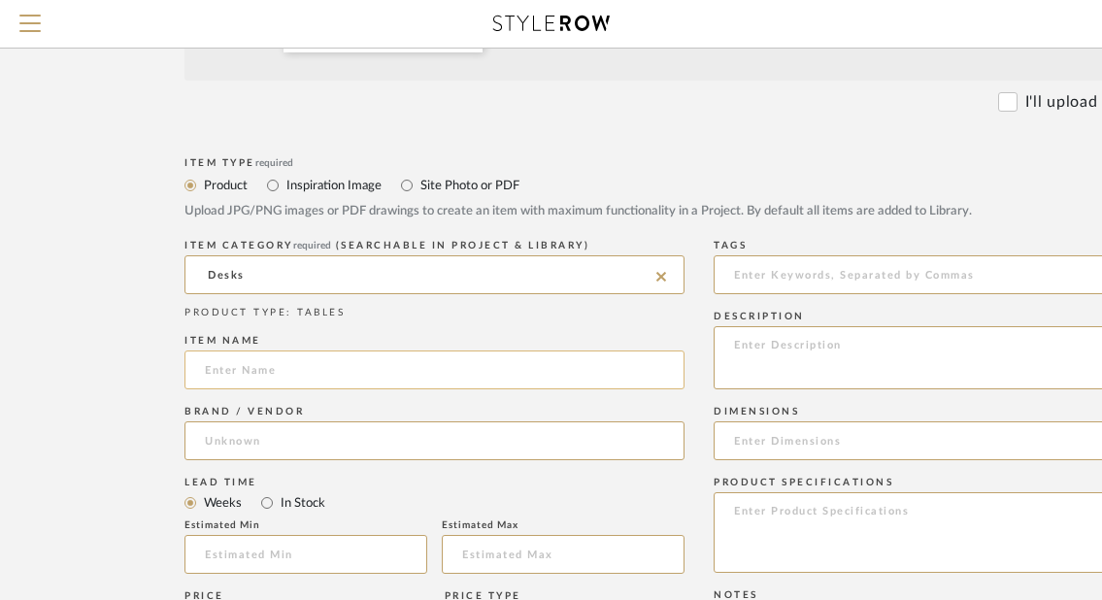
click at [244, 366] on input at bounding box center [434, 370] width 500 height 39
paste input "Client's own_"
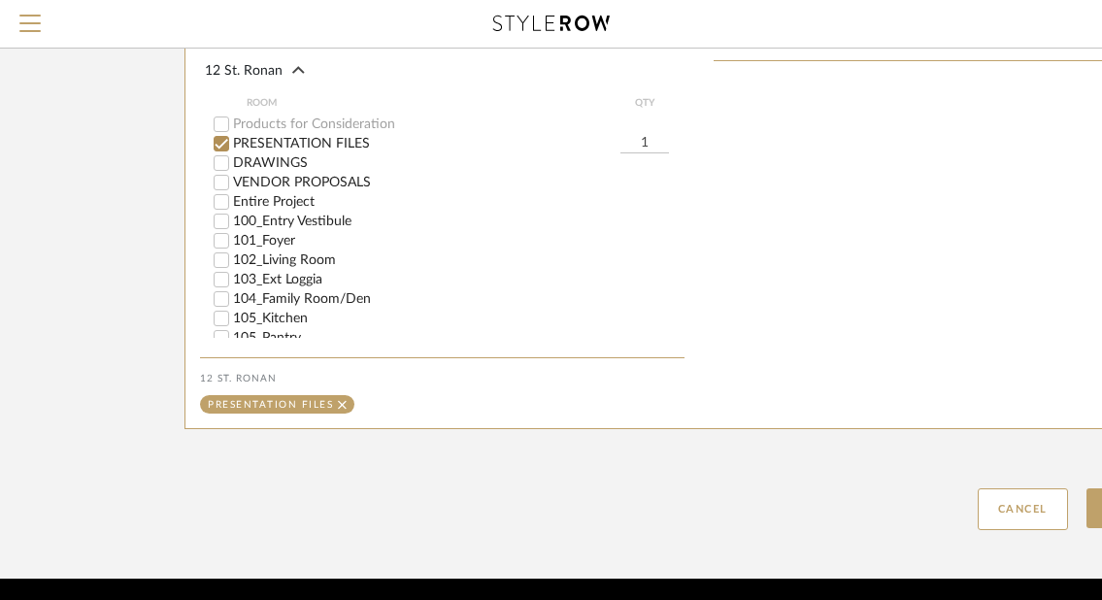
scroll to position [1365, 0]
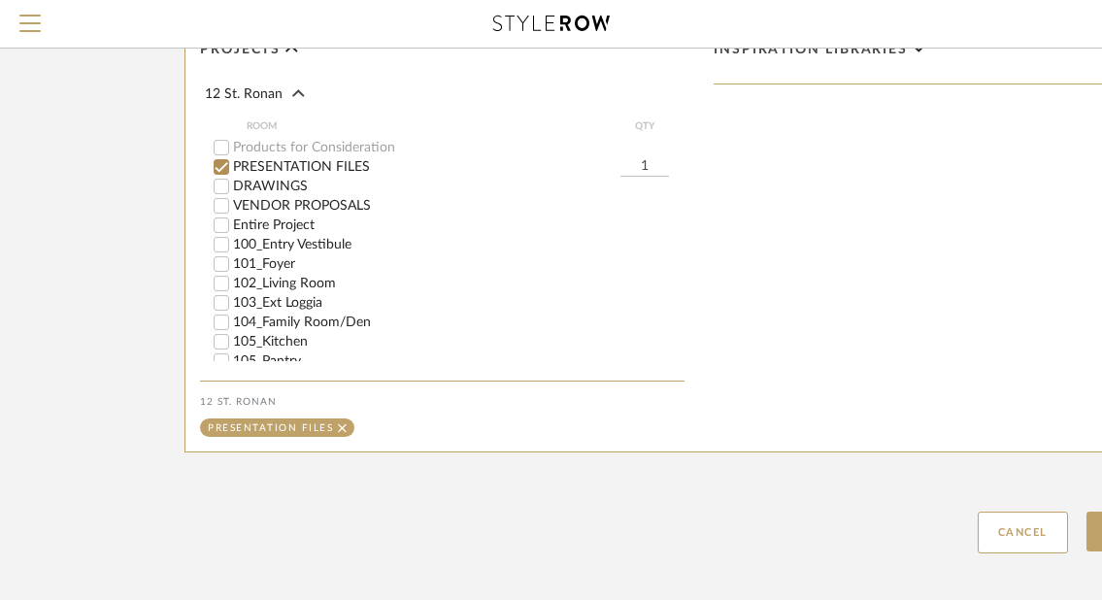
type input "Client's own_Desk4"
click at [284, 216] on div "Entire Project" at bounding box center [449, 225] width 471 height 19
click at [284, 157] on div "PRESENTATION FILES" at bounding box center [417, 166] width 407 height 19
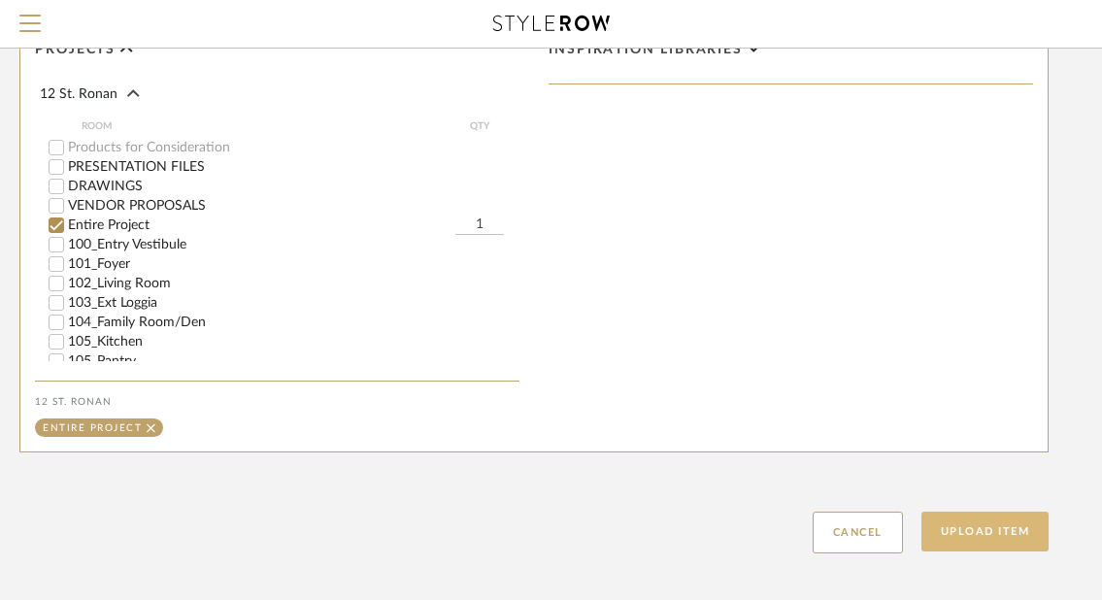
scroll to position [1365, 197]
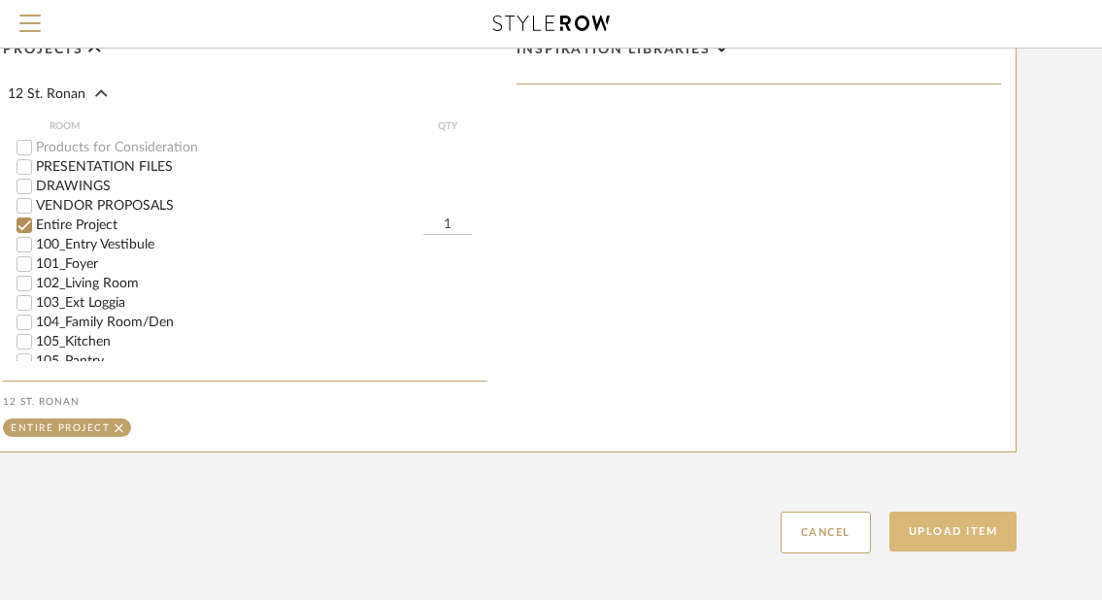
click at [948, 485] on button "Upload Item" at bounding box center [953, 532] width 128 height 40
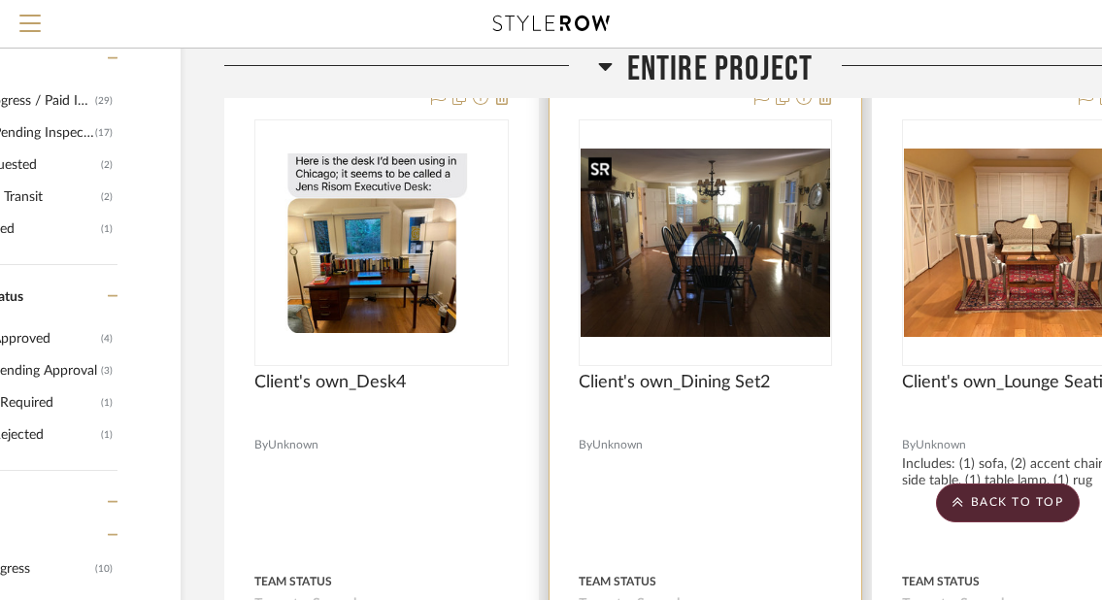
scroll to position [707, 296]
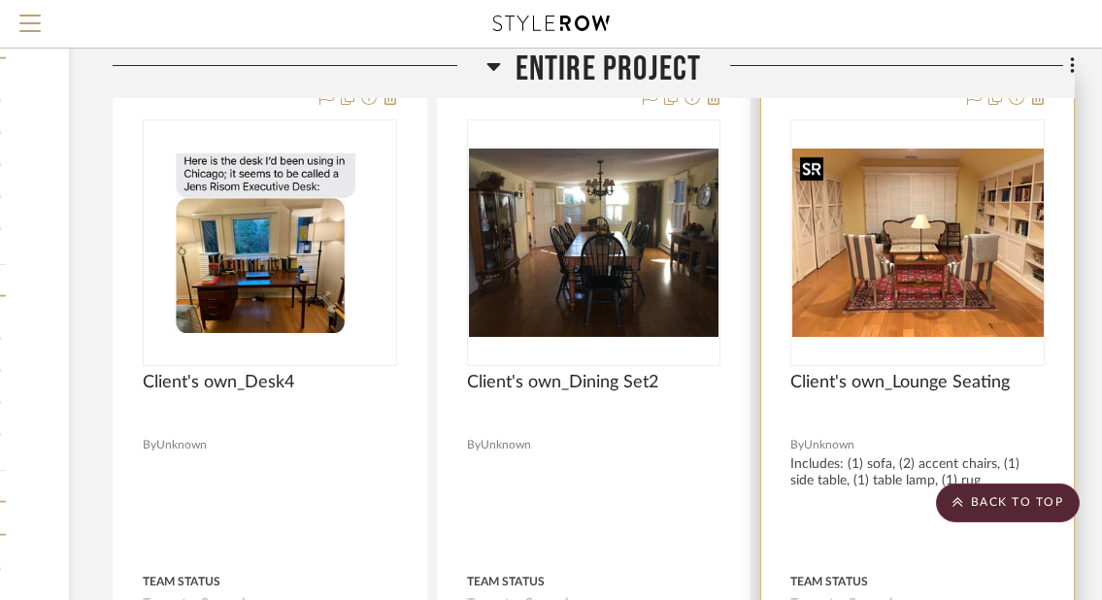
click at [953, 259] on img "0" at bounding box center [917, 243] width 251 height 188
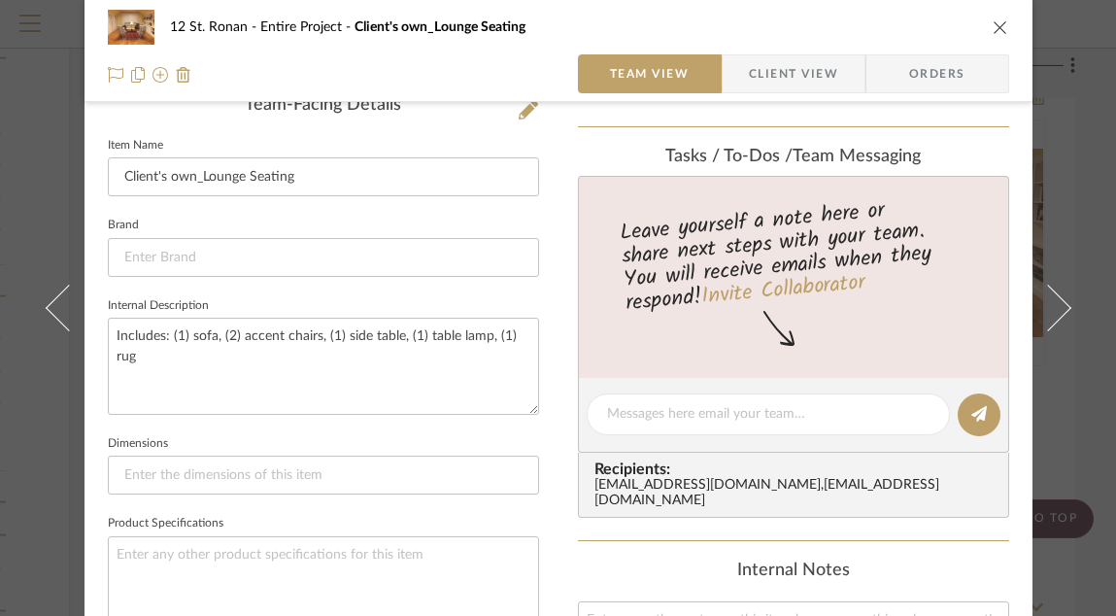
scroll to position [538, 0]
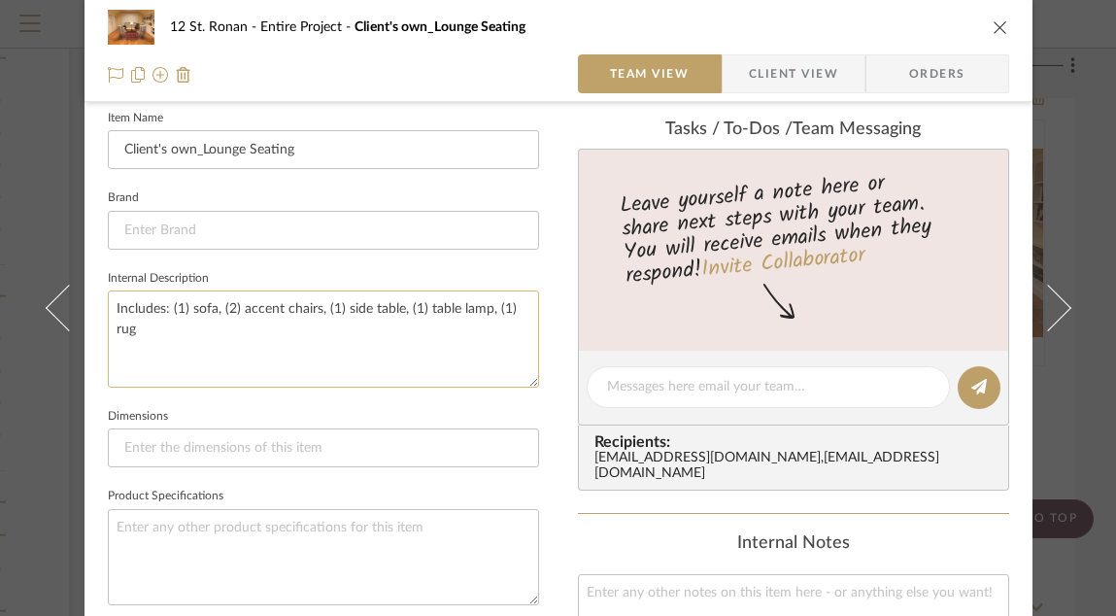
click at [341, 308] on textarea "Includes: (1) sofa, (2) accent chairs, (1) side table, (1) table lamp, (1) rug" at bounding box center [323, 338] width 431 height 96
click at [412, 308] on textarea "Includes: (1) sofa, (2) accent chairs, (1) drink cart table, (1) table lamp, (1…" at bounding box center [323, 338] width 431 height 96
drag, startPoint x: 310, startPoint y: 315, endPoint x: 213, endPoint y: 316, distance: 97.1
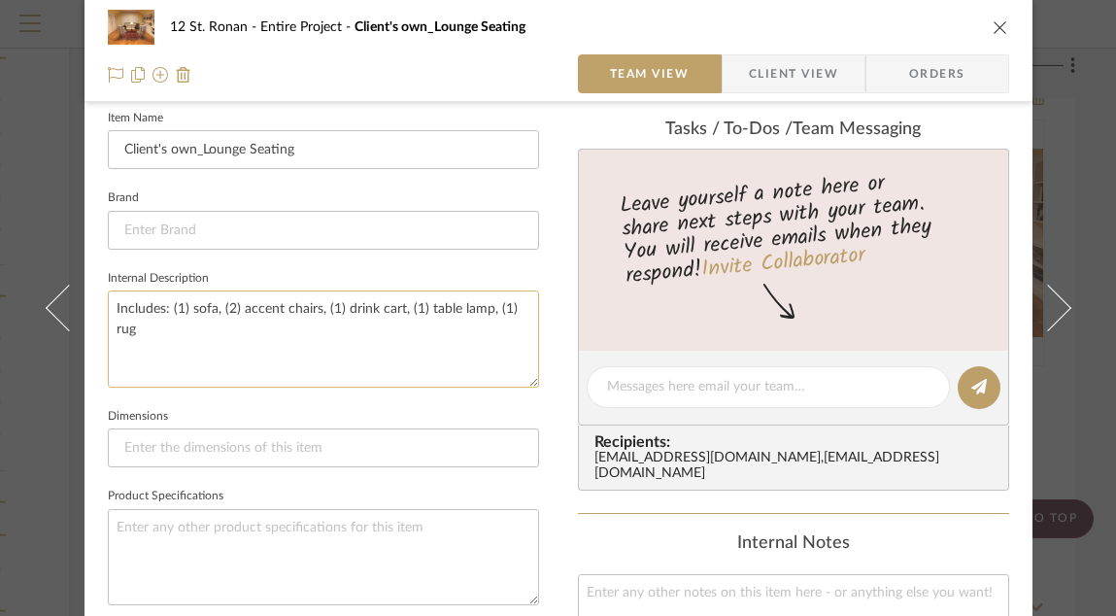
click at [213, 316] on textarea "Includes: (1) sofa, (2) accent chairs, (1) drink cart, (1) table lamp, (1) rug" at bounding box center [323, 338] width 431 height 96
drag, startPoint x: 469, startPoint y: 316, endPoint x: 316, endPoint y: 317, distance: 153.4
click at [316, 317] on textarea "Includes: (1) loveseat, (1) drink cart, (1) table lamp, (1) rug" at bounding box center [323, 338] width 431 height 96
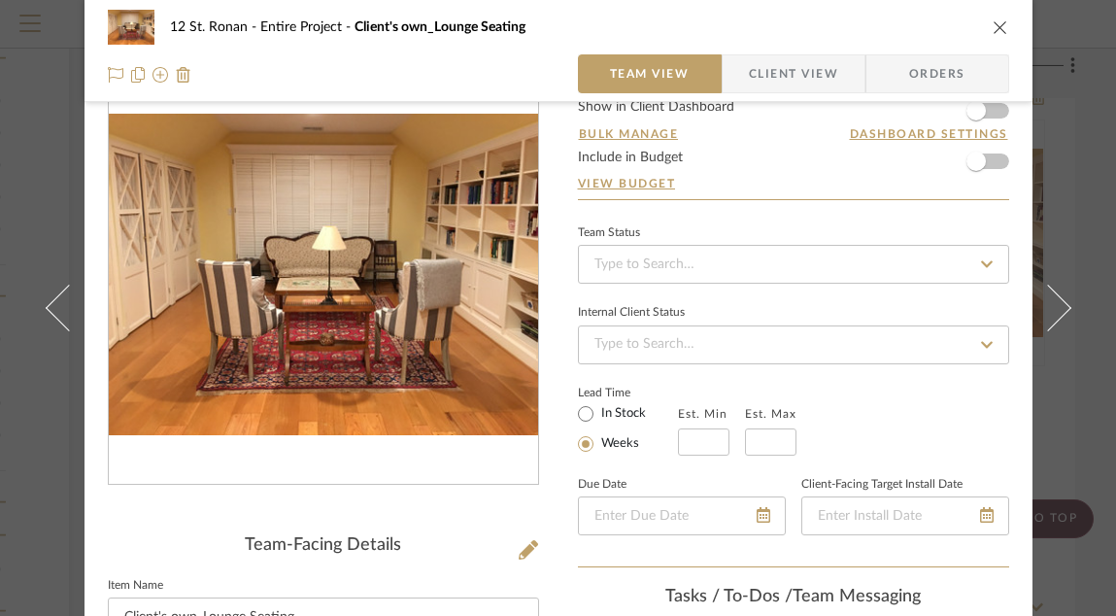
scroll to position [0, 0]
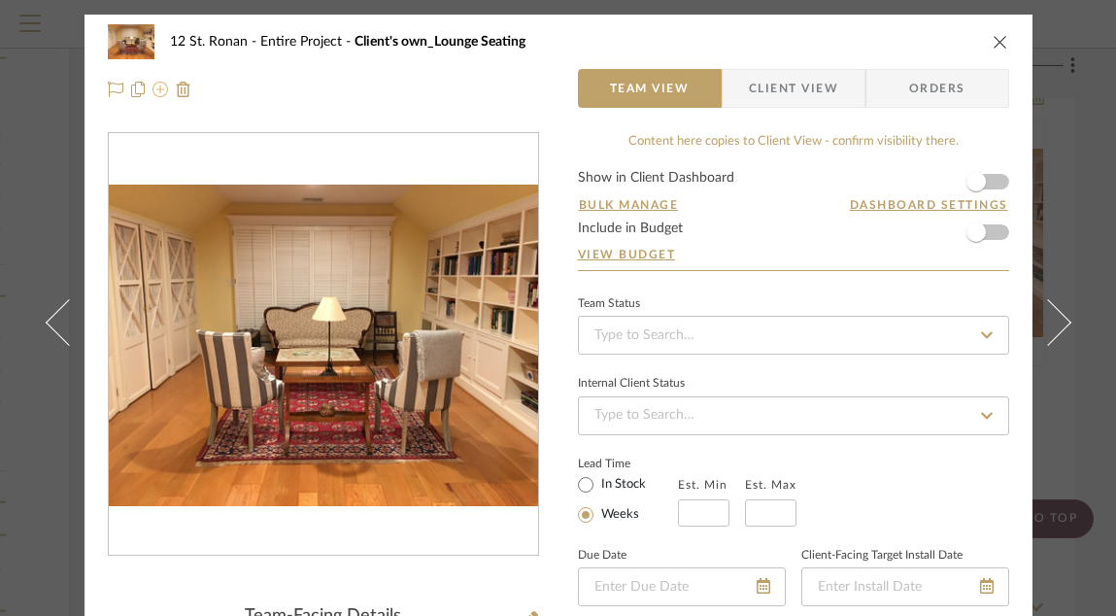
type textarea "Includes: (1) loveseat, (1) drink cart"
click at [152, 94] on icon at bounding box center [160, 90] width 16 height 16
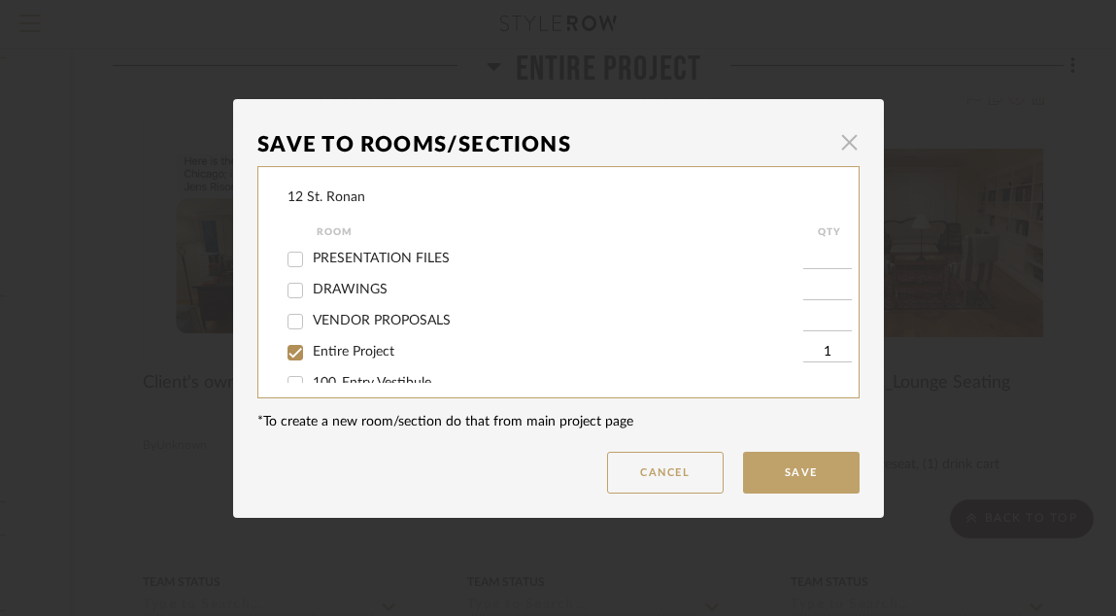
click at [848, 139] on span "button" at bounding box center [849, 142] width 39 height 39
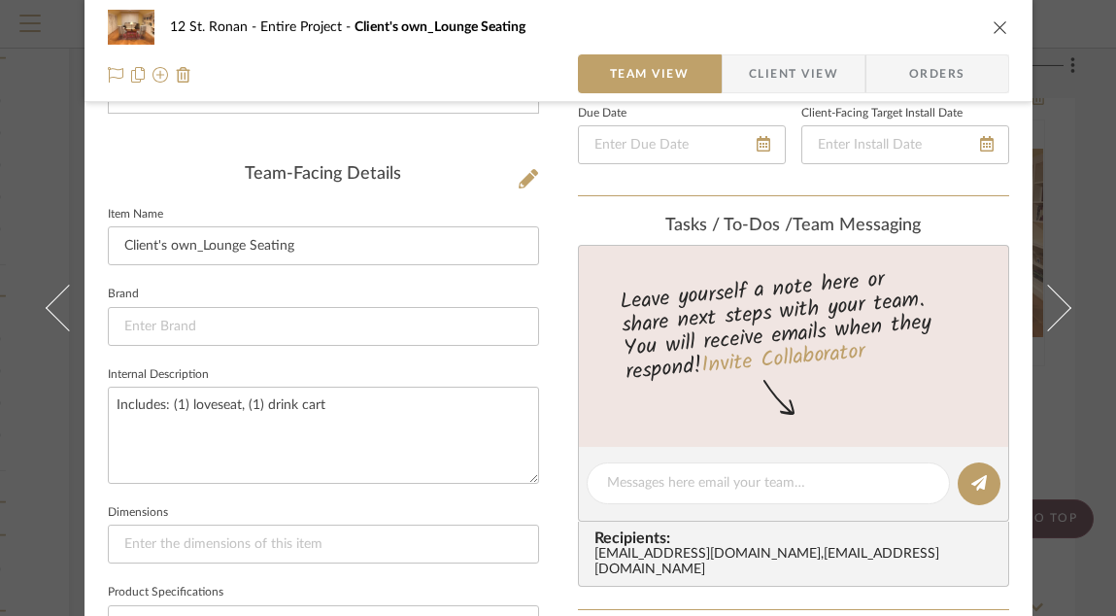
scroll to position [477, 0]
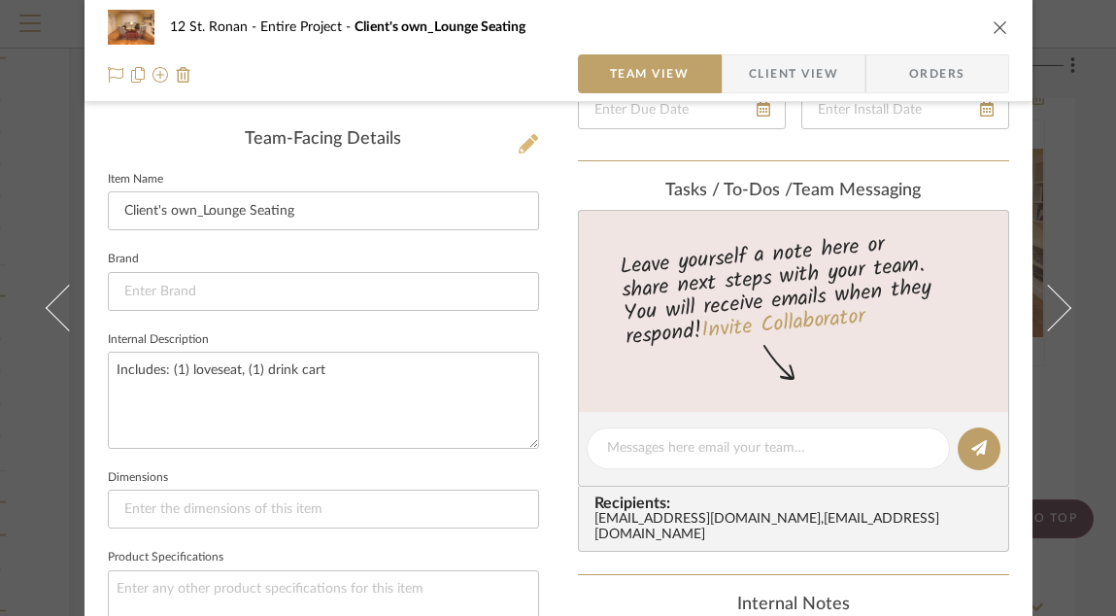
click at [523, 149] on icon at bounding box center [527, 143] width 19 height 19
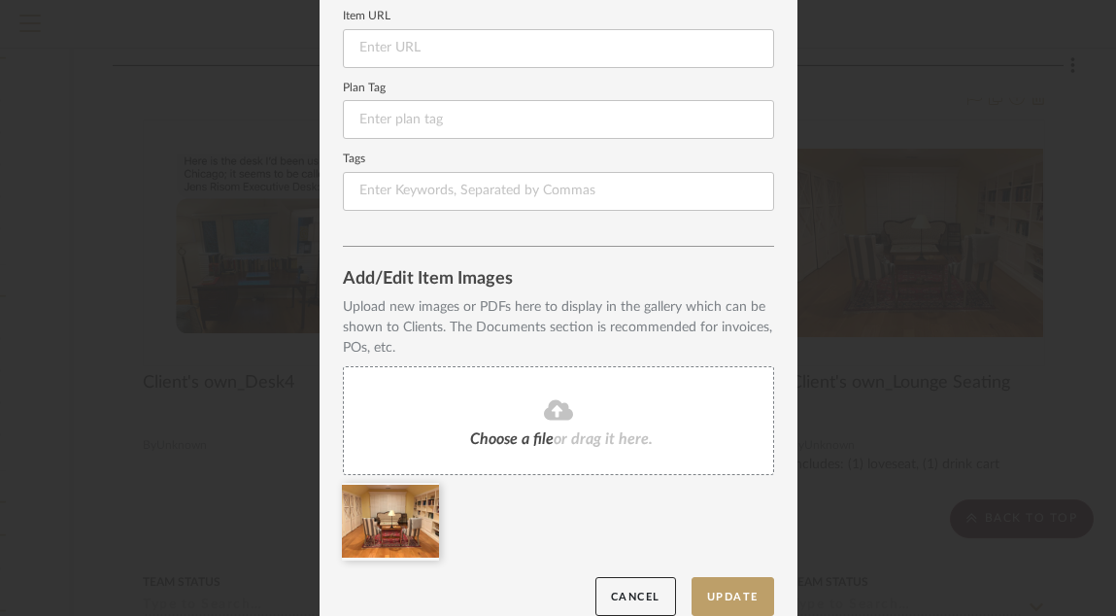
scroll to position [310, 0]
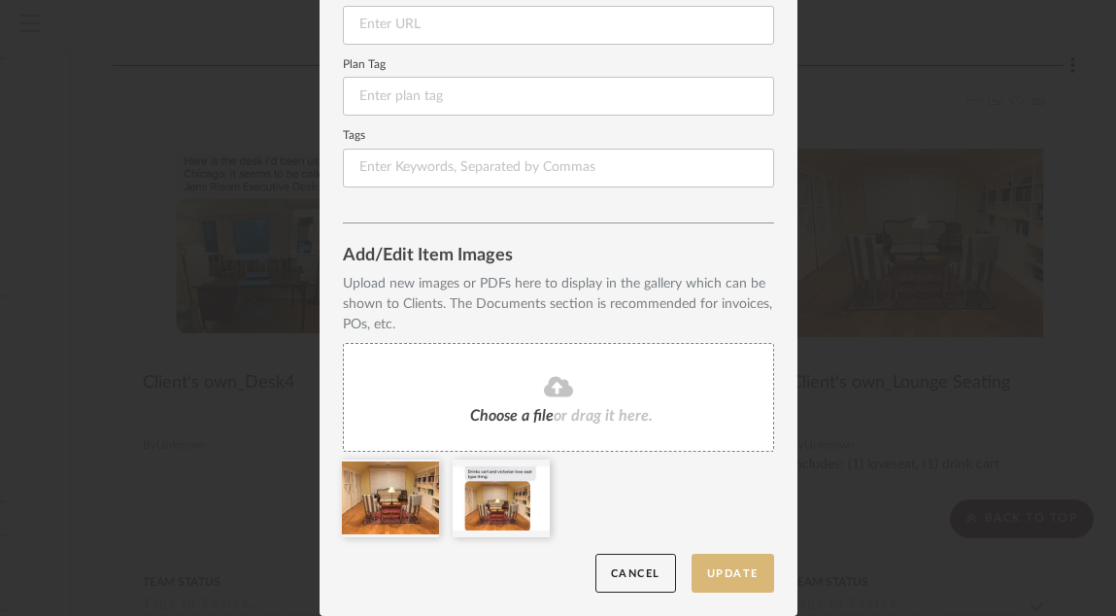
click at [725, 485] on button "Update" at bounding box center [732, 573] width 83 height 40
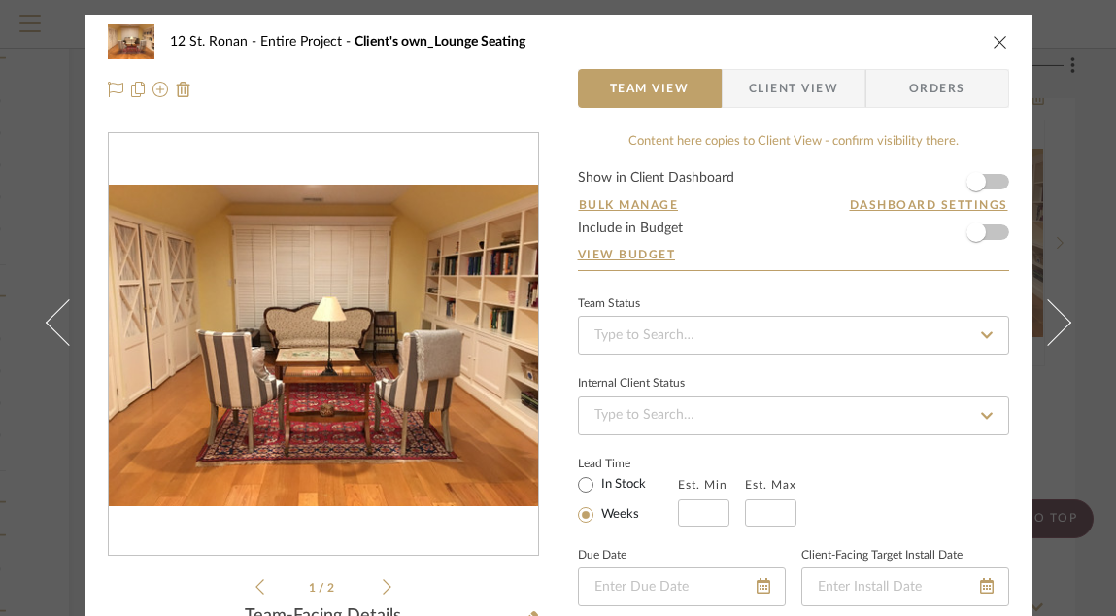
click at [992, 43] on icon "close" at bounding box center [1000, 42] width 16 height 16
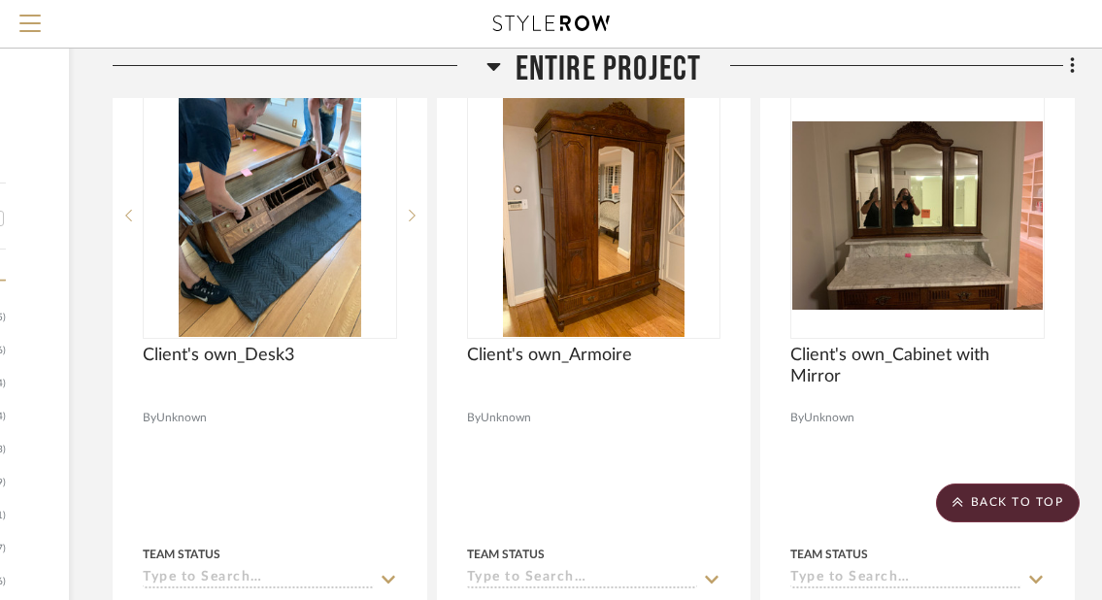
scroll to position [1592, 296]
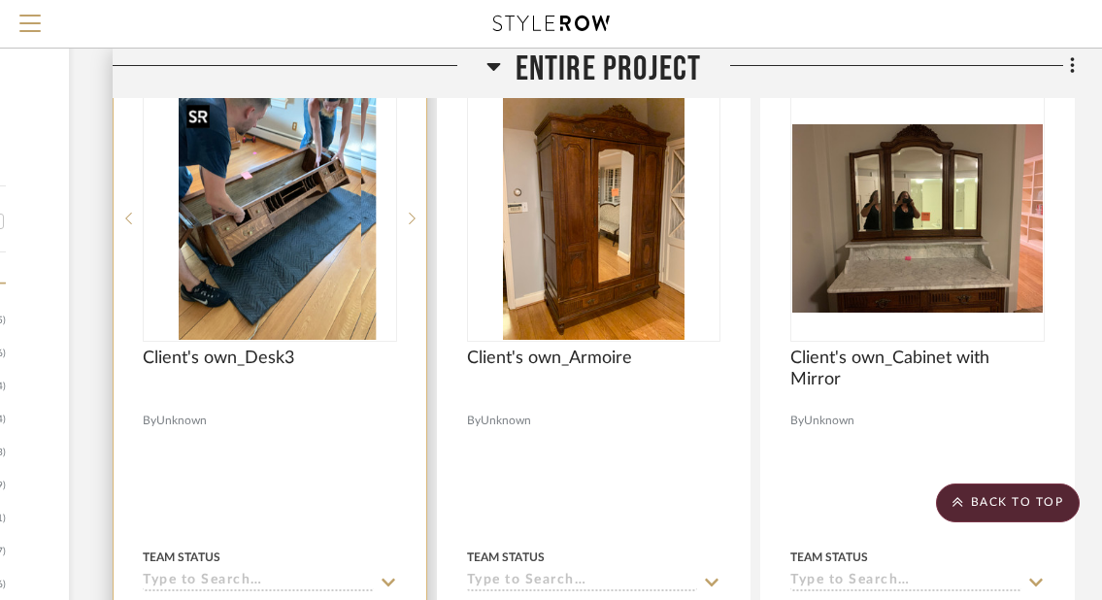
click at [349, 308] on div at bounding box center [270, 218] width 254 height 247
click at [315, 368] on div "Client's own_Desk3" at bounding box center [270, 369] width 254 height 43
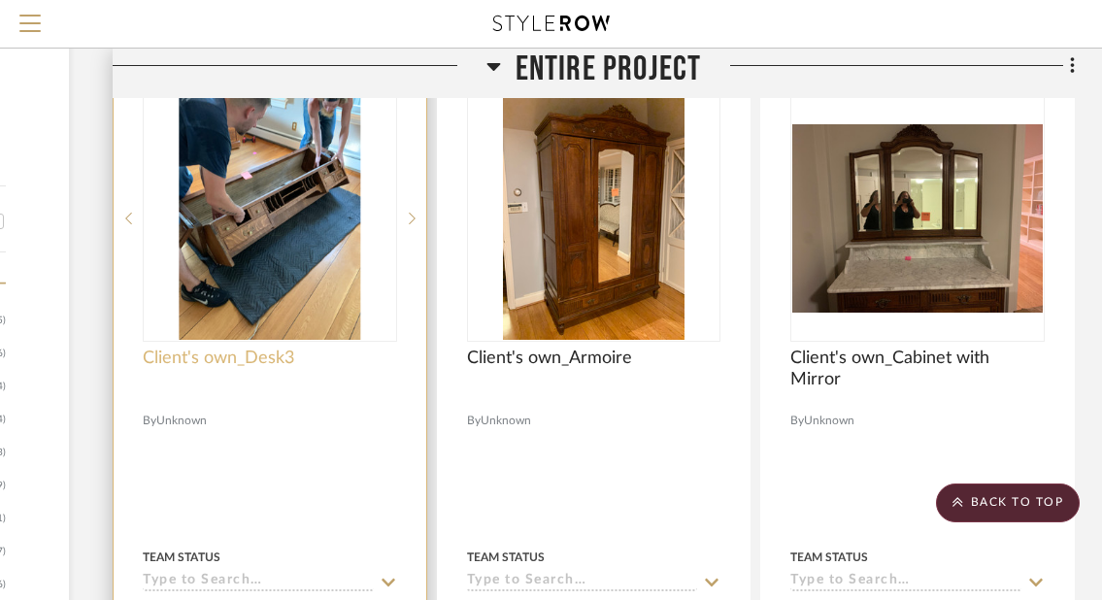
click at [253, 359] on span "Client's own_Desk3" at bounding box center [218, 358] width 151 height 21
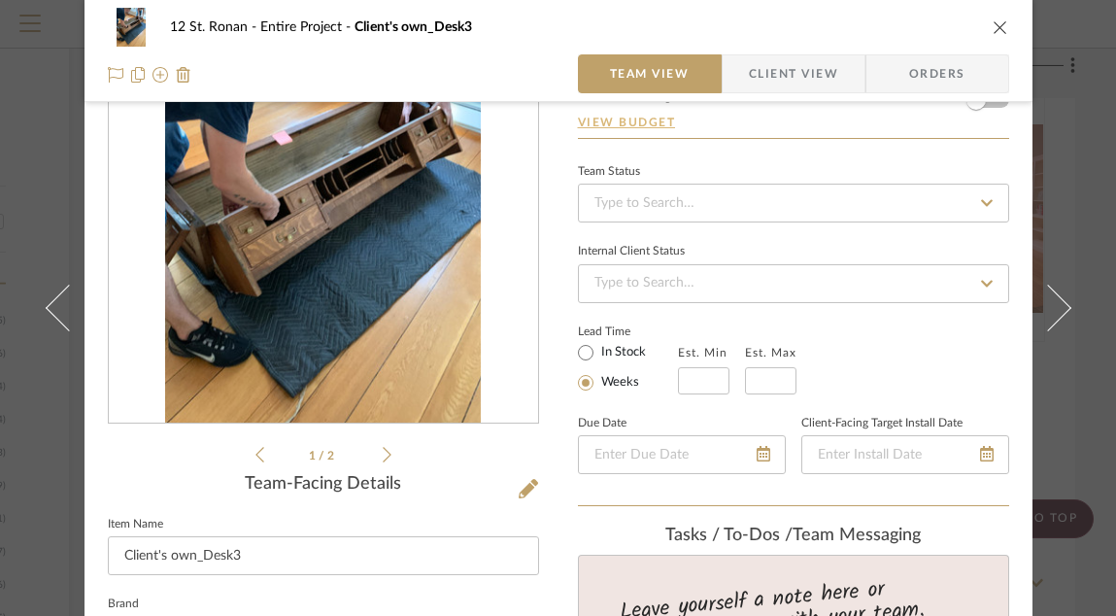
scroll to position [163, 0]
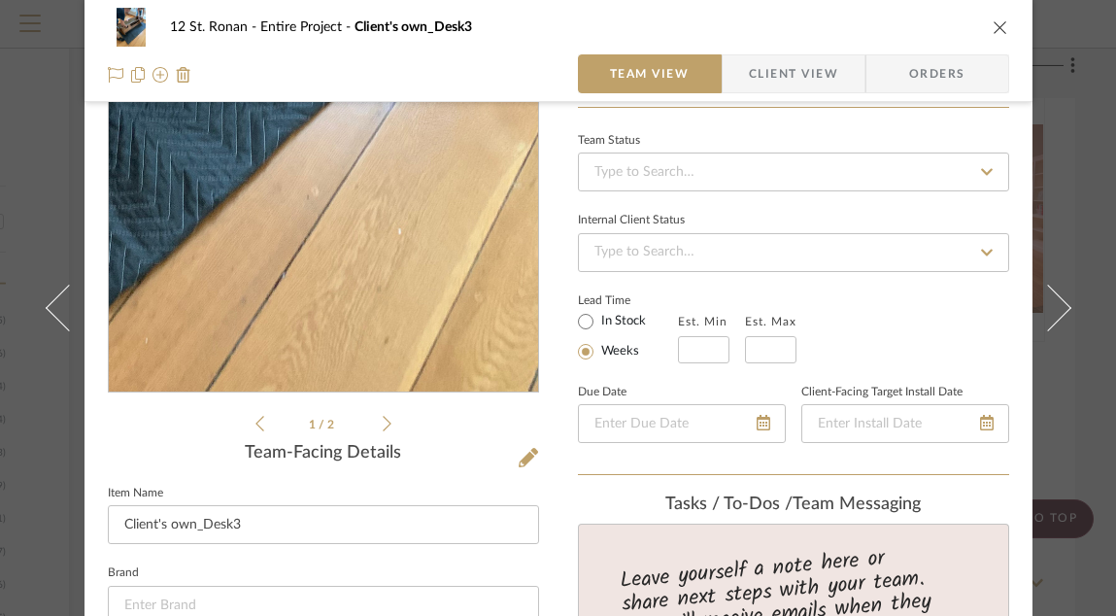
click at [415, 283] on img "0" at bounding box center [323, 181] width 316 height 421
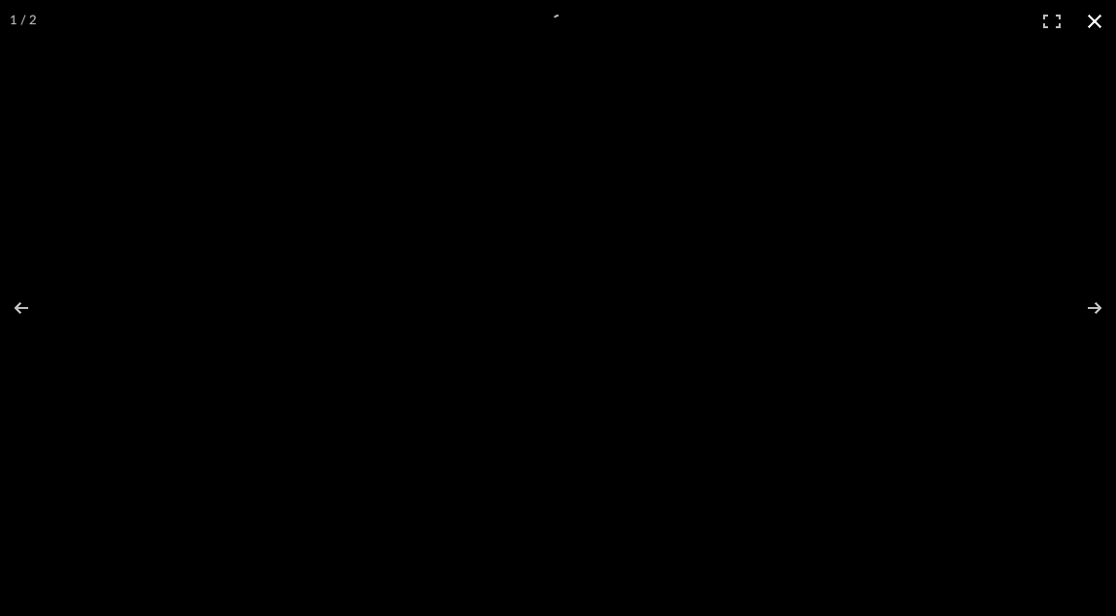
click at [1028, 16] on button at bounding box center [1094, 21] width 43 height 43
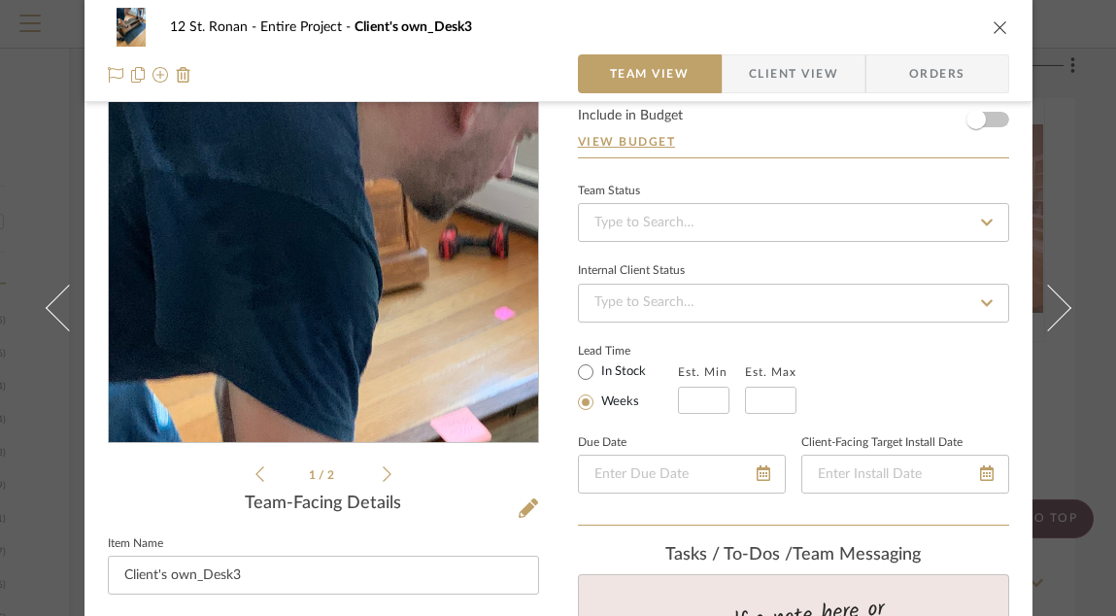
scroll to position [132, 0]
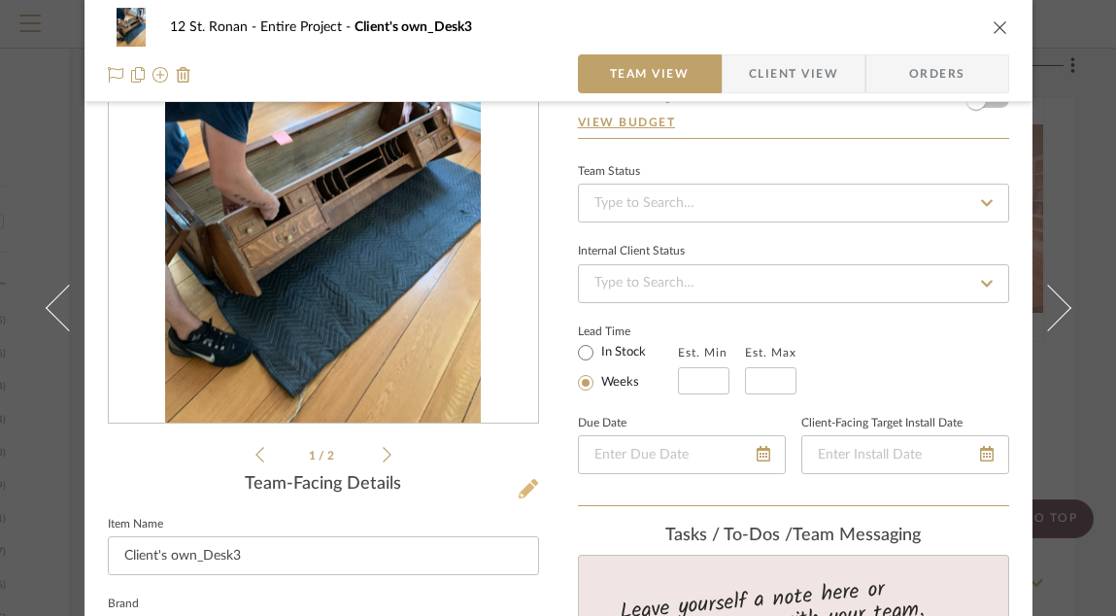
click at [527, 485] on icon at bounding box center [527, 488] width 19 height 19
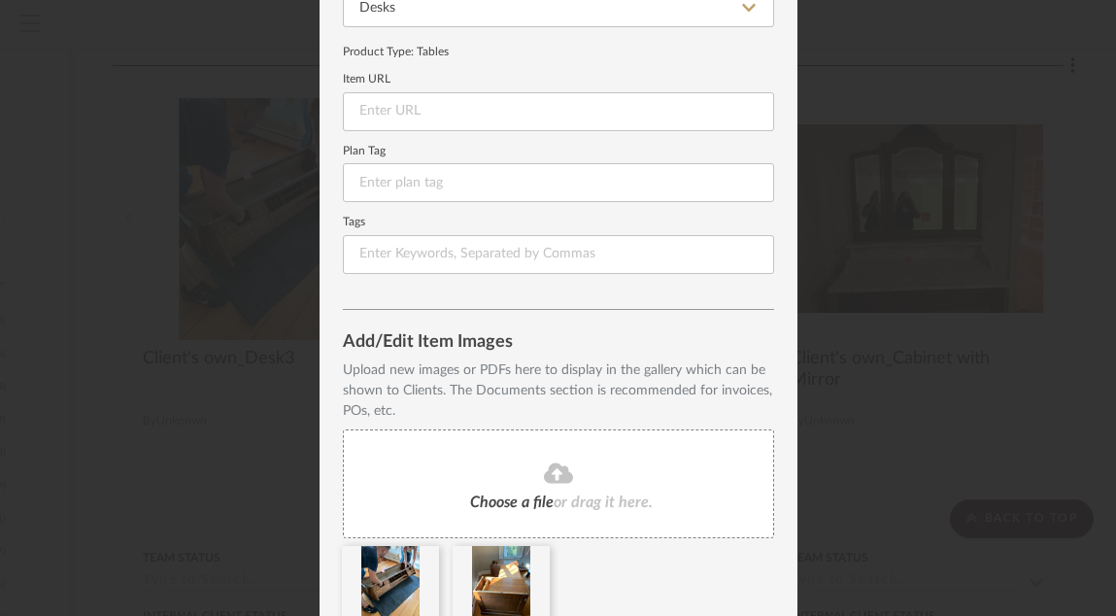
scroll to position [310, 0]
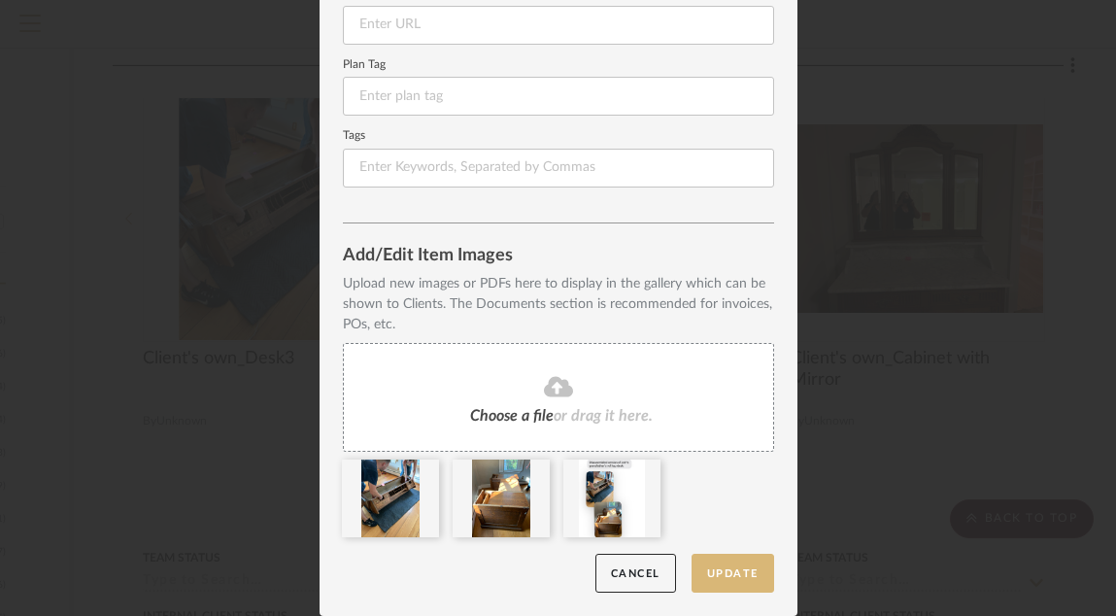
click at [729, 485] on button "Update" at bounding box center [732, 573] width 83 height 40
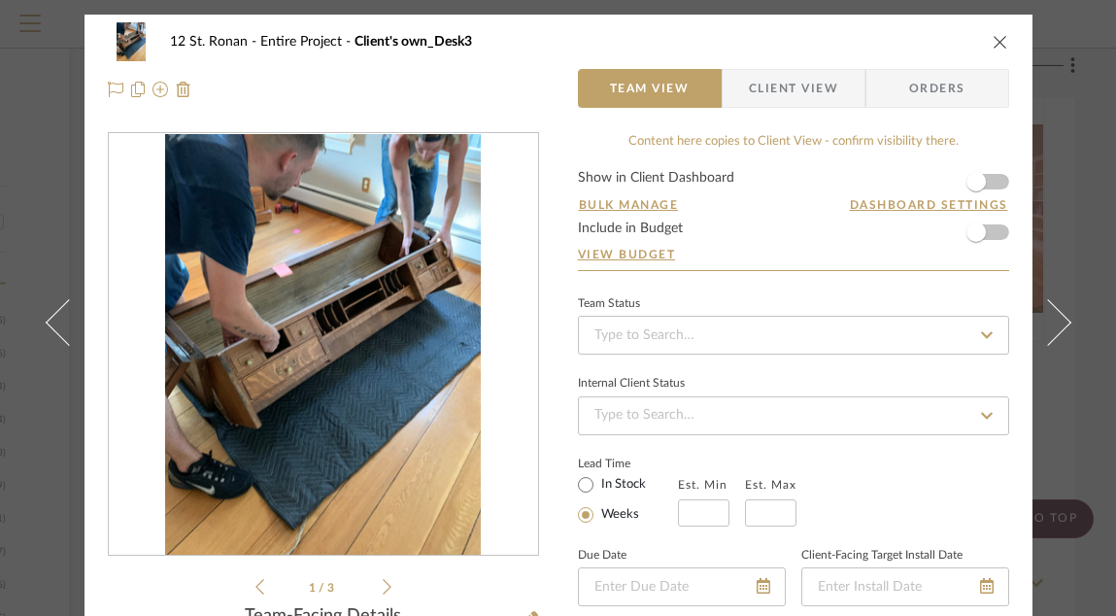
click at [992, 42] on icon "close" at bounding box center [1000, 42] width 16 height 16
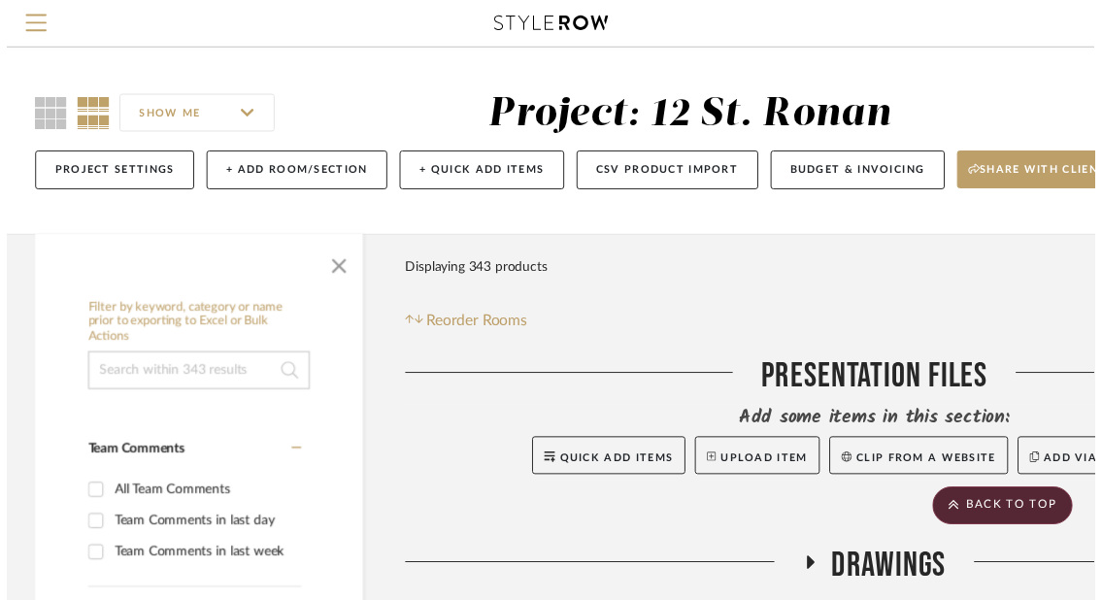
scroll to position [1592, 296]
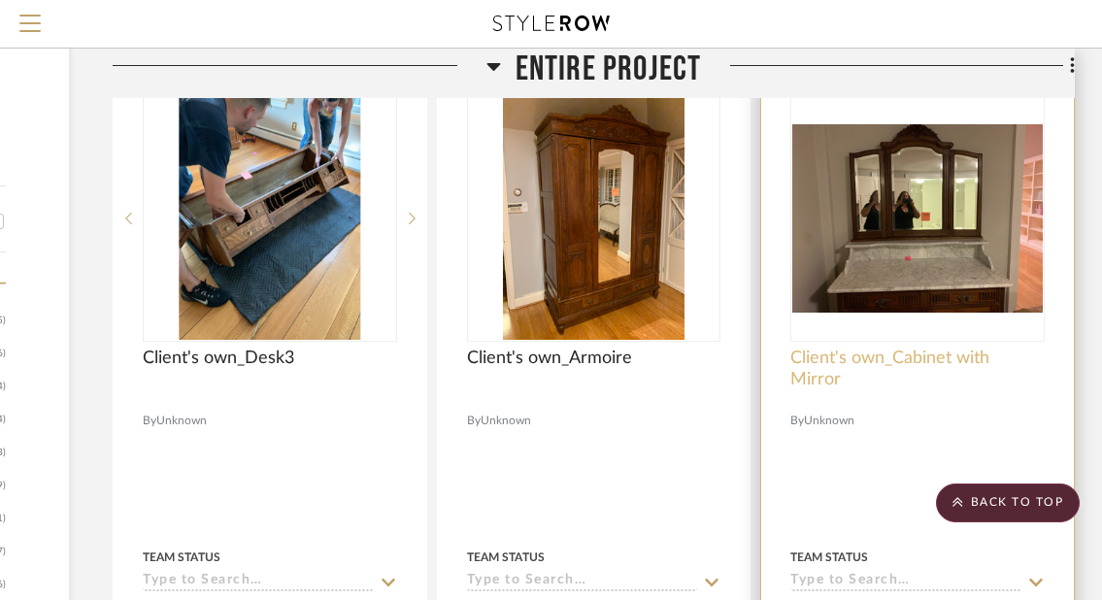
click at [901, 363] on span "Client's own_Cabinet with Mirror" at bounding box center [917, 369] width 254 height 43
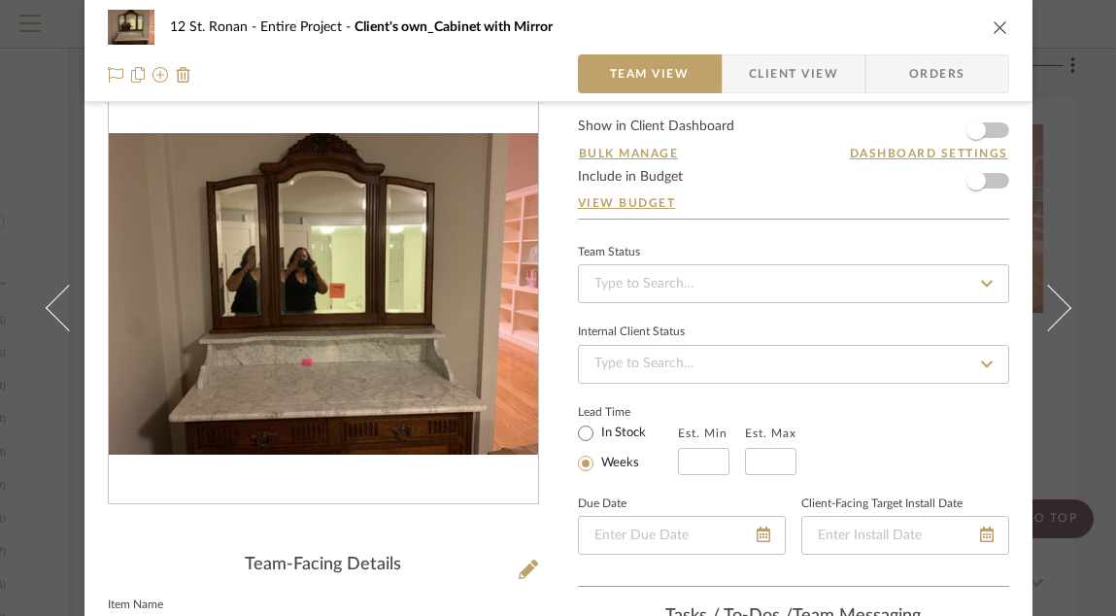
scroll to position [68, 0]
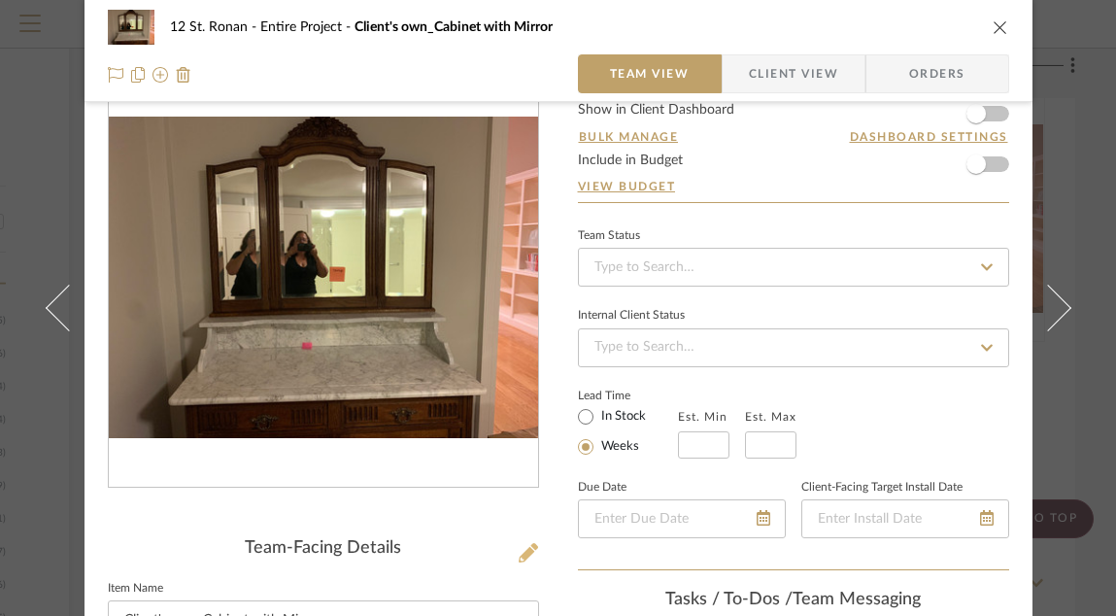
click at [524, 485] on icon at bounding box center [527, 552] width 19 height 19
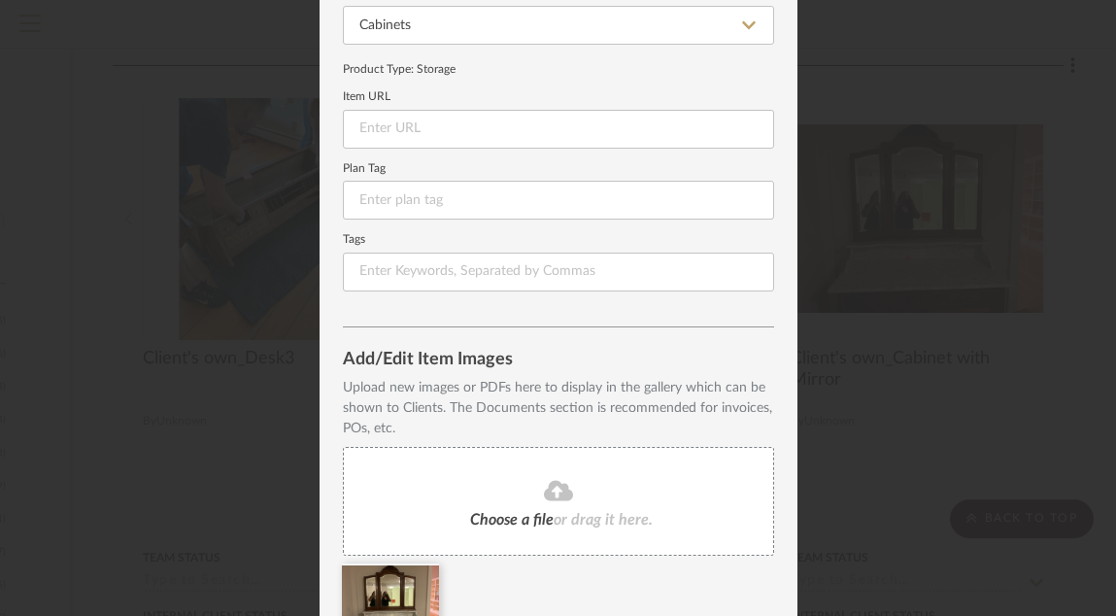
scroll to position [310, 0]
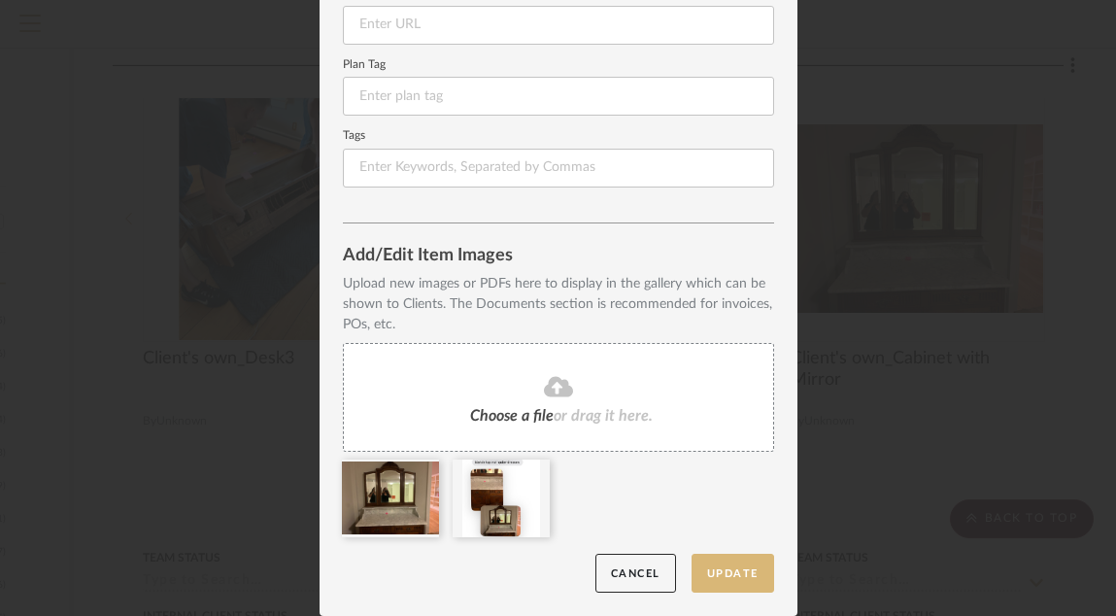
click at [741, 485] on button "Update" at bounding box center [732, 573] width 83 height 40
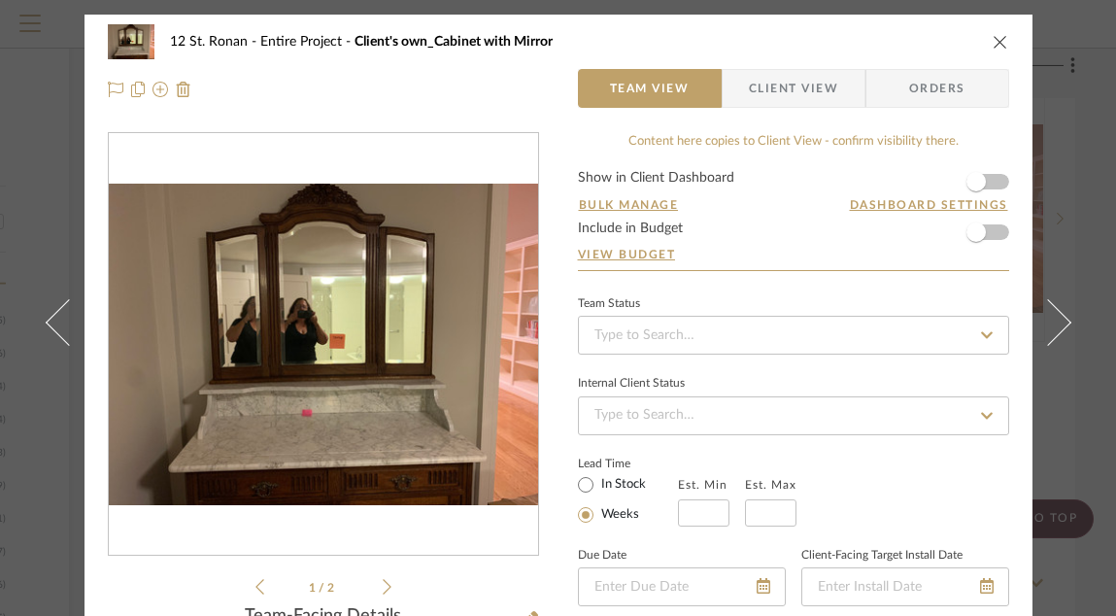
click at [994, 39] on icon "close" at bounding box center [1000, 42] width 16 height 16
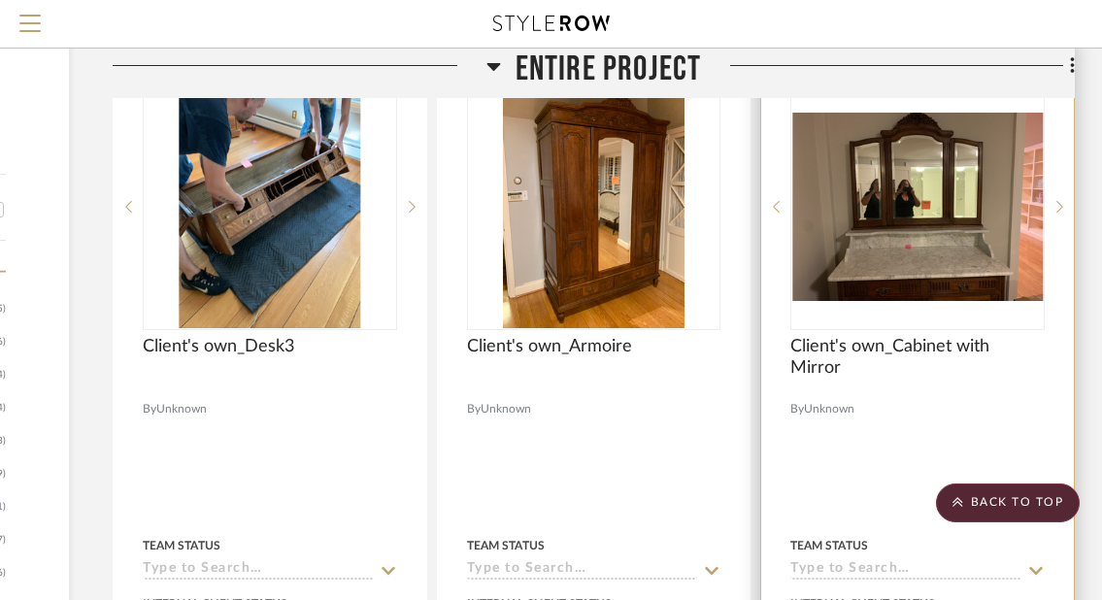
scroll to position [1607, 296]
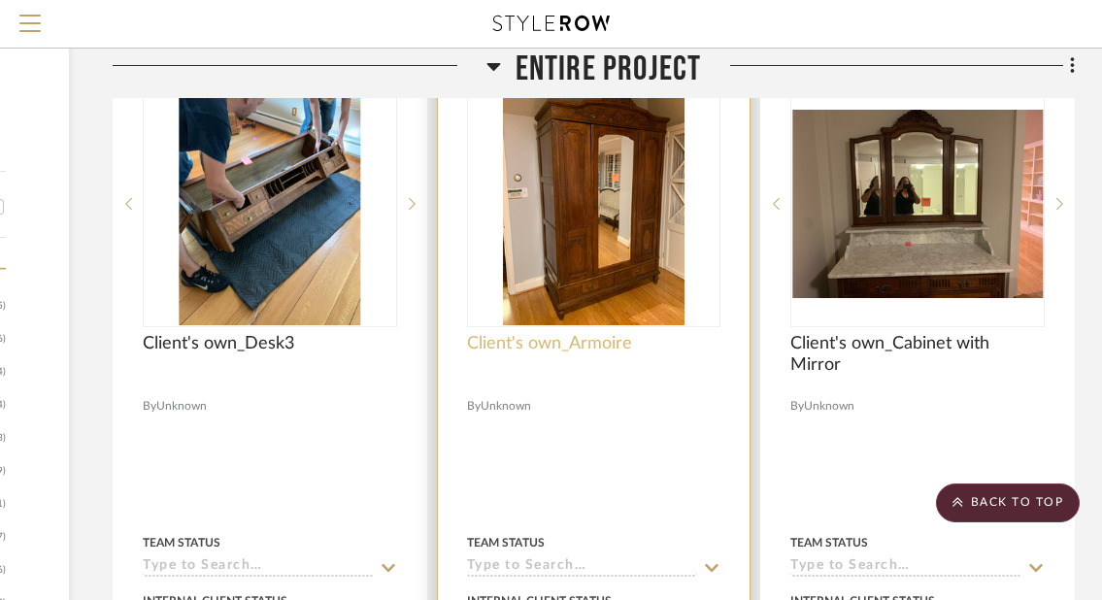
click at [608, 346] on span "Client's own_Armoire" at bounding box center [549, 343] width 165 height 21
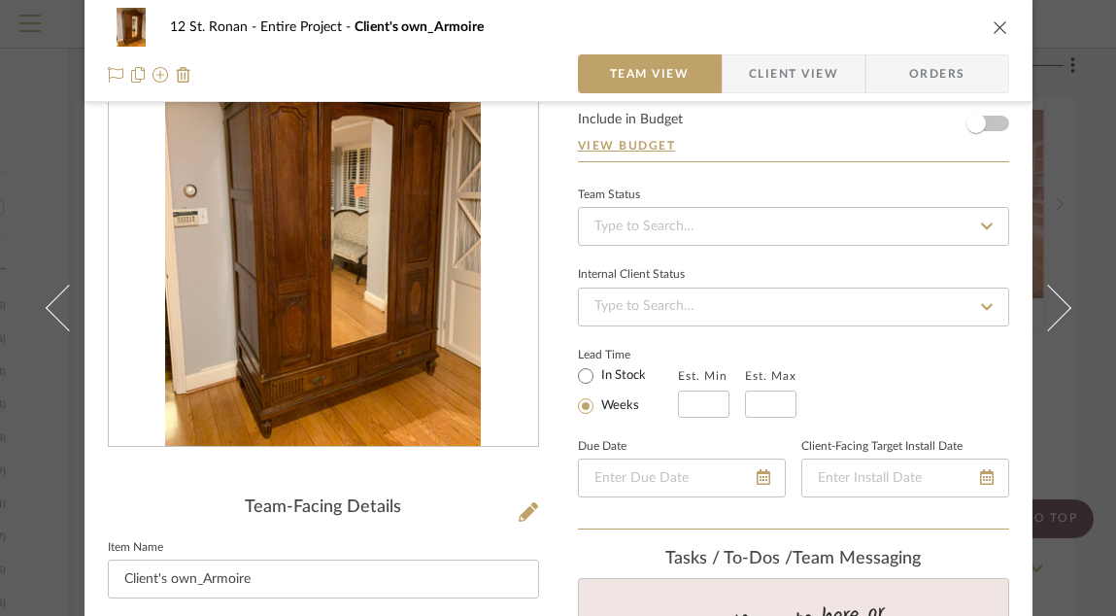
scroll to position [150, 0]
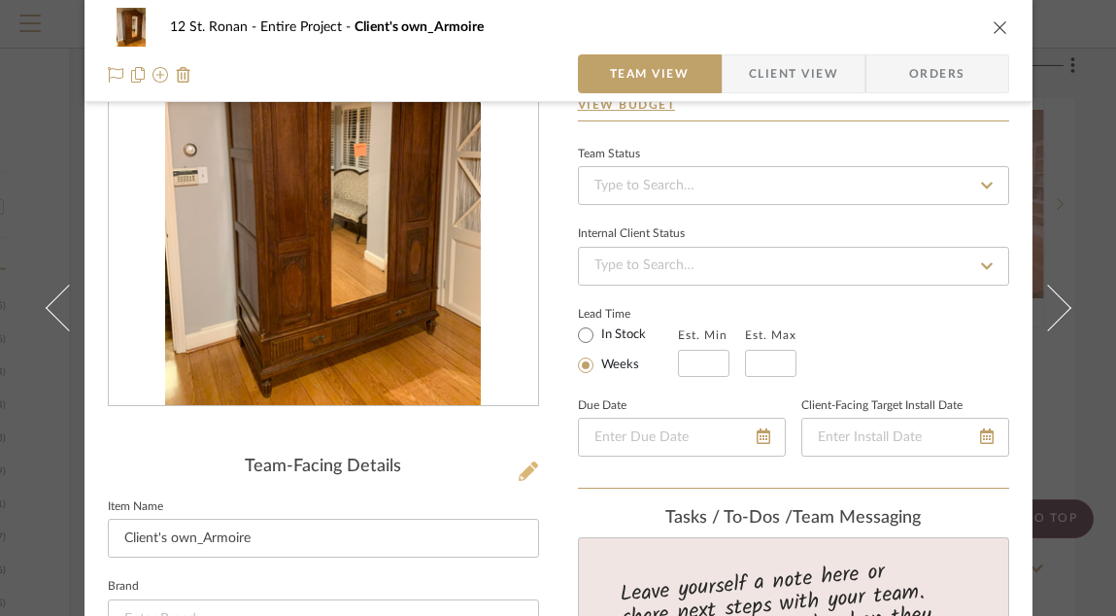
click at [527, 466] on icon at bounding box center [527, 470] width 19 height 19
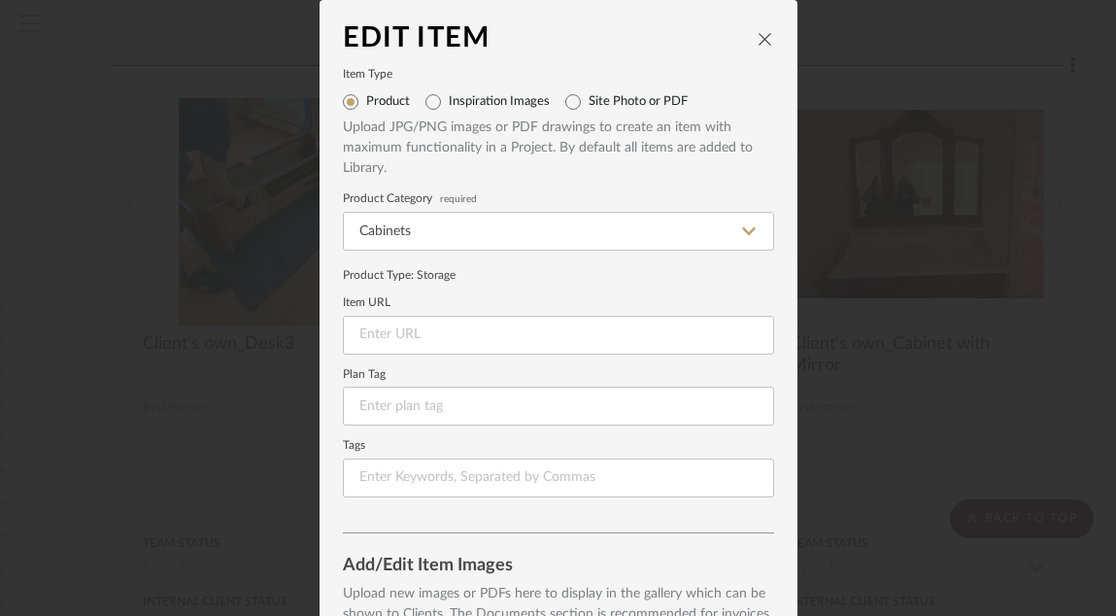
scroll to position [310, 0]
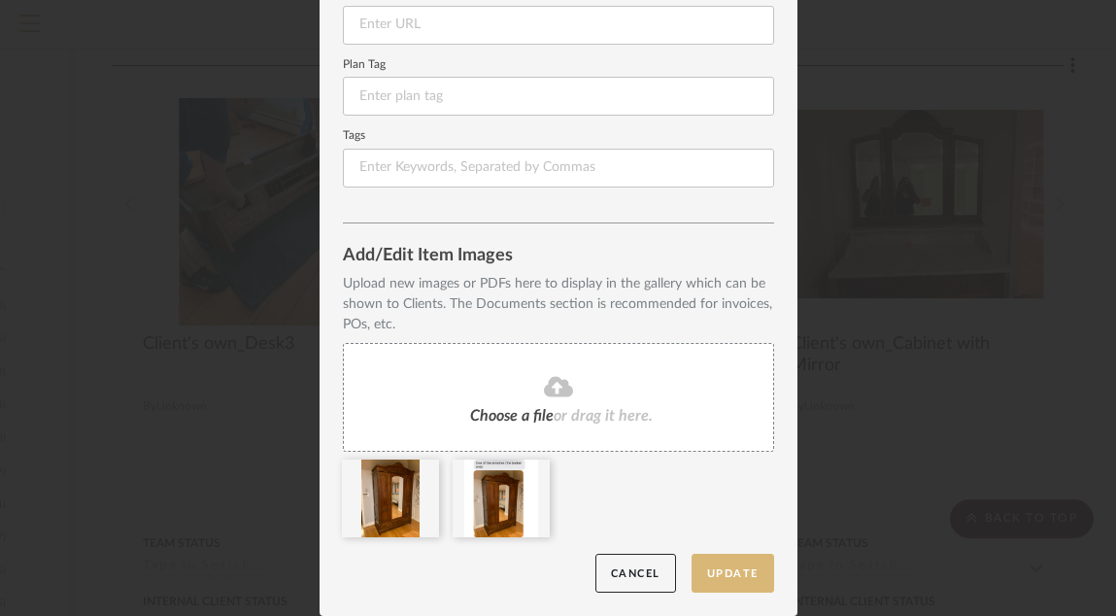
click at [725, 485] on button "Update" at bounding box center [732, 573] width 83 height 40
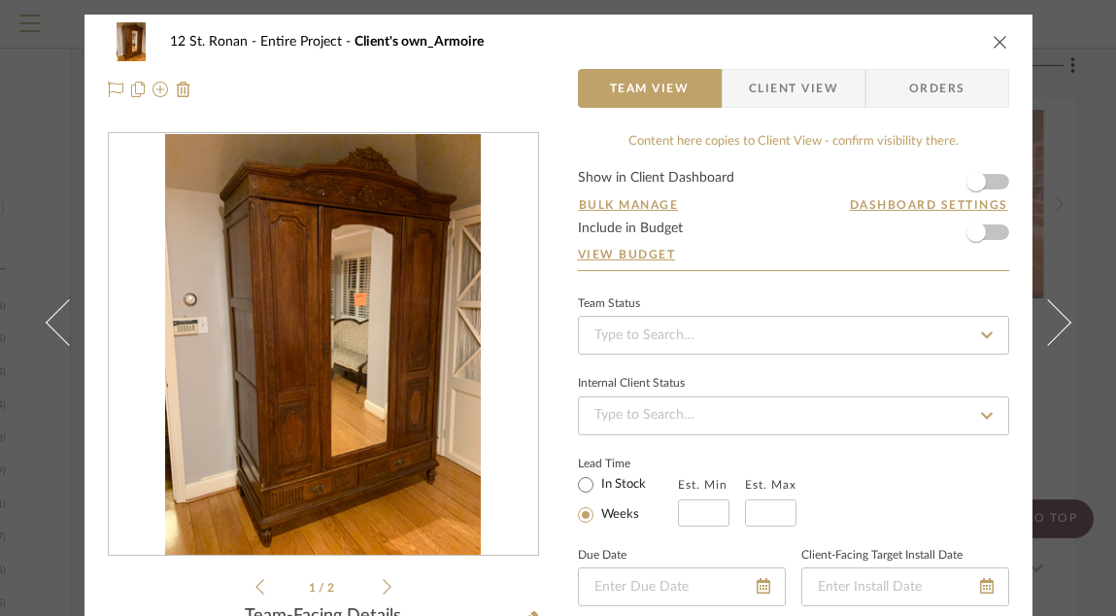
click at [994, 40] on icon "close" at bounding box center [1000, 42] width 16 height 16
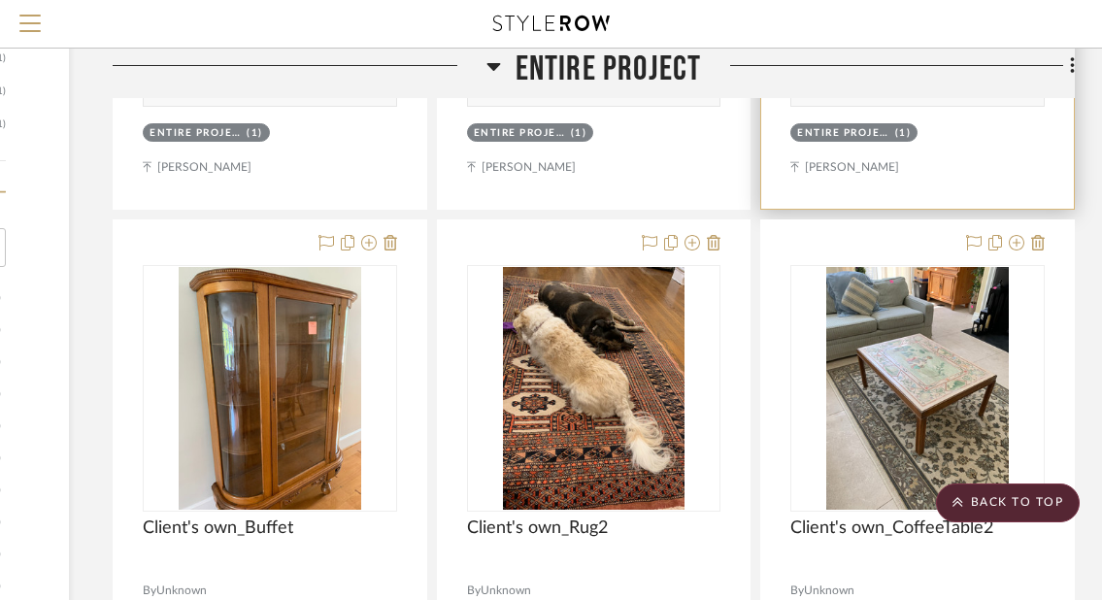
scroll to position [2370, 296]
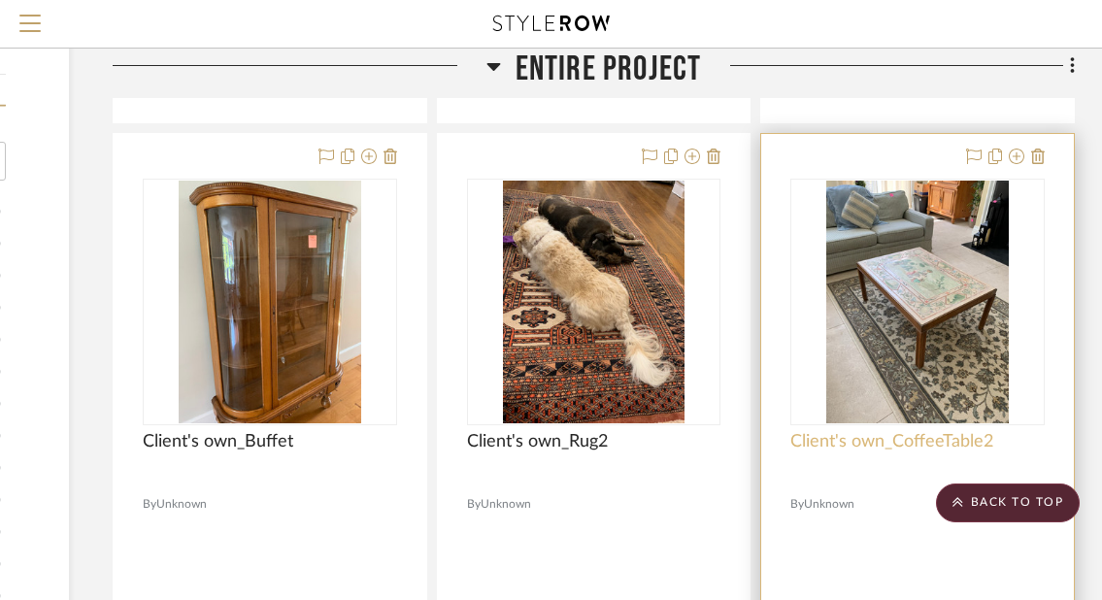
click at [860, 438] on span "Client's own_CoffeeTable2" at bounding box center [891, 441] width 203 height 21
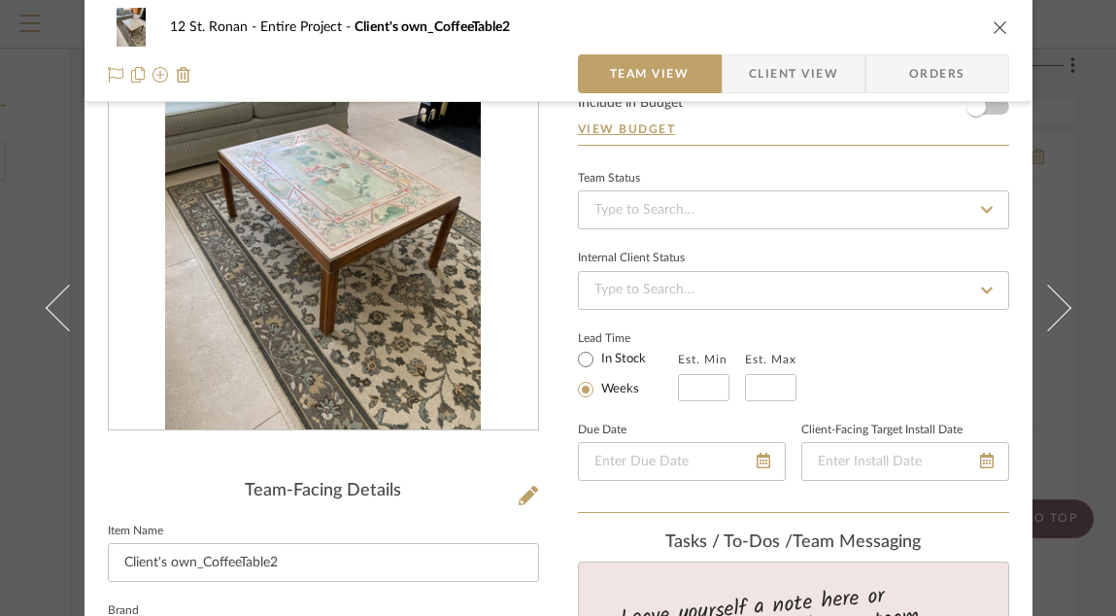
scroll to position [136, 0]
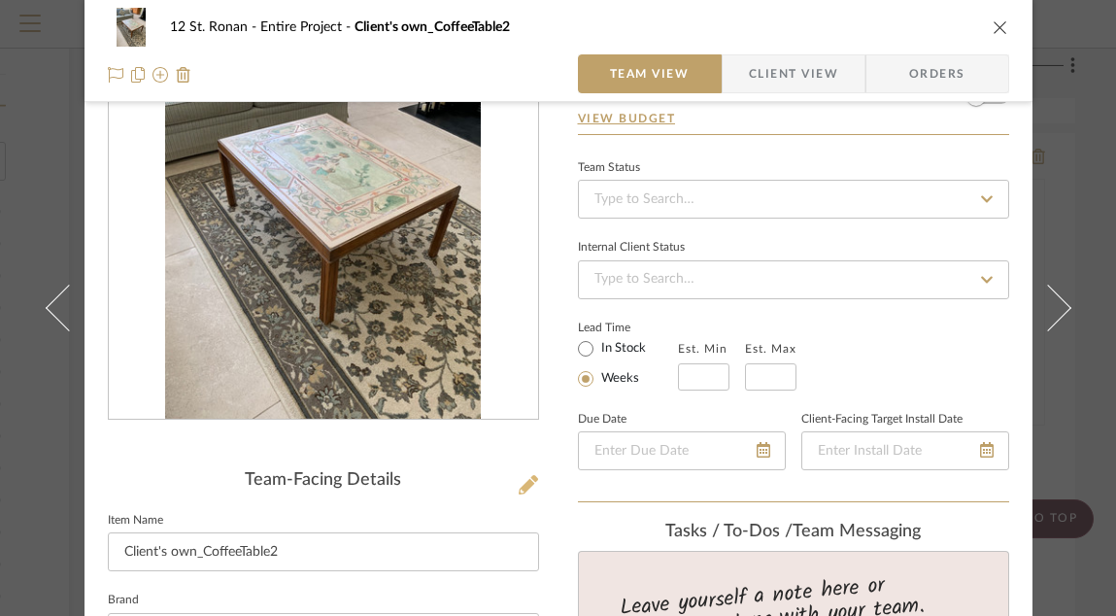
click at [524, 485] on icon at bounding box center [527, 484] width 19 height 19
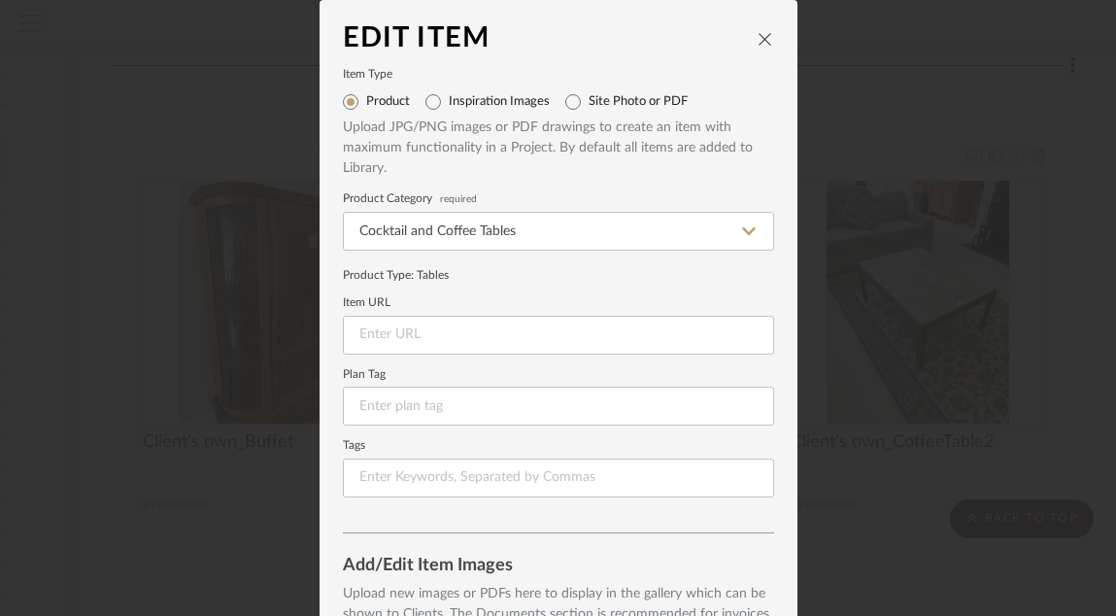
scroll to position [310, 0]
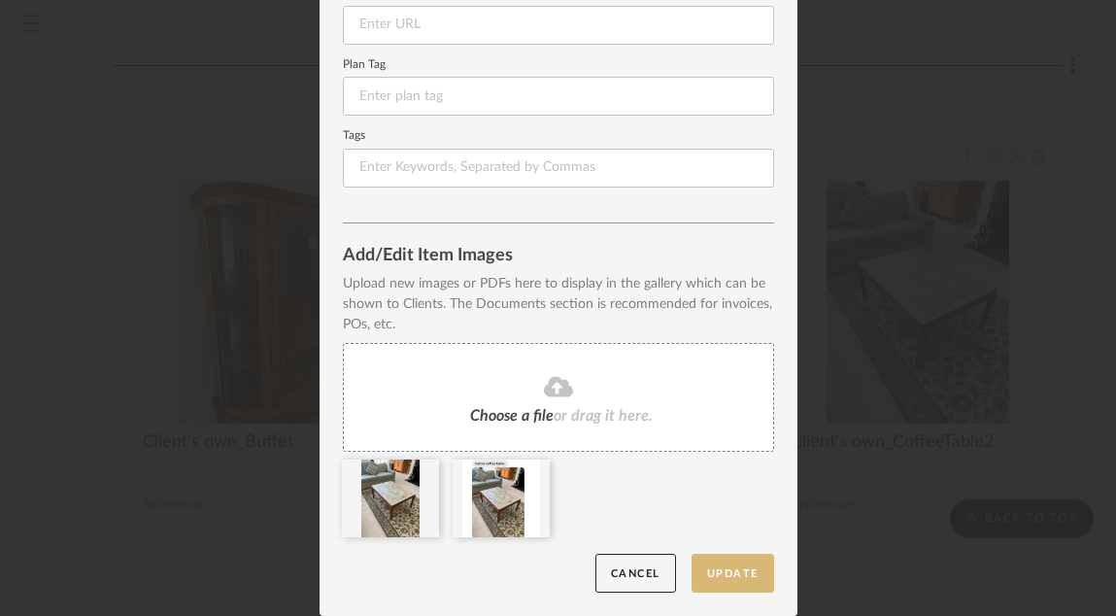
click at [740, 485] on button "Update" at bounding box center [732, 573] width 83 height 40
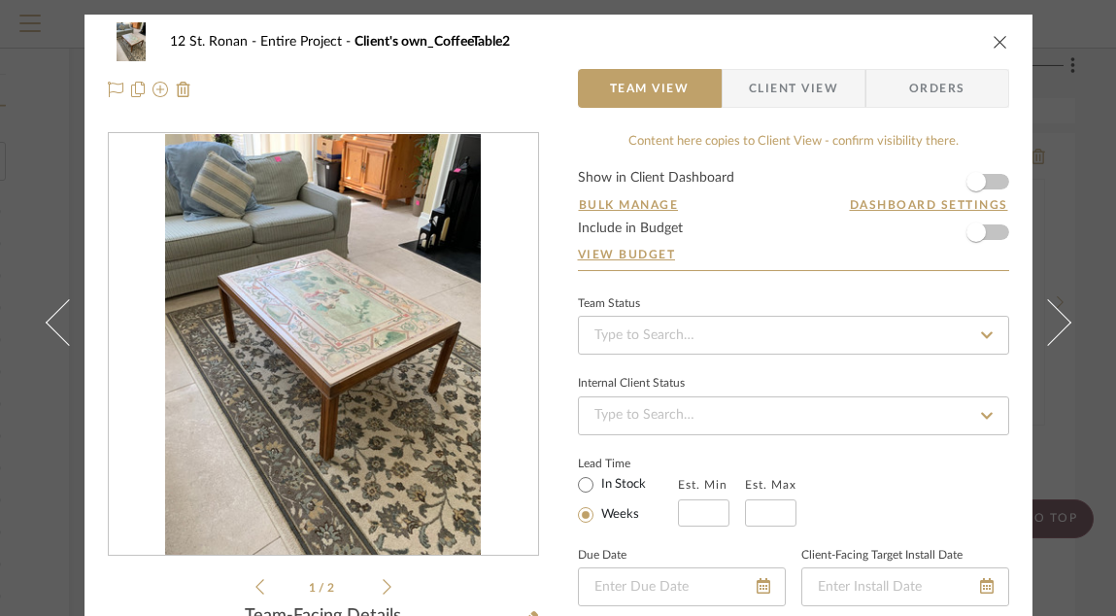
click at [992, 42] on icon "close" at bounding box center [1000, 42] width 16 height 16
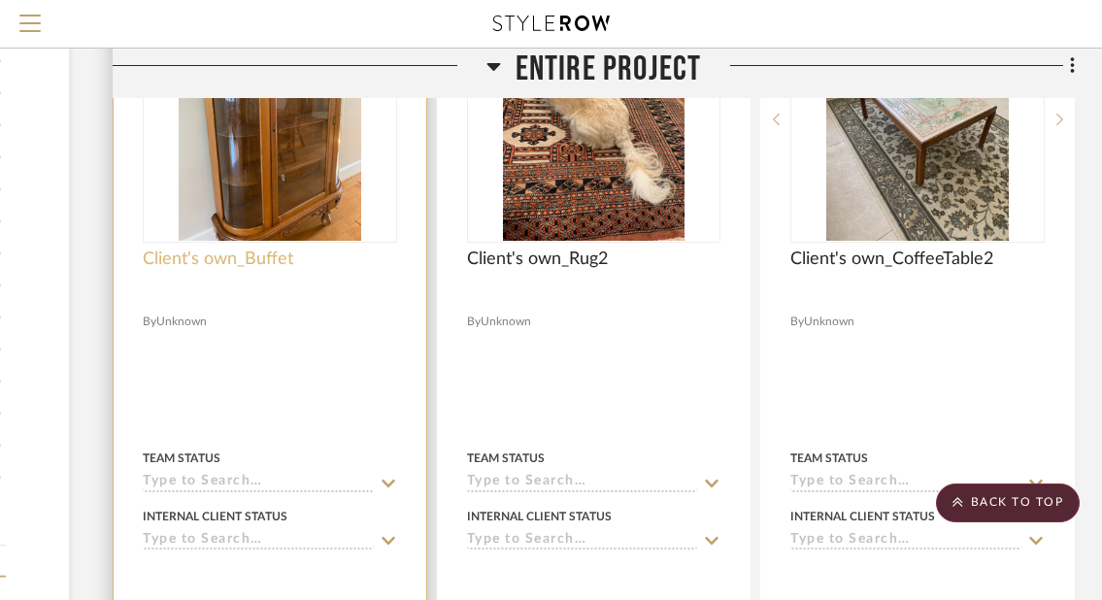
click at [271, 260] on span "Client's own_Buffet" at bounding box center [218, 259] width 150 height 21
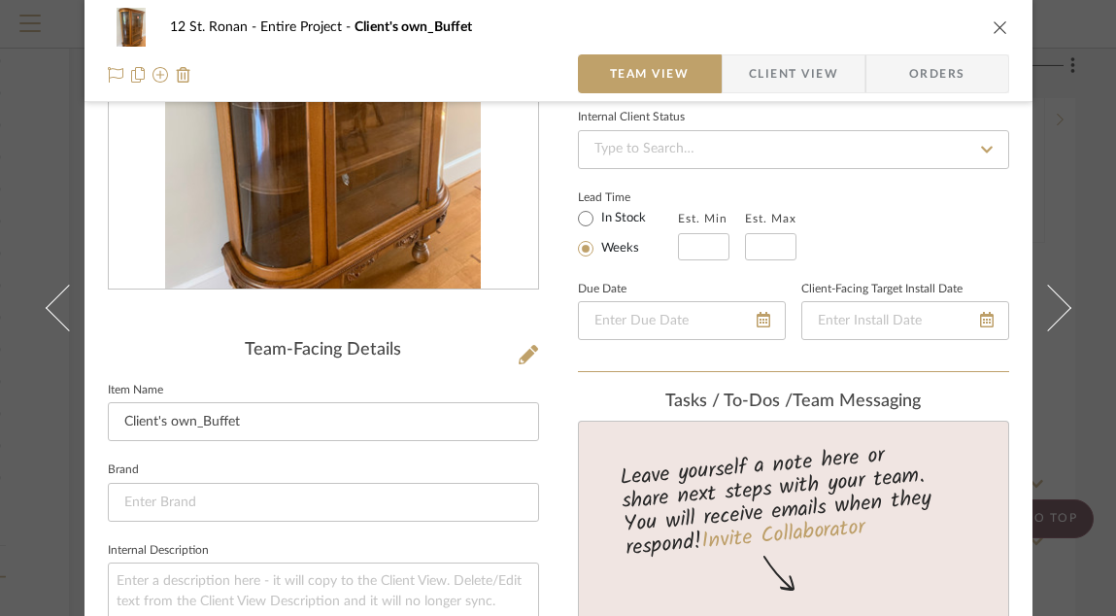
scroll to position [349, 0]
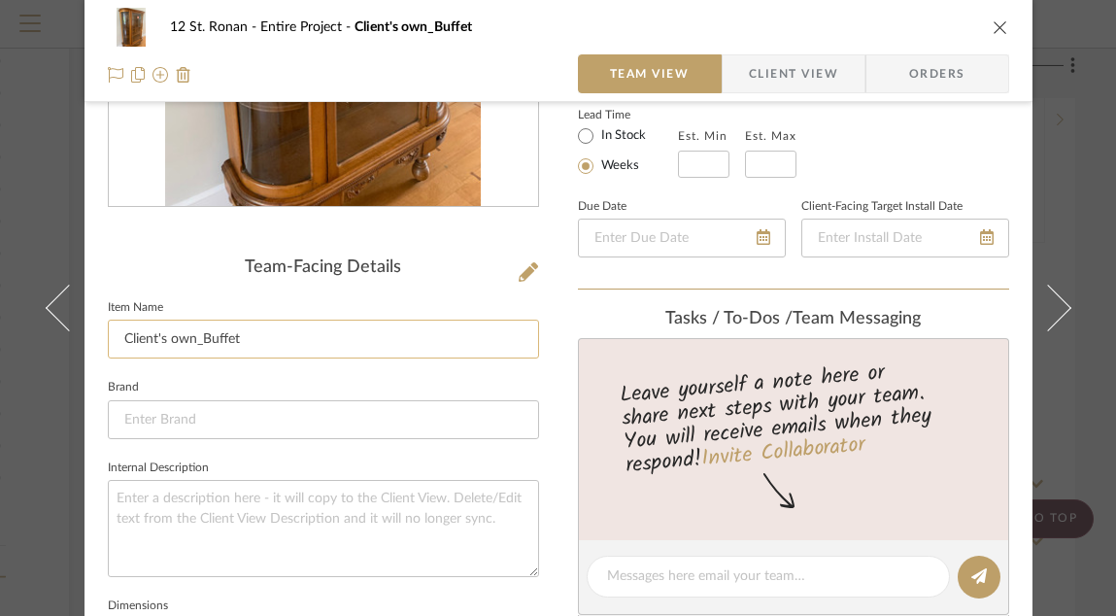
click at [228, 345] on input "Client's own_Buffet" at bounding box center [323, 338] width 431 height 39
drag, startPoint x: 245, startPoint y: 345, endPoint x: 195, endPoint y: 342, distance: 49.6
click at [195, 342] on input "Client's own_Buffet" at bounding box center [323, 338] width 431 height 39
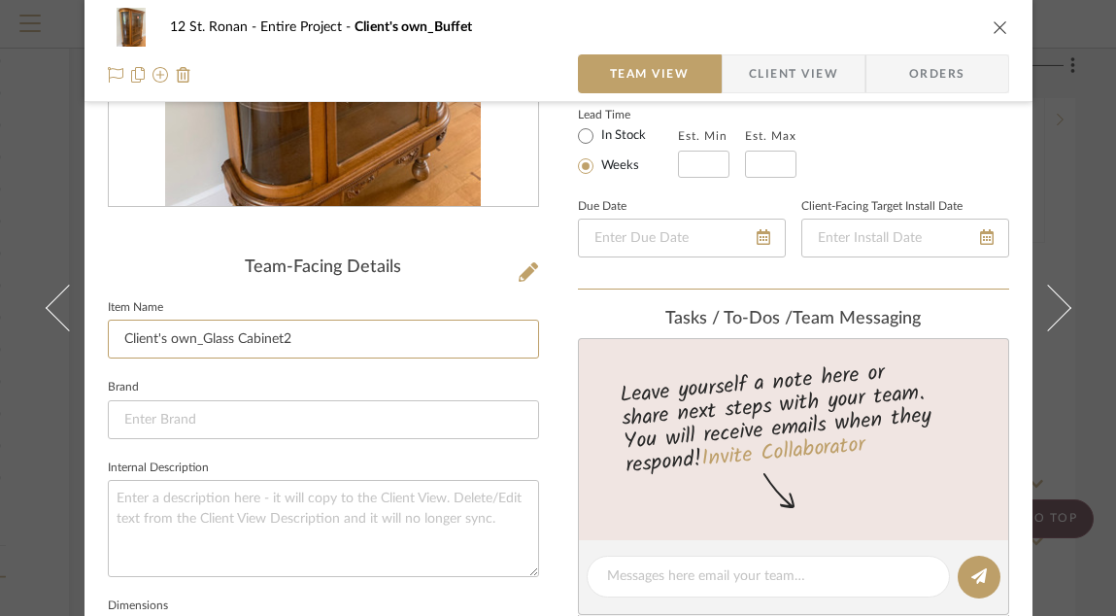
type input "Client's own_Glass Cabinet2"
click at [531, 383] on fieldset "Brand" at bounding box center [323, 406] width 431 height 65
click at [995, 24] on icon "close" at bounding box center [1000, 27] width 16 height 16
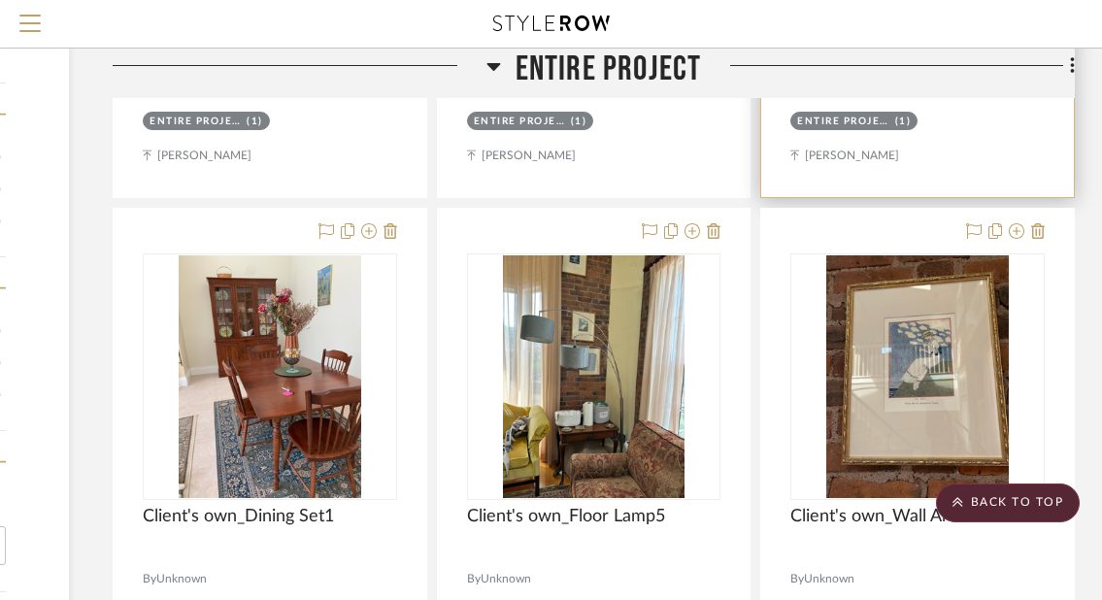
scroll to position [3231, 296]
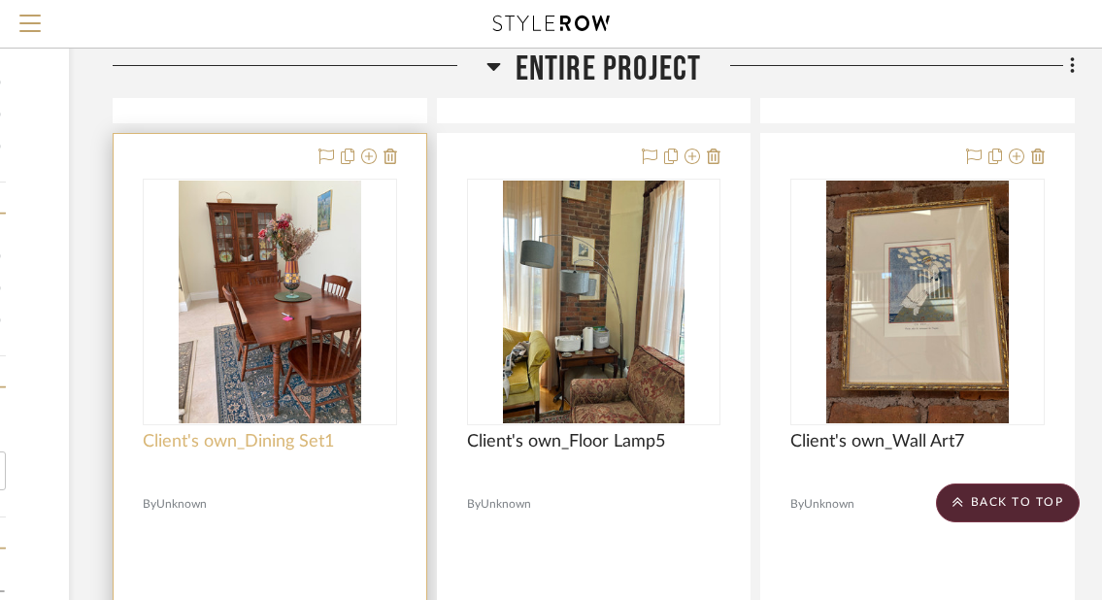
click at [257, 441] on span "Client's own_Dining Set1" at bounding box center [238, 441] width 191 height 21
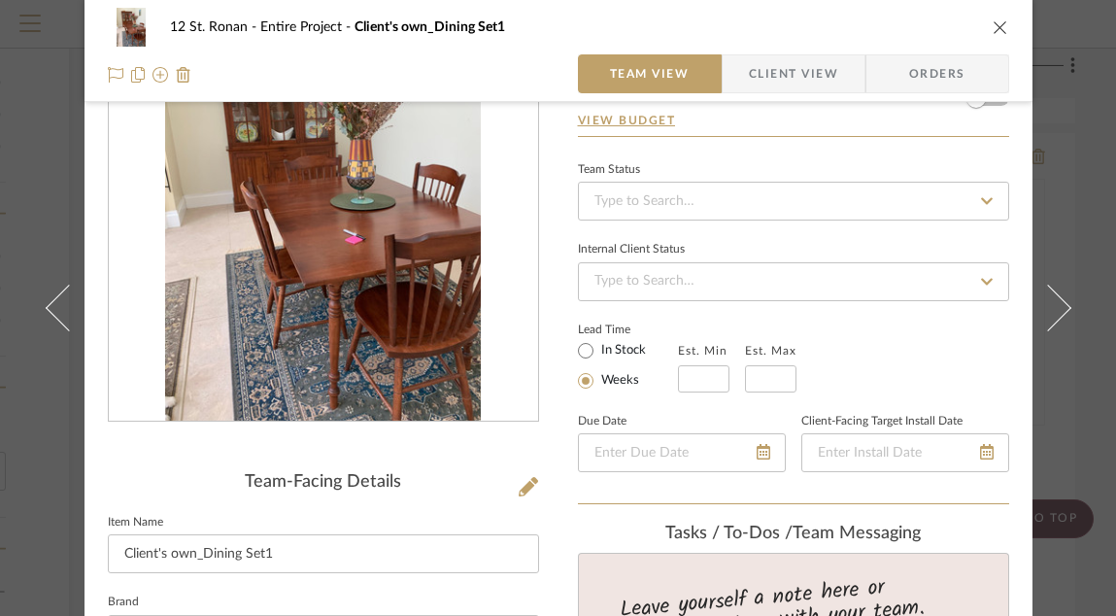
scroll to position [152, 0]
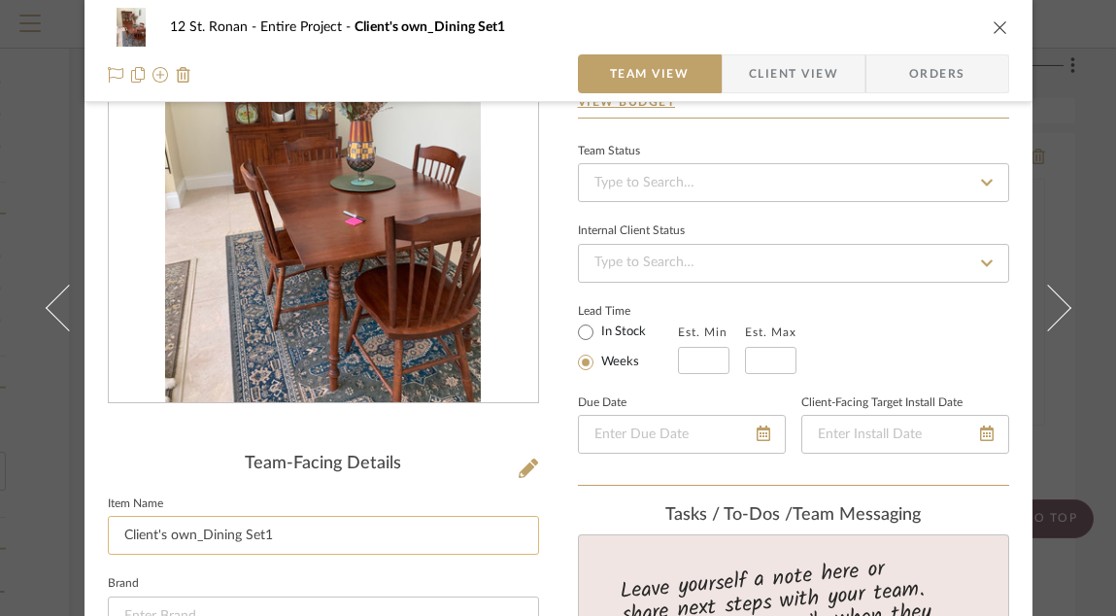
drag, startPoint x: 284, startPoint y: 543, endPoint x: 199, endPoint y: 532, distance: 85.1
click at [199, 485] on input "Client's own_Dining Set1" at bounding box center [323, 535] width 431 height 39
type input "Client's own_Glass Cabinet1"
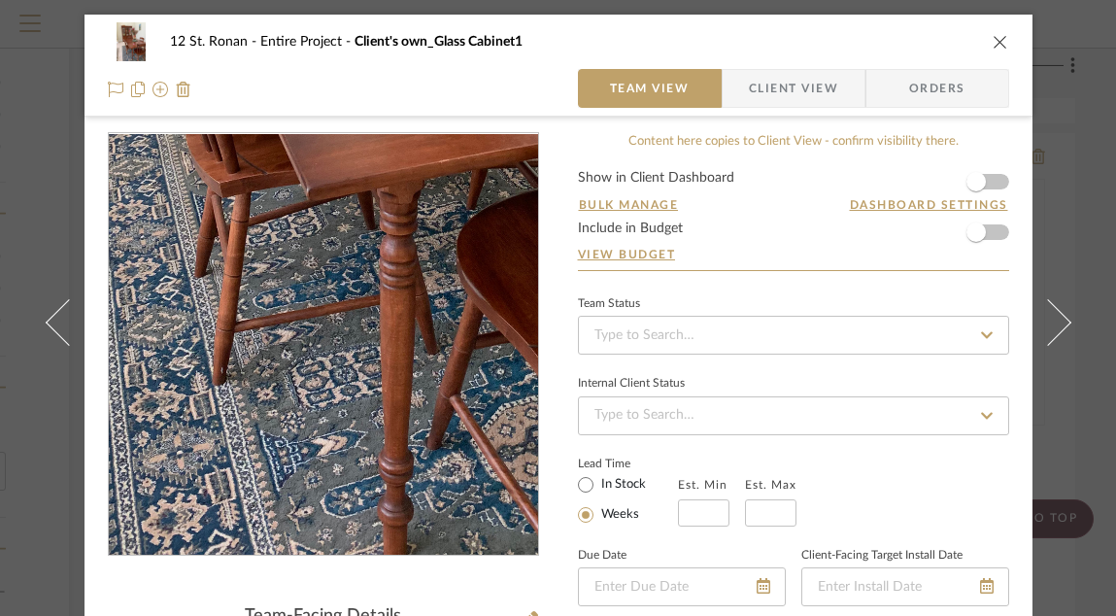
scroll to position [166, 0]
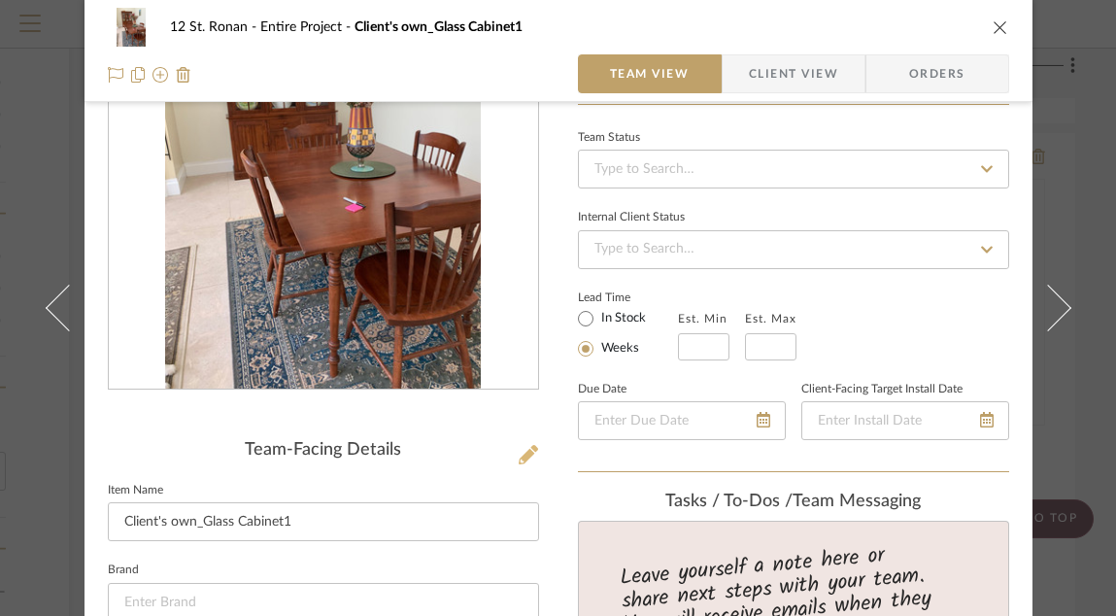
click at [521, 446] on icon at bounding box center [527, 454] width 19 height 19
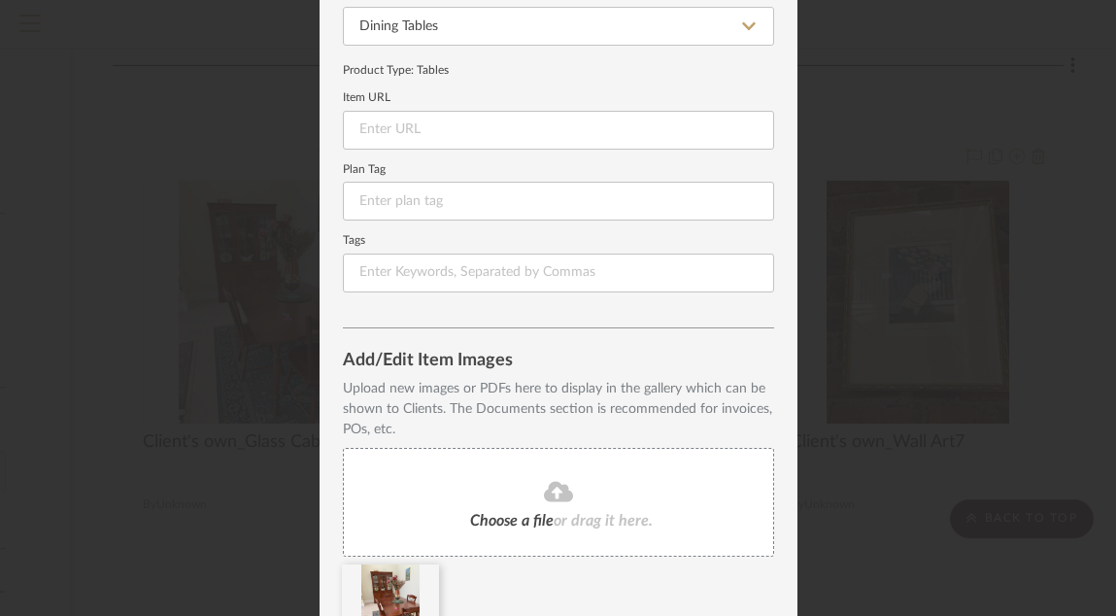
scroll to position [310, 0]
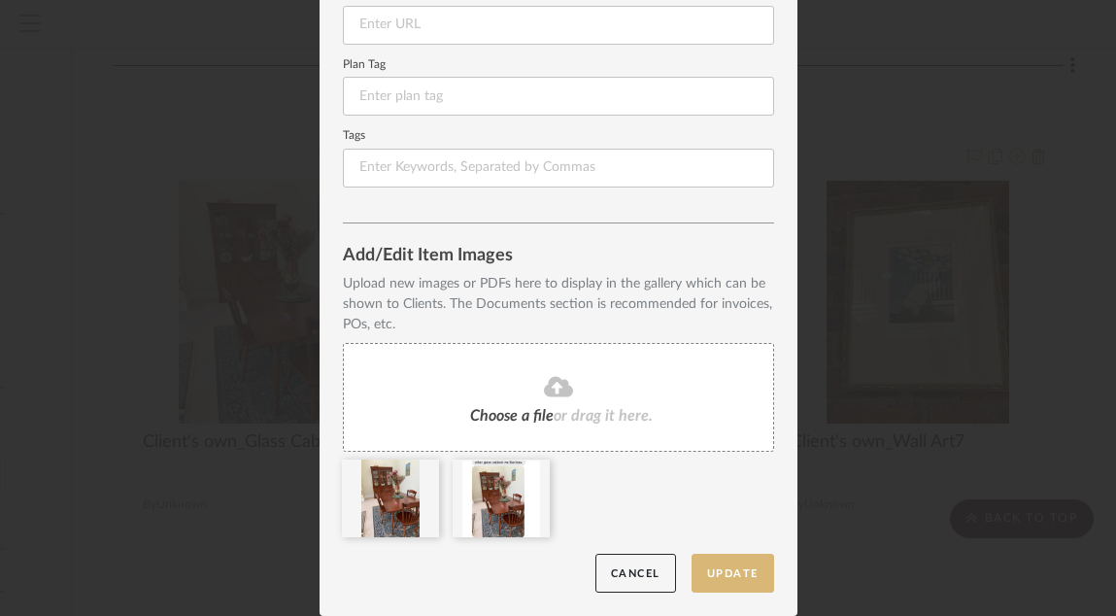
click at [731, 485] on button "Update" at bounding box center [732, 573] width 83 height 40
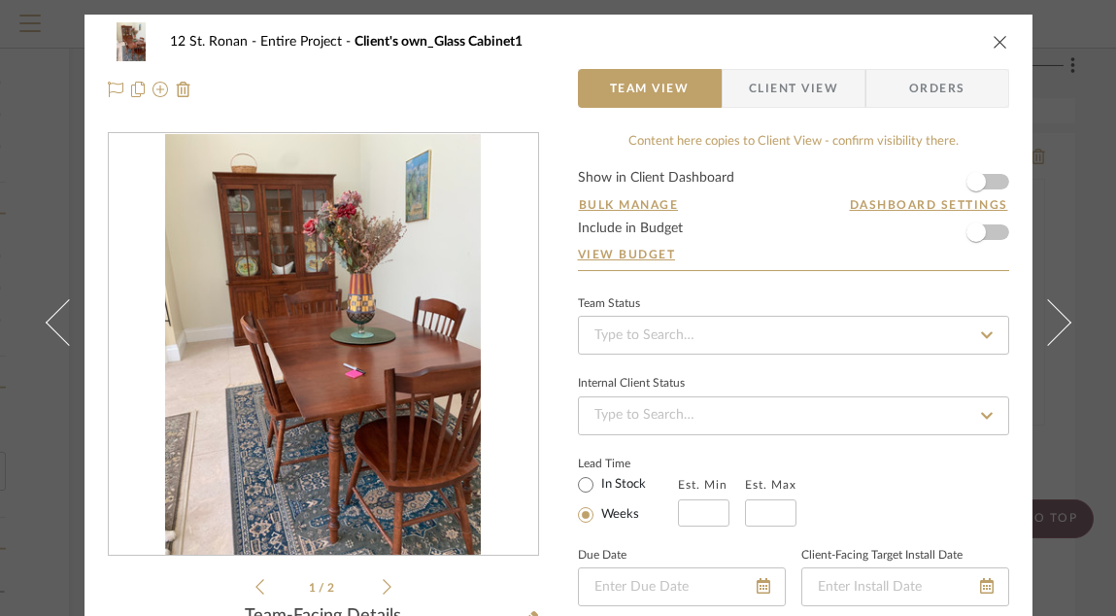
click at [999, 41] on icon "close" at bounding box center [1000, 42] width 16 height 16
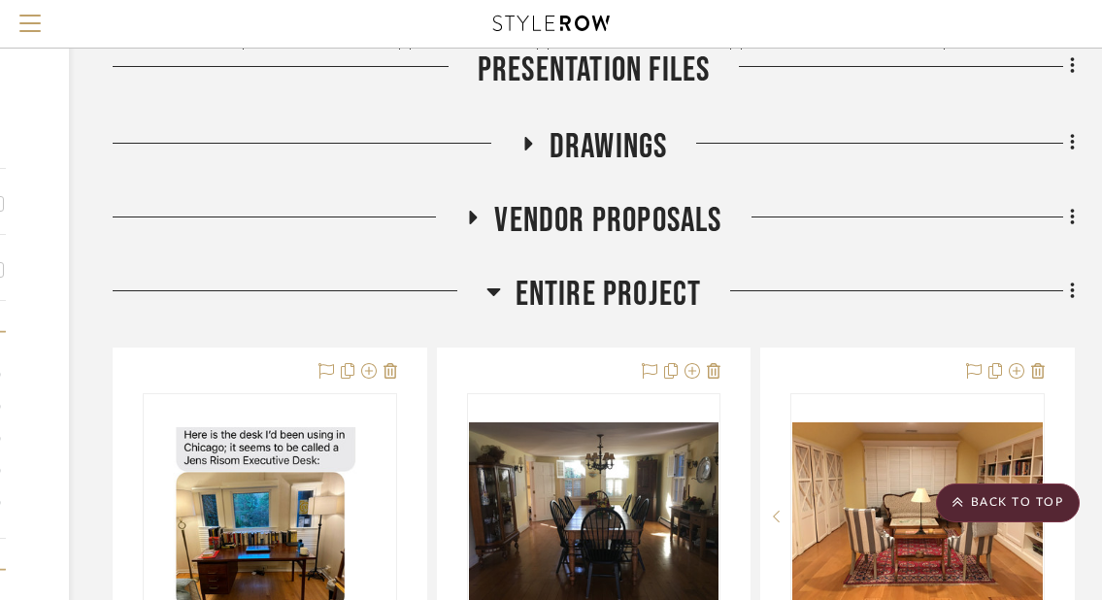
scroll to position [0, 296]
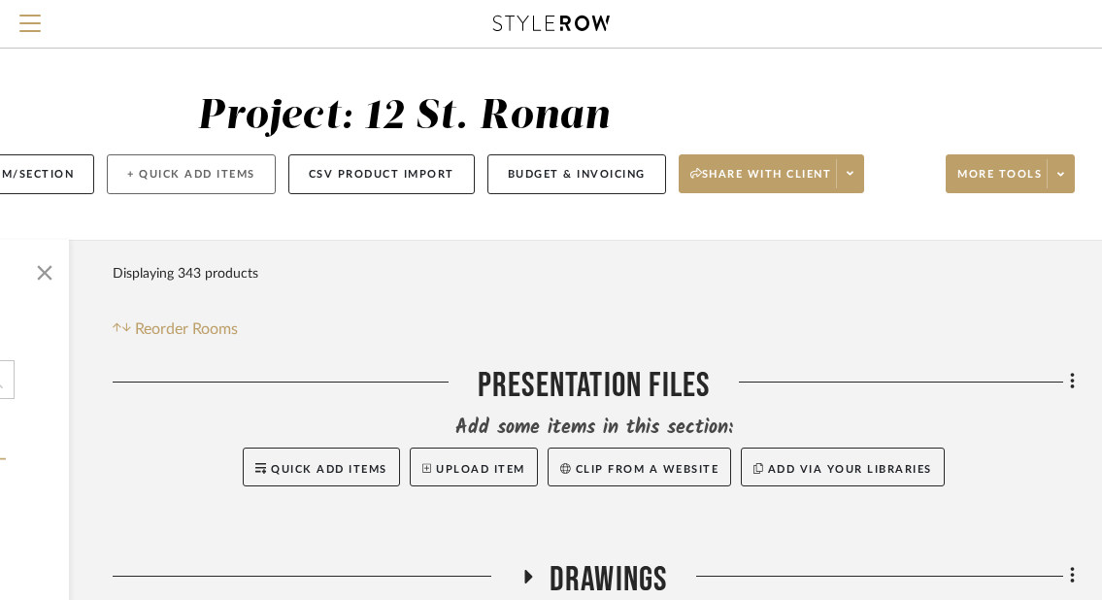
click at [240, 166] on button "+ Quick Add Items" at bounding box center [191, 174] width 169 height 40
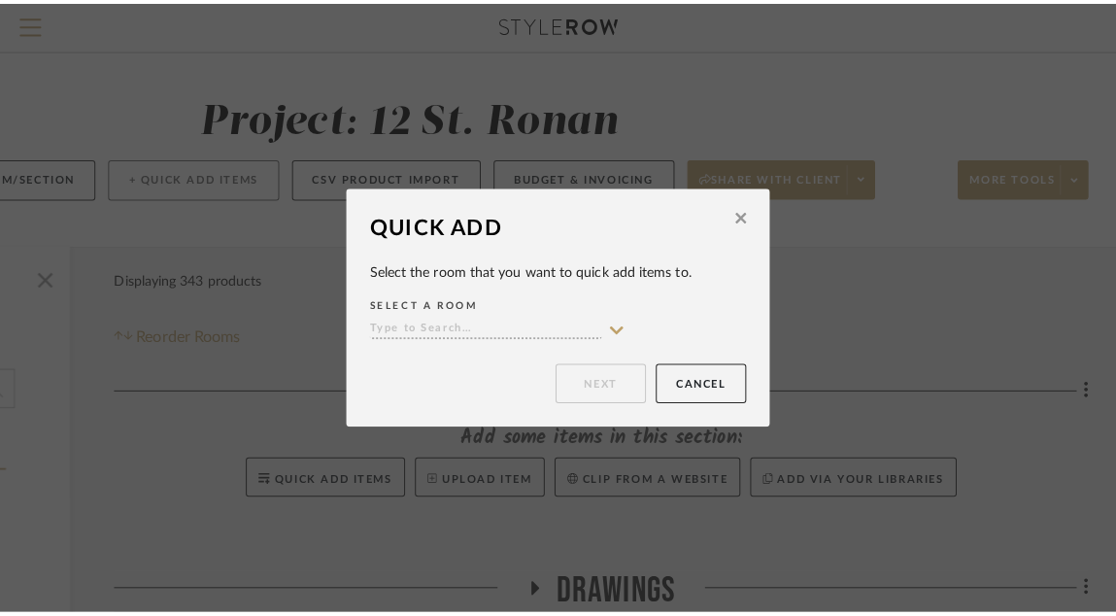
scroll to position [0, 0]
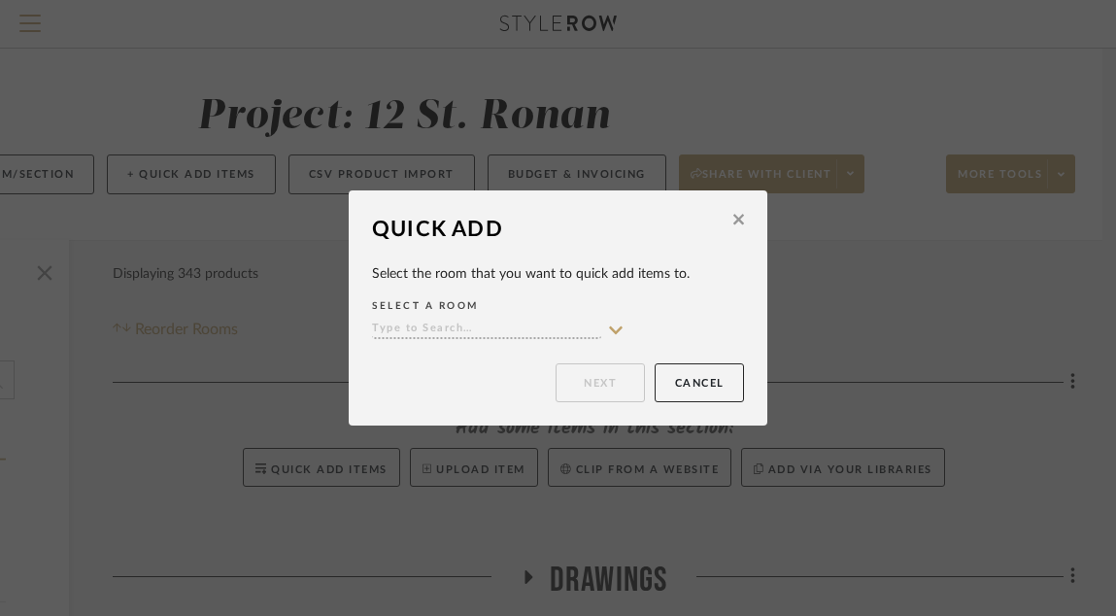
click at [733, 217] on icon at bounding box center [738, 219] width 11 height 17
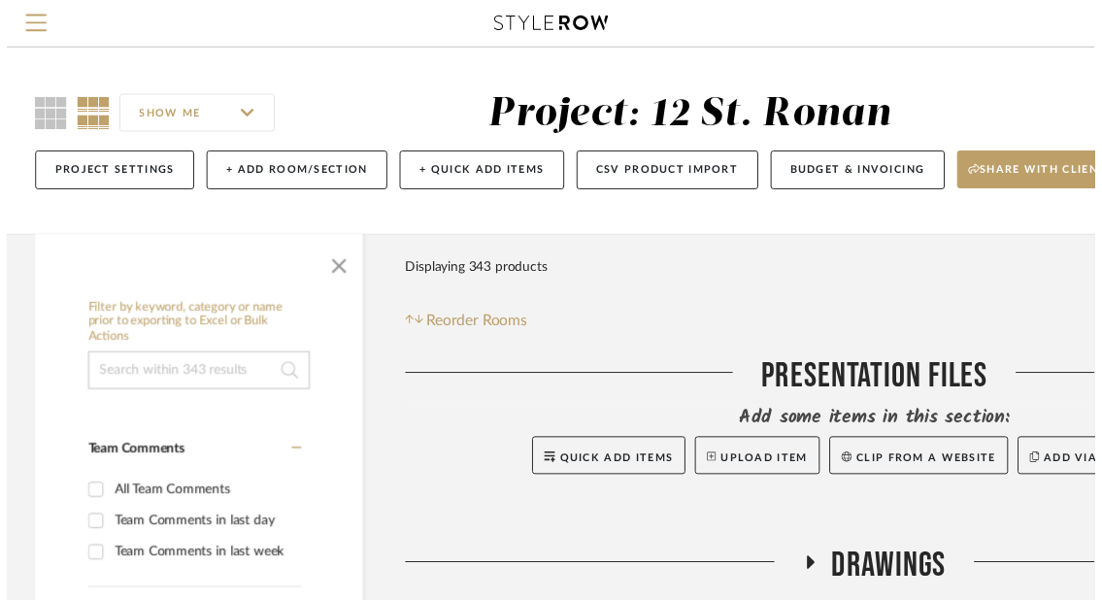
scroll to position [0, 296]
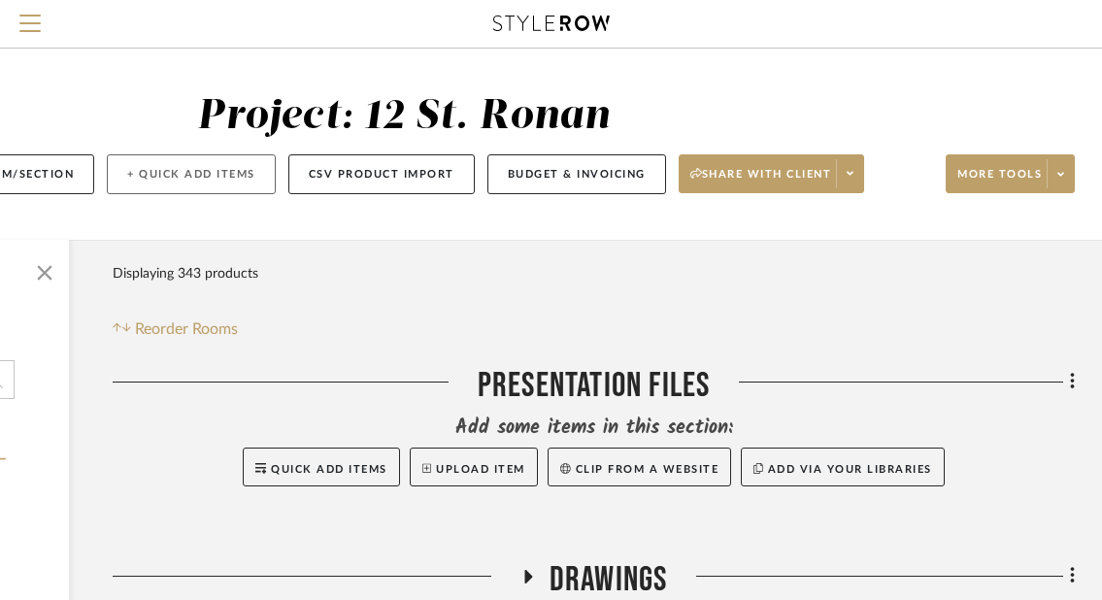
click at [226, 180] on button "+ Quick Add Items" at bounding box center [191, 174] width 169 height 40
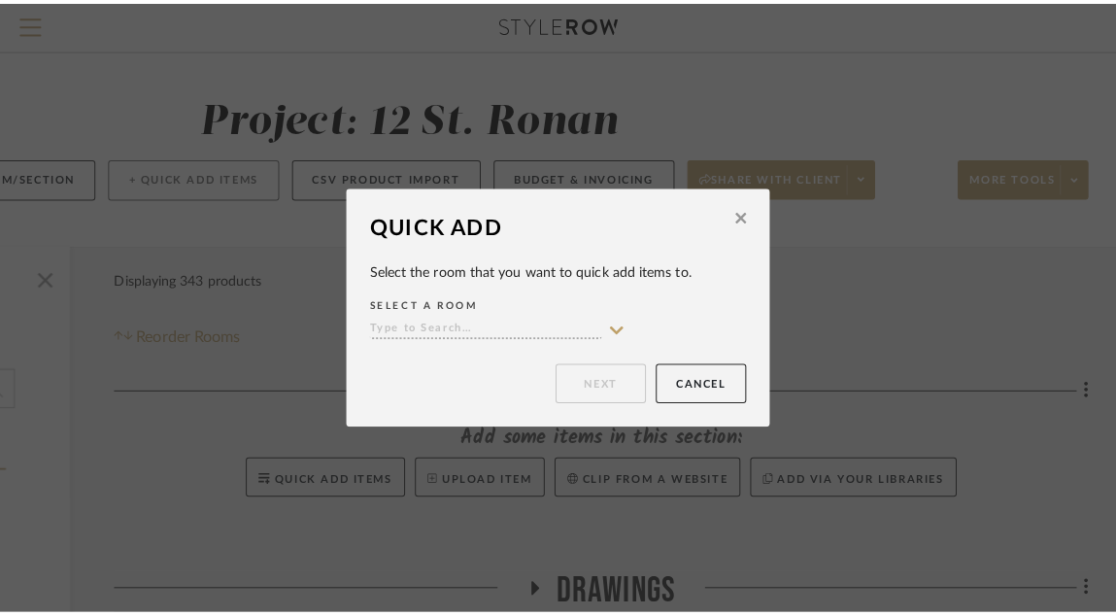
scroll to position [0, 0]
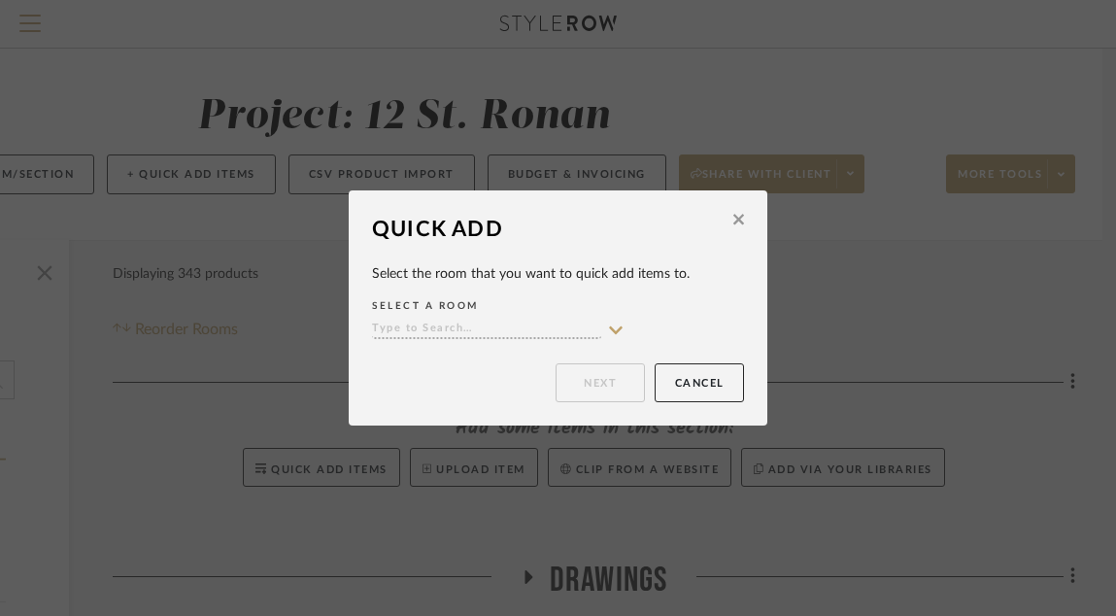
click at [512, 329] on input at bounding box center [486, 329] width 229 height 18
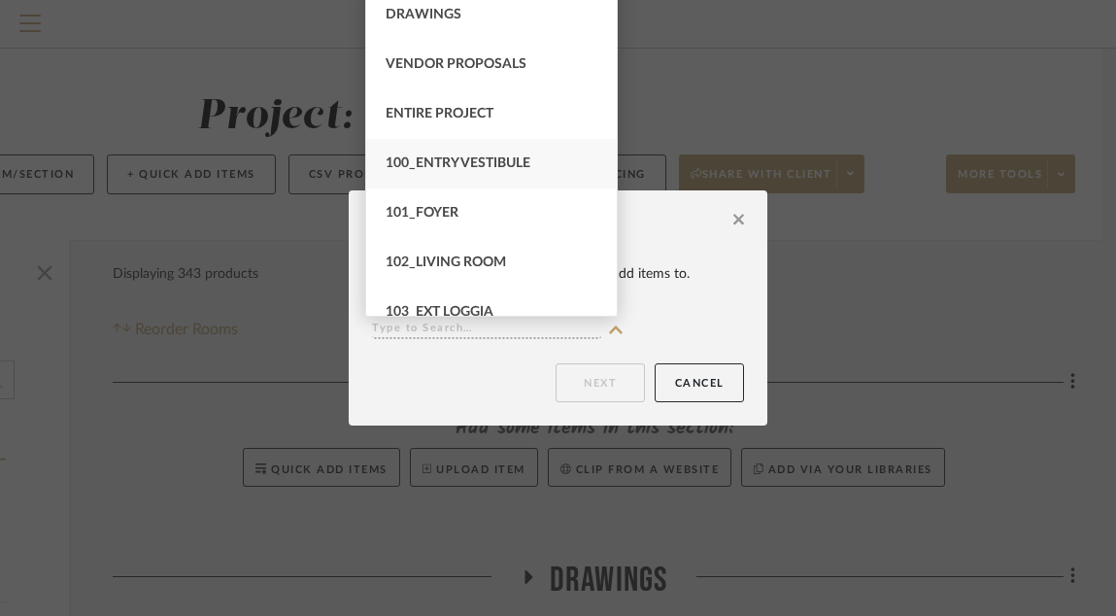
scroll to position [54, 0]
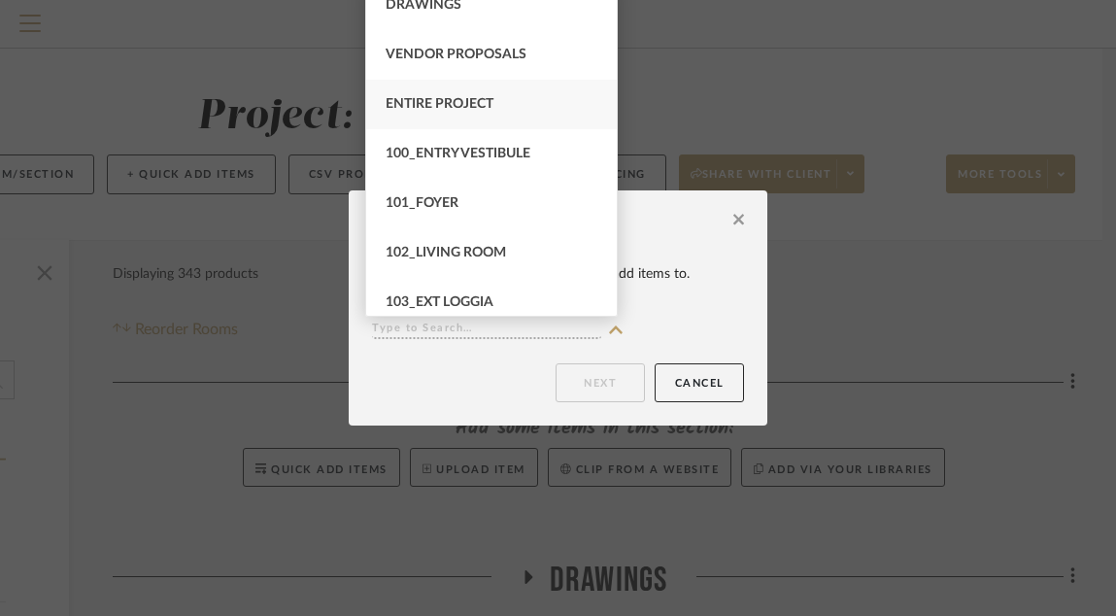
click at [483, 106] on span "Entire Project" at bounding box center [439, 104] width 108 height 14
type input "Entire Project"
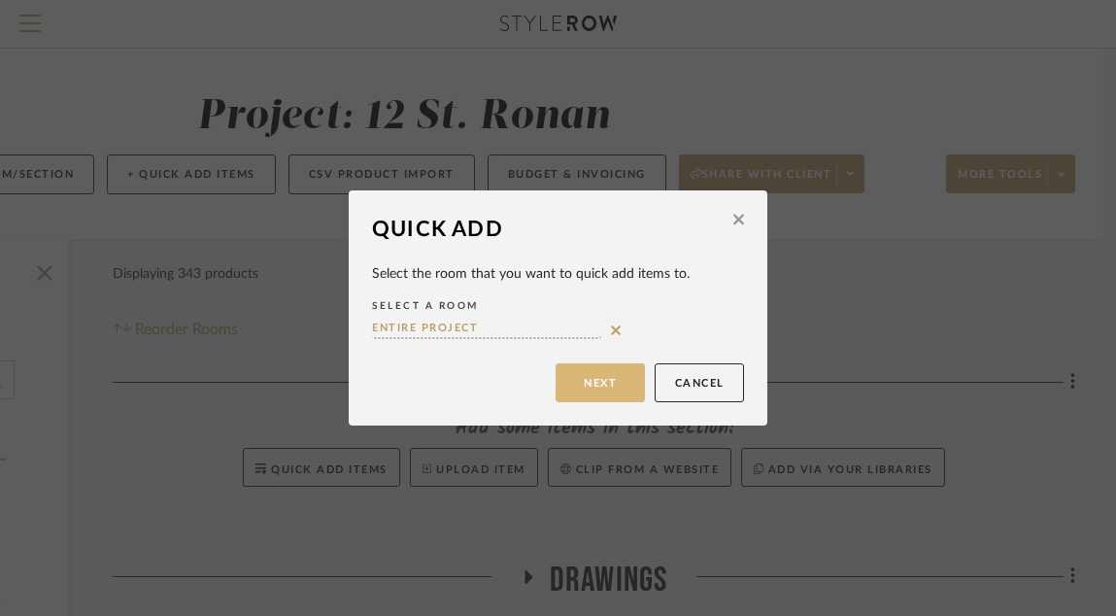
click at [577, 384] on button "Next" at bounding box center [599, 382] width 89 height 39
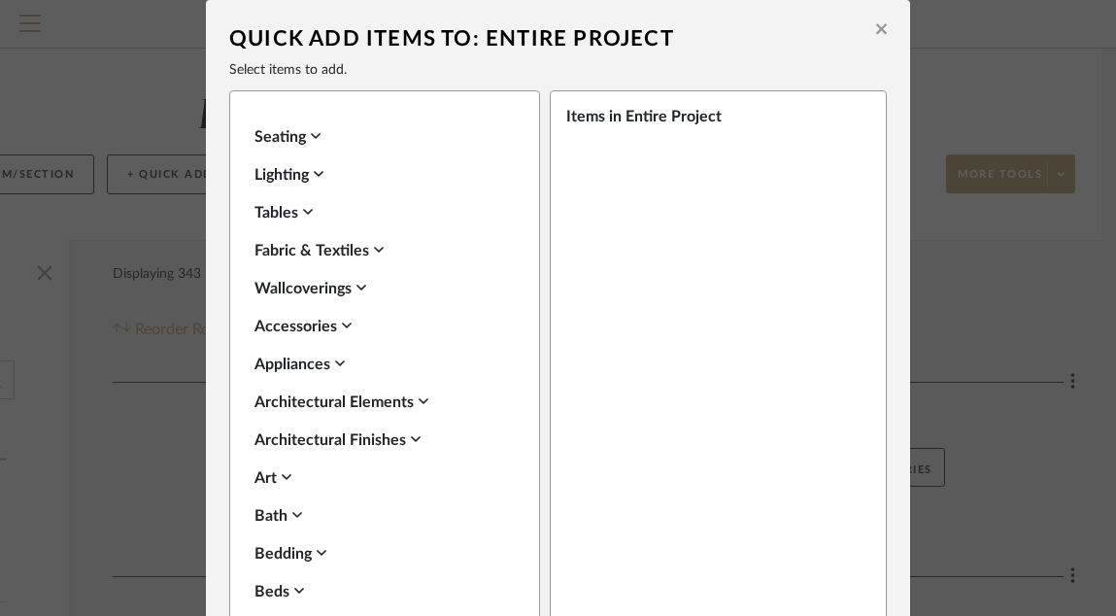
click at [876, 27] on icon at bounding box center [881, 28] width 11 height 17
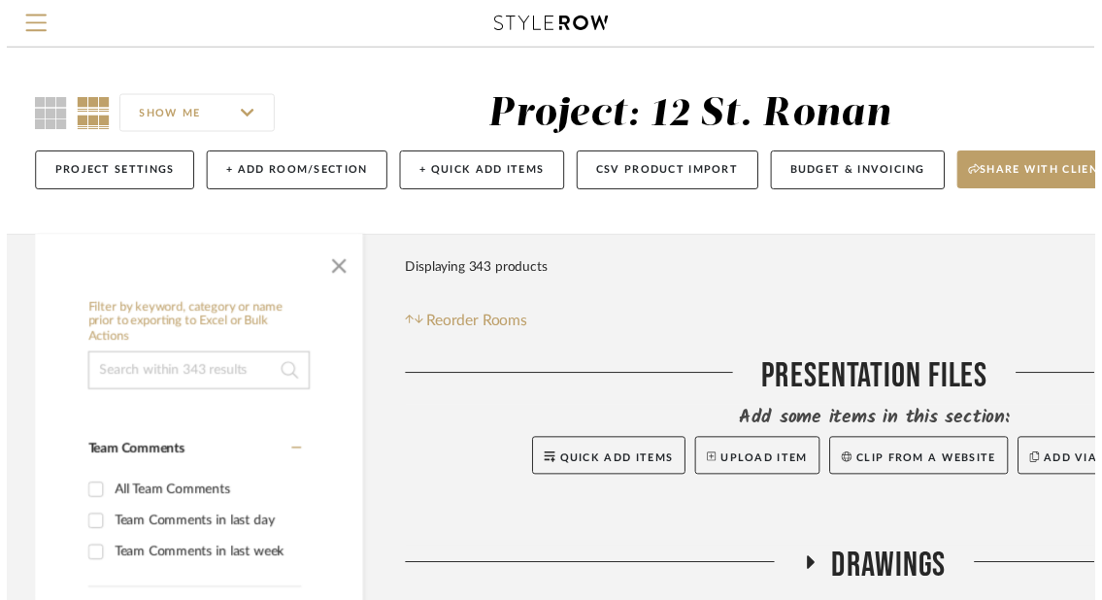
scroll to position [0, 296]
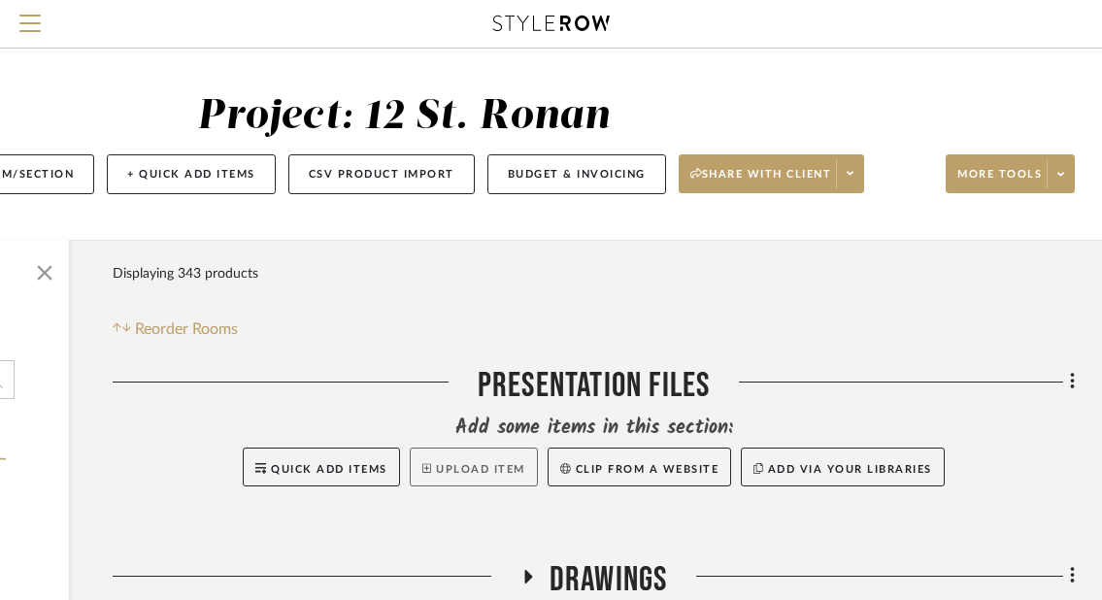
click at [458, 455] on button "Upload Item" at bounding box center [474, 467] width 128 height 39
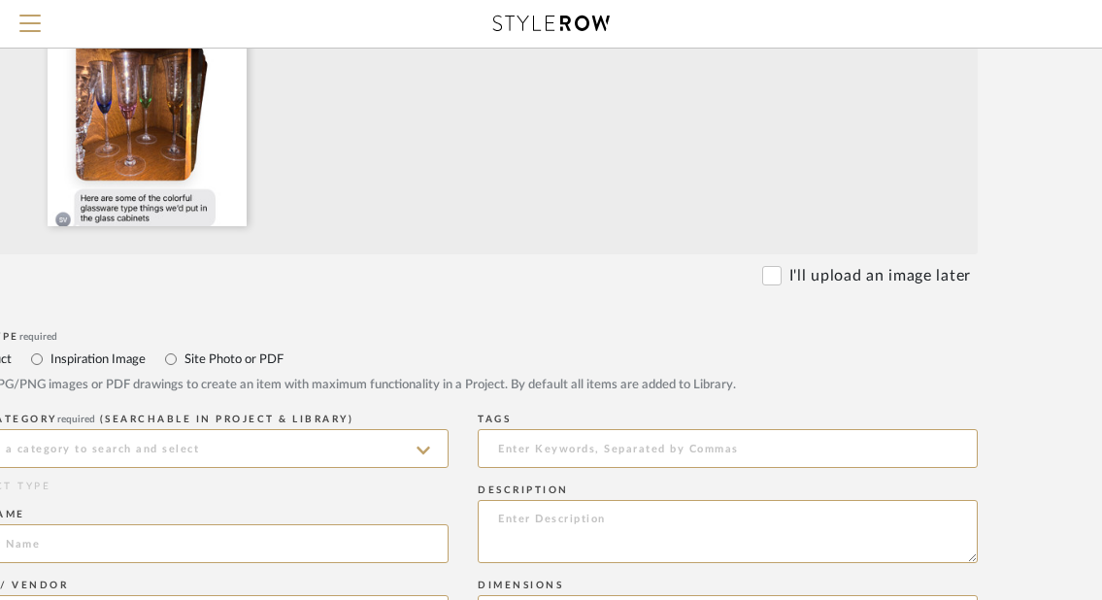
scroll to position [458, 203]
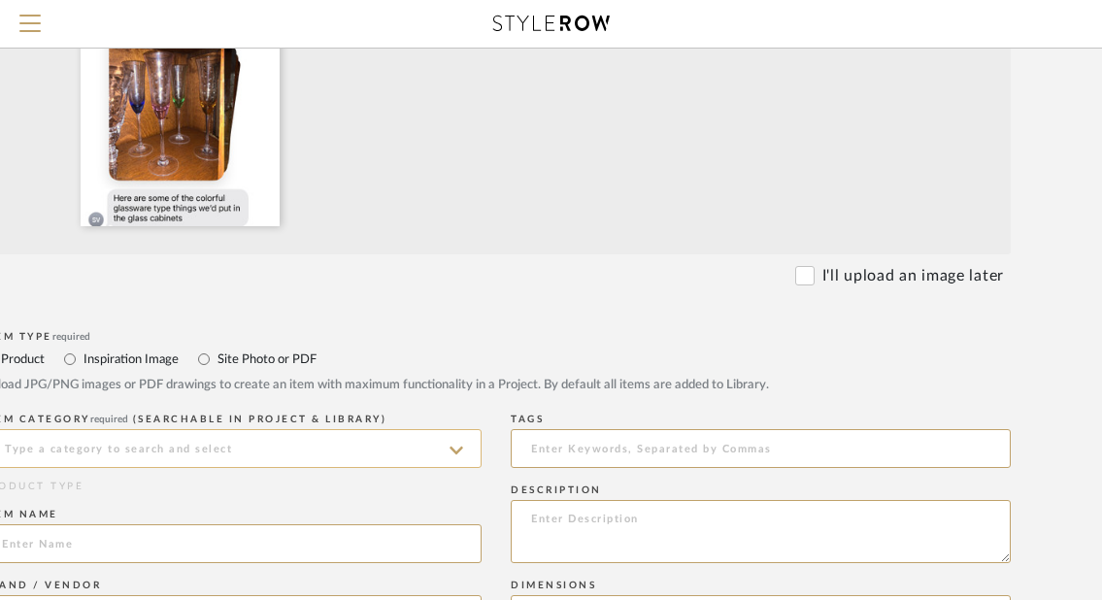
click at [380, 450] on input at bounding box center [232, 448] width 500 height 39
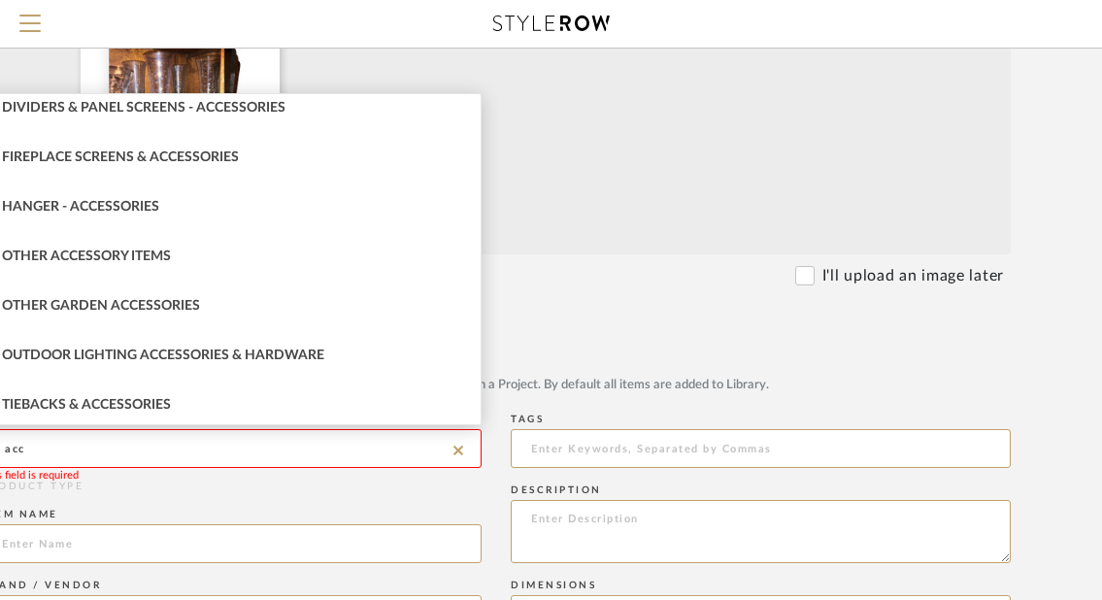
scroll to position [165, 0]
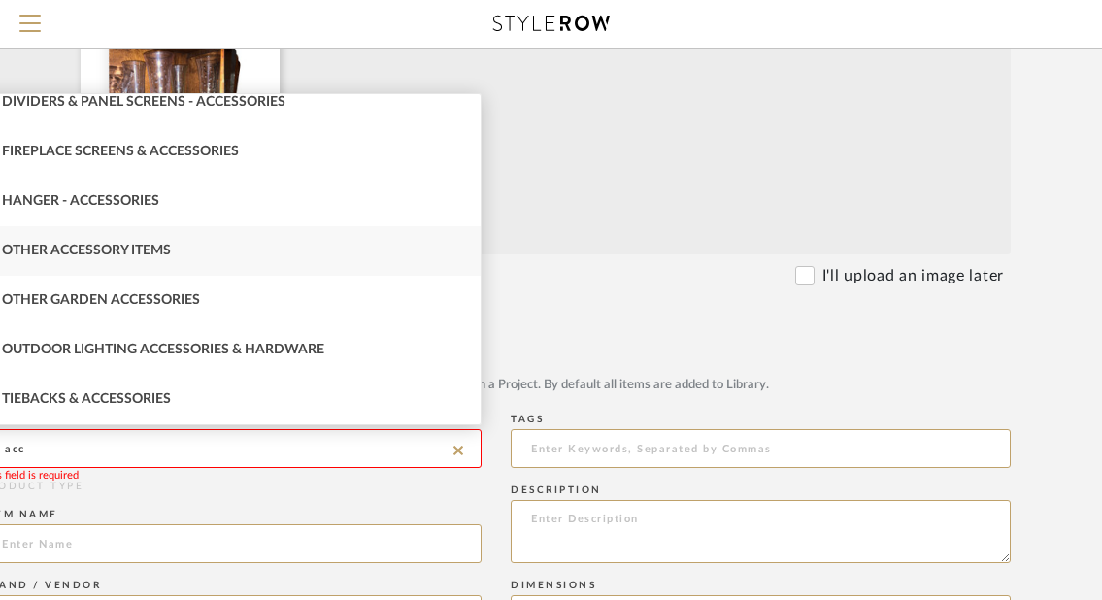
click at [252, 243] on div "Other Accessory Items" at bounding box center [232, 251] width 498 height 50
type input "Other Accessory Items"
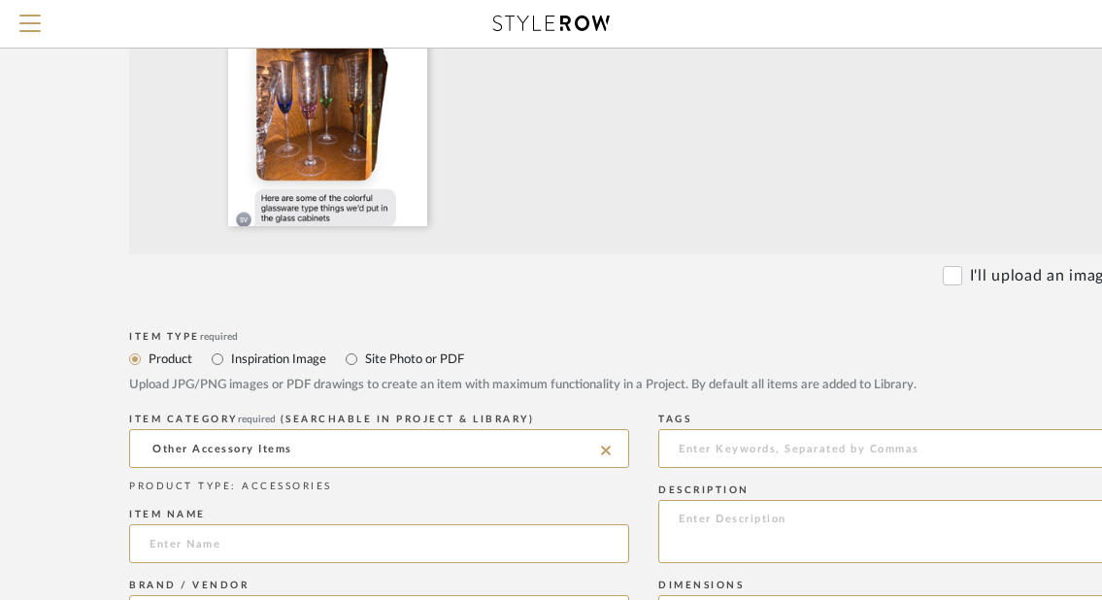
scroll to position [458, 0]
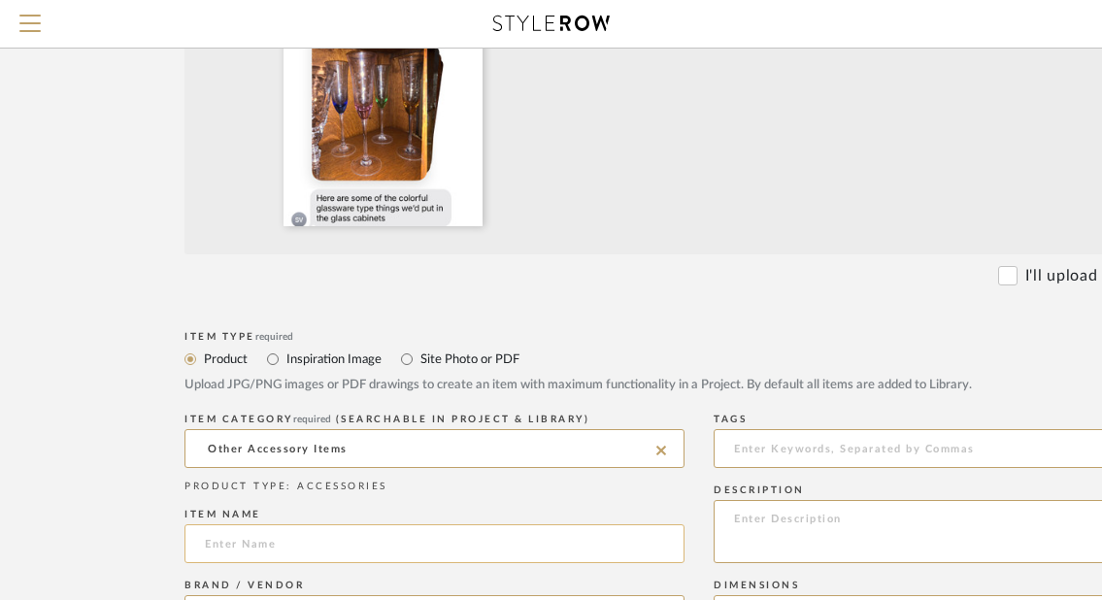
click at [264, 485] on input at bounding box center [434, 543] width 500 height 39
paste input "Client's own_"
click at [290, 485] on input "Client's own_Gassware1" at bounding box center [434, 543] width 500 height 39
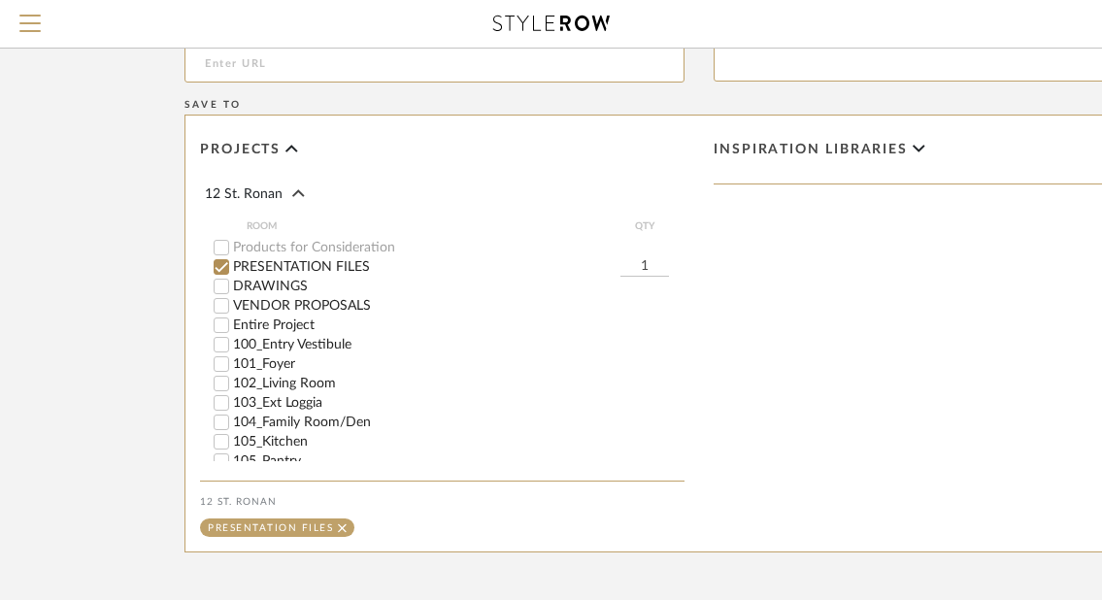
scroll to position [1307, 0]
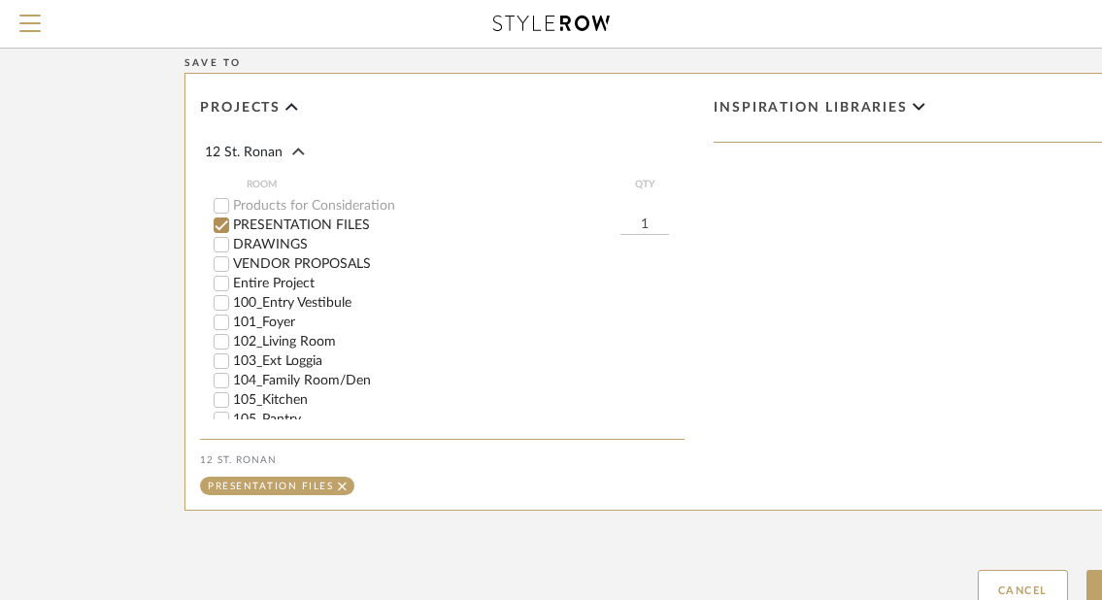
type input "Client's own_Glassware1"
click at [283, 278] on label "Entire Project" at bounding box center [458, 284] width 451 height 14
click at [231, 278] on input "Entire Project" at bounding box center [221, 283] width 19 height 19
click at [292, 231] on label "PRESENTATION FILES" at bounding box center [426, 225] width 387 height 14
click at [231, 231] on input "PRESENTATION FILES" at bounding box center [221, 225] width 19 height 19
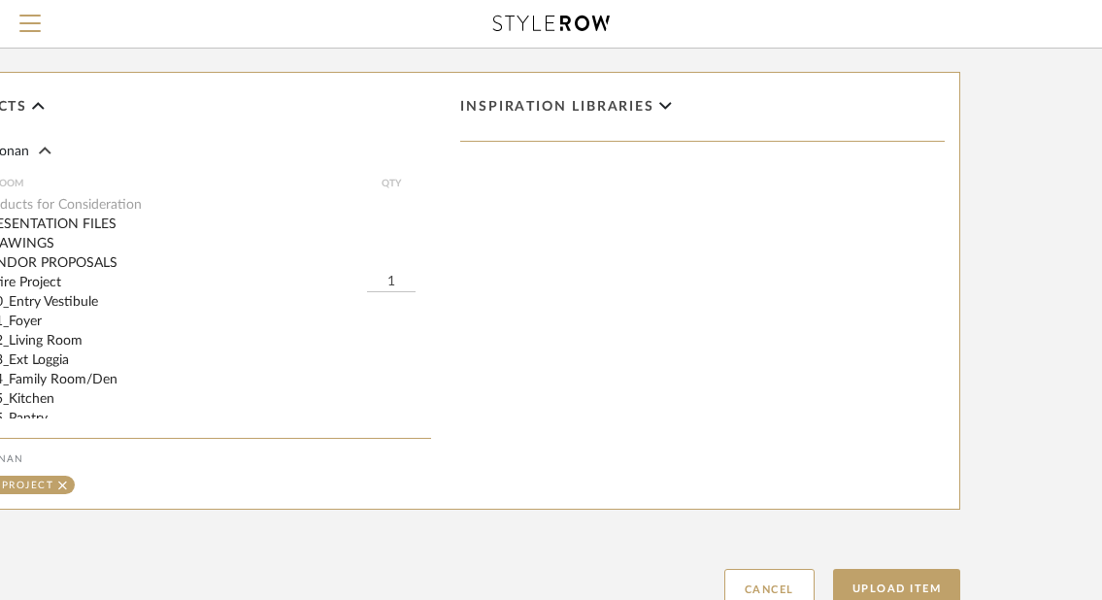
scroll to position [1308, 296]
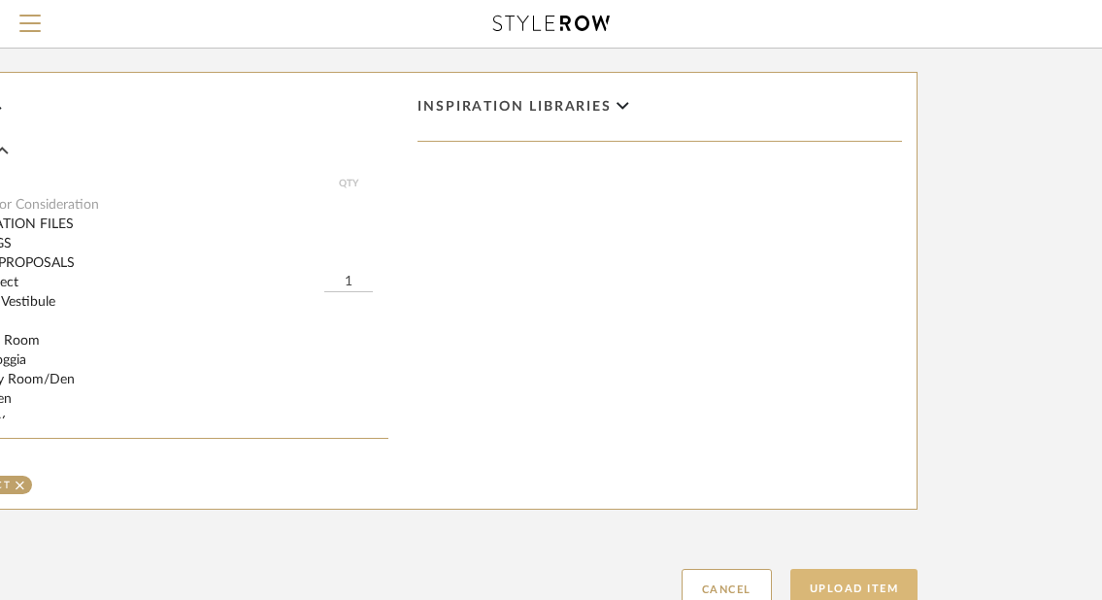
click at [874, 485] on button "Upload Item" at bounding box center [854, 589] width 128 height 40
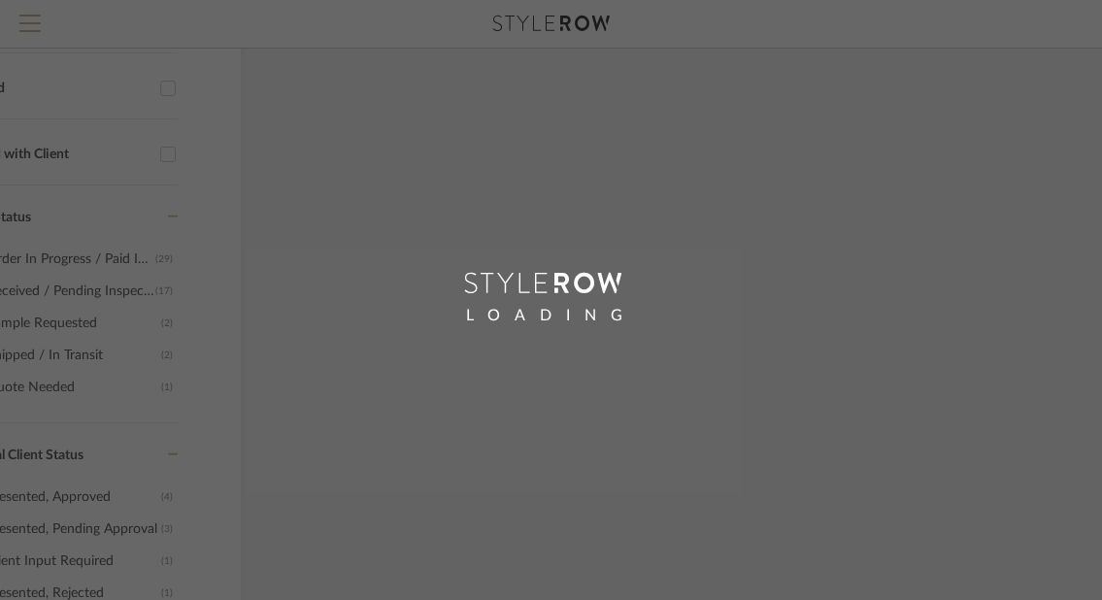
scroll to position [122, 27]
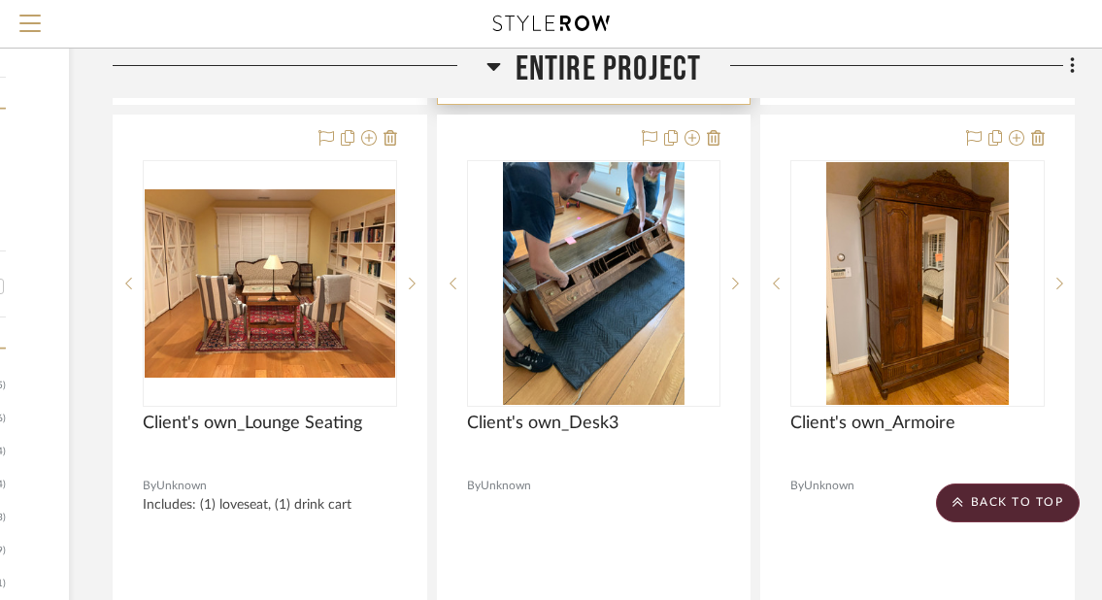
scroll to position [1555, 296]
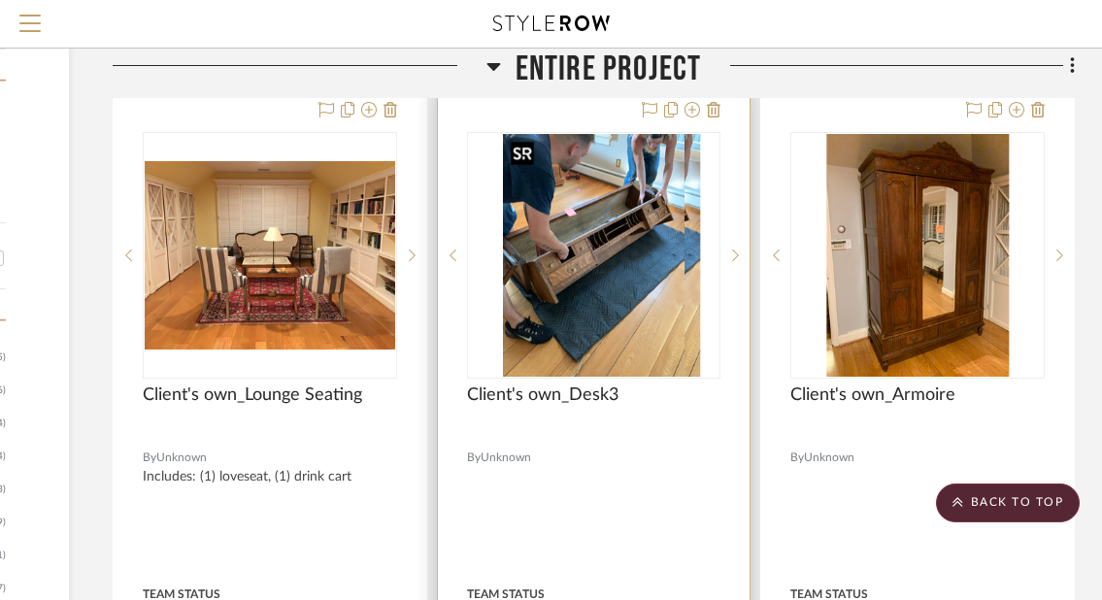
click at [623, 241] on img "0" at bounding box center [609, 255] width 183 height 243
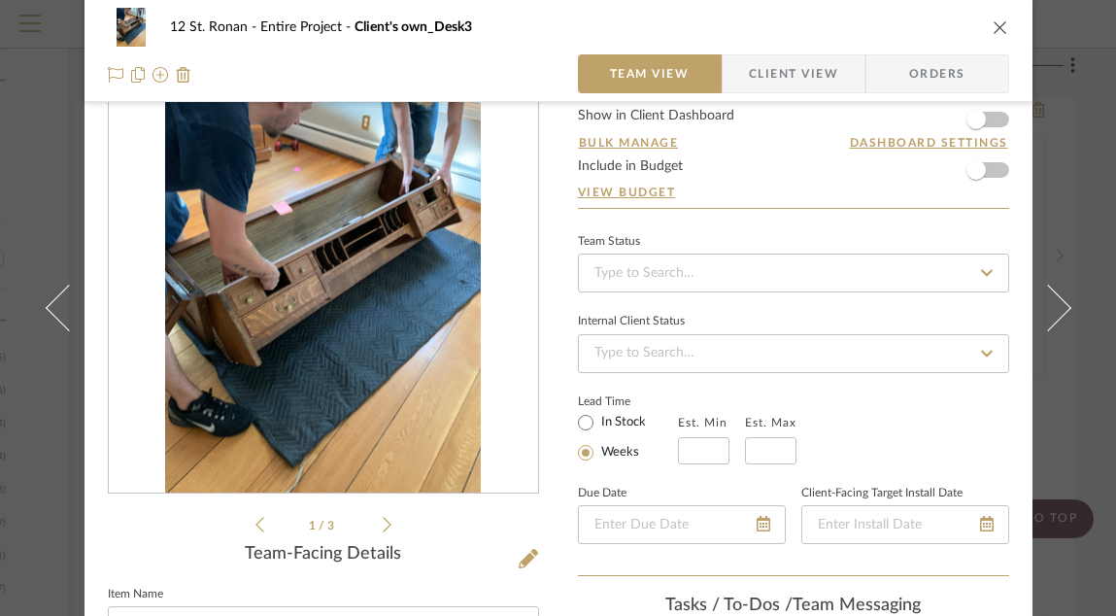
scroll to position [142, 0]
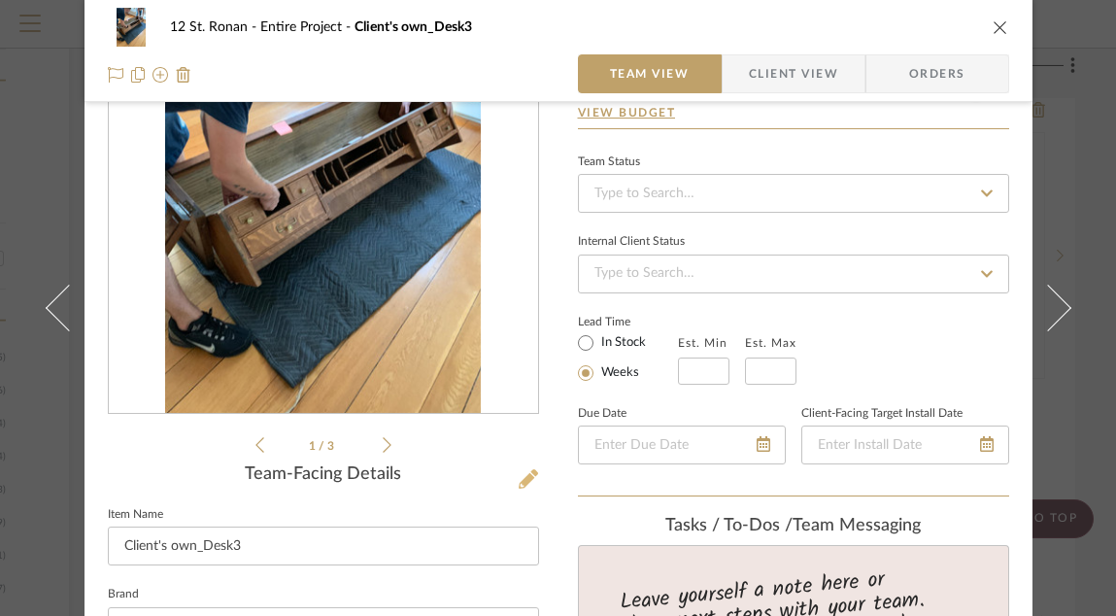
click at [518, 484] on icon at bounding box center [527, 478] width 19 height 19
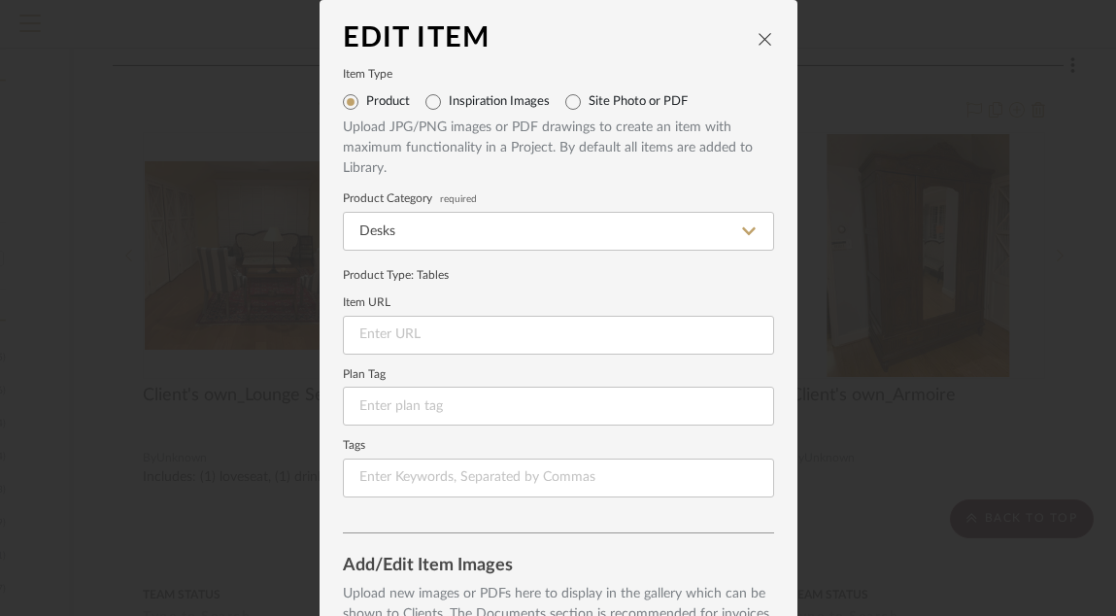
scroll to position [310, 0]
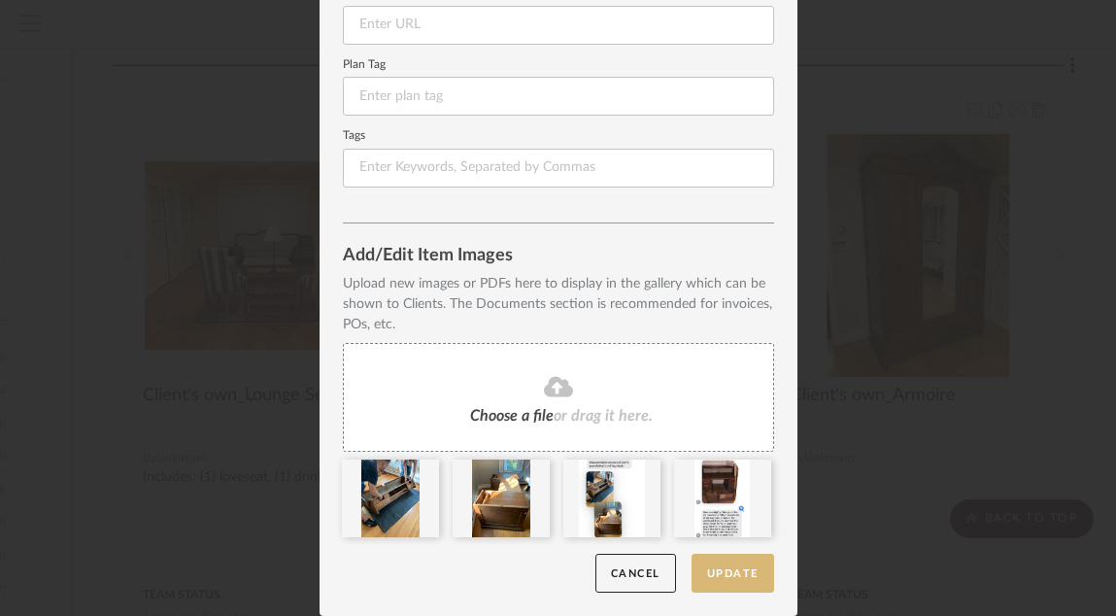
click at [704, 485] on button "Update" at bounding box center [732, 573] width 83 height 40
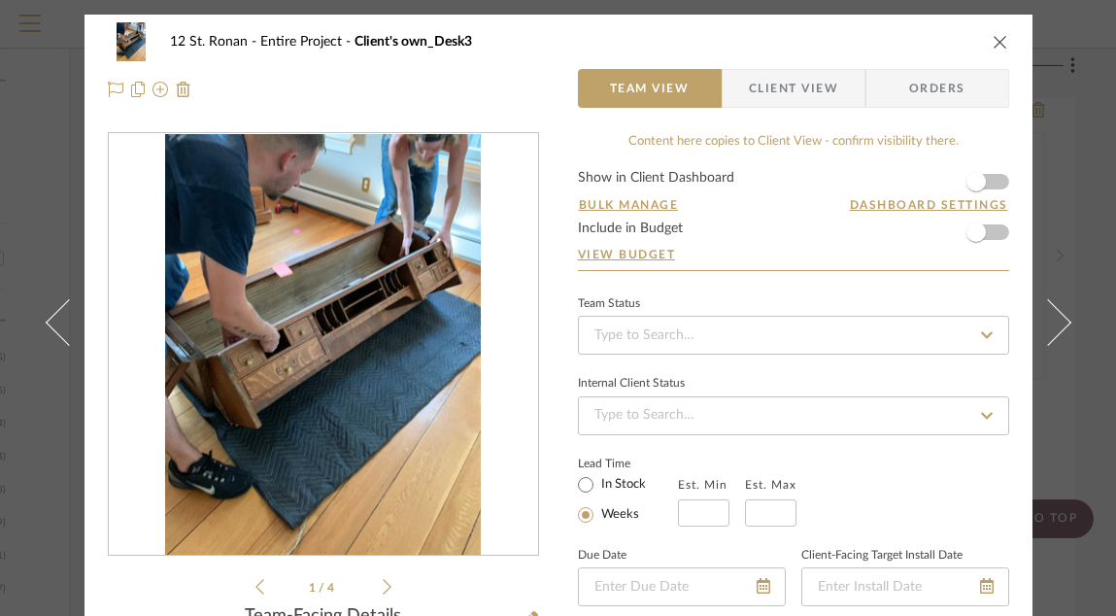
click at [992, 43] on icon "close" at bounding box center [1000, 42] width 16 height 16
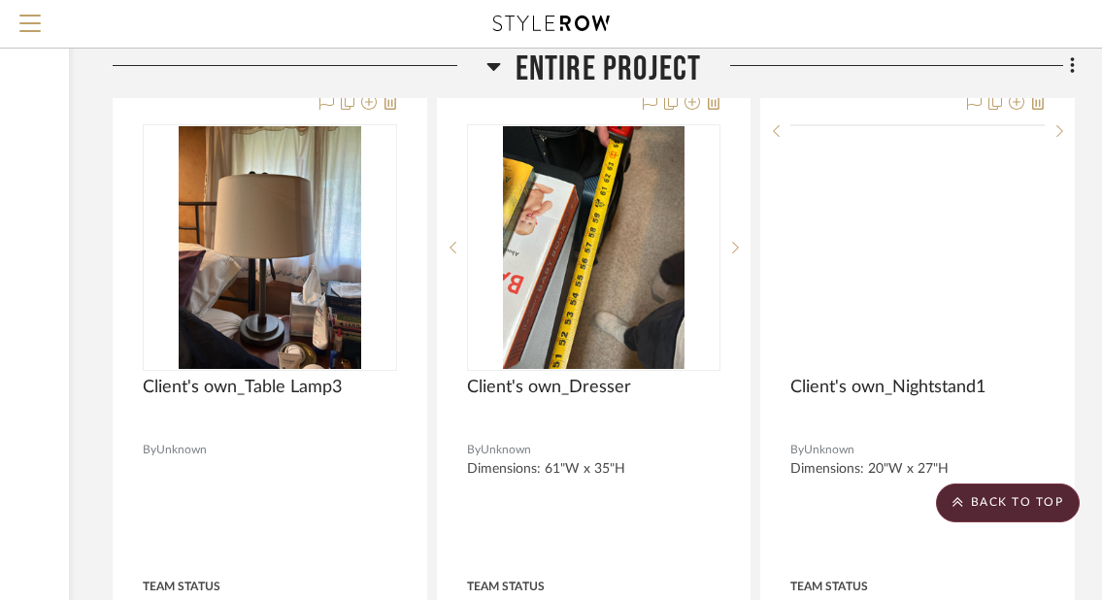
scroll to position [6728, 296]
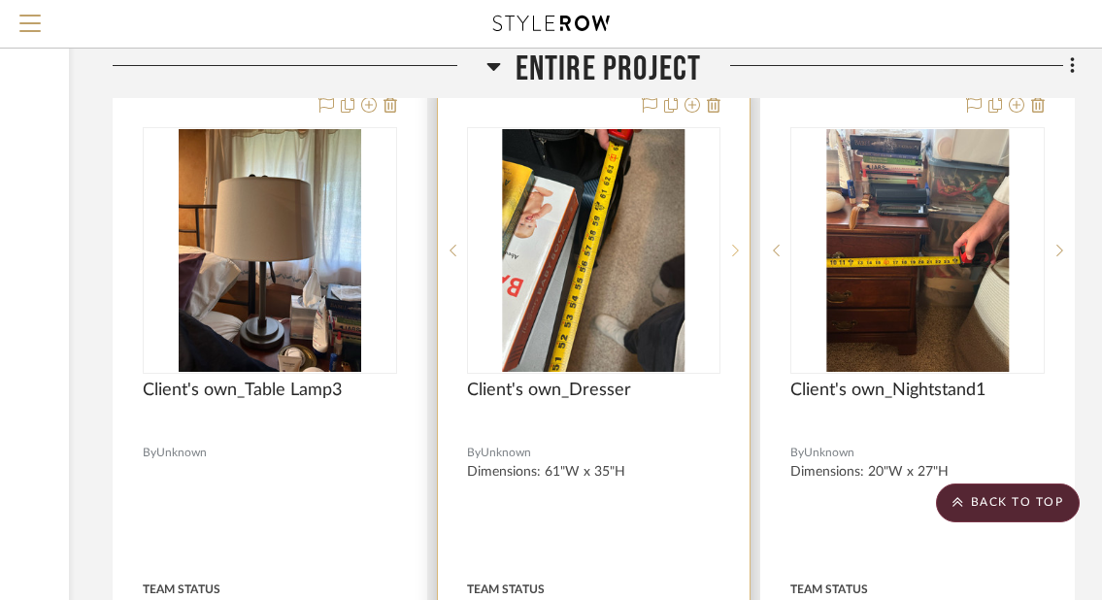
click at [736, 250] on icon at bounding box center [735, 251] width 7 height 14
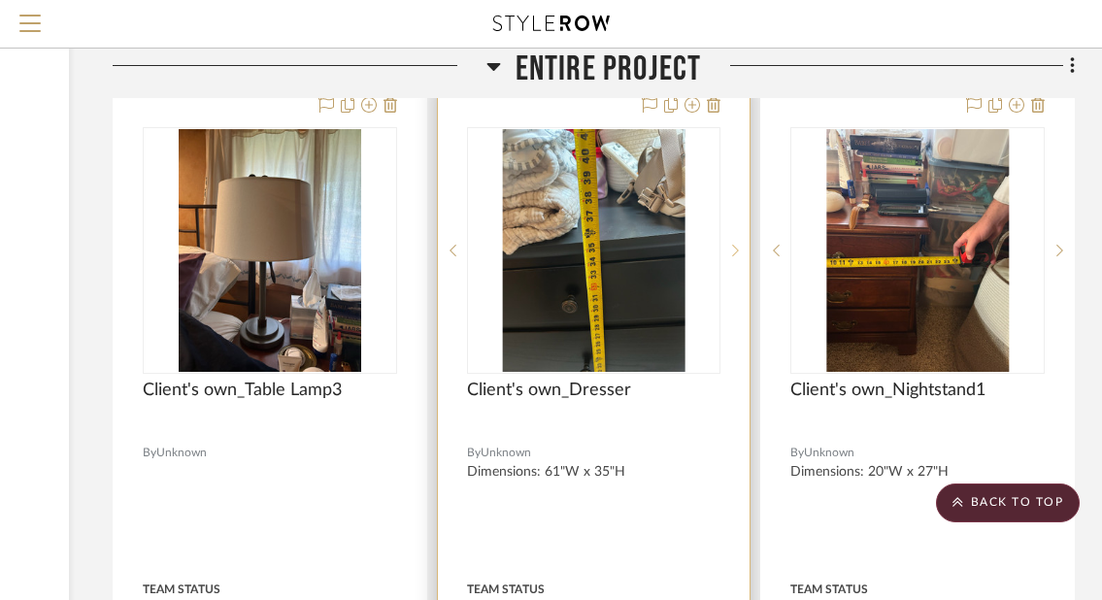
click at [736, 250] on icon at bounding box center [735, 251] width 7 height 14
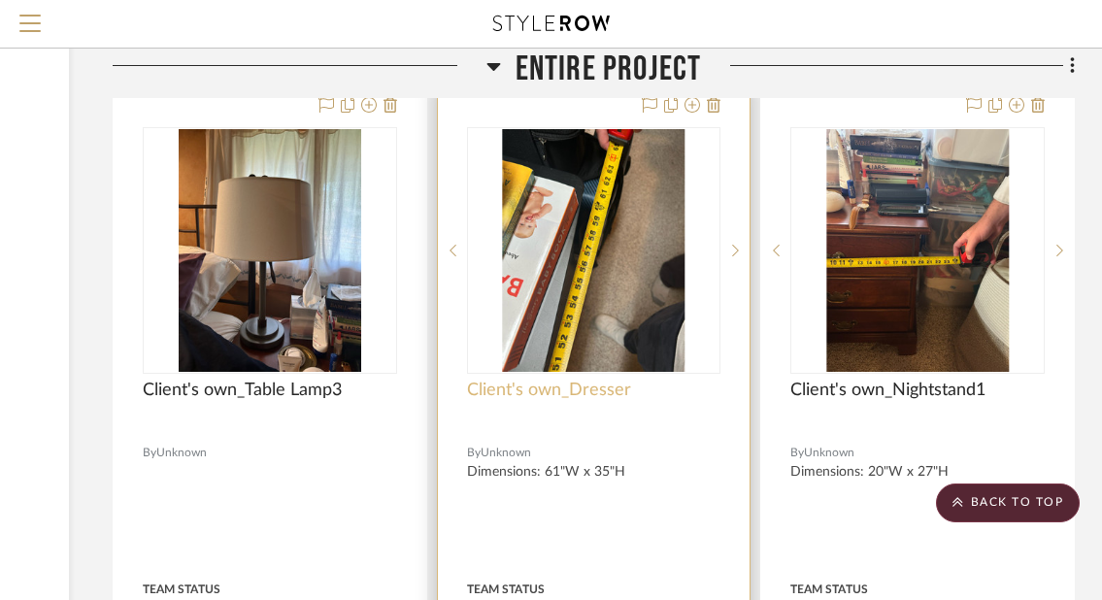
click at [603, 381] on span "Client's own_Dresser" at bounding box center [549, 390] width 164 height 21
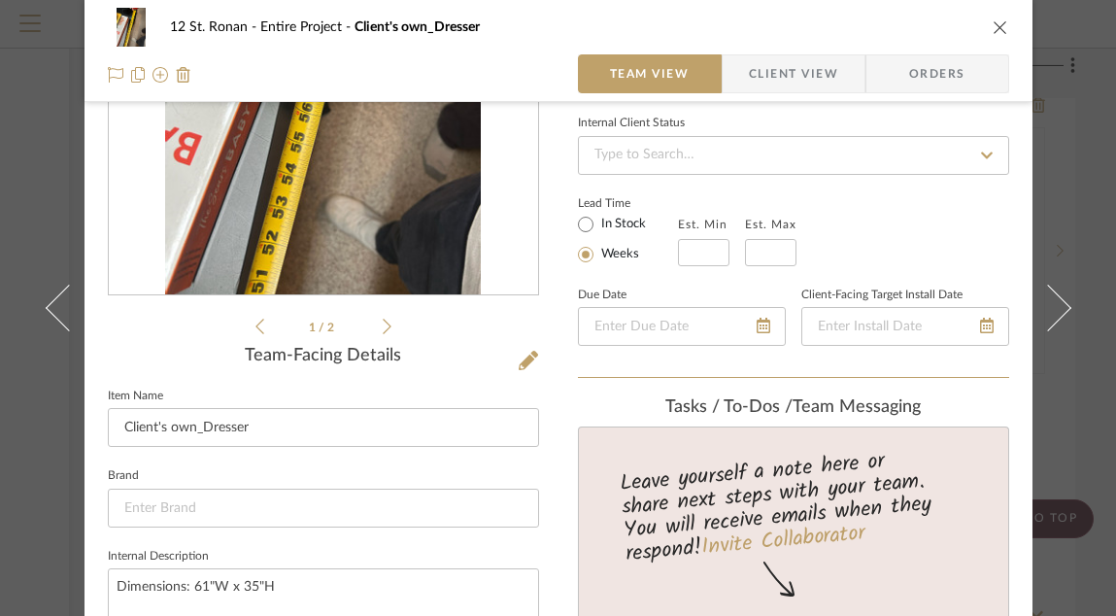
scroll to position [400, 0]
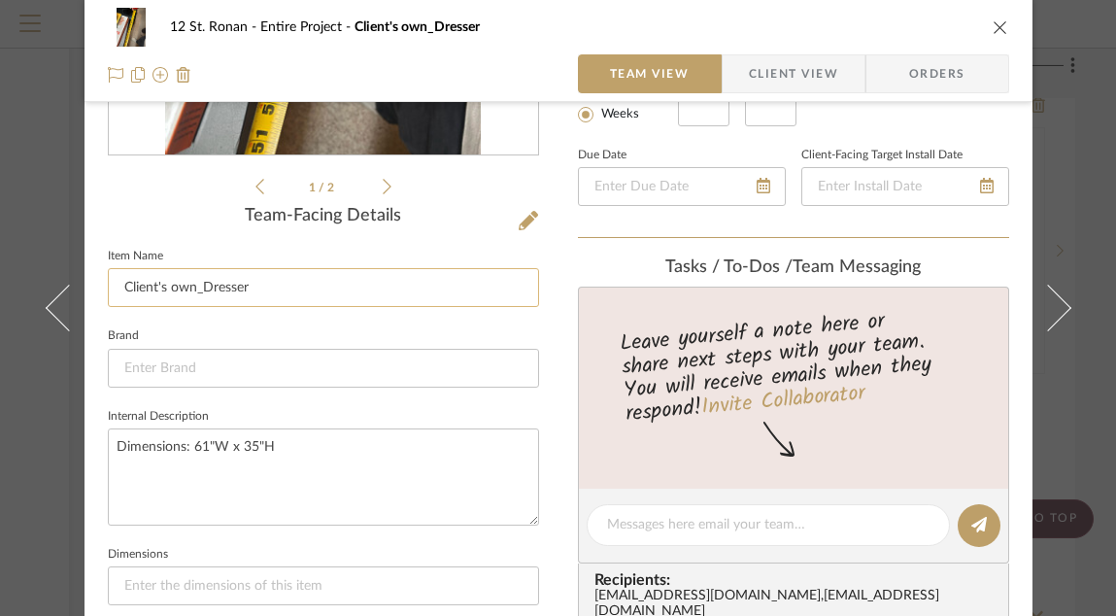
click at [377, 293] on input "Client's own_Dresser" at bounding box center [323, 287] width 431 height 39
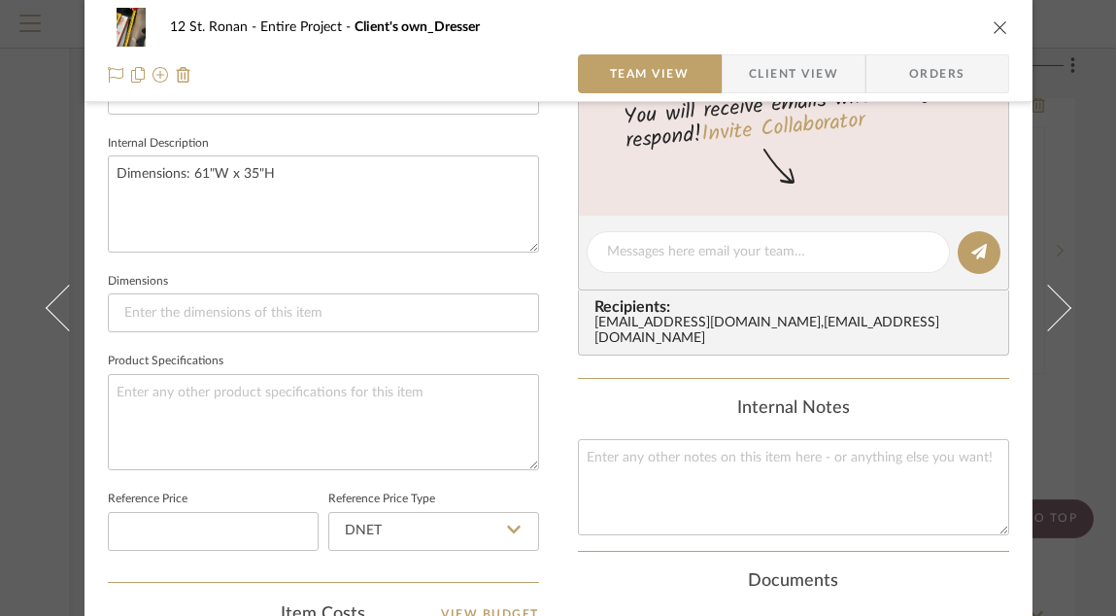
scroll to position [0, 0]
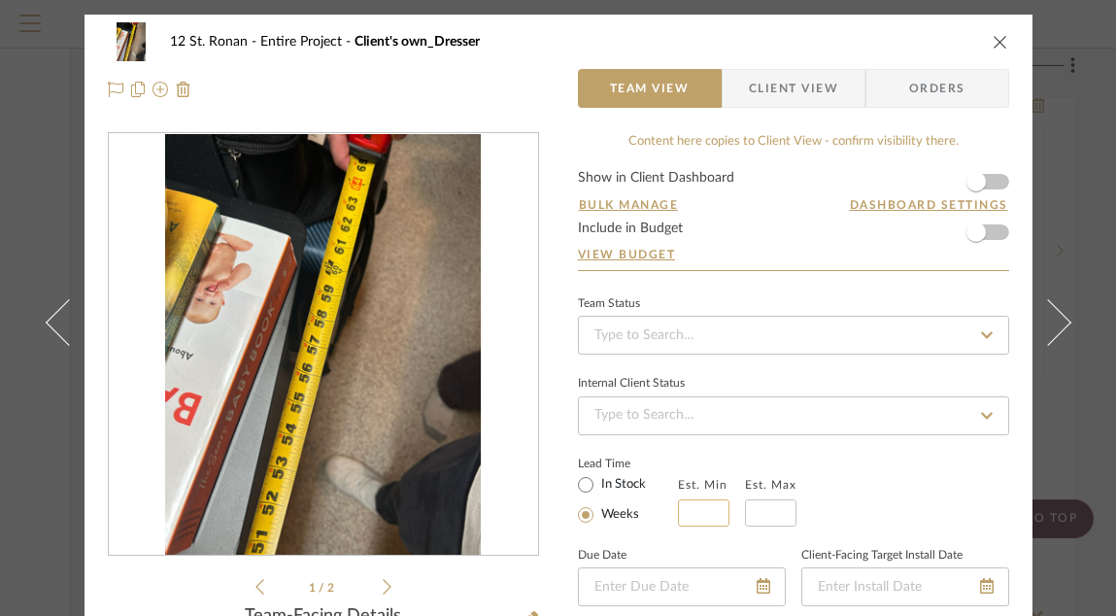
type input "Client's own_Dresser1"
click at [702, 485] on input at bounding box center [703, 512] width 51 height 27
click at [992, 40] on icon "close" at bounding box center [1000, 42] width 16 height 16
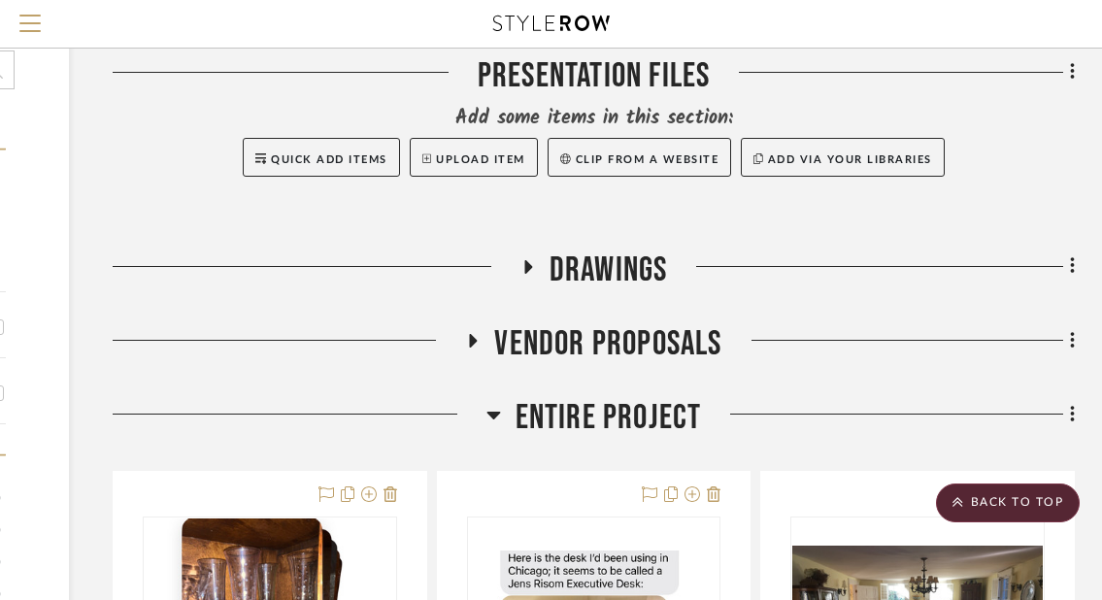
scroll to position [0, 296]
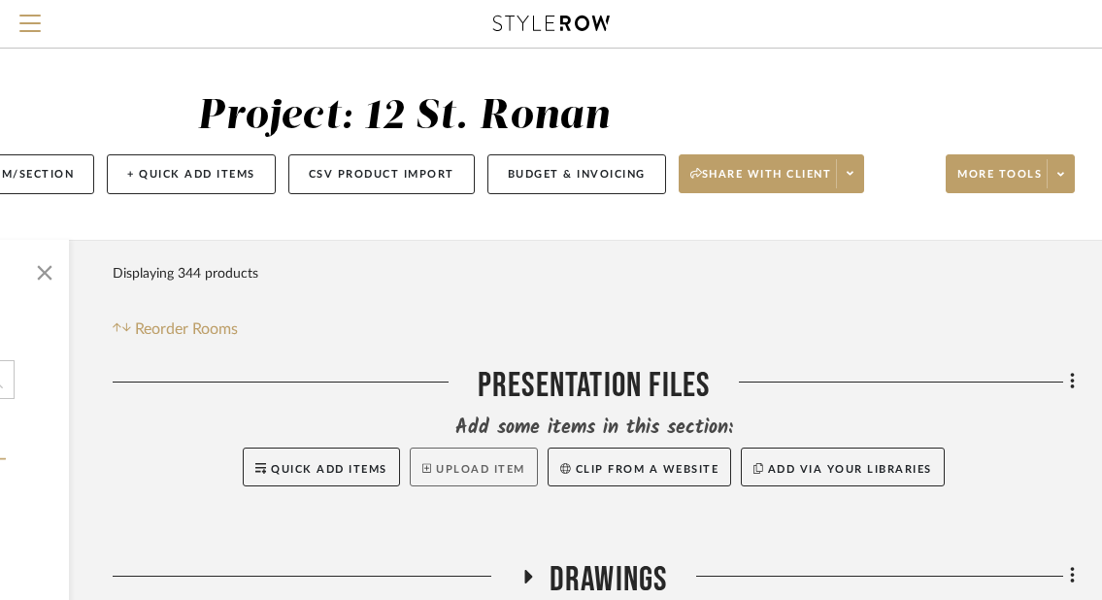
click at [486, 470] on button "Upload Item" at bounding box center [474, 467] width 128 height 39
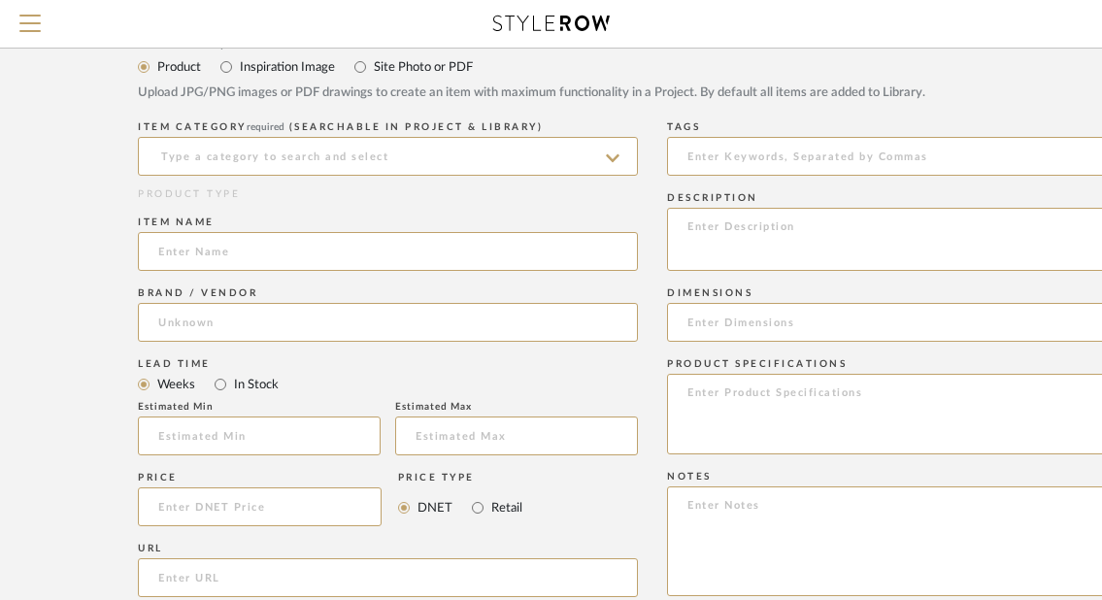
scroll to position [746, 47]
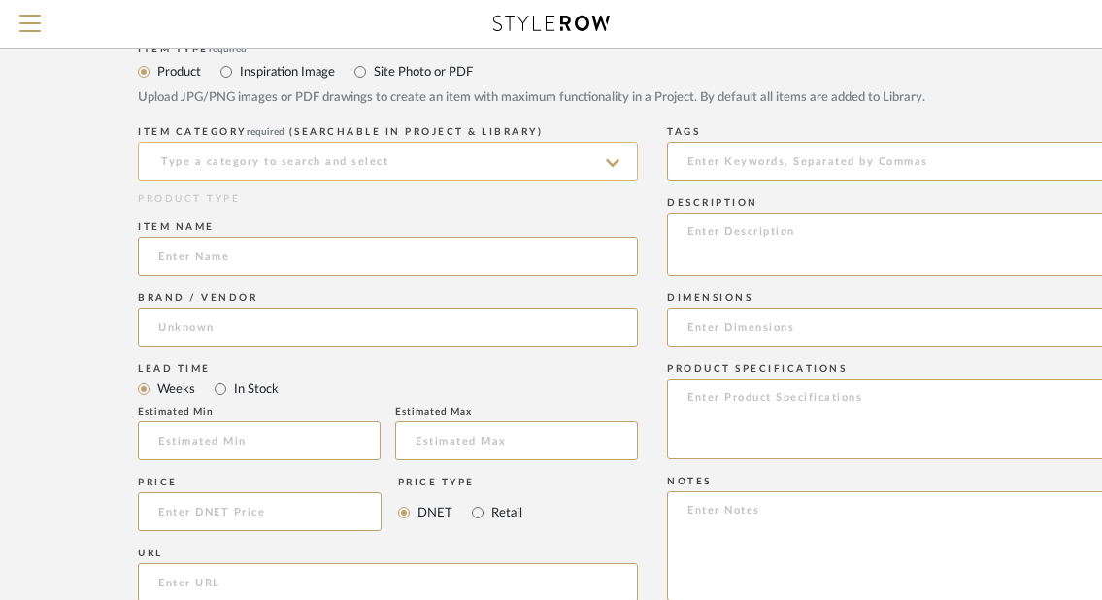
click at [464, 166] on input at bounding box center [388, 161] width 500 height 39
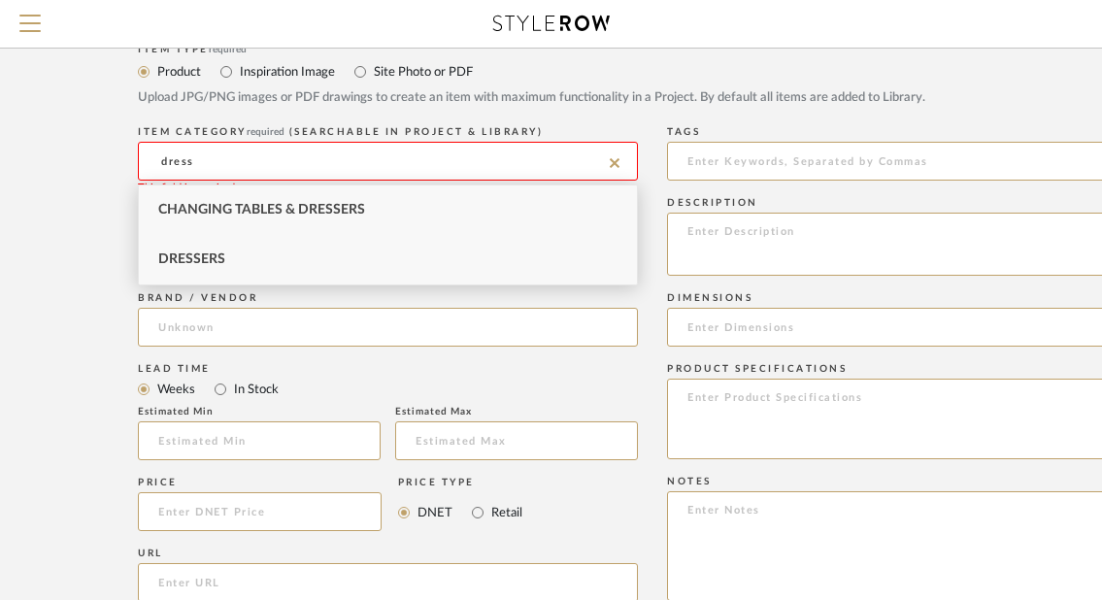
click at [338, 251] on div "Dressers" at bounding box center [388, 260] width 498 height 50
type input "Dressers"
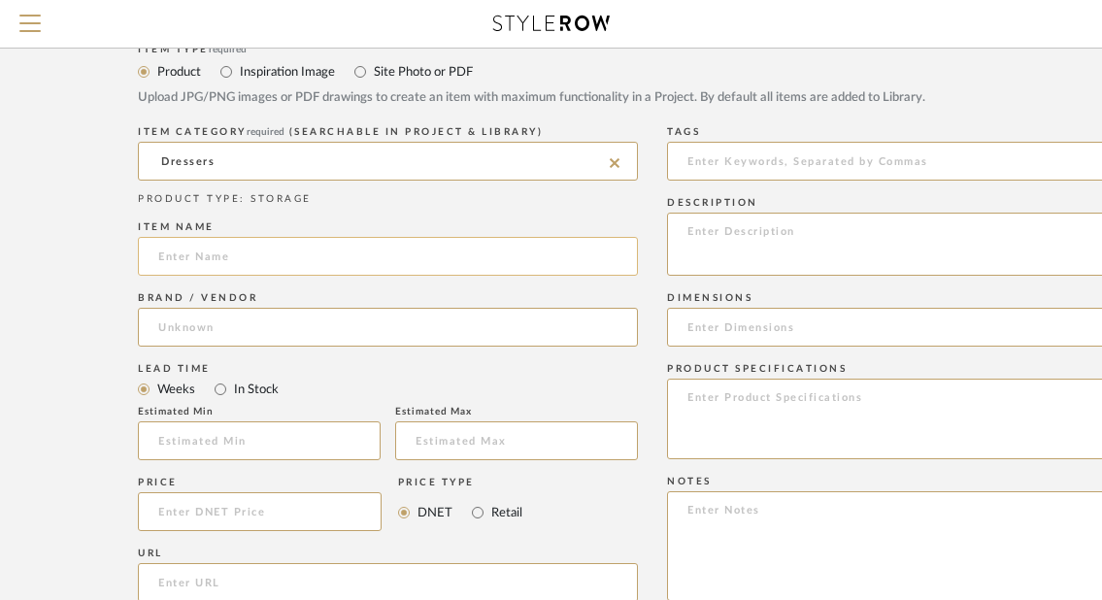
click at [328, 260] on input at bounding box center [388, 256] width 500 height 39
paste input "Client's own_"
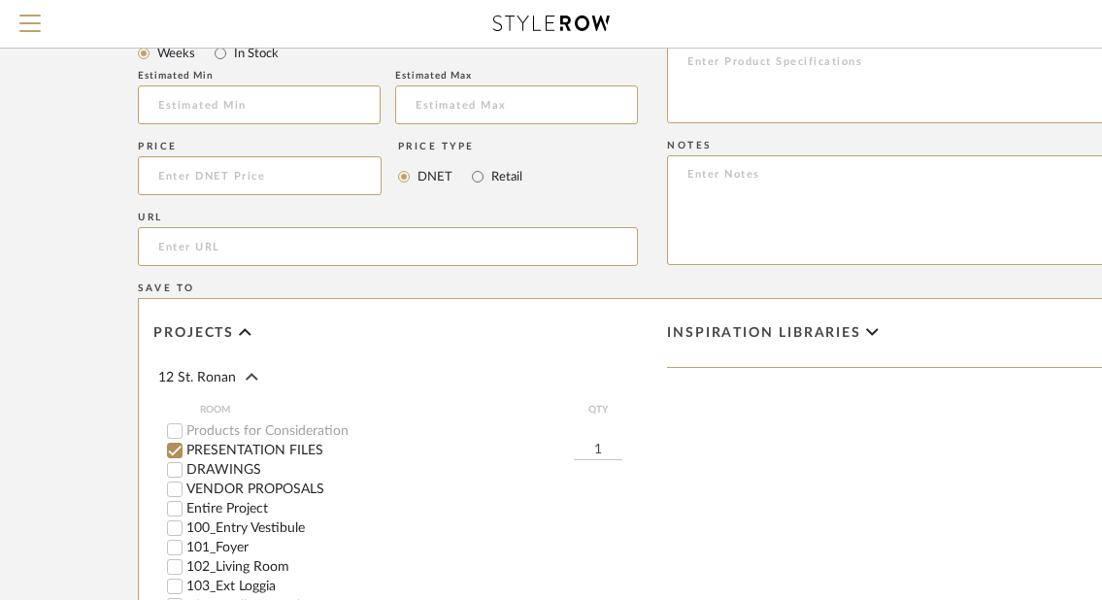
scroll to position [1133, 47]
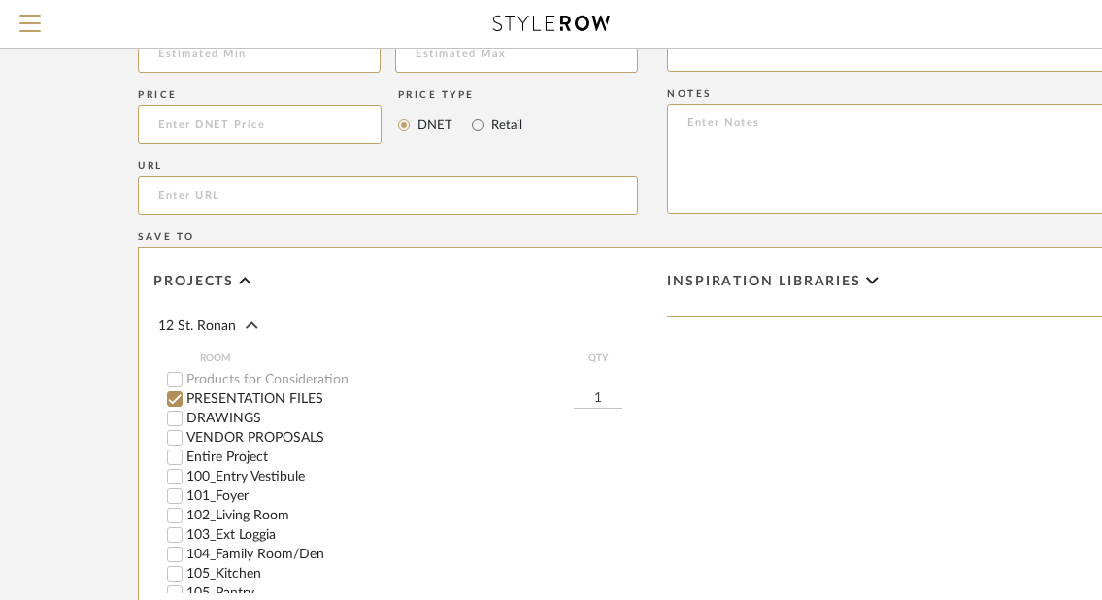
type input "Client's own_Dresser2"
click at [242, 456] on label "Entire Project" at bounding box center [411, 458] width 451 height 14
click at [184, 456] on input "Entire Project" at bounding box center [174, 457] width 19 height 19
click at [254, 400] on label "PRESENTATION FILES" at bounding box center [379, 399] width 387 height 14
click at [184, 400] on input "PRESENTATION FILES" at bounding box center [174, 398] width 19 height 19
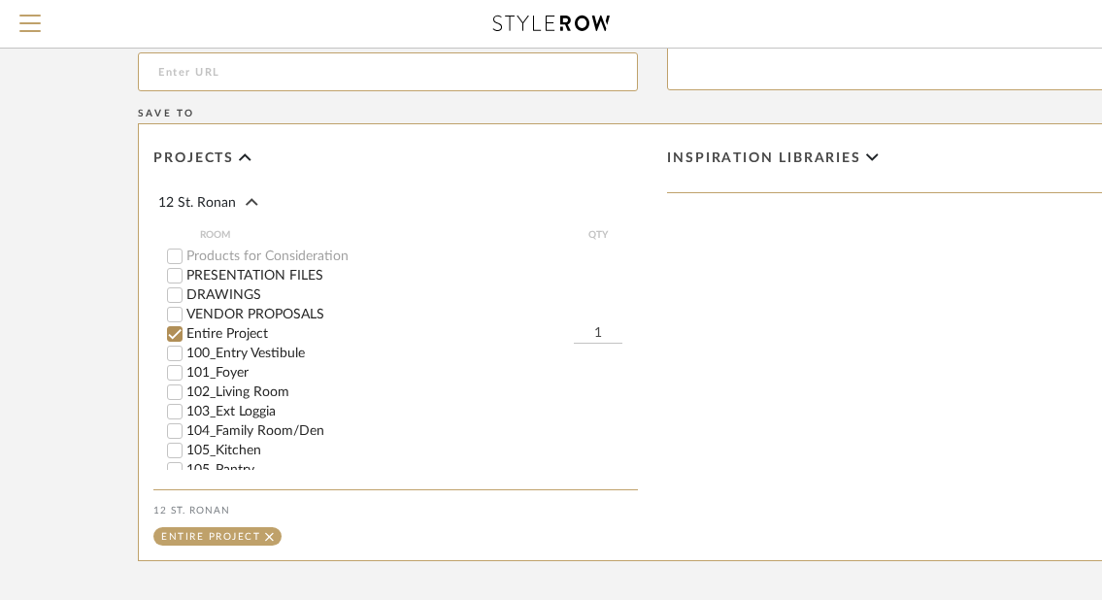
scroll to position [1457, 47]
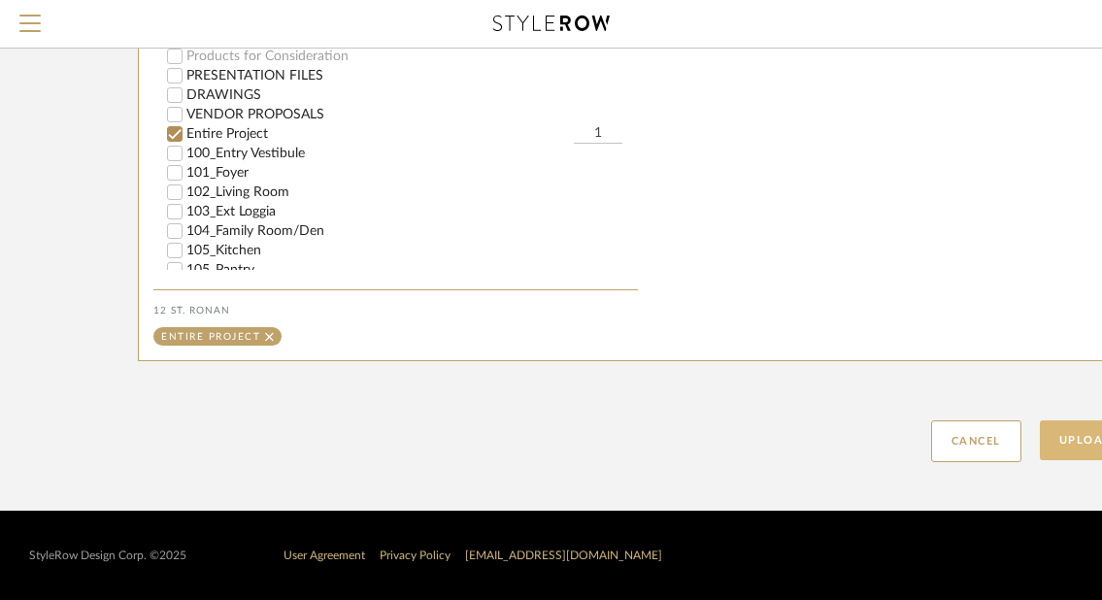
click at [1028, 425] on button "Upload Item" at bounding box center [1104, 440] width 128 height 40
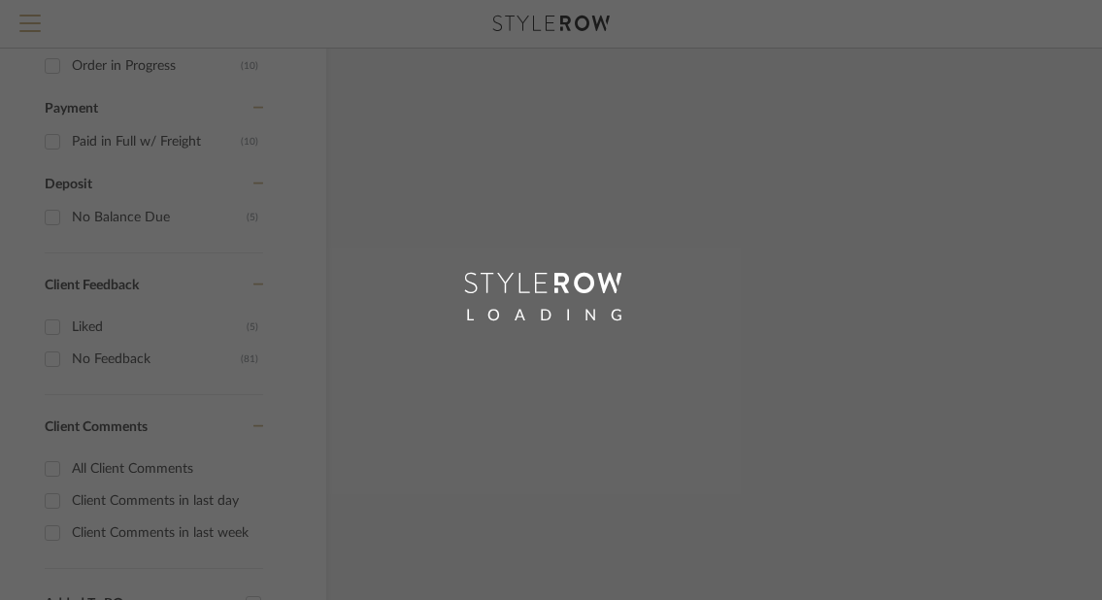
scroll to position [962, 30]
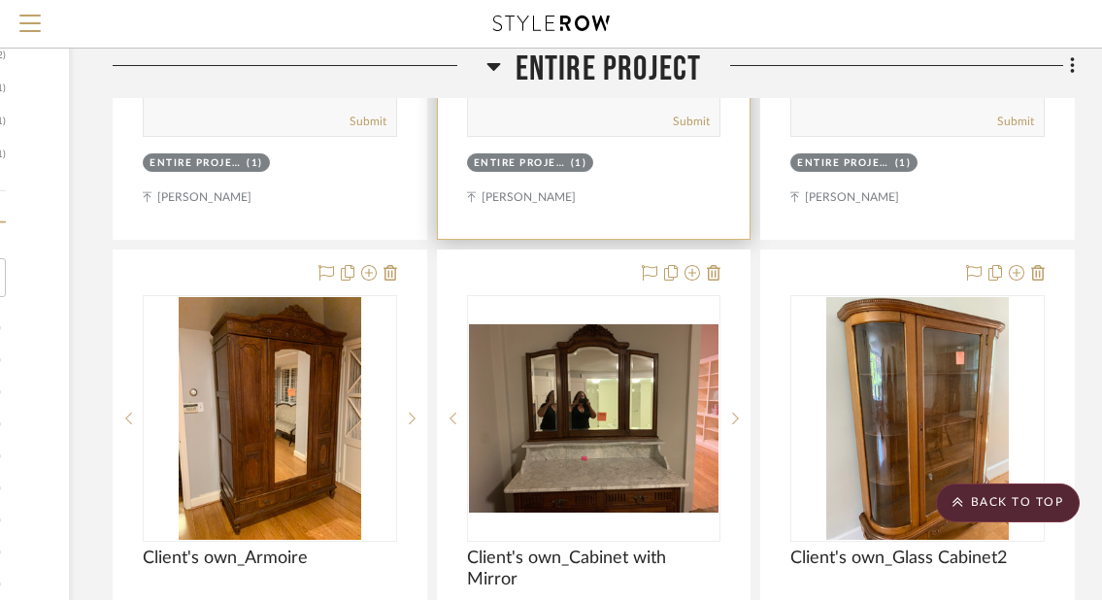
scroll to position [2360, 296]
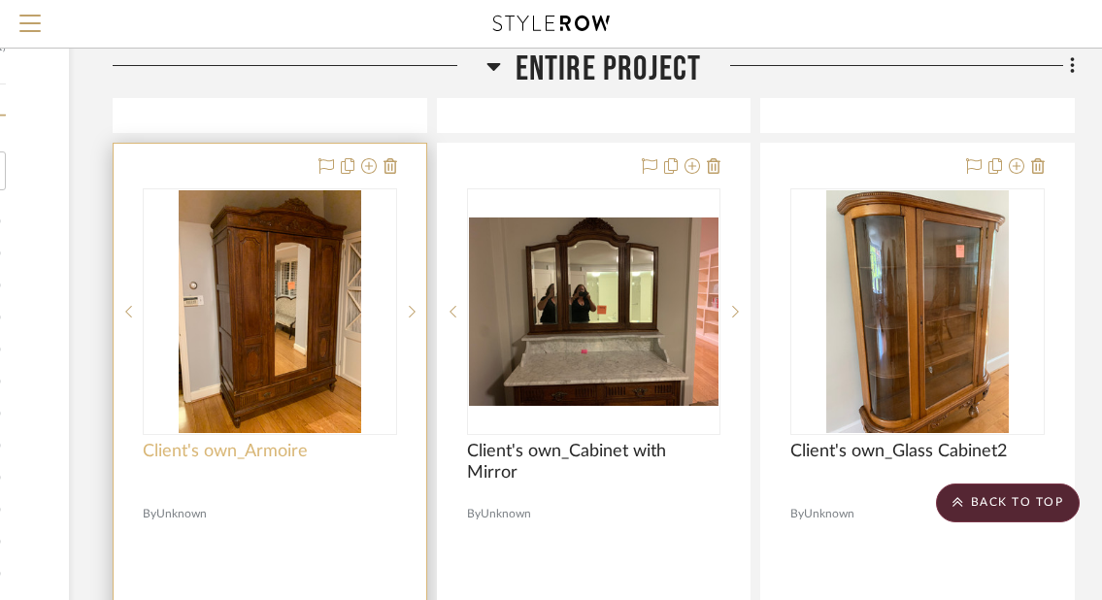
click at [279, 454] on span "Client's own_Armoire" at bounding box center [225, 451] width 165 height 21
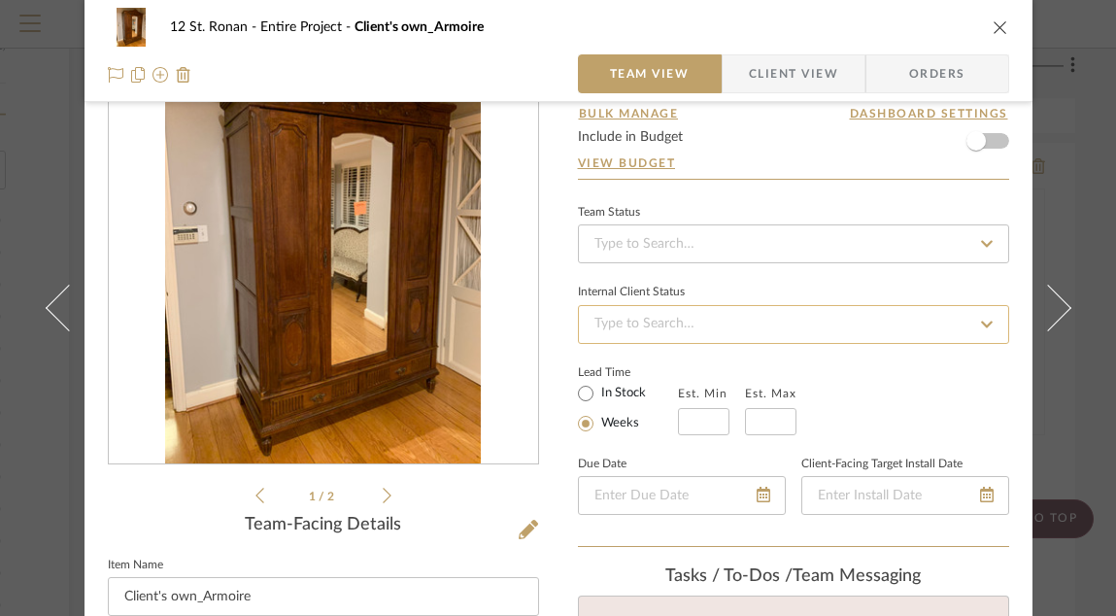
scroll to position [285, 0]
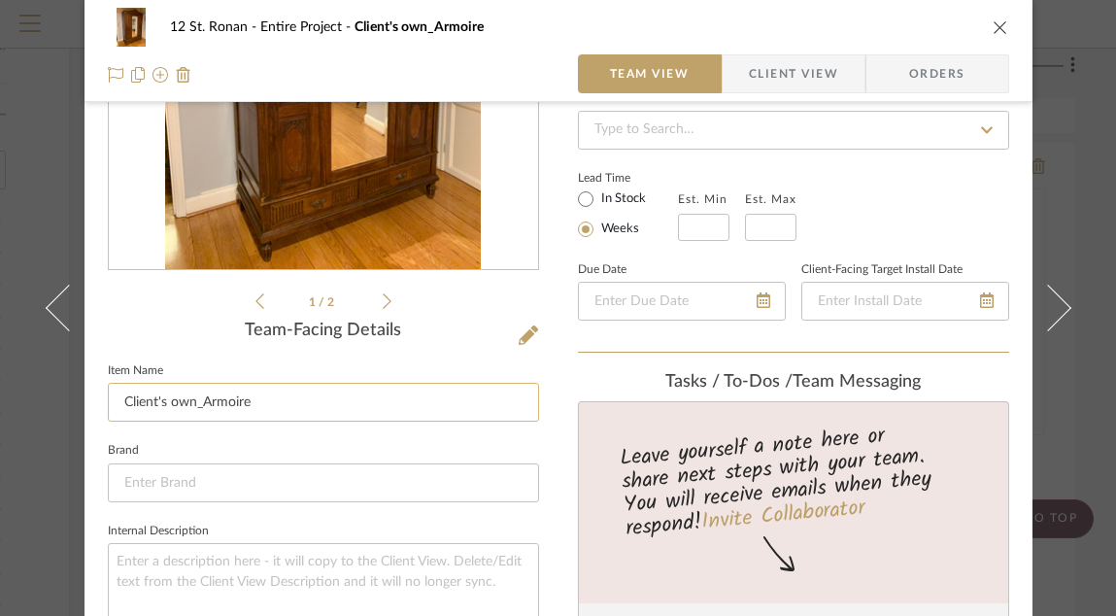
click at [358, 392] on input "Client's own_Armoire" at bounding box center [323, 402] width 431 height 39
click at [352, 399] on input "Client's own_Armoire" at bounding box center [323, 402] width 431 height 39
type input "Client's own_Armoire1"
click at [545, 369] on div "12 St. Ronan Entire Project Client's own_Armoire Team View Client View Orders 1…" at bounding box center [558, 623] width 948 height 1789
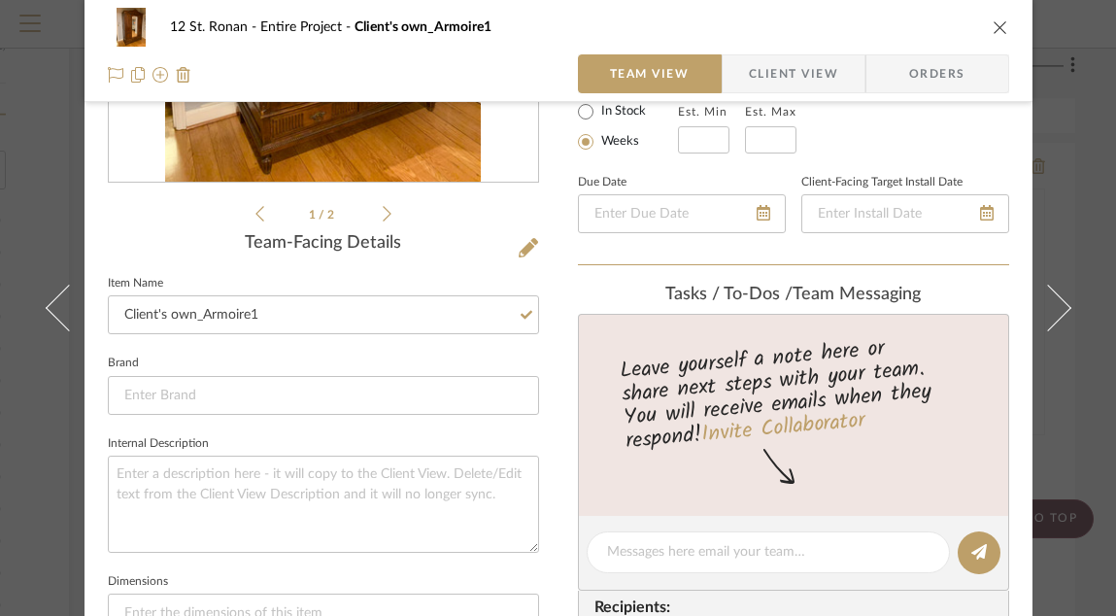
scroll to position [0, 0]
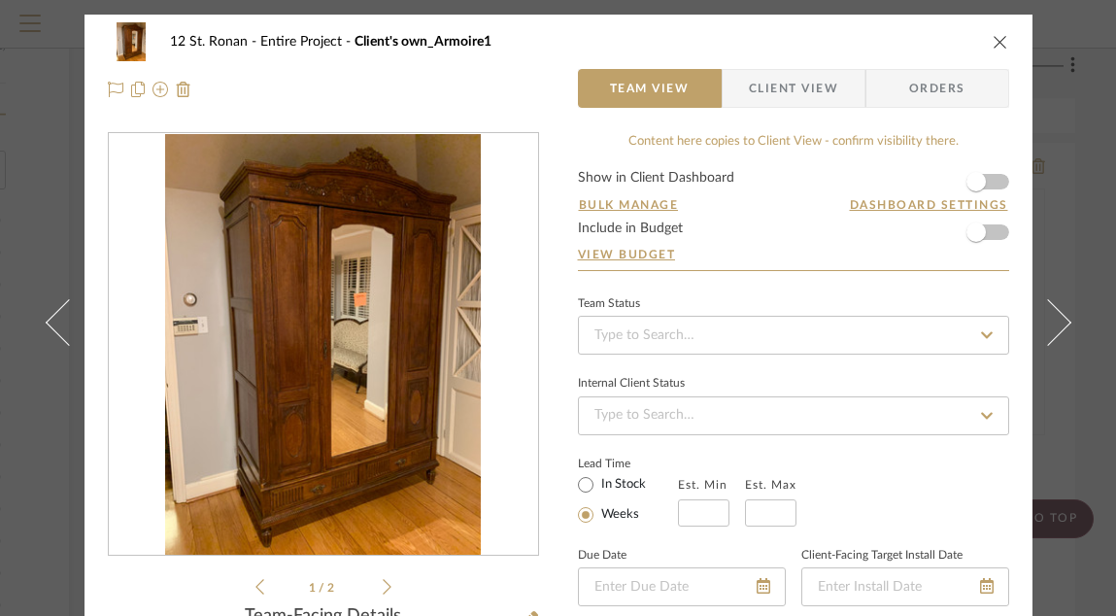
click at [994, 37] on icon "close" at bounding box center [1000, 42] width 16 height 16
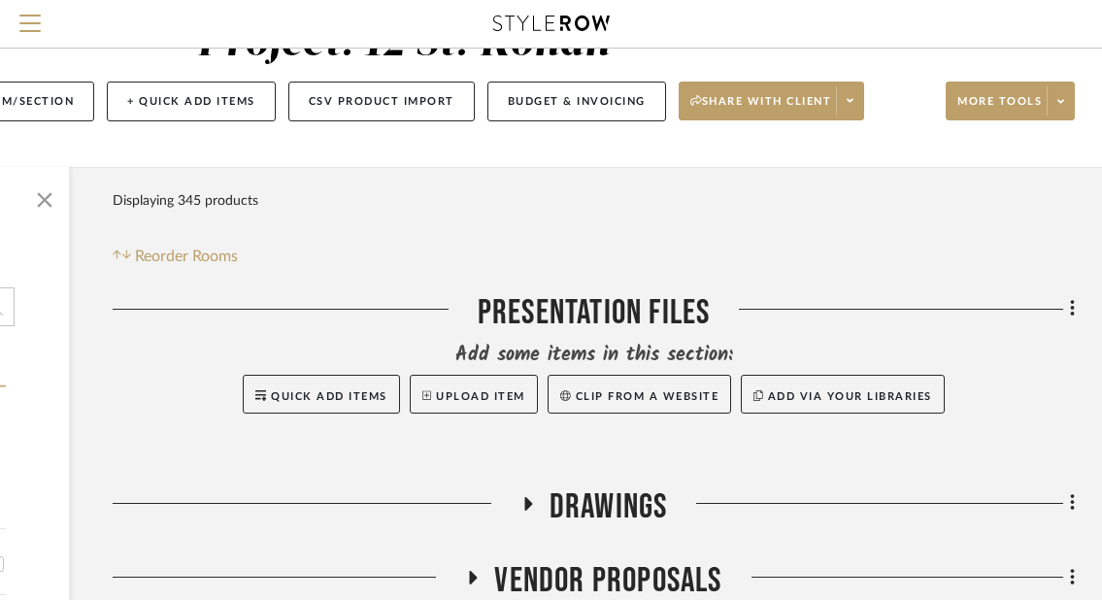
scroll to position [83, 296]
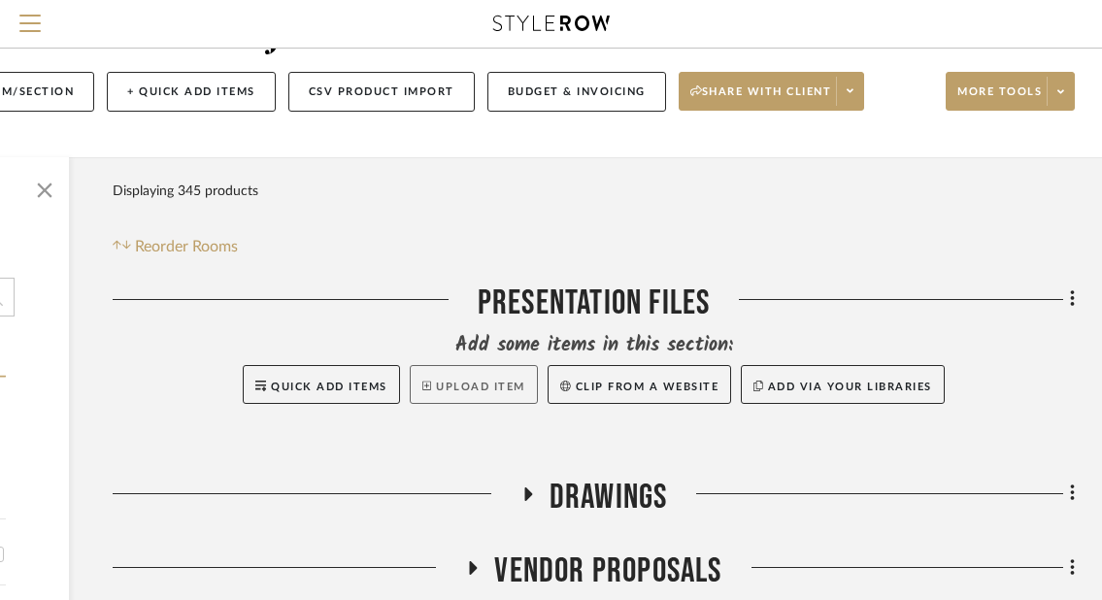
click at [451, 388] on button "Upload Item" at bounding box center [474, 384] width 128 height 39
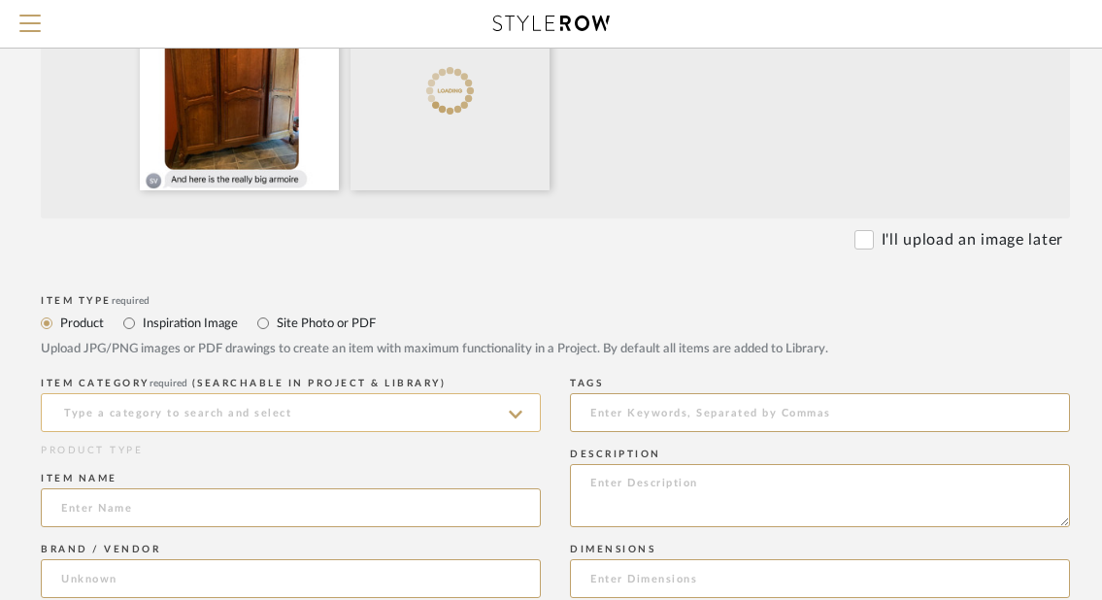
scroll to position [494, 131]
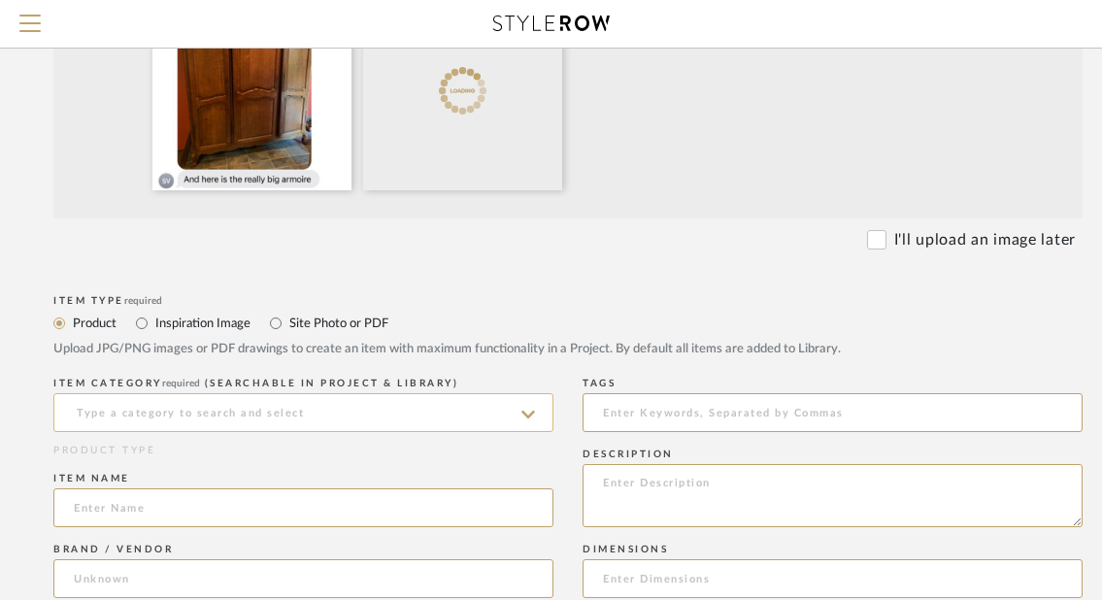
click at [434, 414] on input at bounding box center [303, 412] width 500 height 39
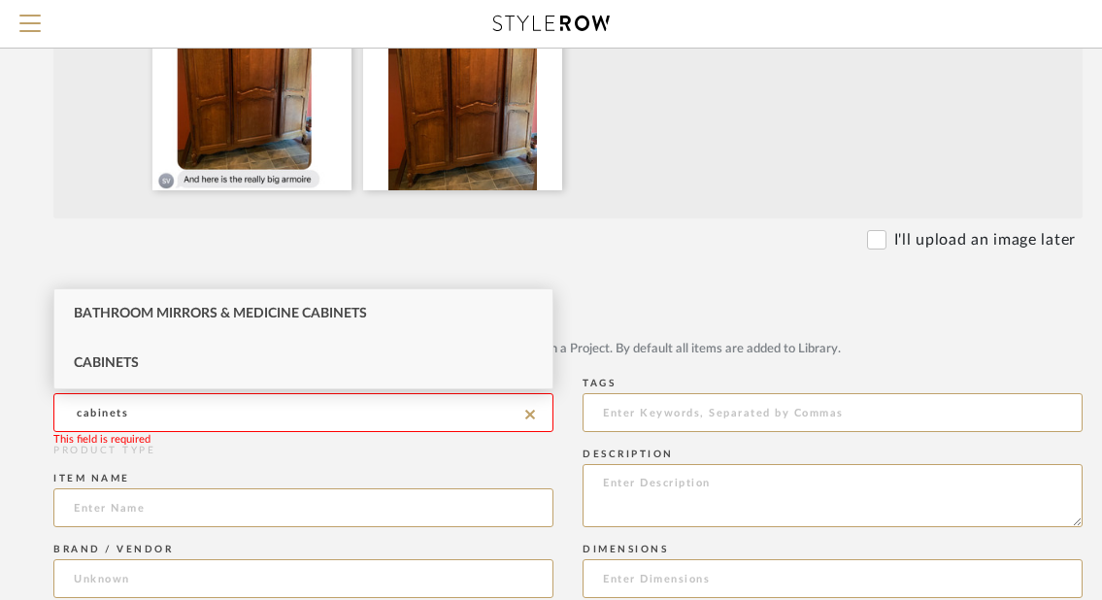
click at [346, 359] on div "Cabinets" at bounding box center [303, 364] width 498 height 50
type input "Cabinets"
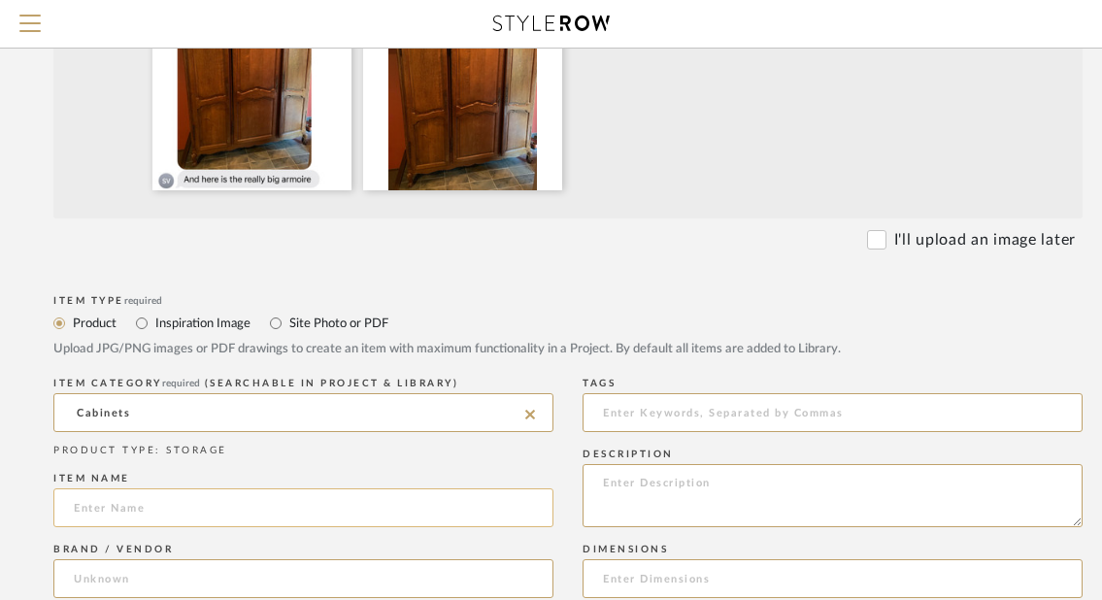
click at [274, 485] on input at bounding box center [303, 507] width 500 height 39
paste input "Client's own_"
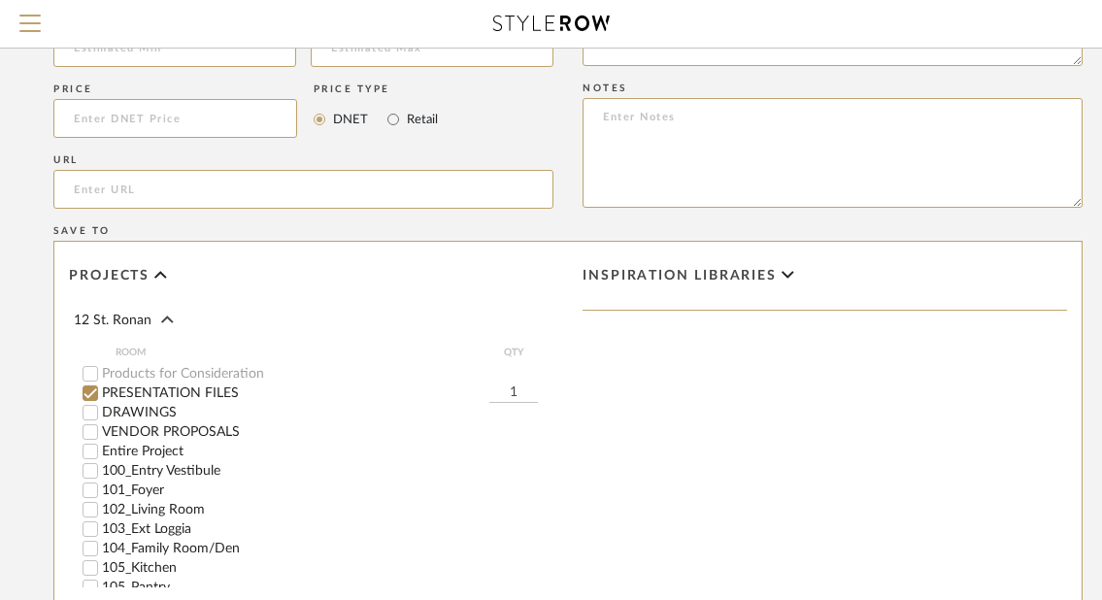
scroll to position [1185, 131]
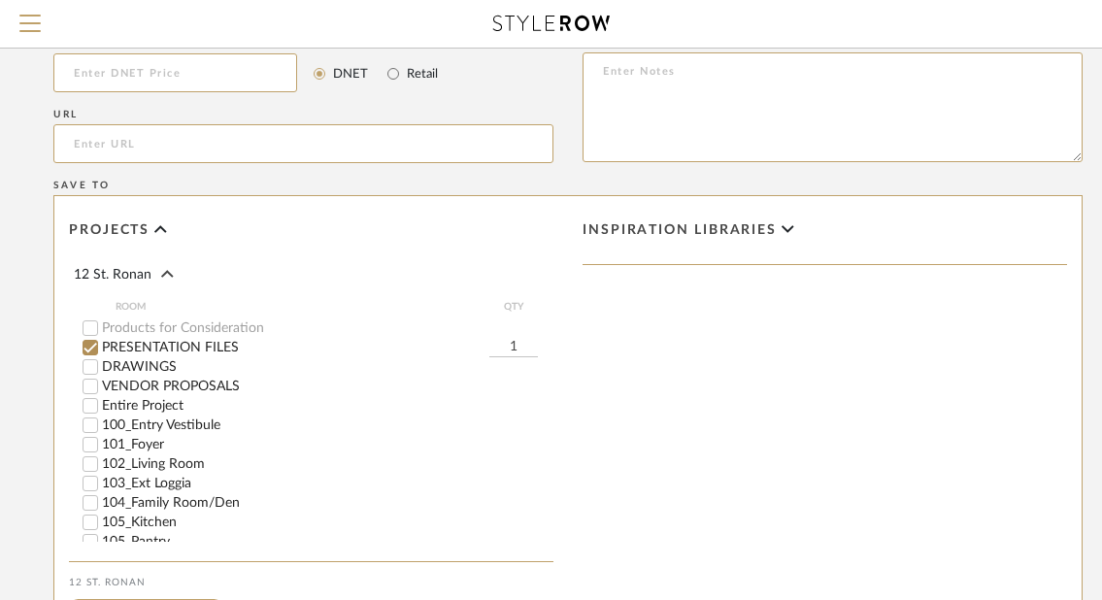
type input "Client's own_Armoire2"
click at [178, 403] on label "Entire Project" at bounding box center [327, 406] width 451 height 14
click at [100, 403] on input "Entire Project" at bounding box center [90, 405] width 19 height 19
click at [197, 353] on label "PRESENTATION FILES" at bounding box center [295, 348] width 387 height 14
click at [100, 353] on input "PRESENTATION FILES" at bounding box center [90, 347] width 19 height 19
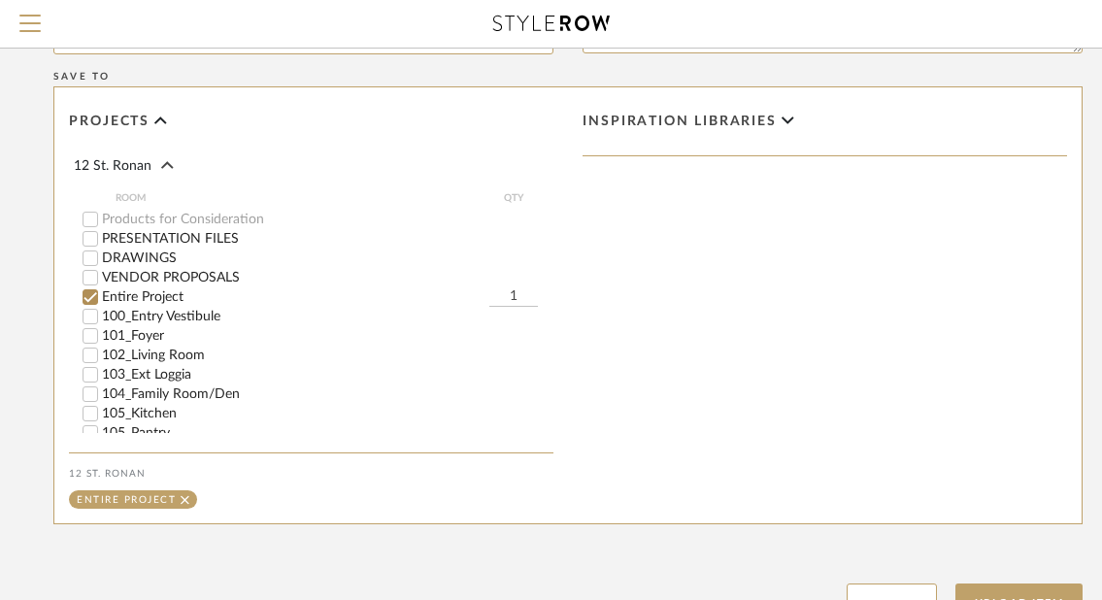
scroll to position [1457, 131]
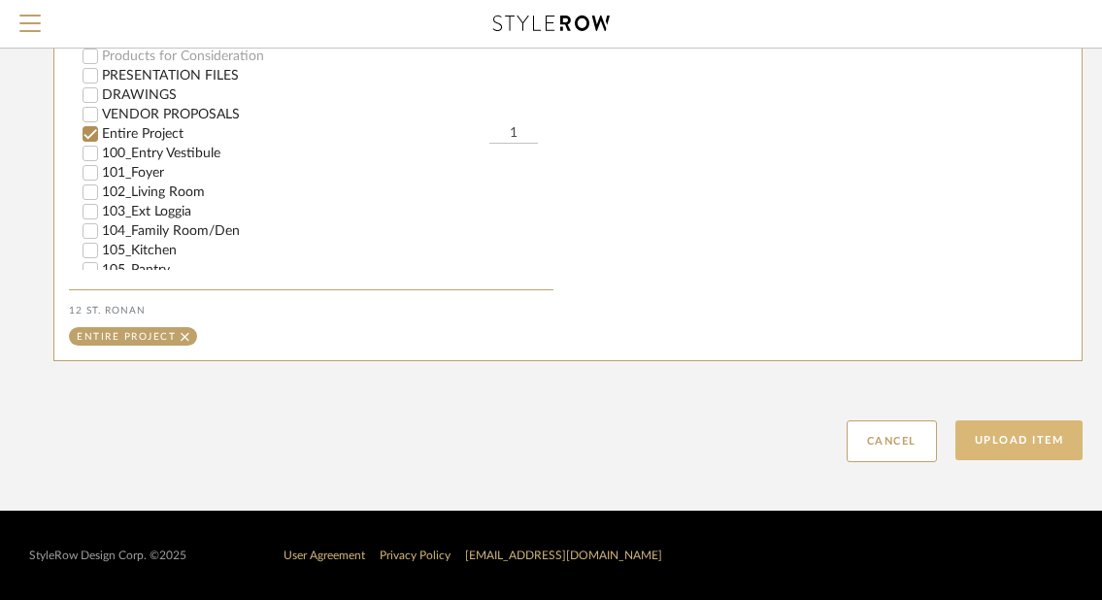
click at [989, 426] on button "Upload Item" at bounding box center [1019, 440] width 128 height 40
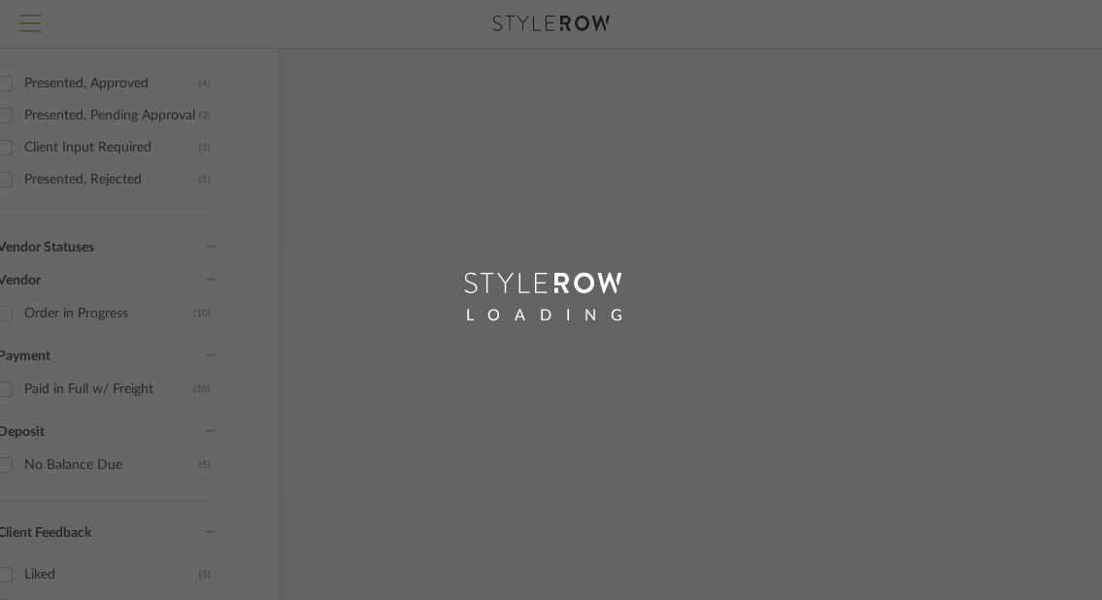
scroll to position [552, 50]
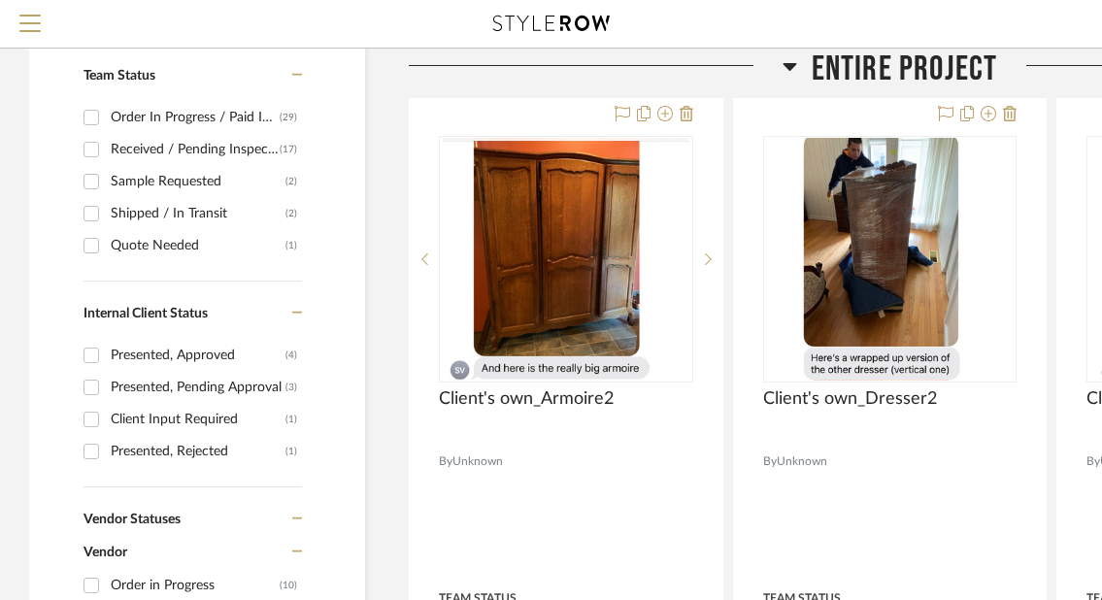
scroll to position [707, 0]
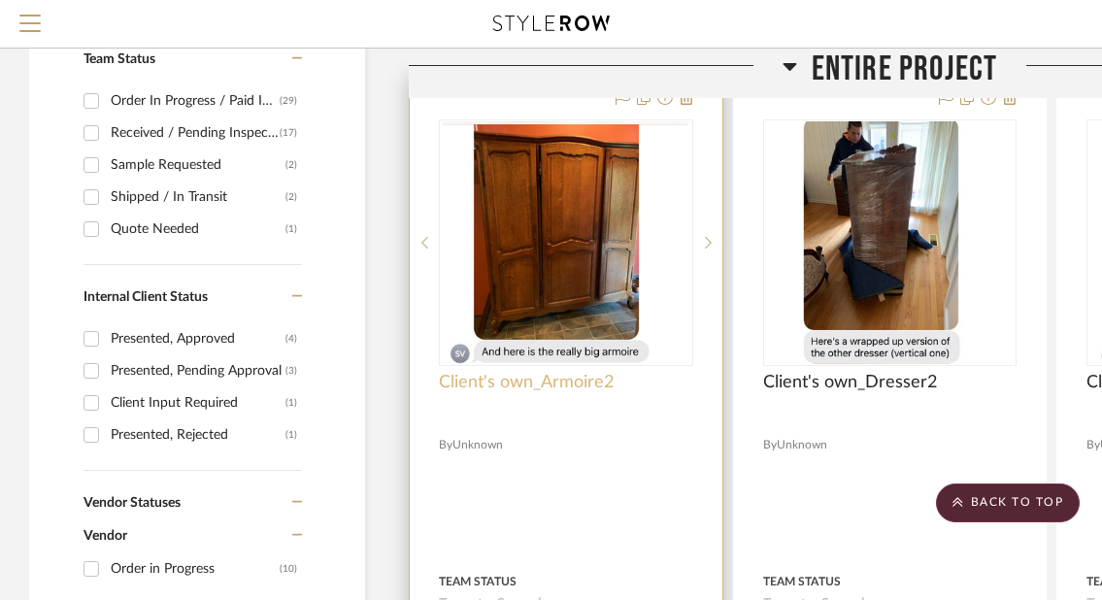
click at [593, 383] on span "Client's own_Armoire2" at bounding box center [526, 382] width 175 height 21
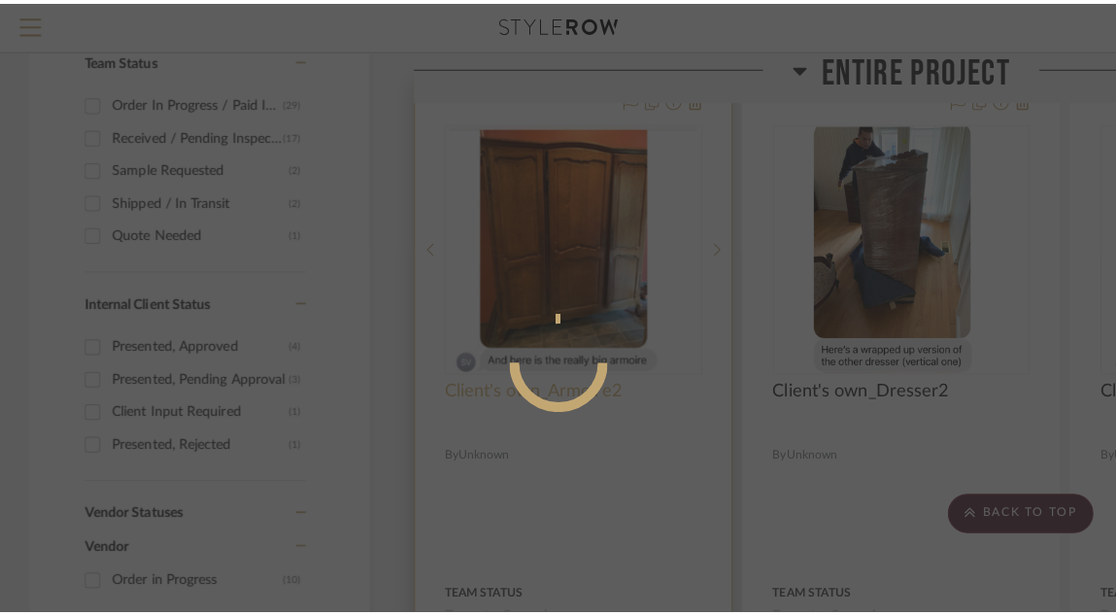
scroll to position [0, 0]
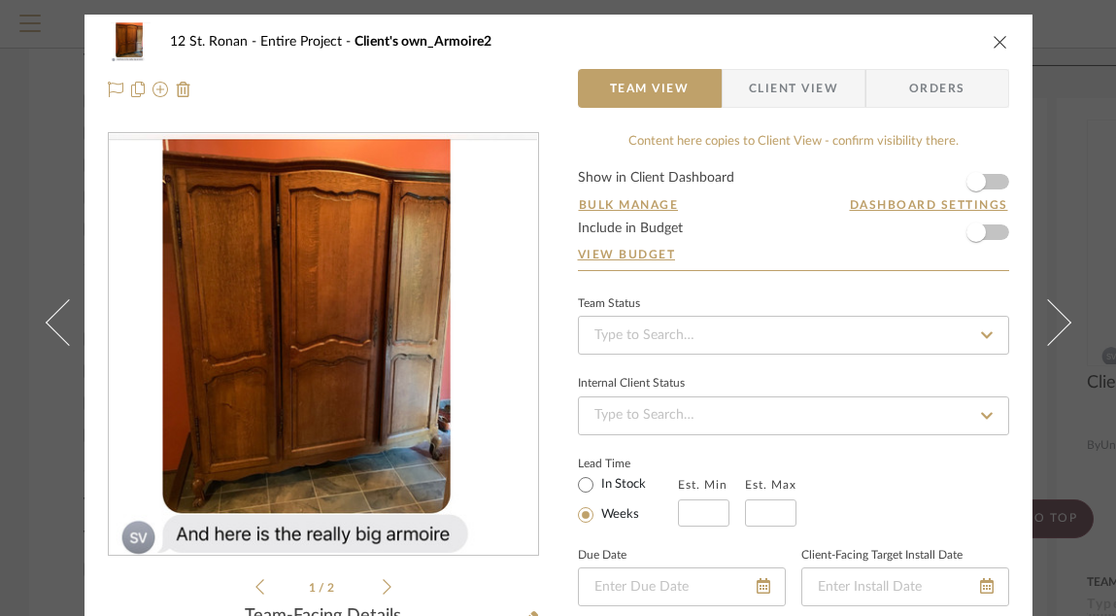
click at [992, 43] on icon "close" at bounding box center [1000, 42] width 16 height 16
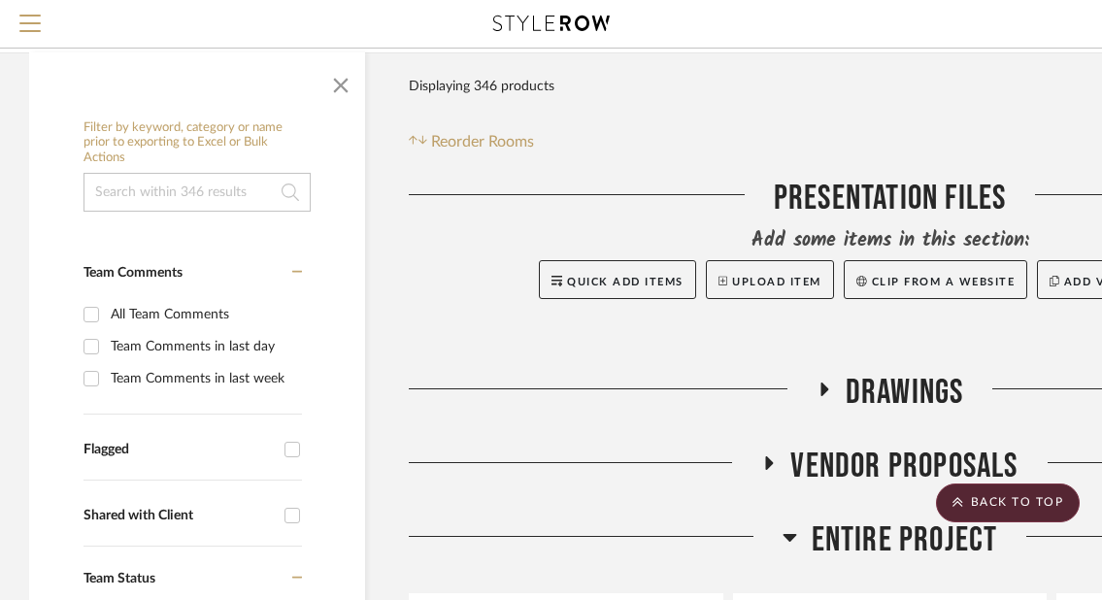
scroll to position [179, 0]
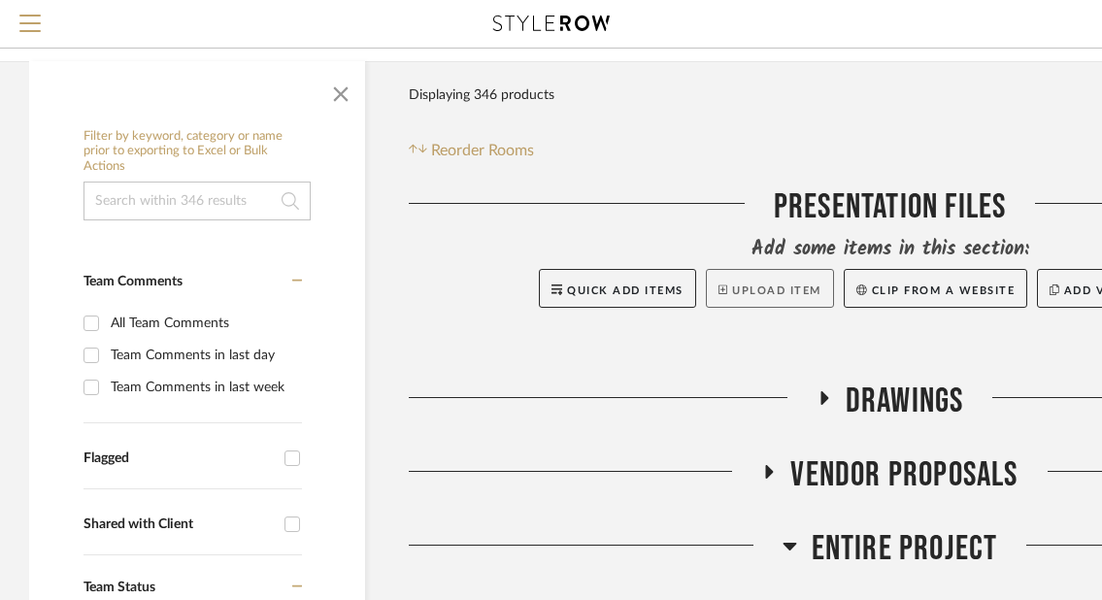
click at [748, 279] on button "Upload Item" at bounding box center [770, 288] width 128 height 39
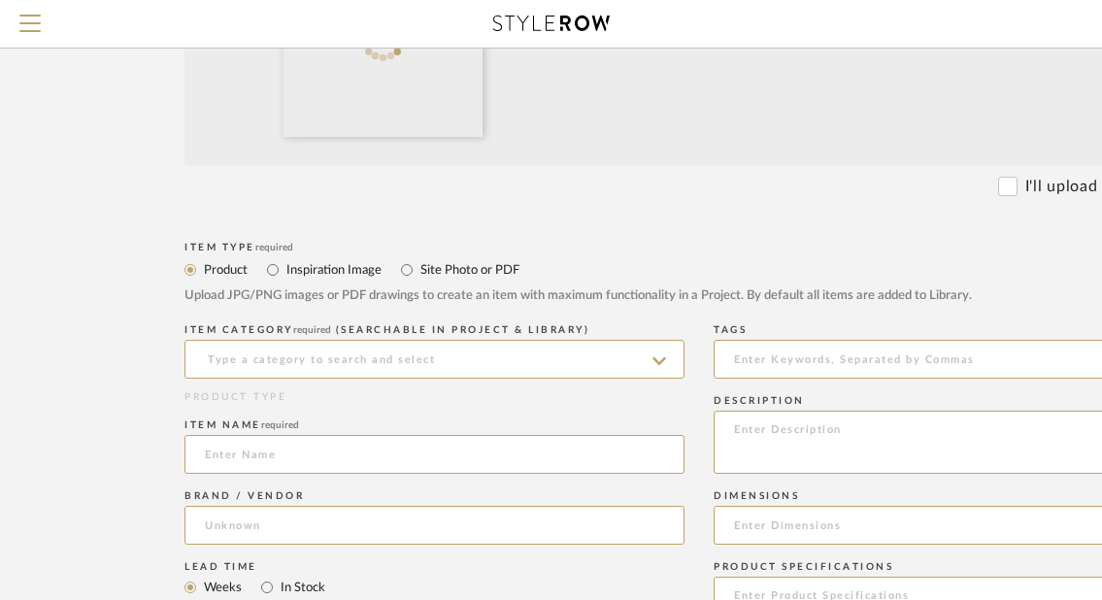
scroll to position [559, 0]
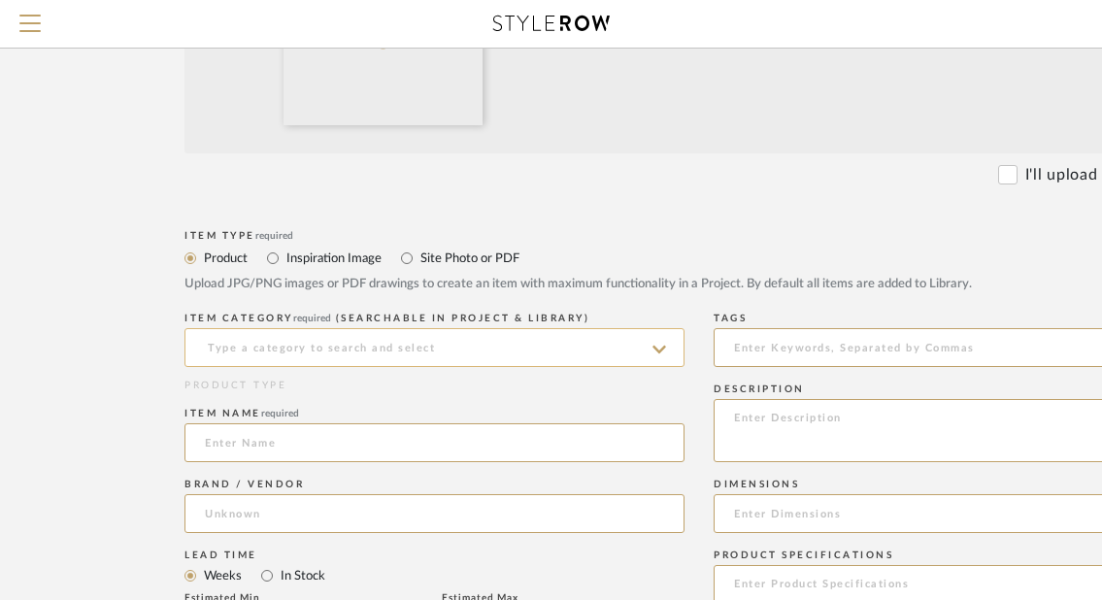
click at [528, 357] on input at bounding box center [434, 347] width 500 height 39
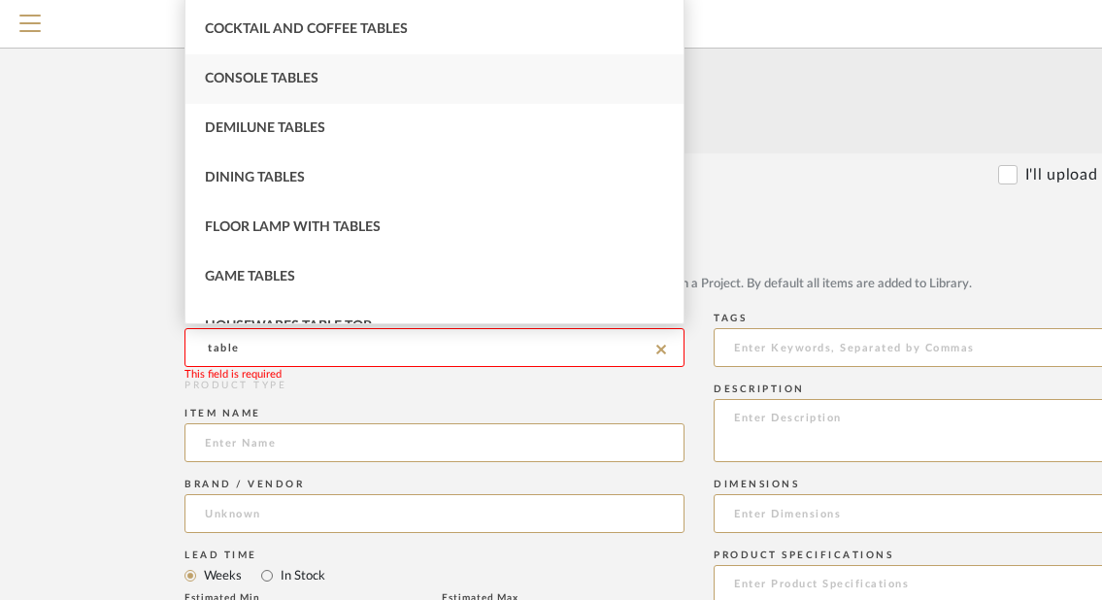
scroll to position [150, 0]
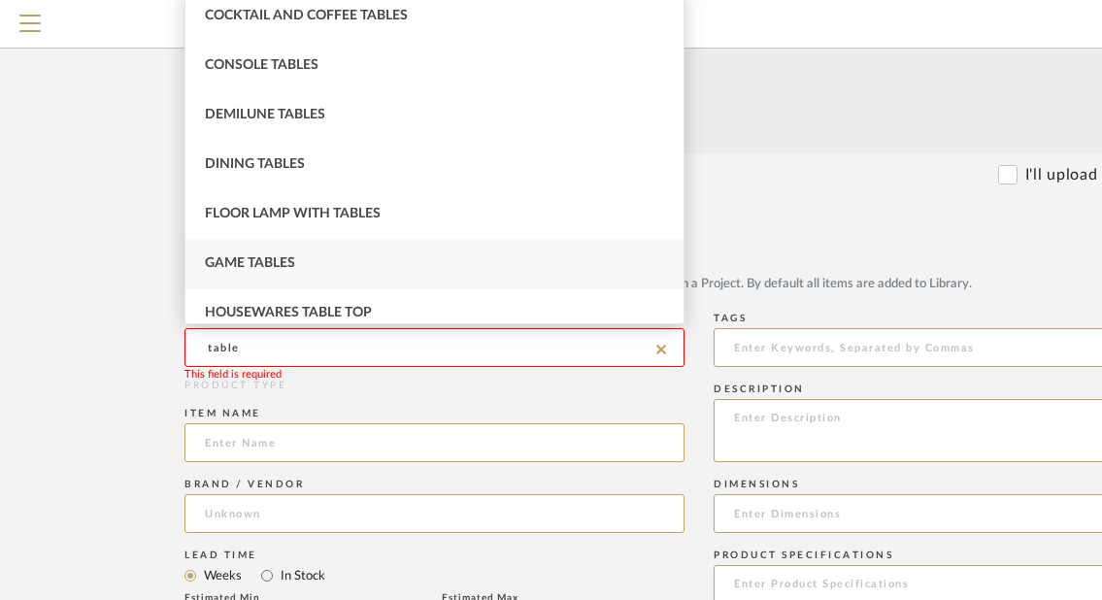
click at [425, 260] on div "Game Tables" at bounding box center [434, 264] width 498 height 50
type input "Game Tables"
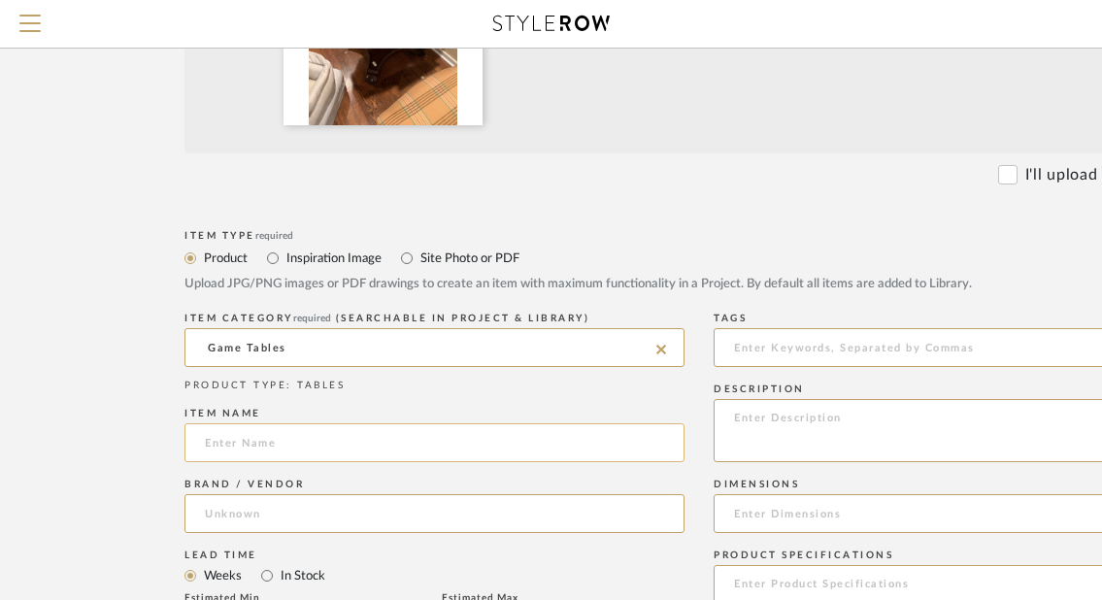
click at [346, 445] on input at bounding box center [434, 442] width 500 height 39
paste input "Client's own_"
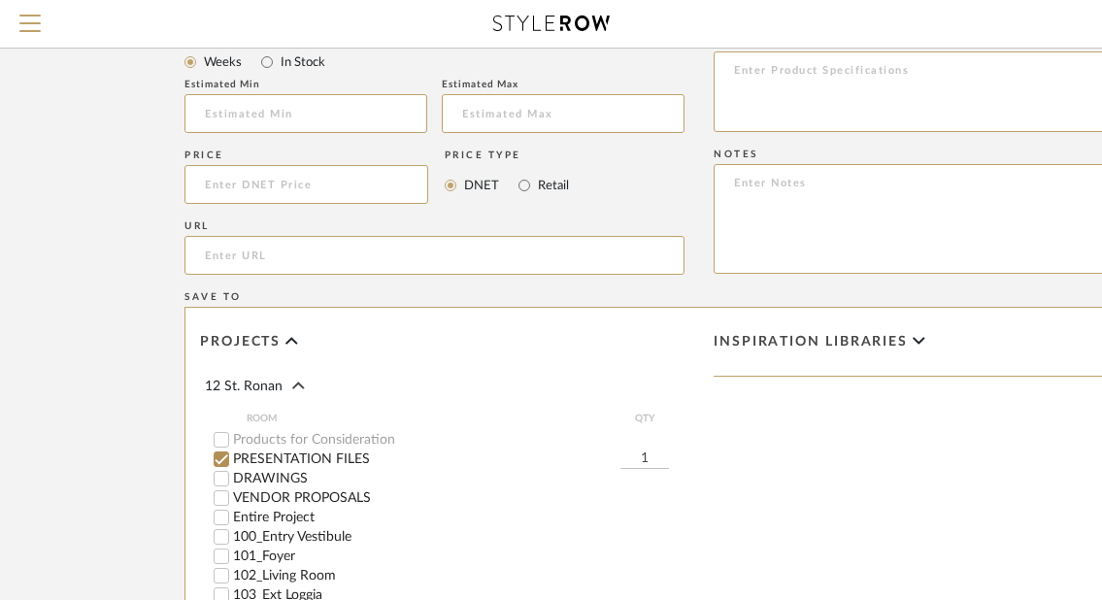
scroll to position [1082, 0]
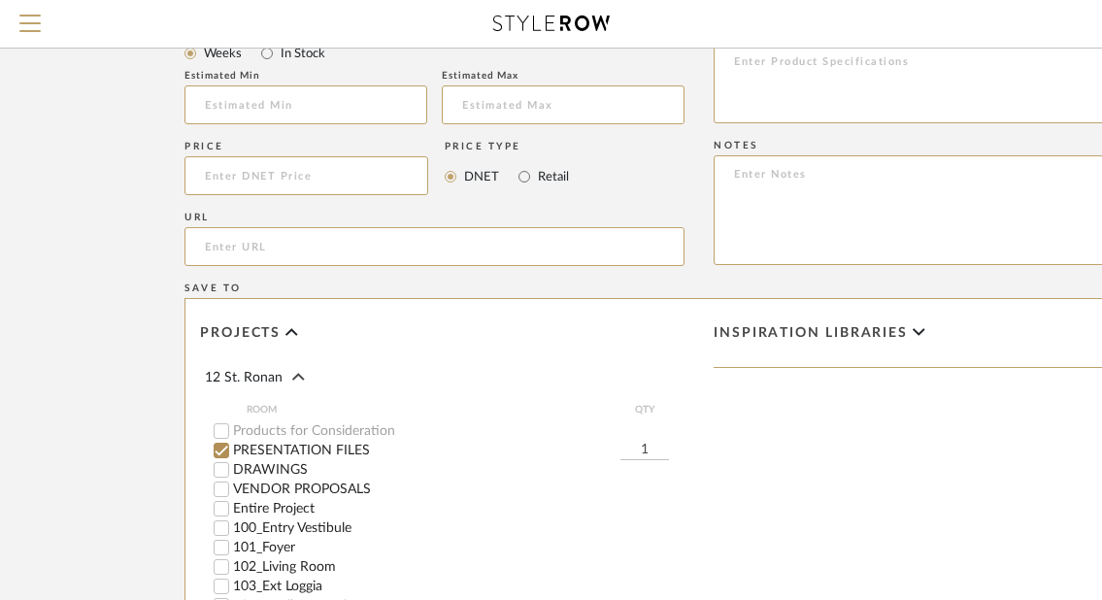
type input "Client's own_Game Table"
click at [279, 448] on label "PRESENTATION FILES" at bounding box center [426, 451] width 387 height 14
click at [231, 448] on input "PRESENTATION FILES" at bounding box center [221, 450] width 19 height 19
click at [275, 485] on label "Entire Project" at bounding box center [458, 509] width 451 height 14
click at [231, 485] on input "Entire Project" at bounding box center [221, 508] width 19 height 19
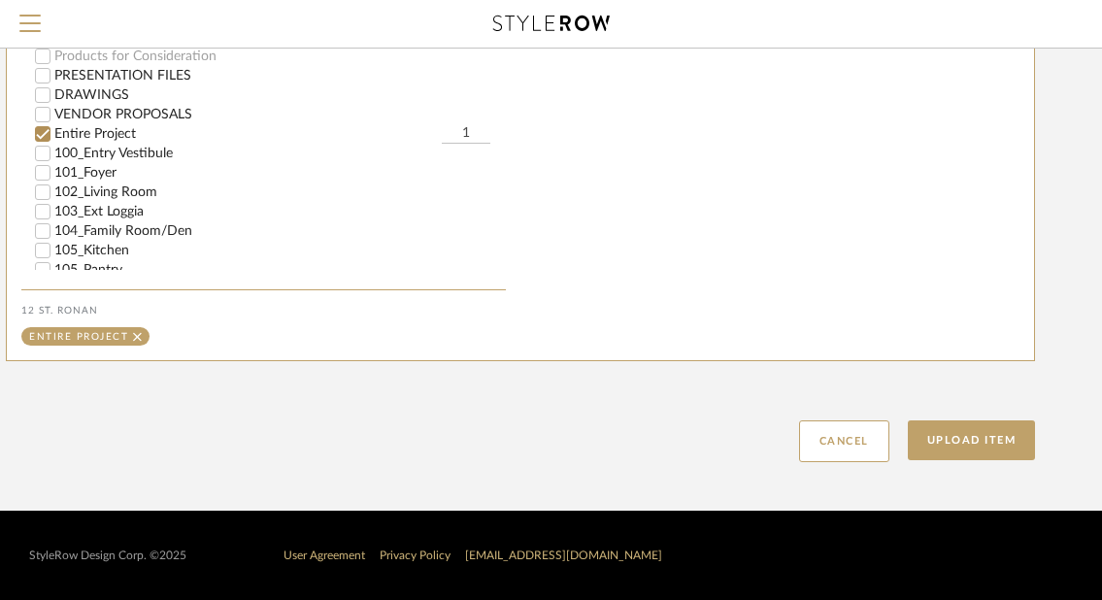
scroll to position [1457, 261]
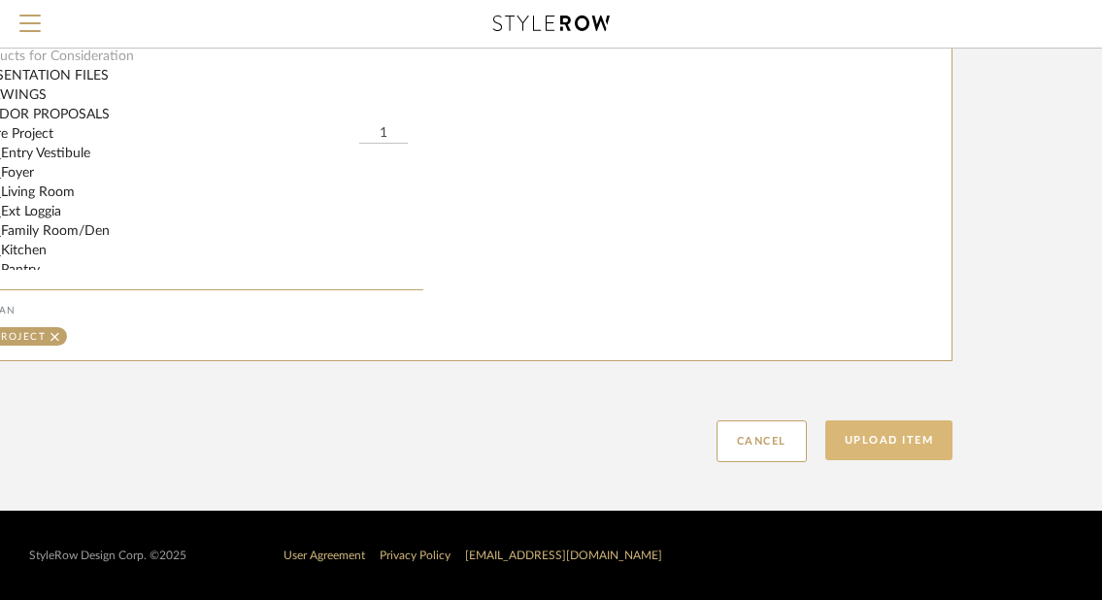
click at [922, 439] on button "Upload Item" at bounding box center [889, 440] width 128 height 40
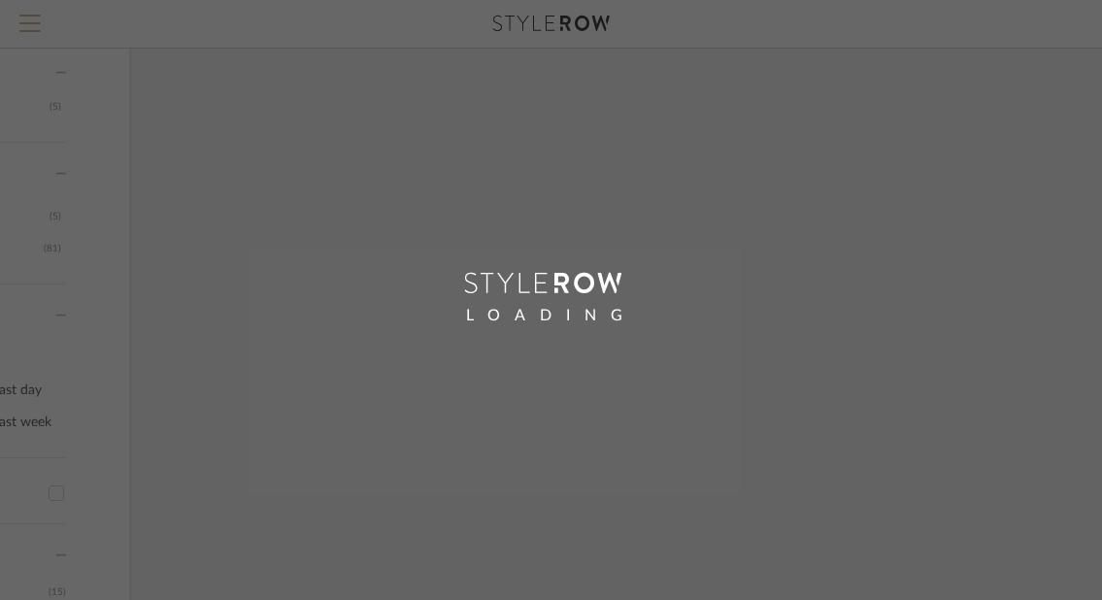
scroll to position [608, 109]
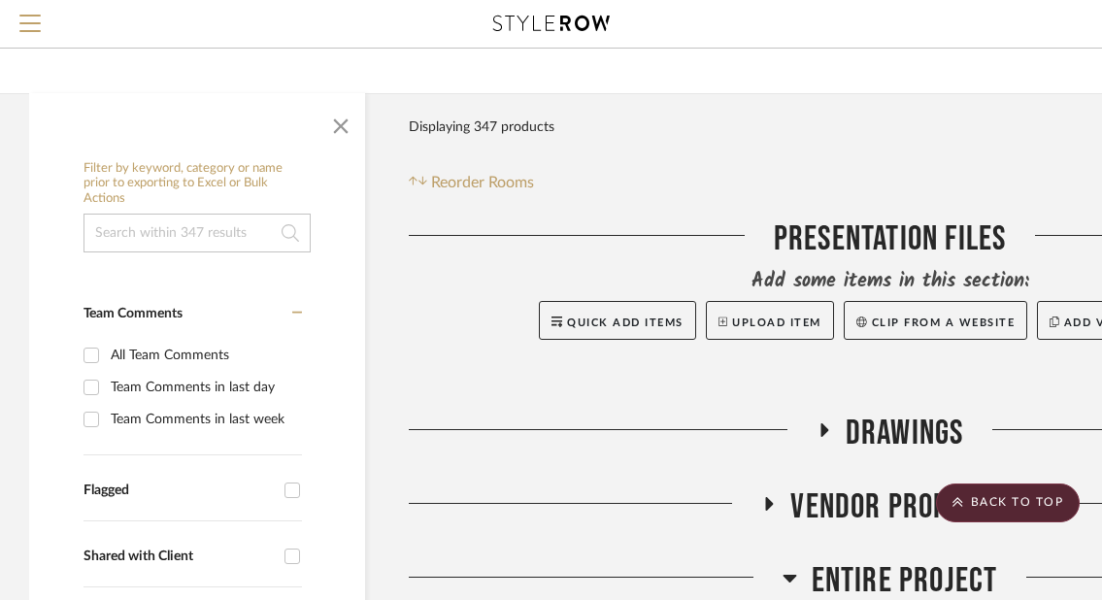
scroll to position [142, 0]
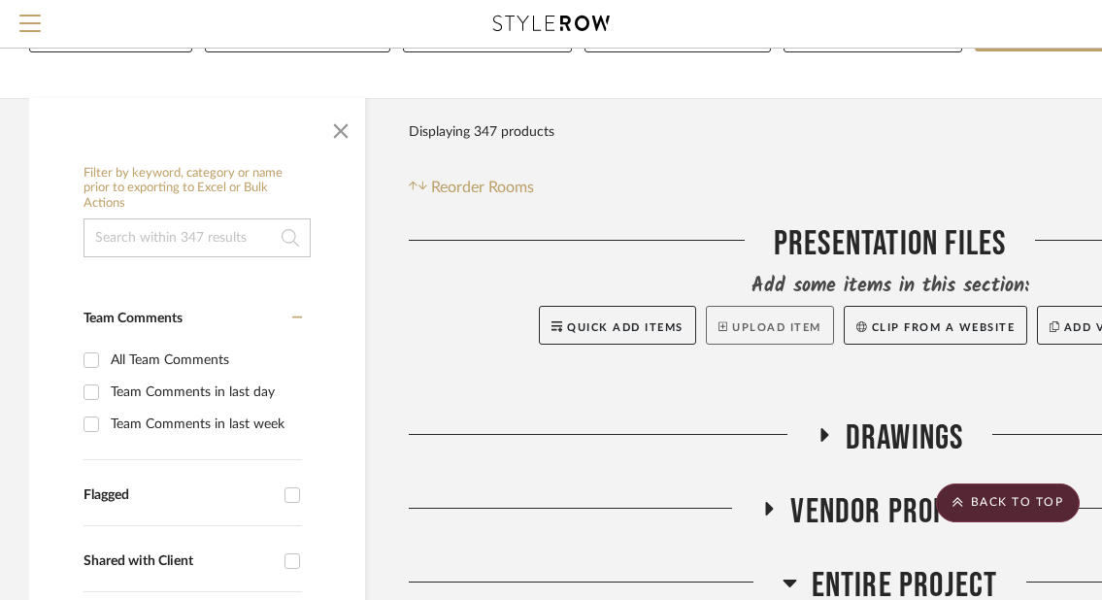
click at [759, 322] on button "Upload Item" at bounding box center [770, 325] width 128 height 39
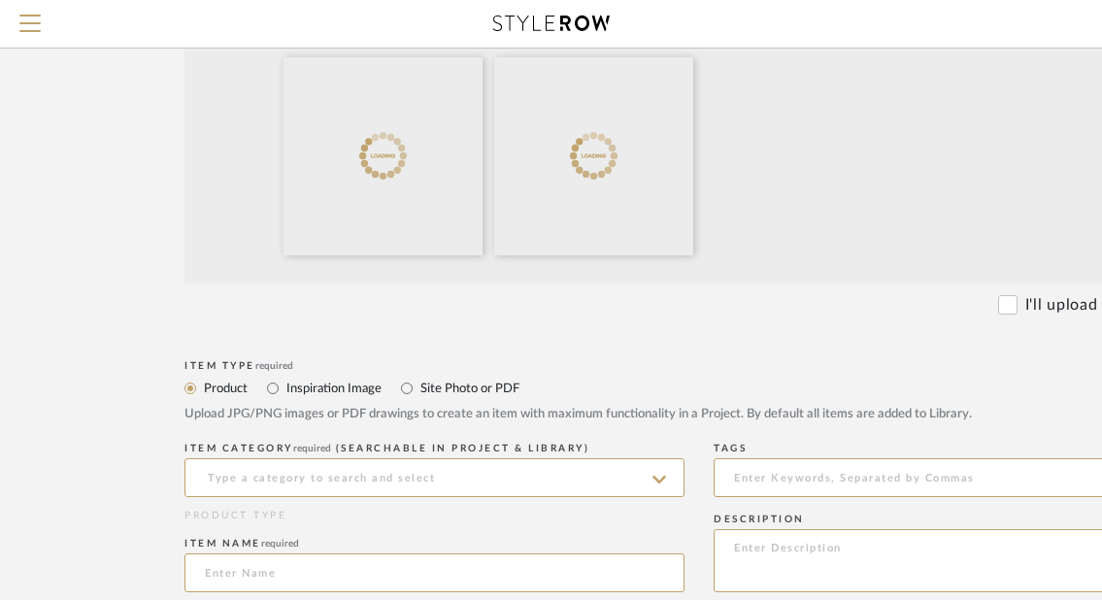
scroll to position [662, 0]
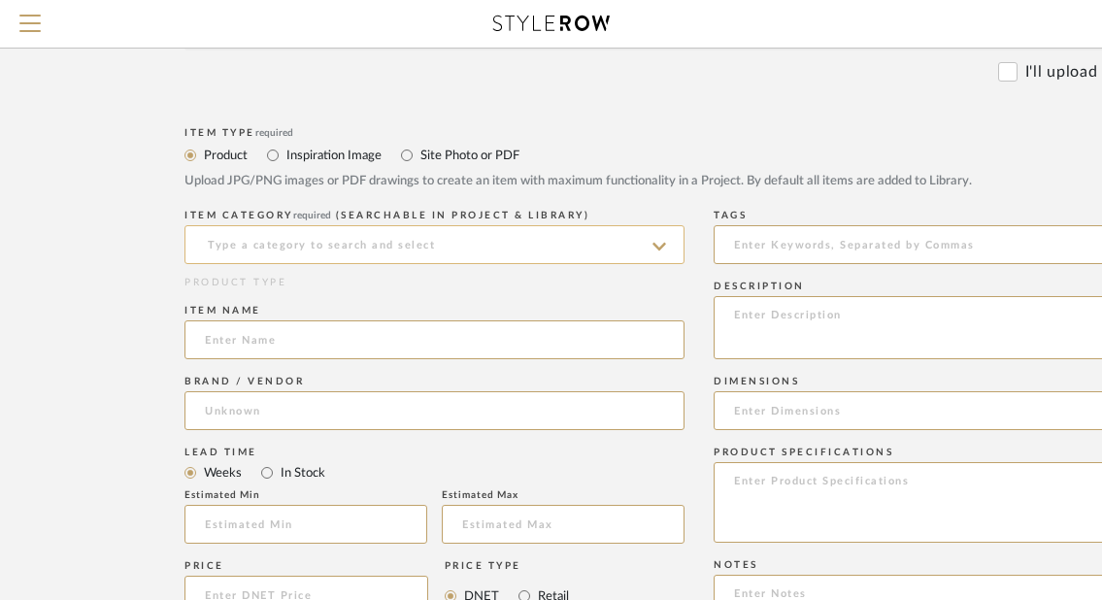
click at [455, 232] on input at bounding box center [434, 244] width 500 height 39
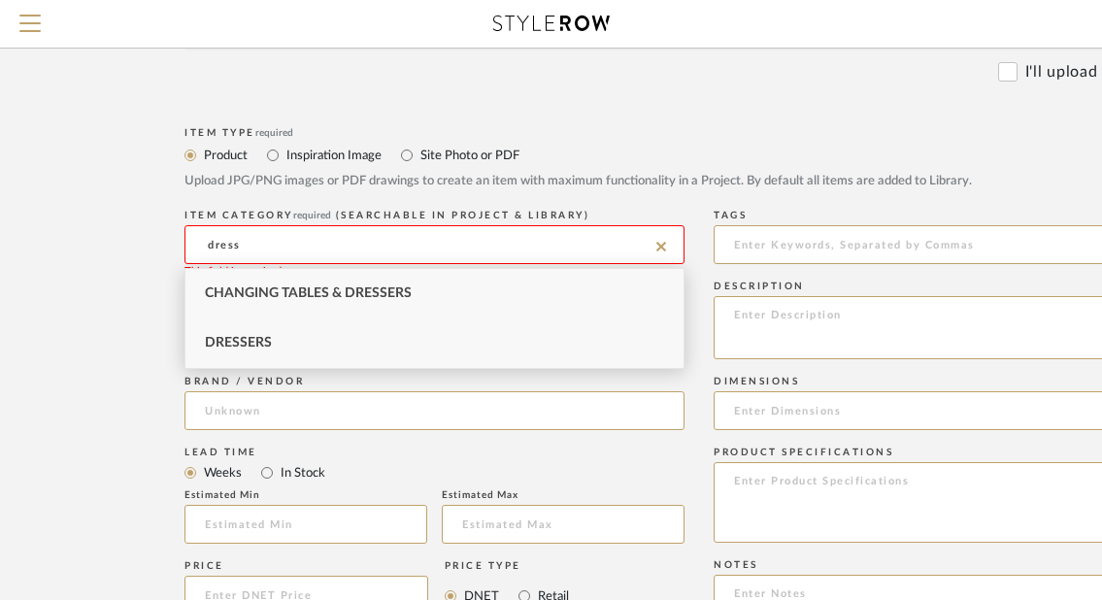
click at [243, 350] on span "Dressers" at bounding box center [238, 343] width 67 height 14
type input "Dressers"
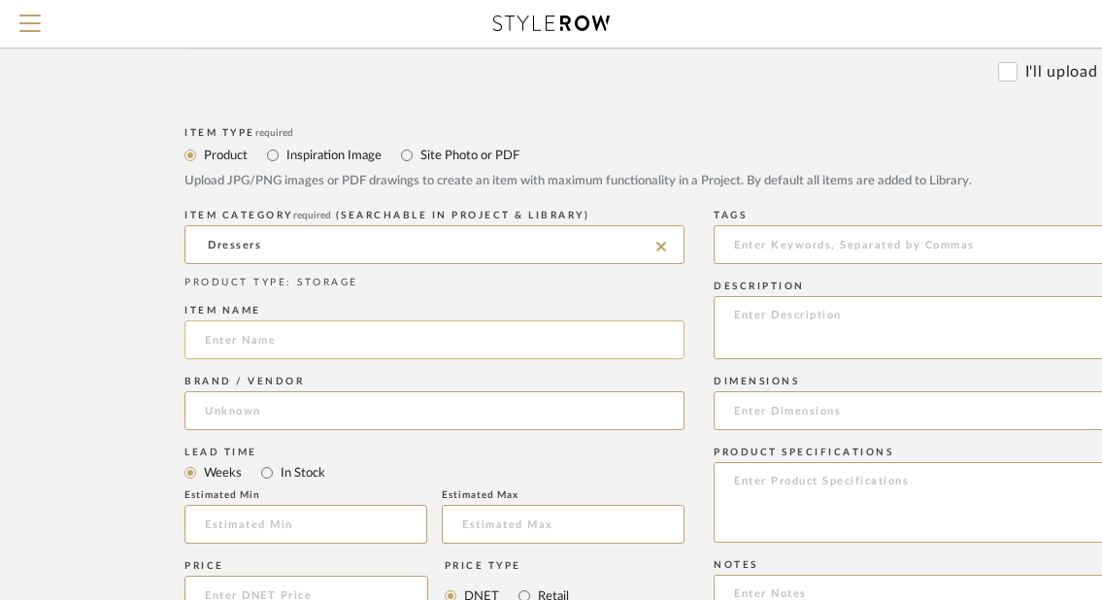
click at [251, 344] on input at bounding box center [434, 339] width 500 height 39
paste input "Client's own_"
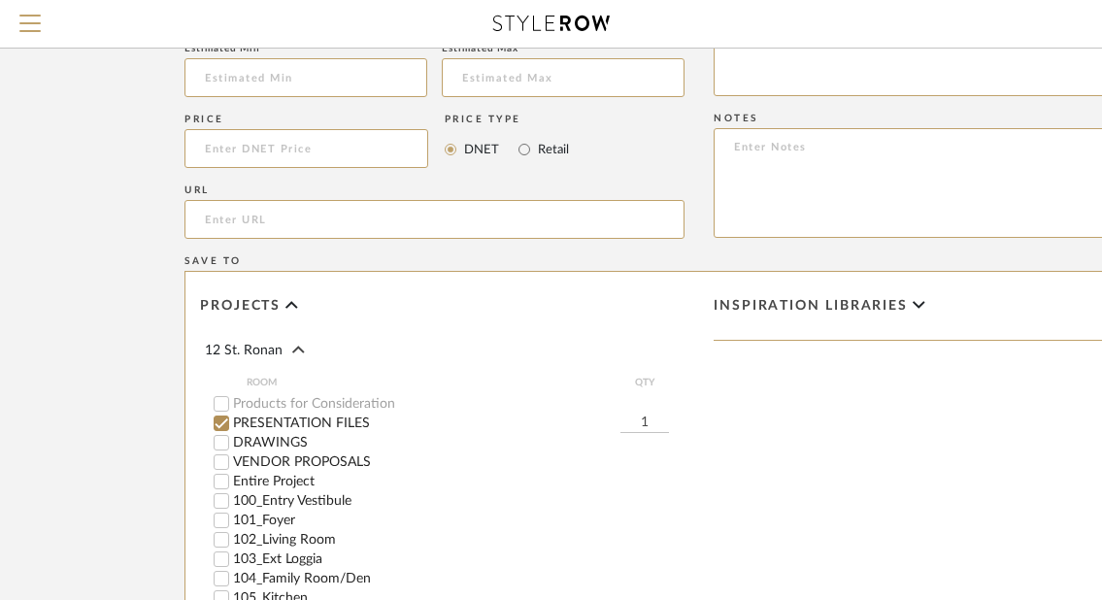
scroll to position [1185, 0]
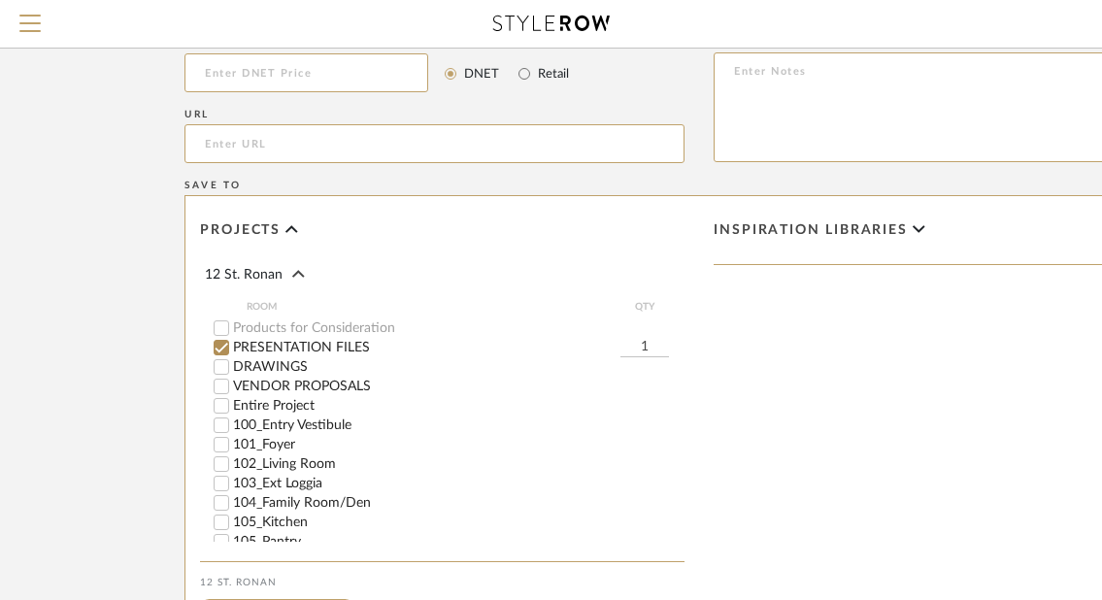
type input "Client's own_Dresser4"
click at [259, 403] on label "Entire Project" at bounding box center [458, 406] width 451 height 14
click at [231, 403] on input "Entire Project" at bounding box center [221, 405] width 19 height 19
click at [279, 346] on label "PRESENTATION FILES" at bounding box center [426, 348] width 387 height 14
click at [231, 346] on input "PRESENTATION FILES" at bounding box center [221, 347] width 19 height 19
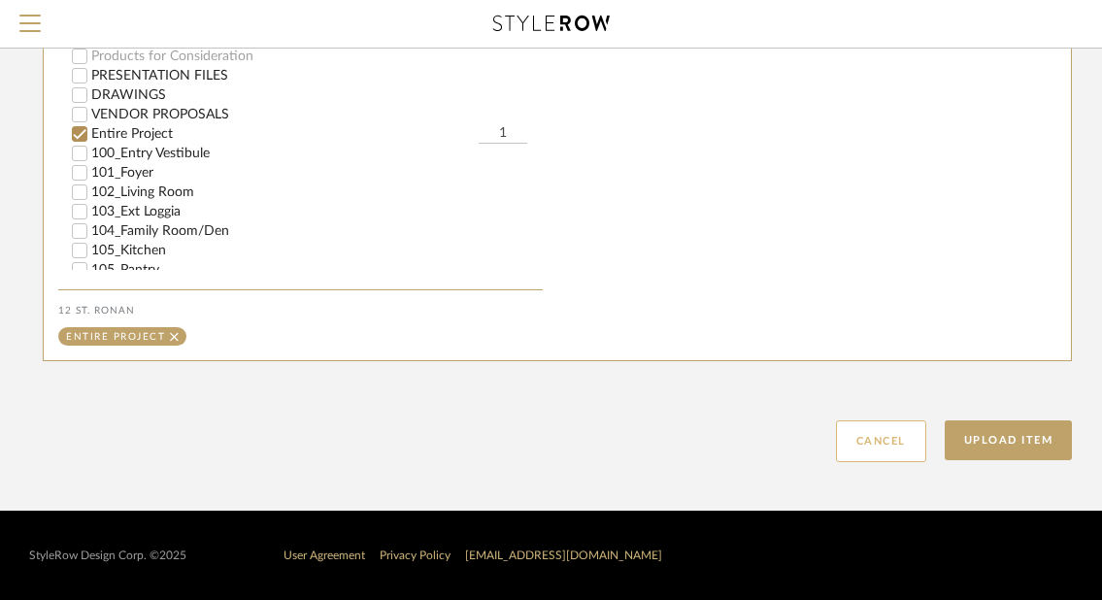
scroll to position [1457, 184]
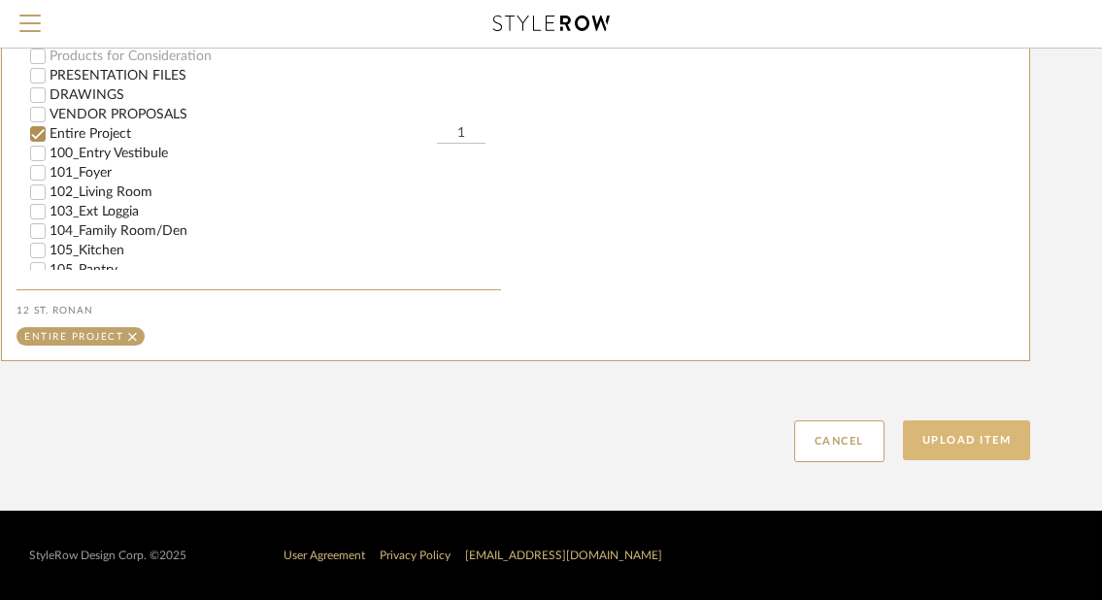
click at [980, 435] on button "Upload Item" at bounding box center [967, 440] width 128 height 40
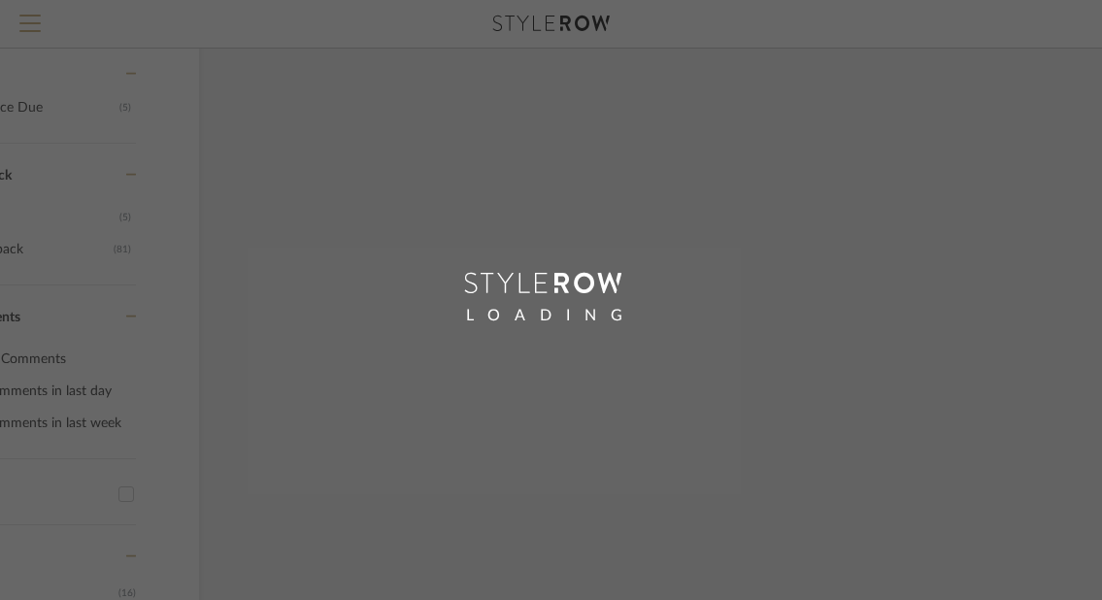
scroll to position [606, 76]
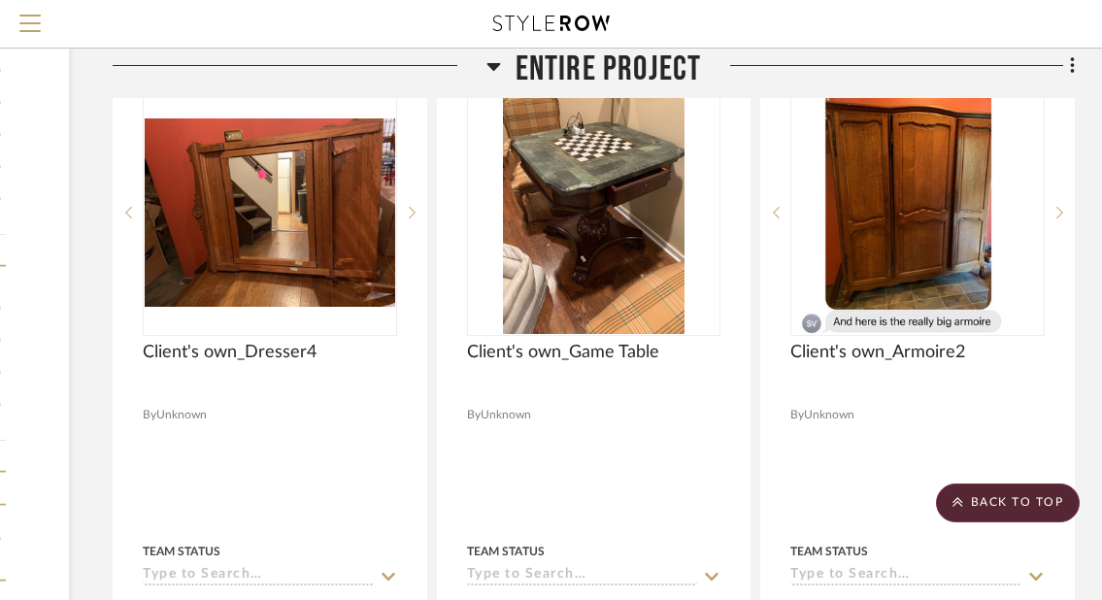
scroll to position [731, 296]
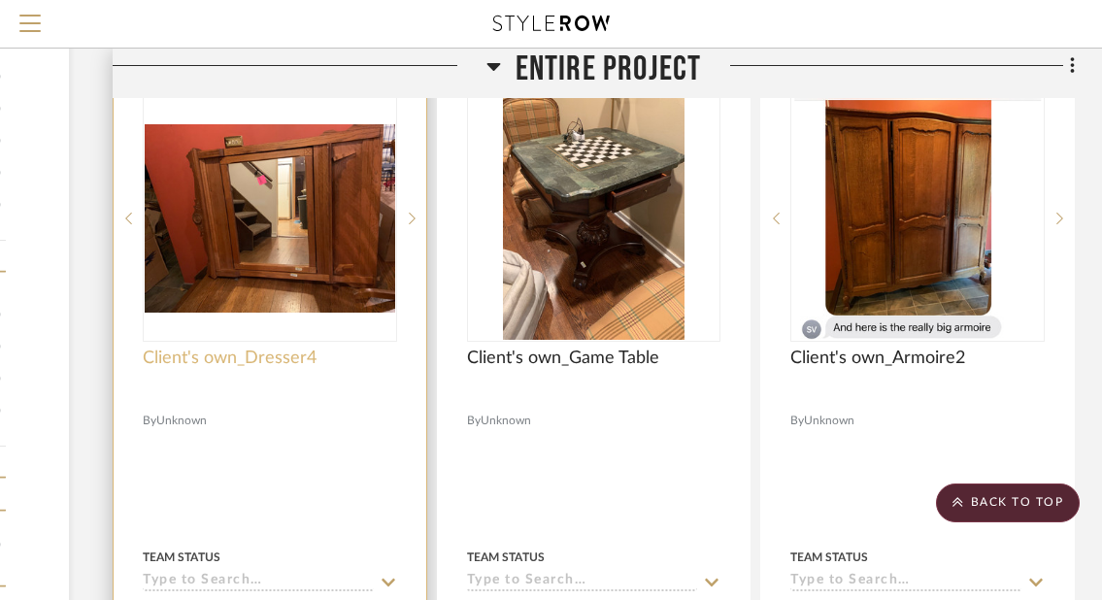
click at [311, 359] on span "Client's own_Dresser4" at bounding box center [230, 358] width 174 height 21
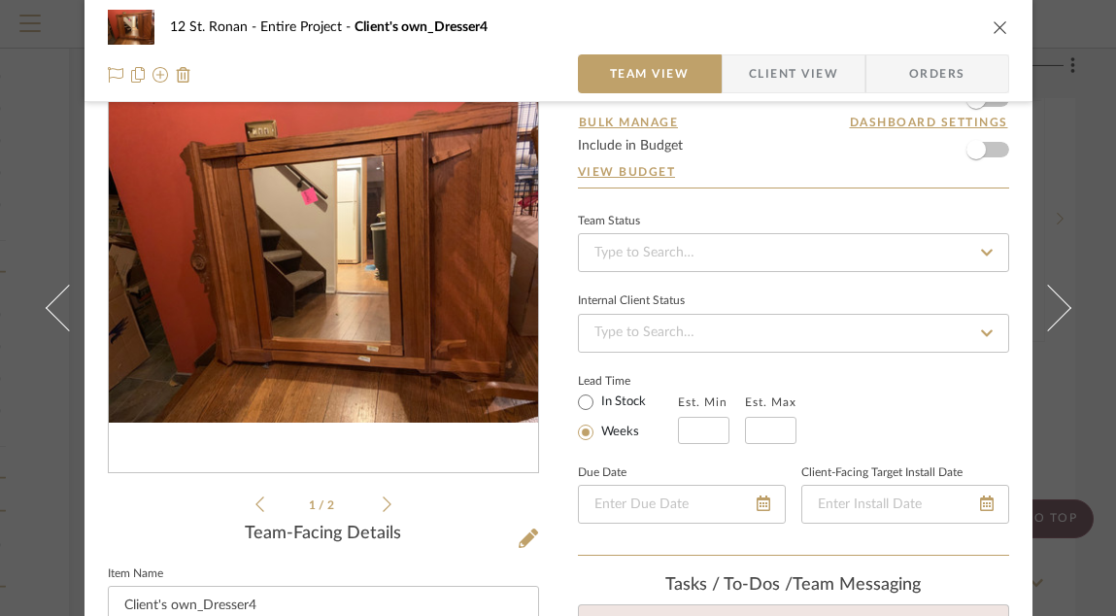
scroll to position [171, 0]
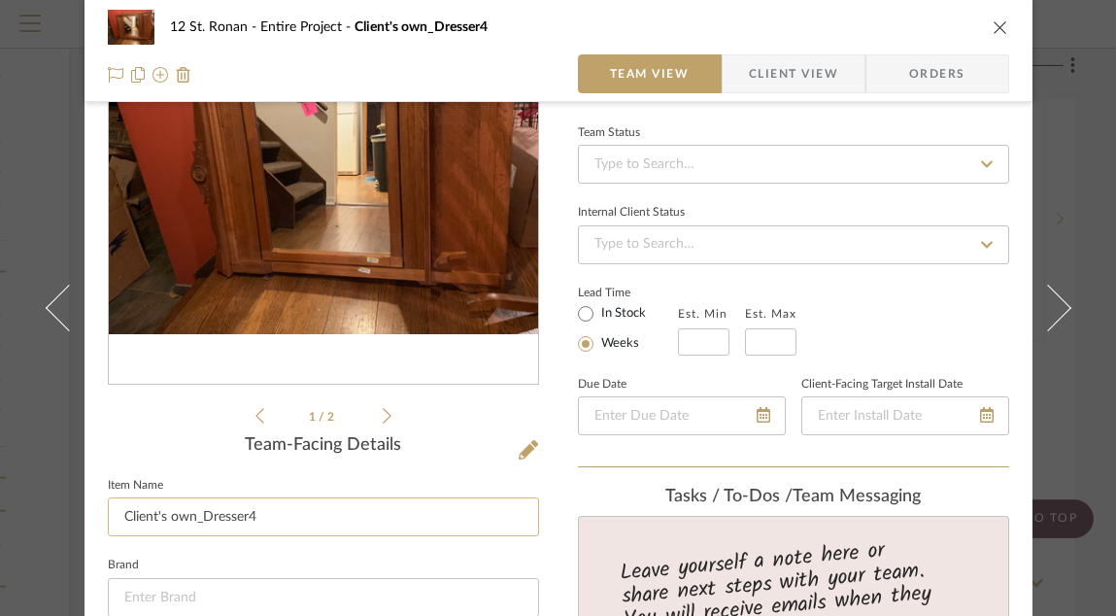
click at [343, 485] on input "Client's own_Dresser4" at bounding box center [323, 516] width 431 height 39
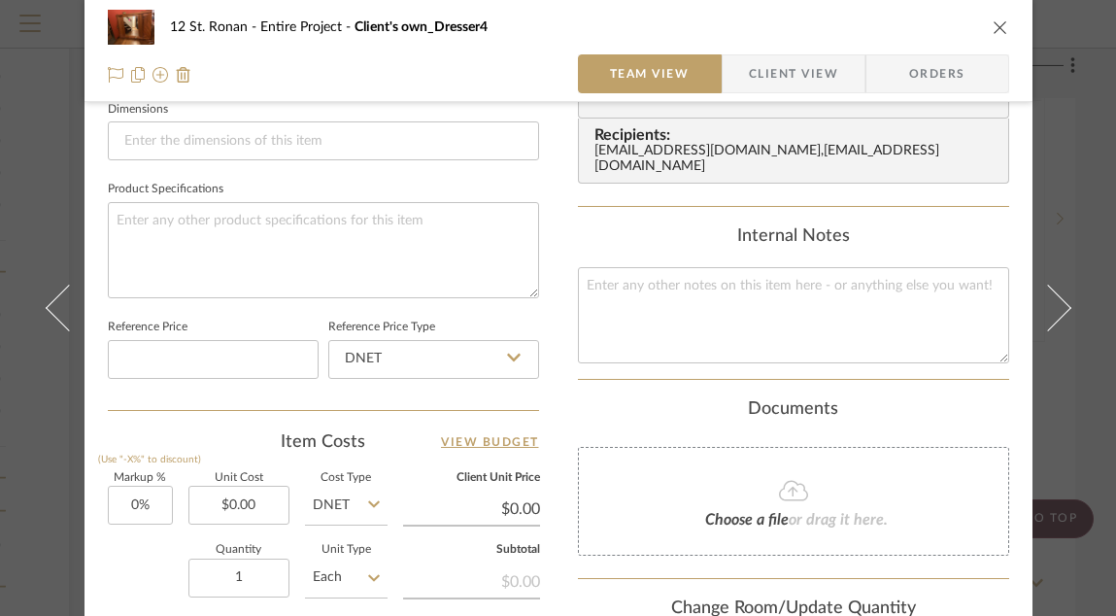
scroll to position [1186, 0]
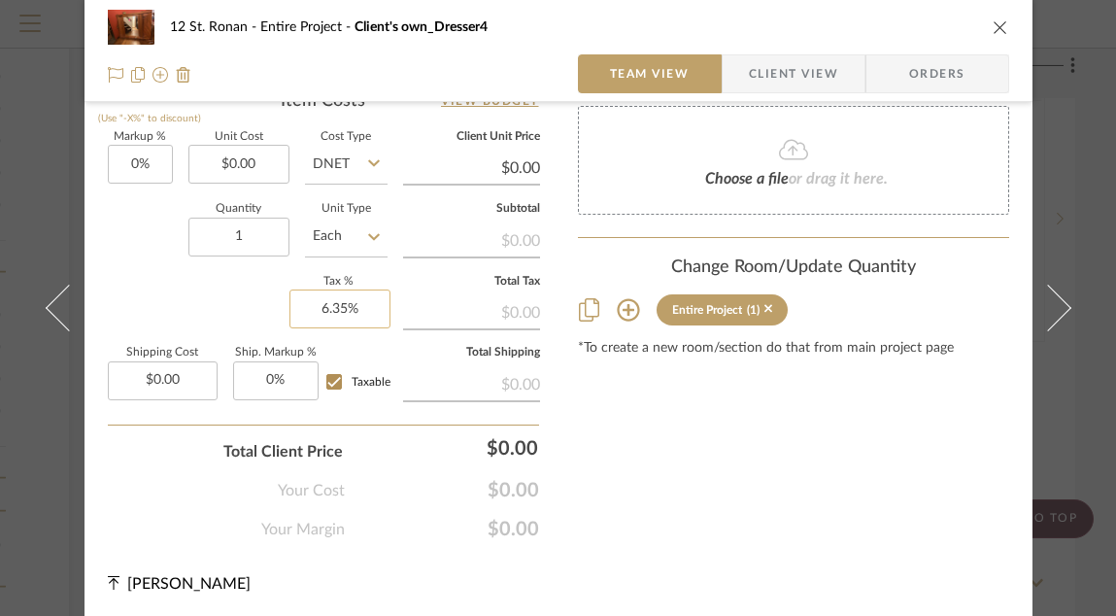
type input "Client's own_Dresser3"
type input "6.35"
click at [342, 307] on input "6.35" at bounding box center [339, 308] width 101 height 39
type input "6.35%"
click at [992, 27] on icon "close" at bounding box center [1000, 27] width 16 height 16
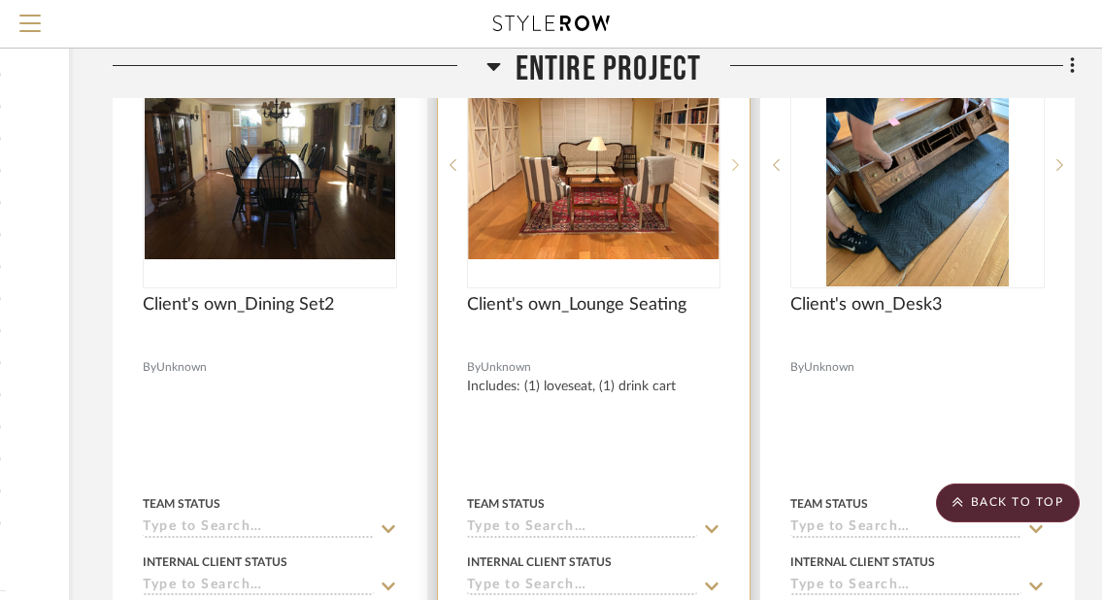
scroll to position [2495, 296]
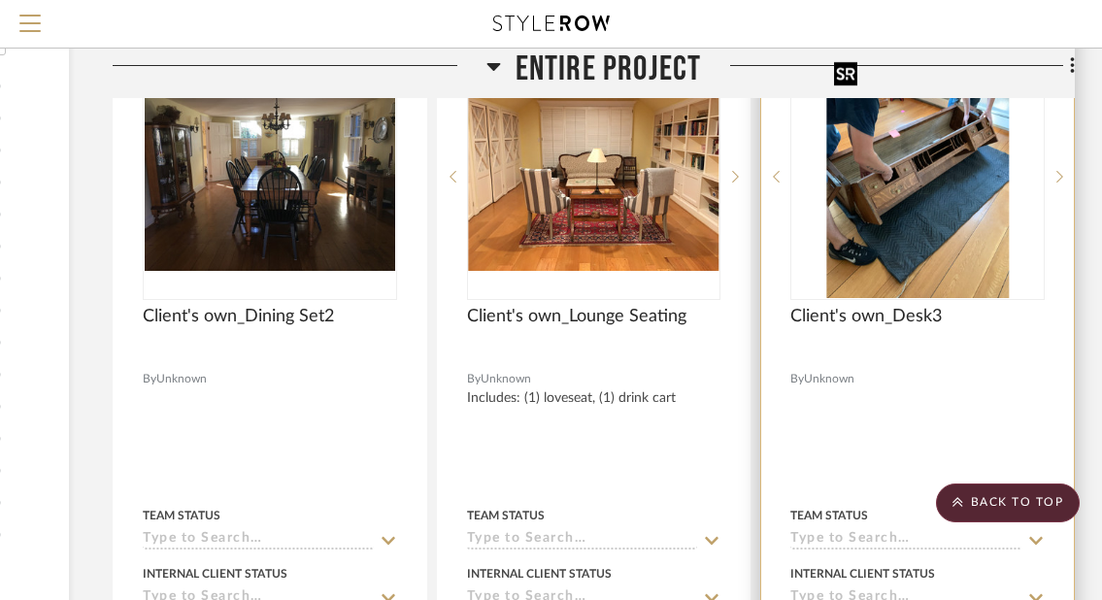
click at [932, 221] on img "0" at bounding box center [917, 176] width 183 height 243
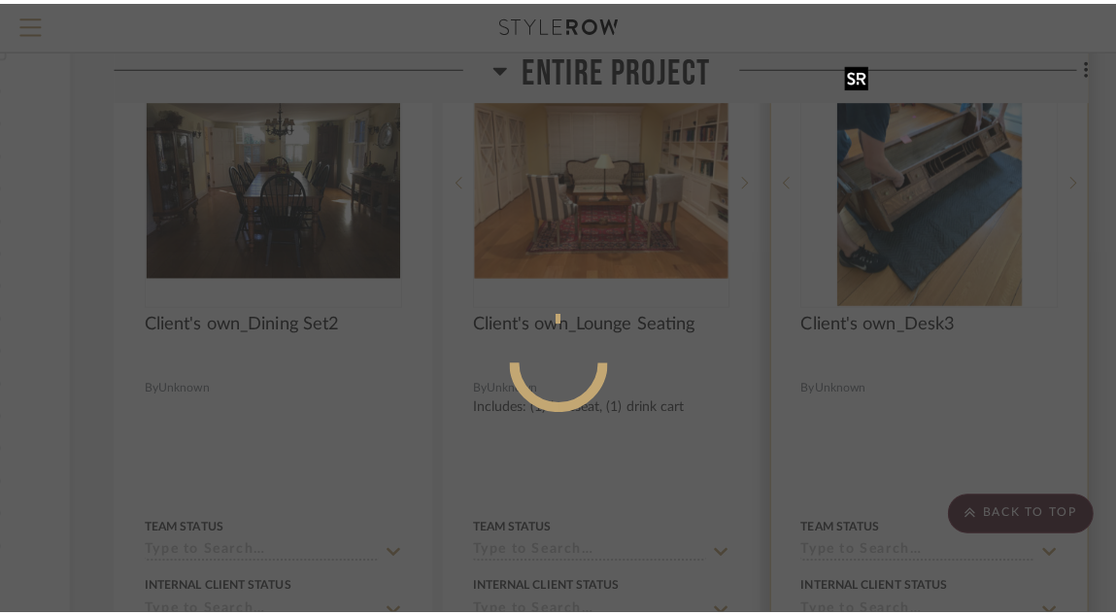
scroll to position [0, 0]
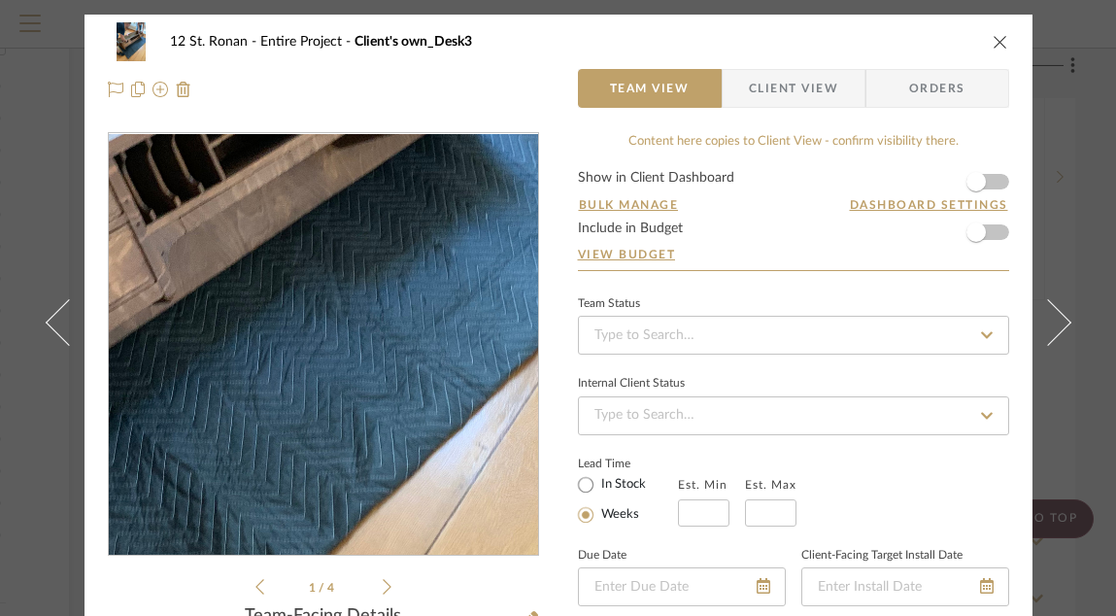
scroll to position [113, 0]
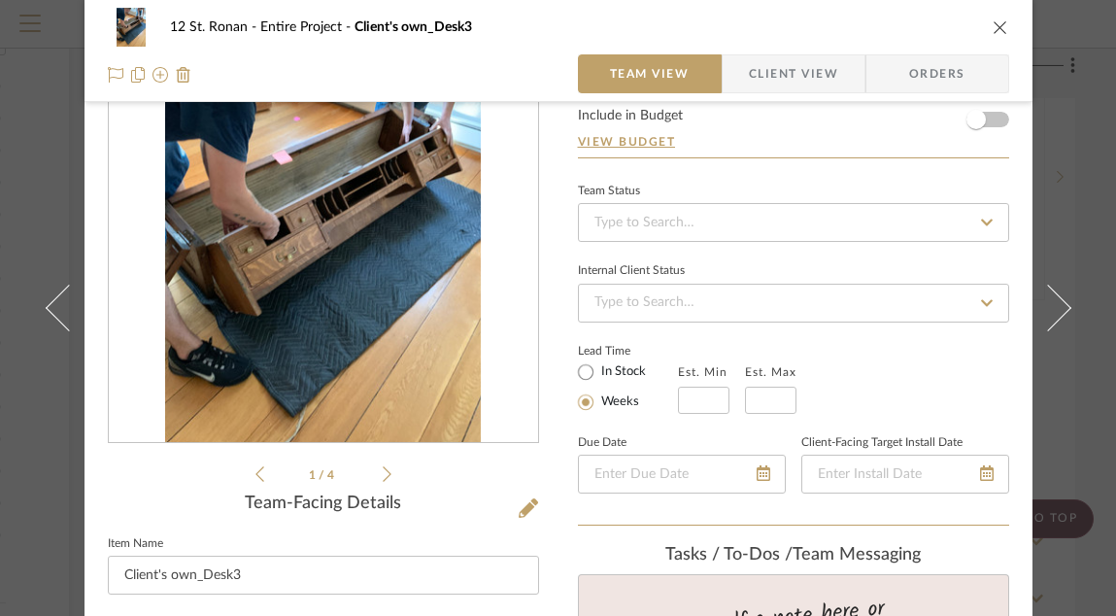
click at [383, 474] on icon at bounding box center [387, 473] width 9 height 17
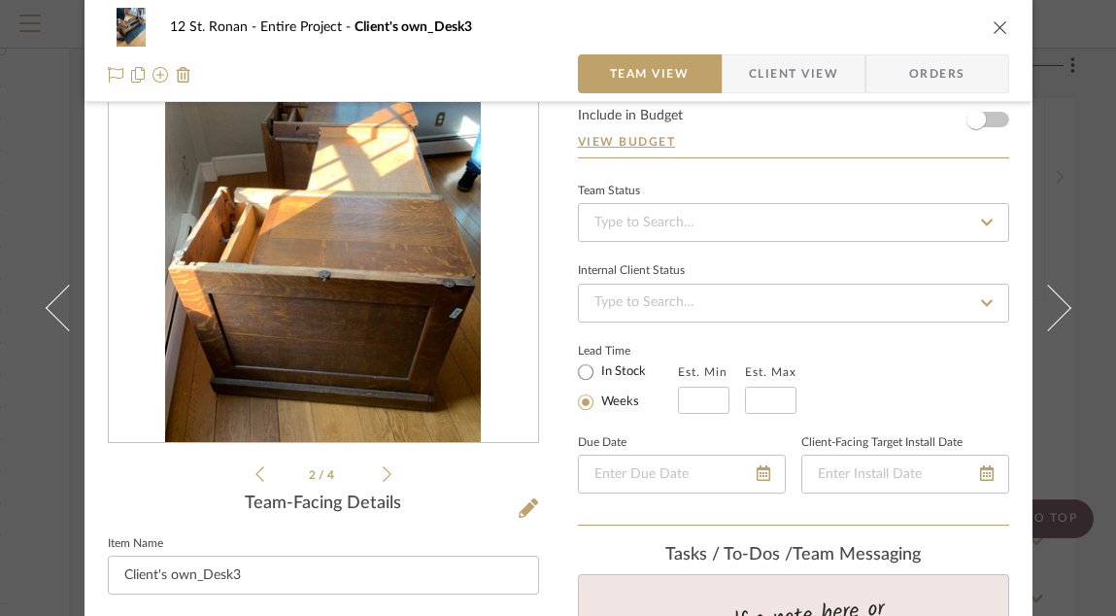
click at [383, 474] on icon at bounding box center [387, 473] width 9 height 17
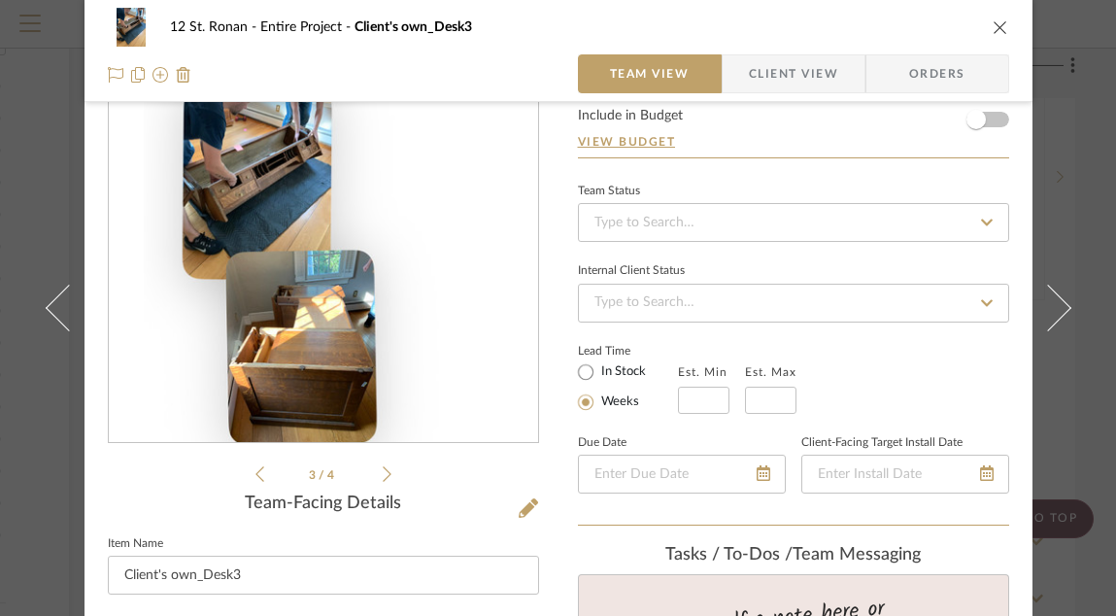
click at [383, 474] on icon at bounding box center [387, 473] width 9 height 17
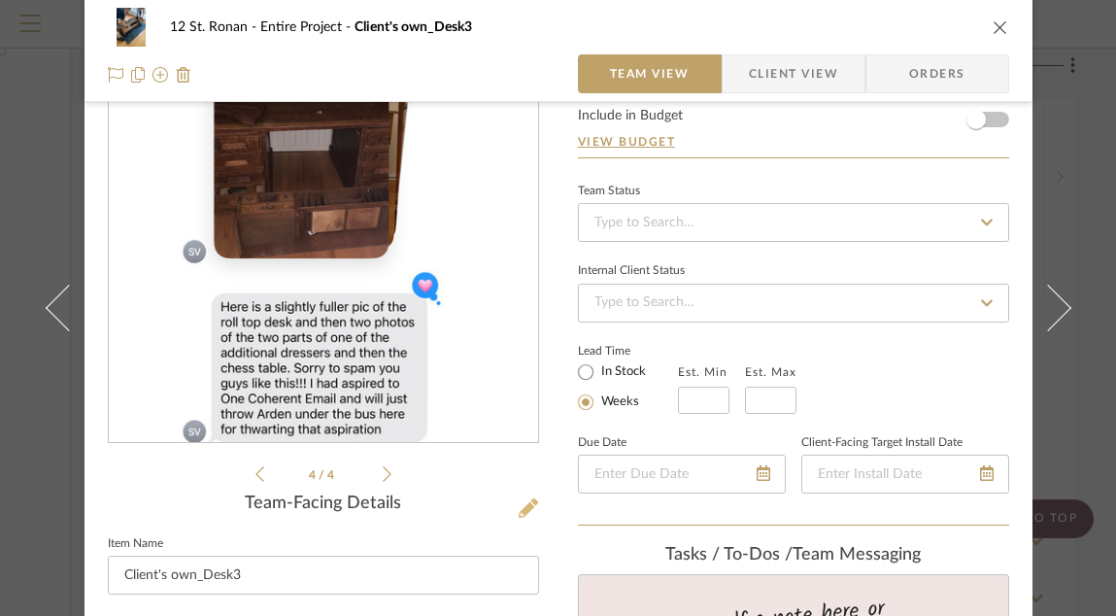
click at [519, 506] on icon at bounding box center [527, 507] width 19 height 19
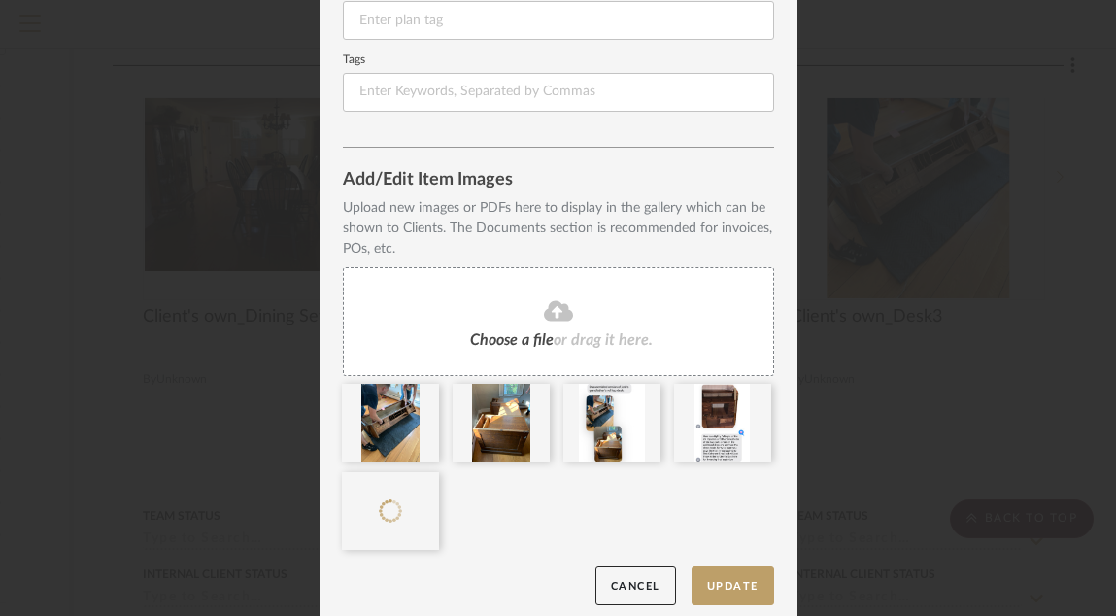
scroll to position [398, 0]
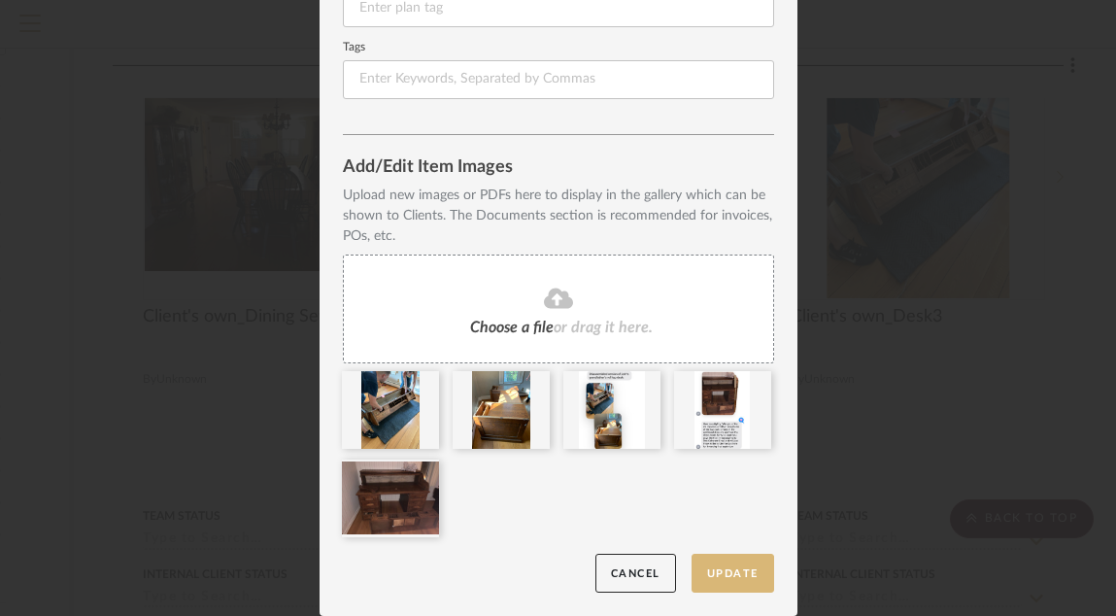
click at [711, 568] on button "Update" at bounding box center [732, 573] width 83 height 40
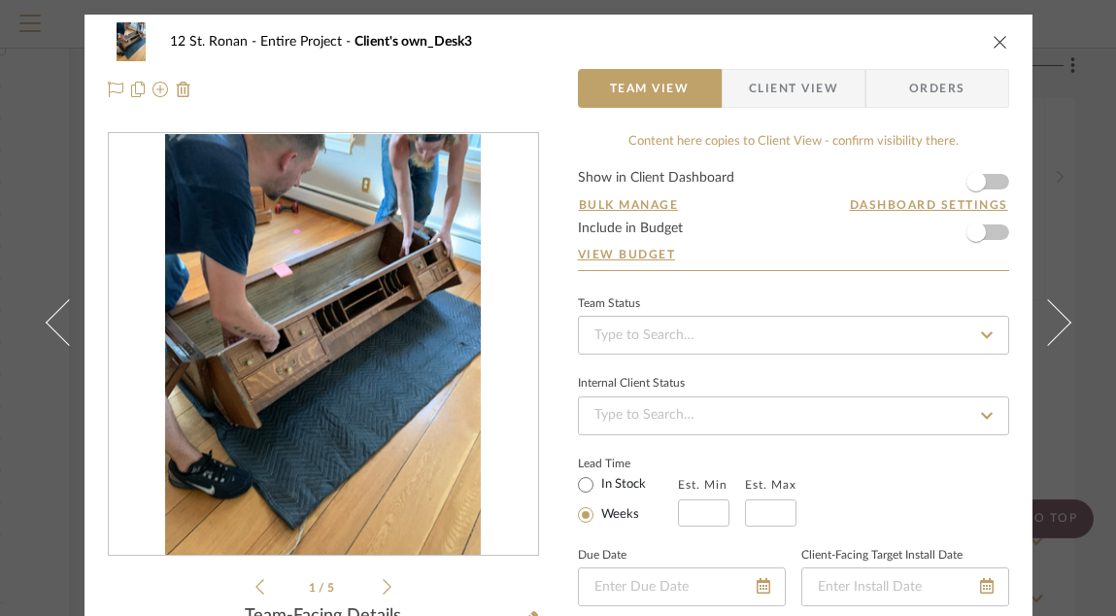
click at [999, 40] on icon "close" at bounding box center [1000, 42] width 16 height 16
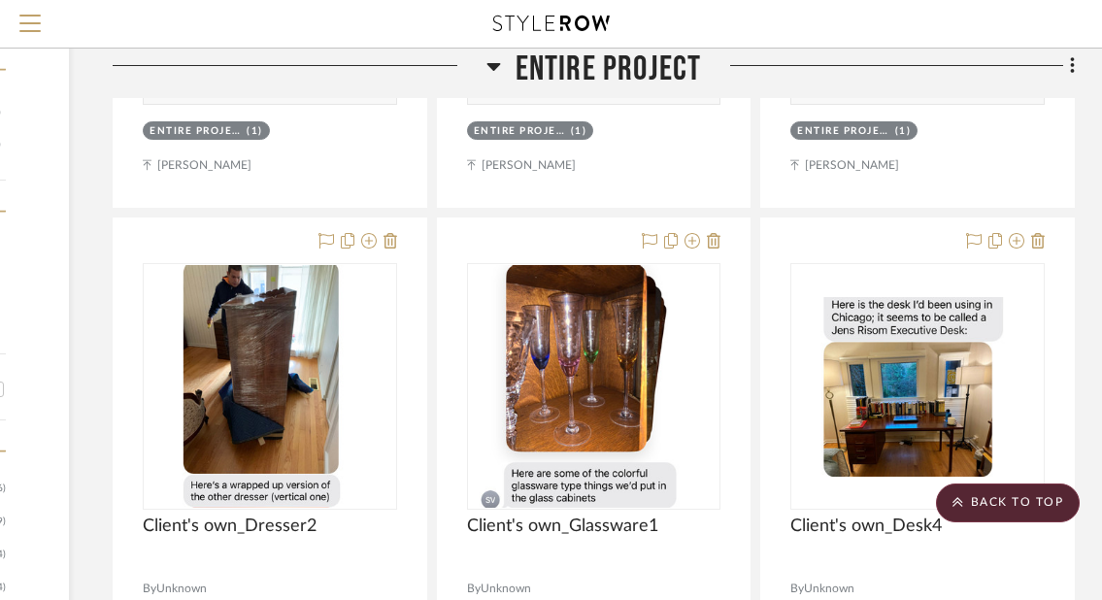
scroll to position [1470, 296]
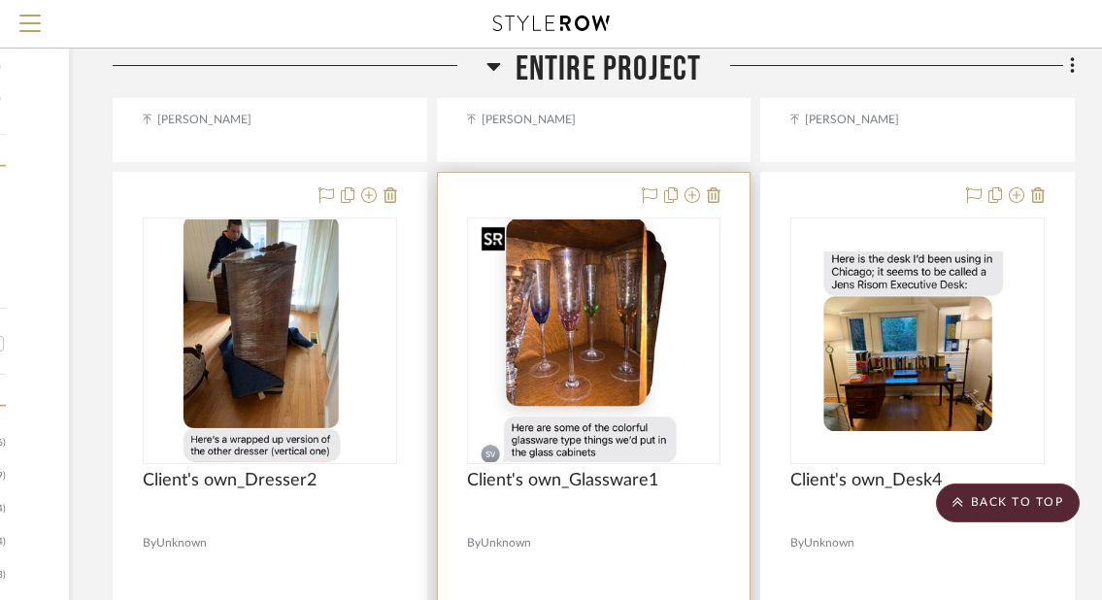
click at [624, 299] on img "0" at bounding box center [594, 340] width 240 height 243
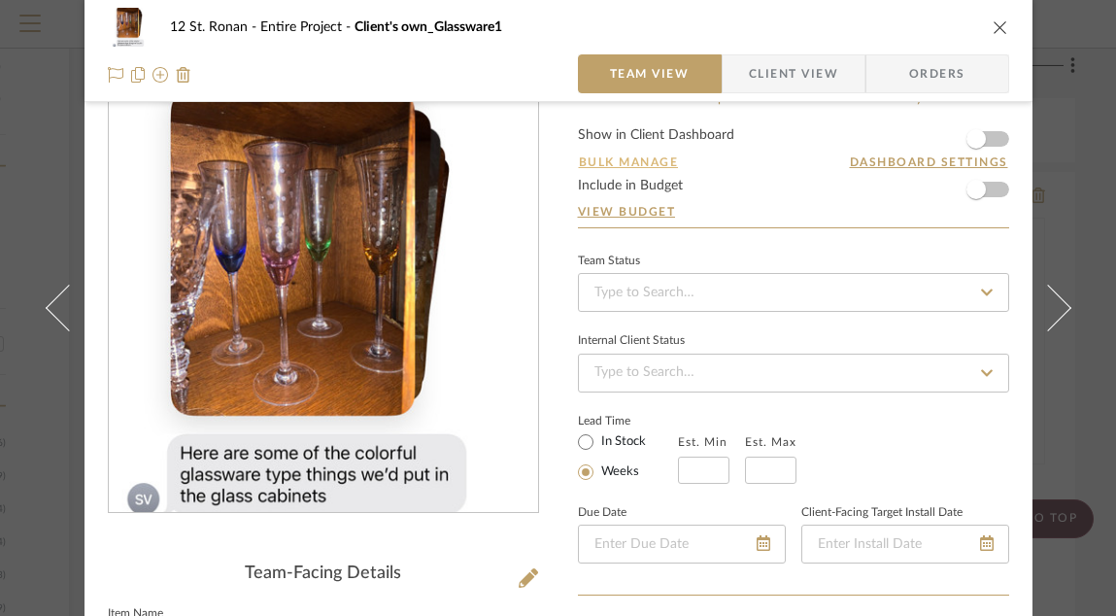
scroll to position [84, 0]
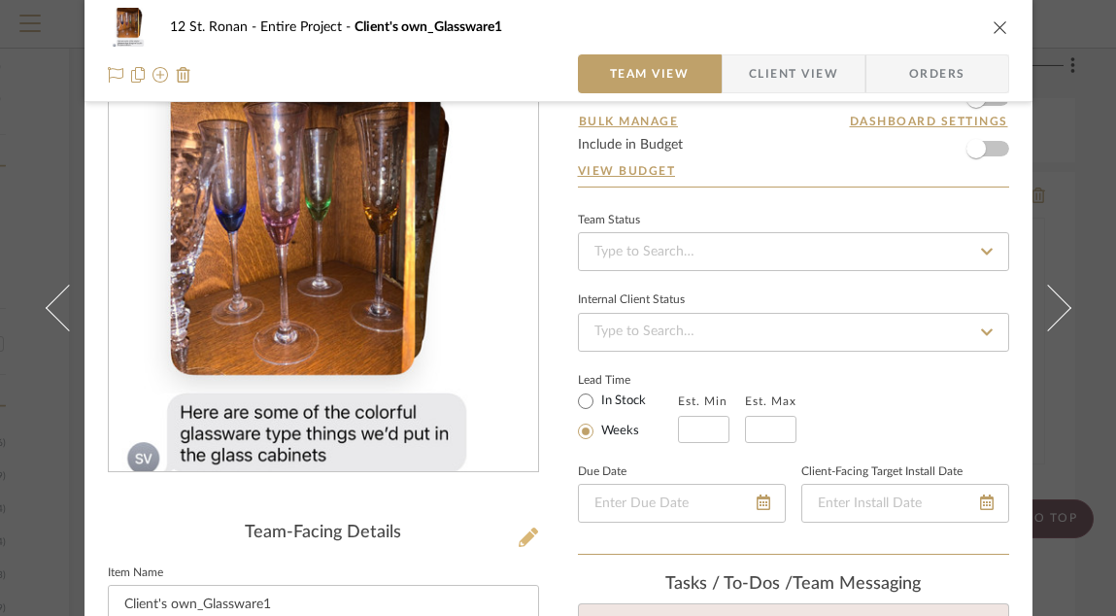
click at [520, 535] on icon at bounding box center [527, 536] width 19 height 19
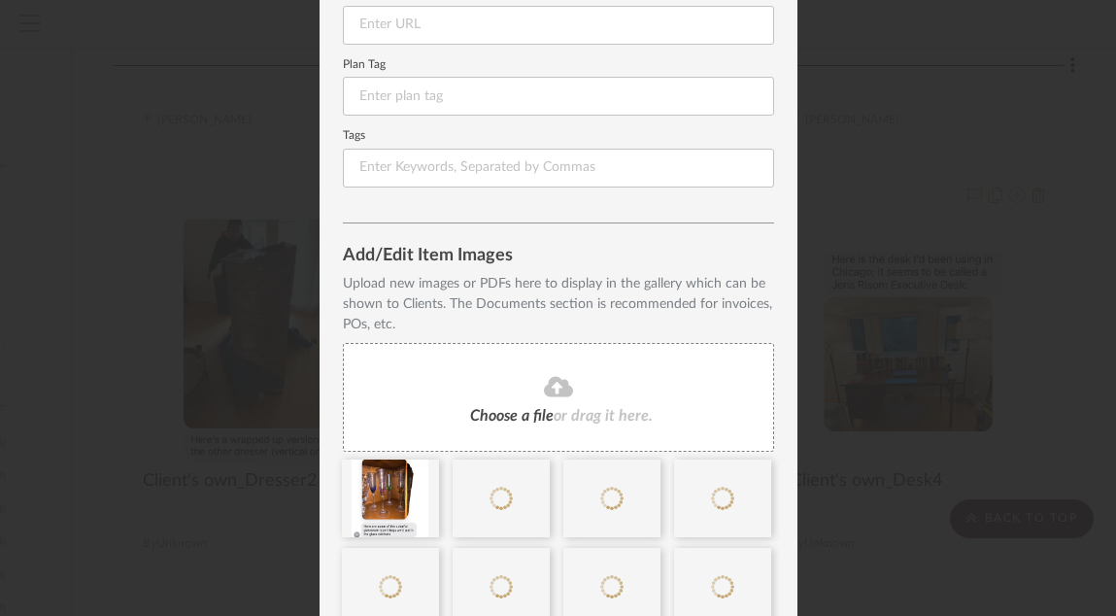
scroll to position [398, 0]
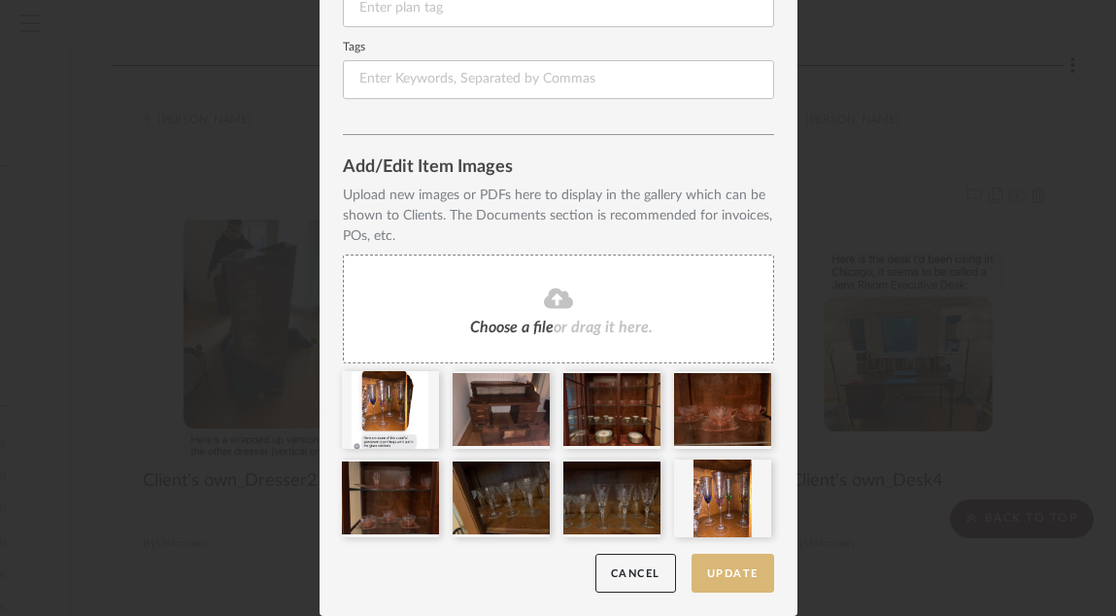
click at [732, 570] on button "Update" at bounding box center [732, 573] width 83 height 40
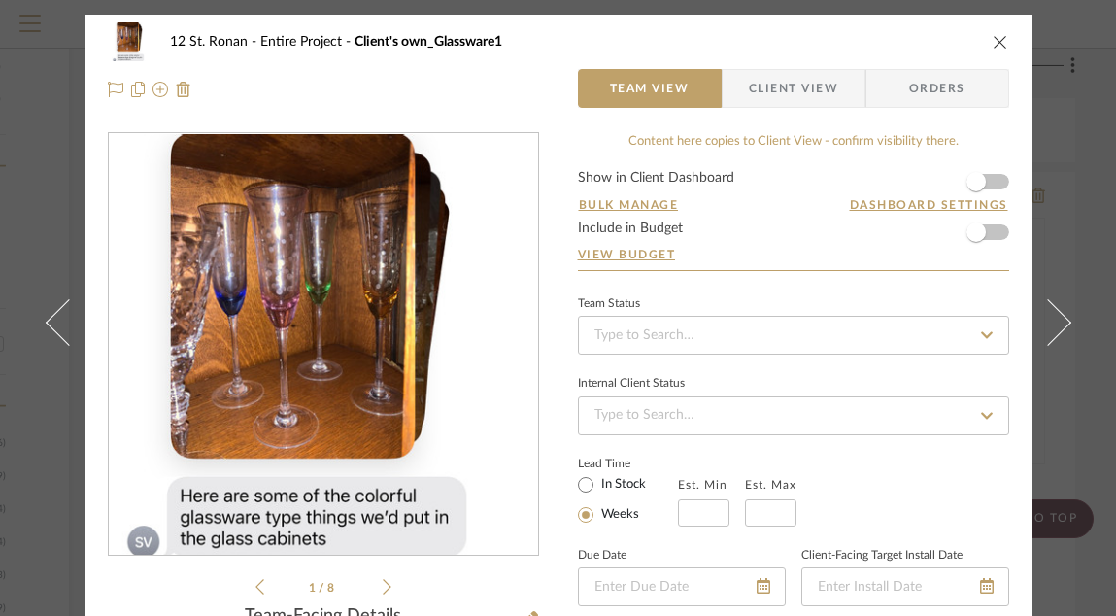
click at [996, 46] on icon "close" at bounding box center [1000, 42] width 16 height 16
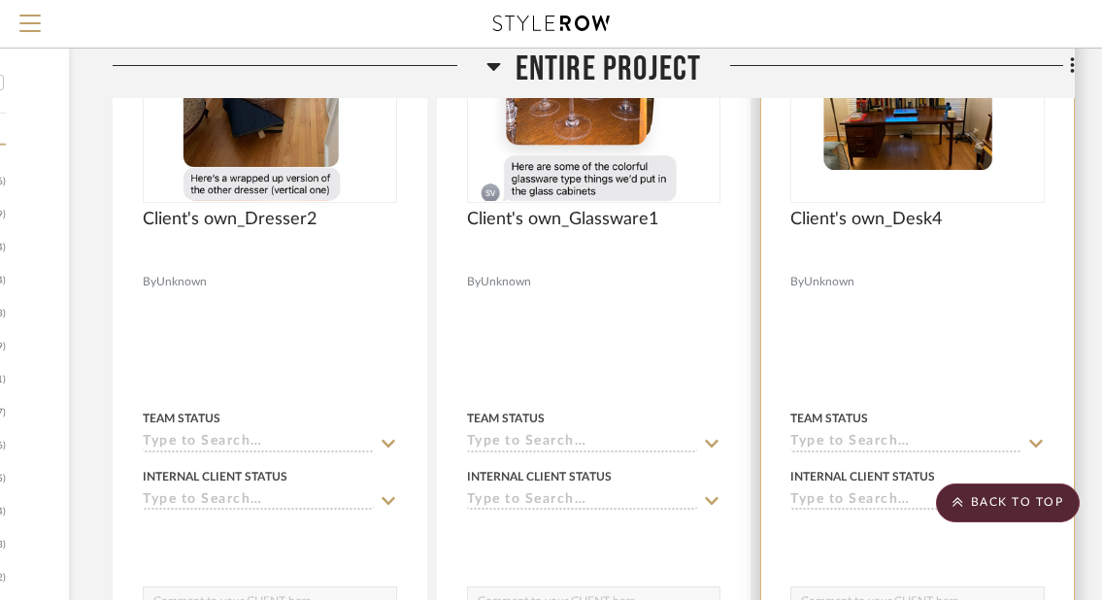
scroll to position [1721, 296]
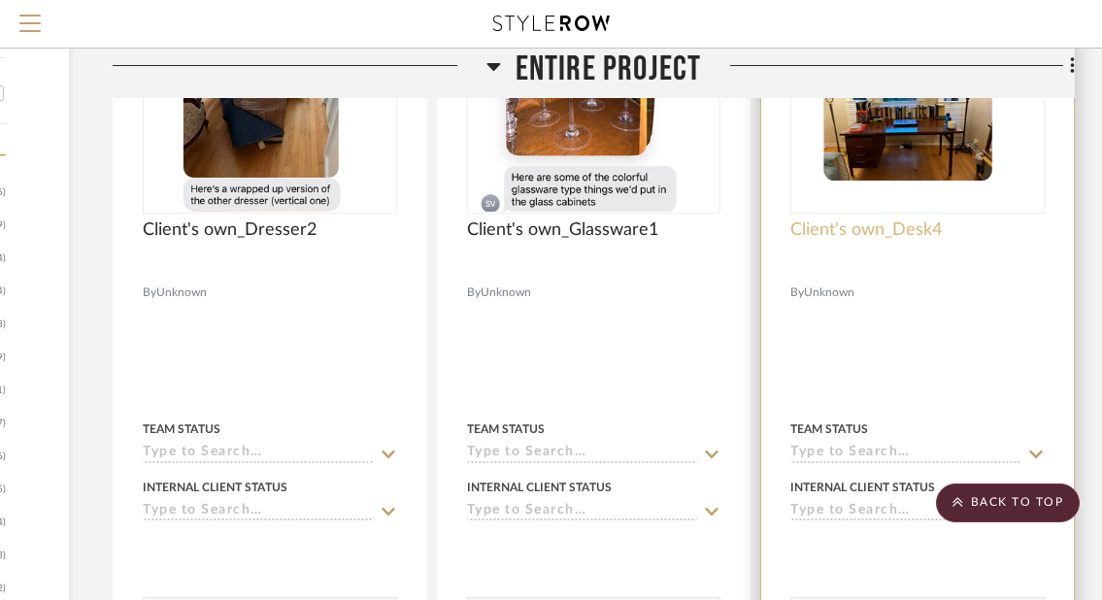
click at [910, 228] on span "Client's own_Desk4" at bounding box center [865, 229] width 151 height 21
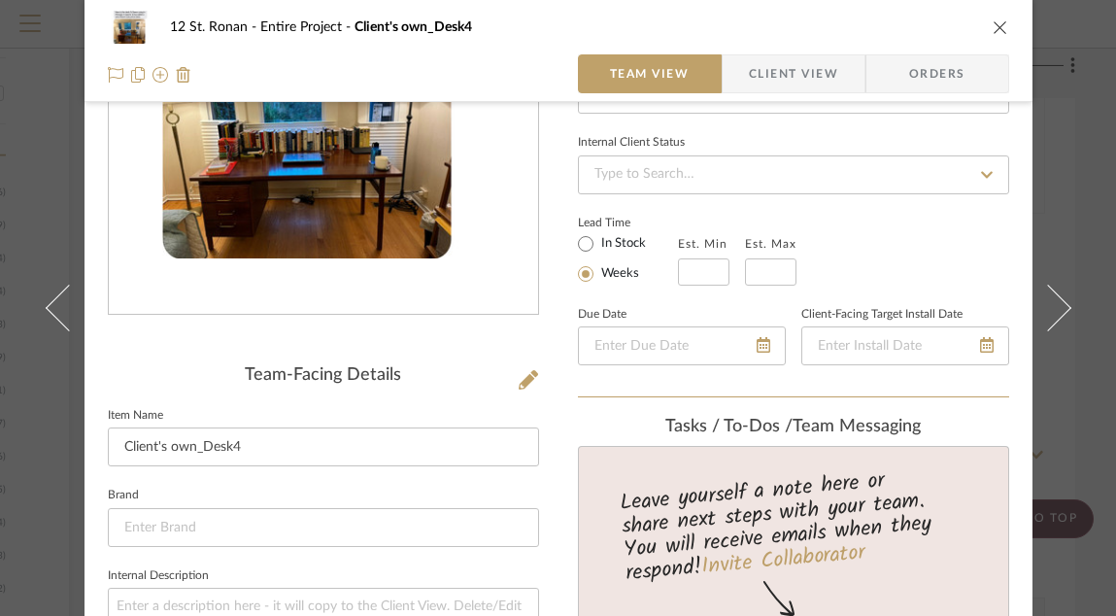
scroll to position [320, 0]
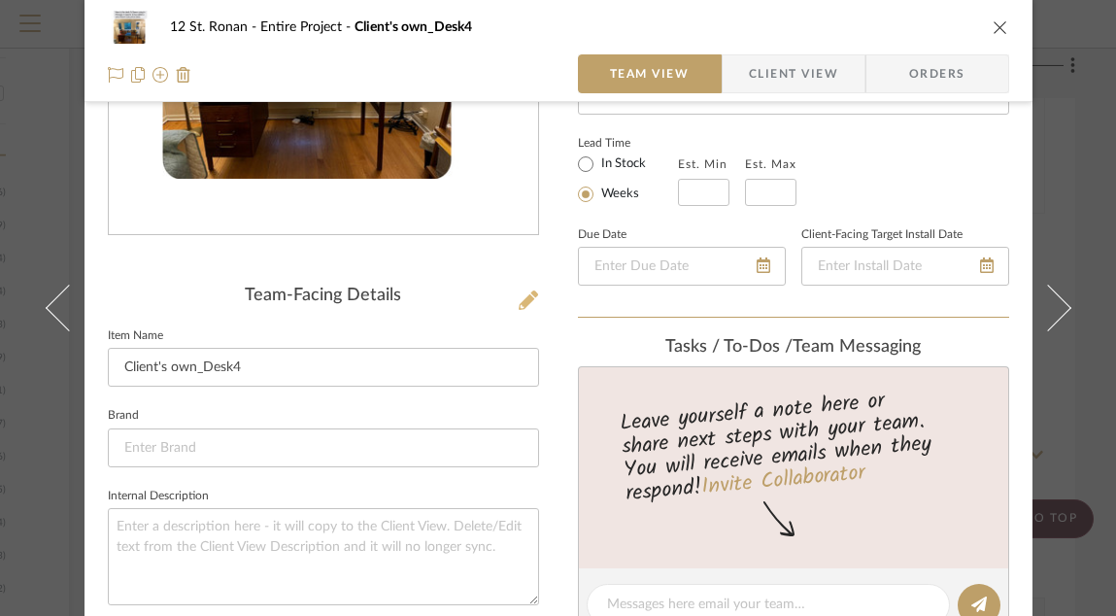
click at [523, 297] on icon at bounding box center [527, 299] width 19 height 19
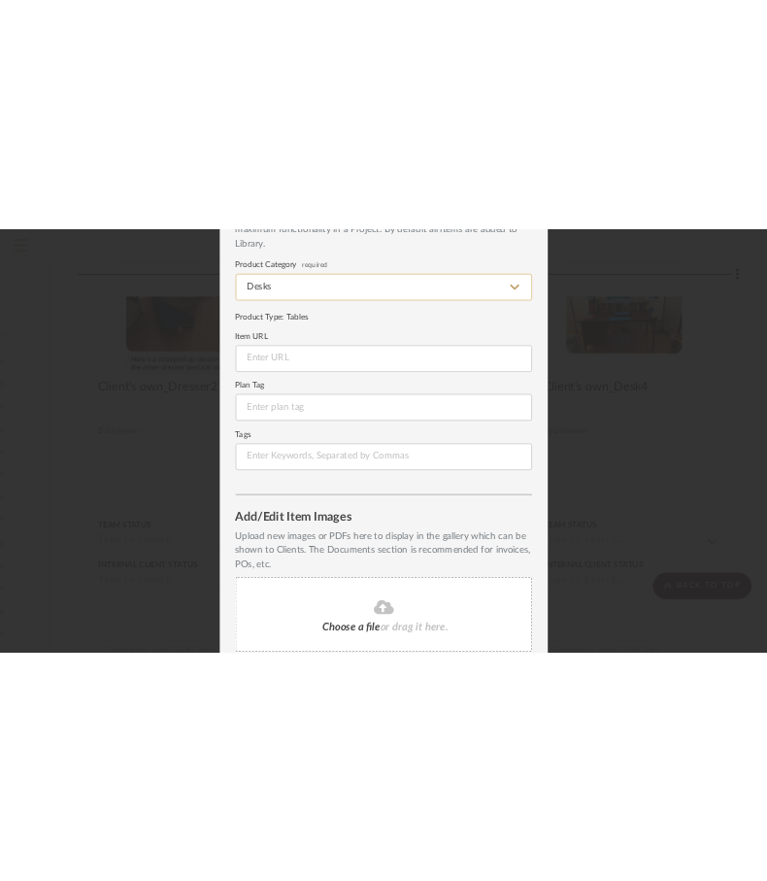
scroll to position [310, 0]
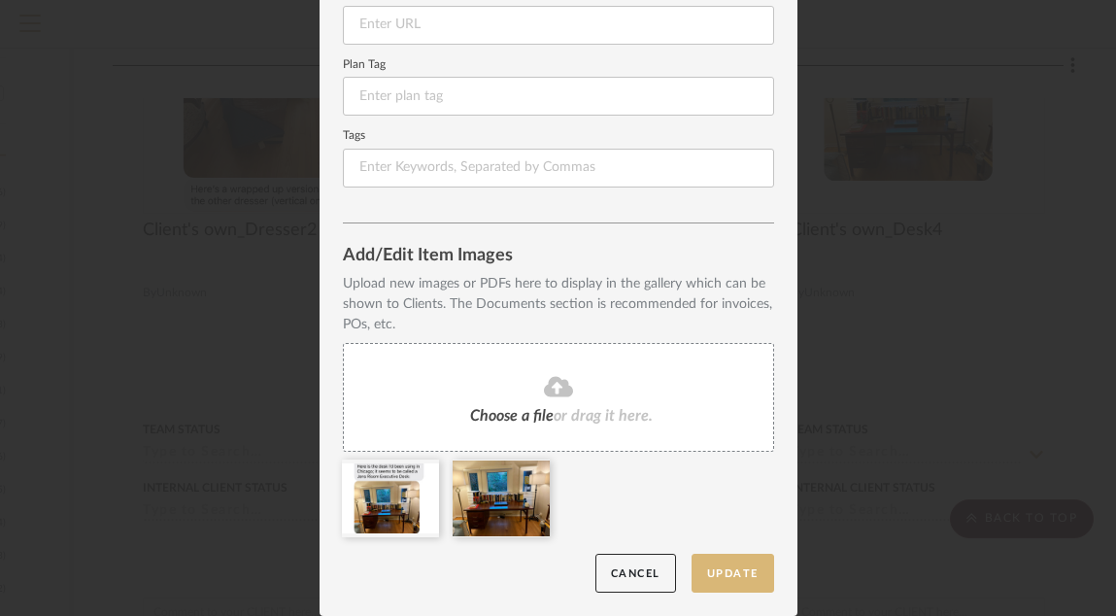
click at [718, 565] on button "Update" at bounding box center [732, 573] width 83 height 40
